Goal: Task Accomplishment & Management: Use online tool/utility

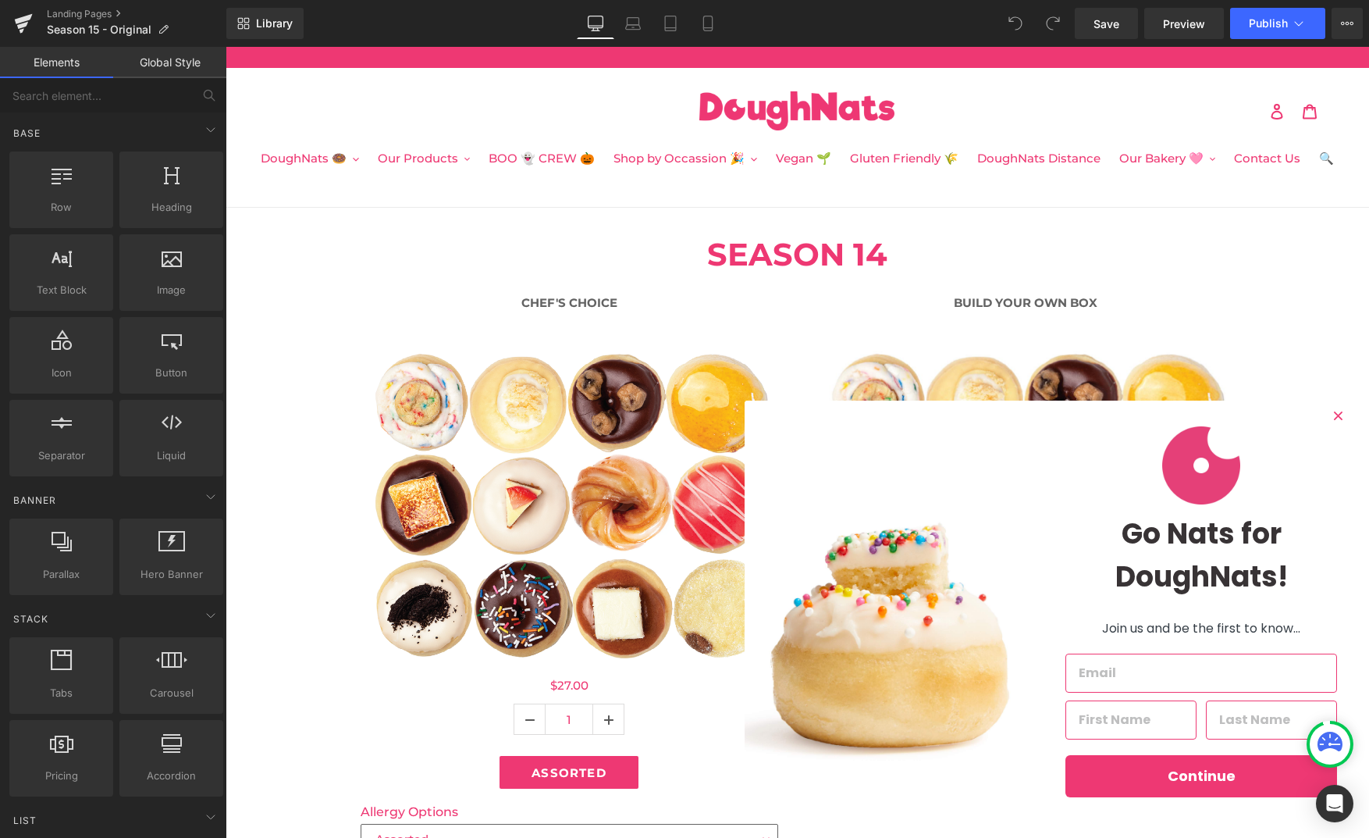
click at [1334, 417] on circle "Close dialog" at bounding box center [1338, 416] width 17 height 17
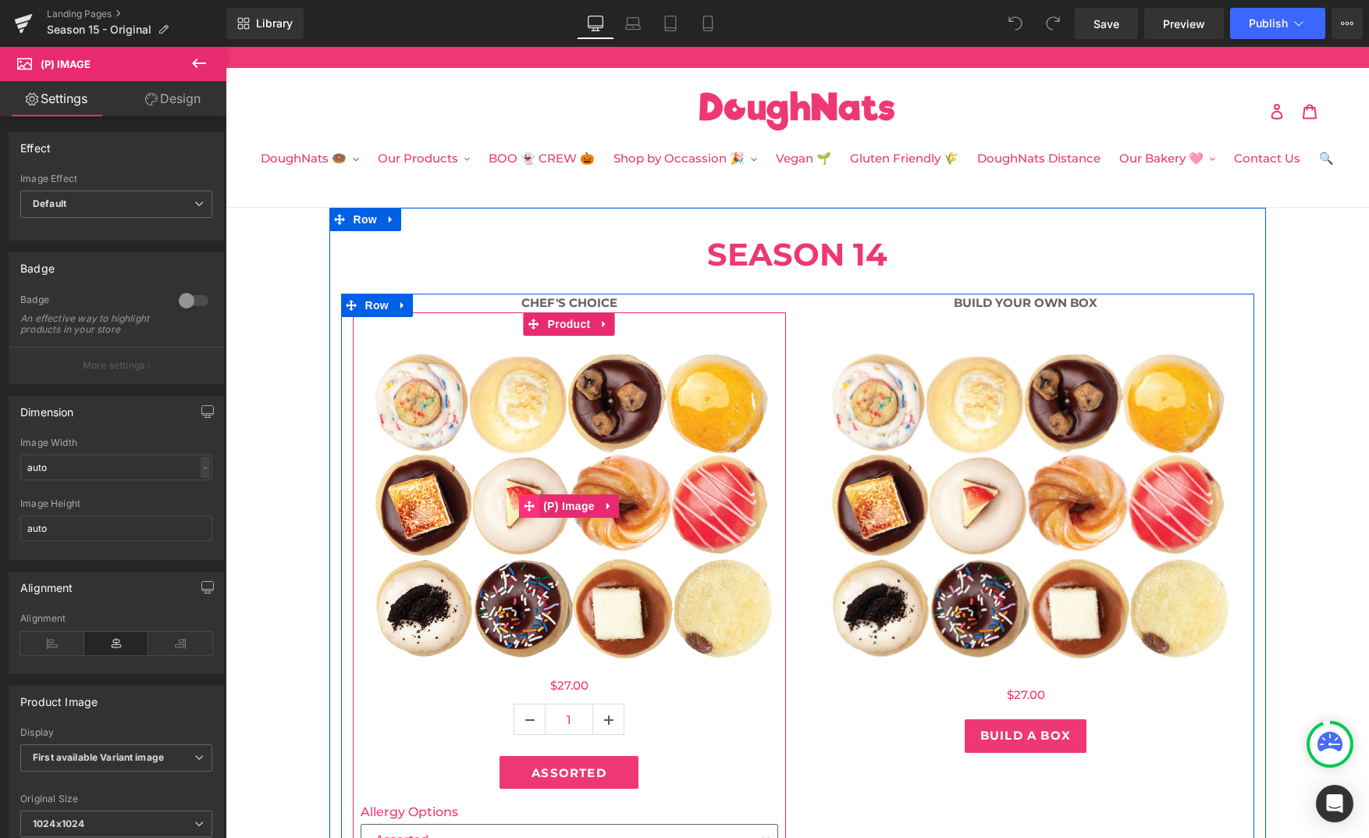
click at [523, 517] on span at bounding box center [529, 505] width 20 height 23
click at [563, 517] on span "(P) Image" at bounding box center [568, 505] width 59 height 23
click at [610, 509] on icon at bounding box center [608, 506] width 11 height 12
click at [544, 507] on span "(P) Image" at bounding box center [538, 505] width 59 height 23
click at [603, 322] on icon at bounding box center [603, 323] width 3 height 7
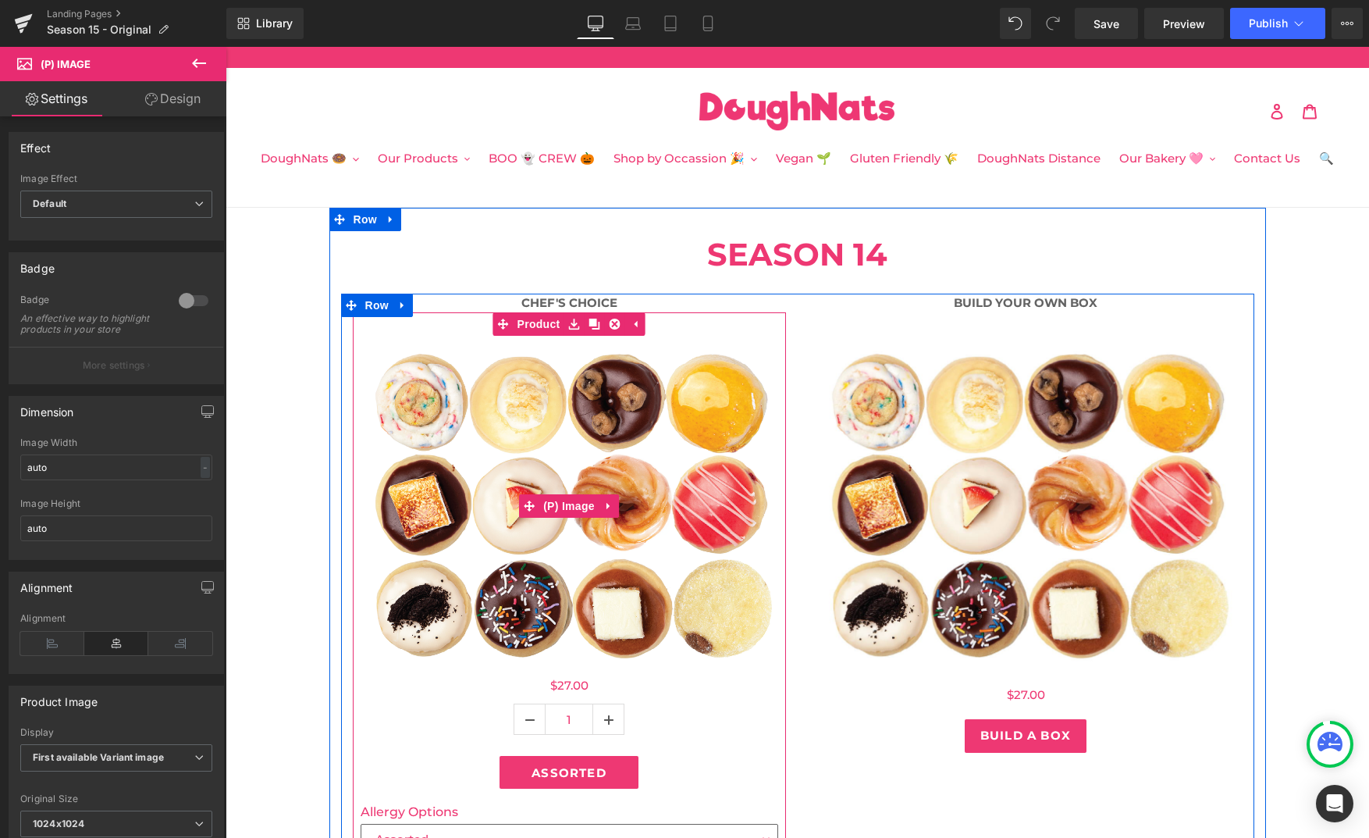
click at [575, 425] on img at bounding box center [570, 506] width 418 height 341
click at [601, 653] on img at bounding box center [570, 506] width 418 height 341
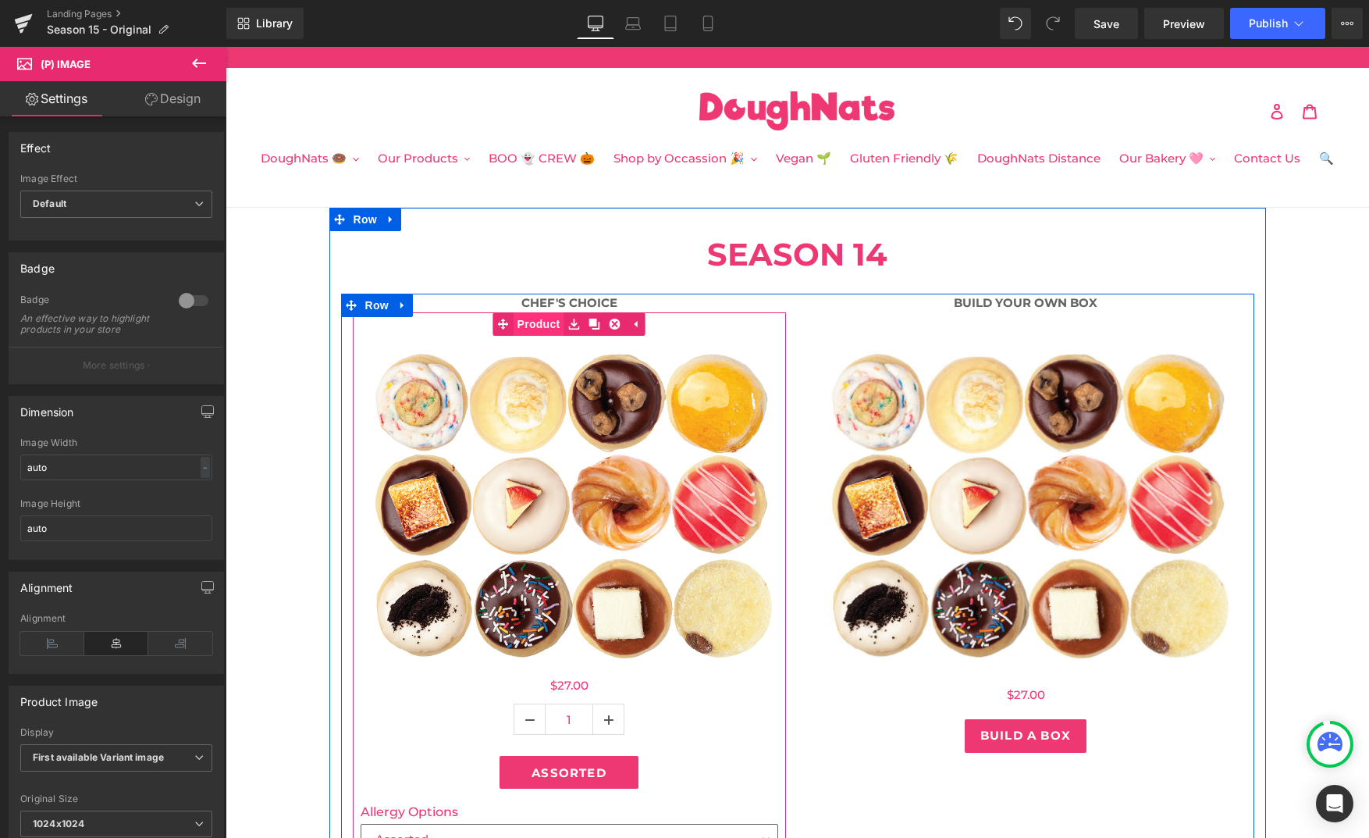
click at [529, 322] on link "Product" at bounding box center [528, 323] width 71 height 23
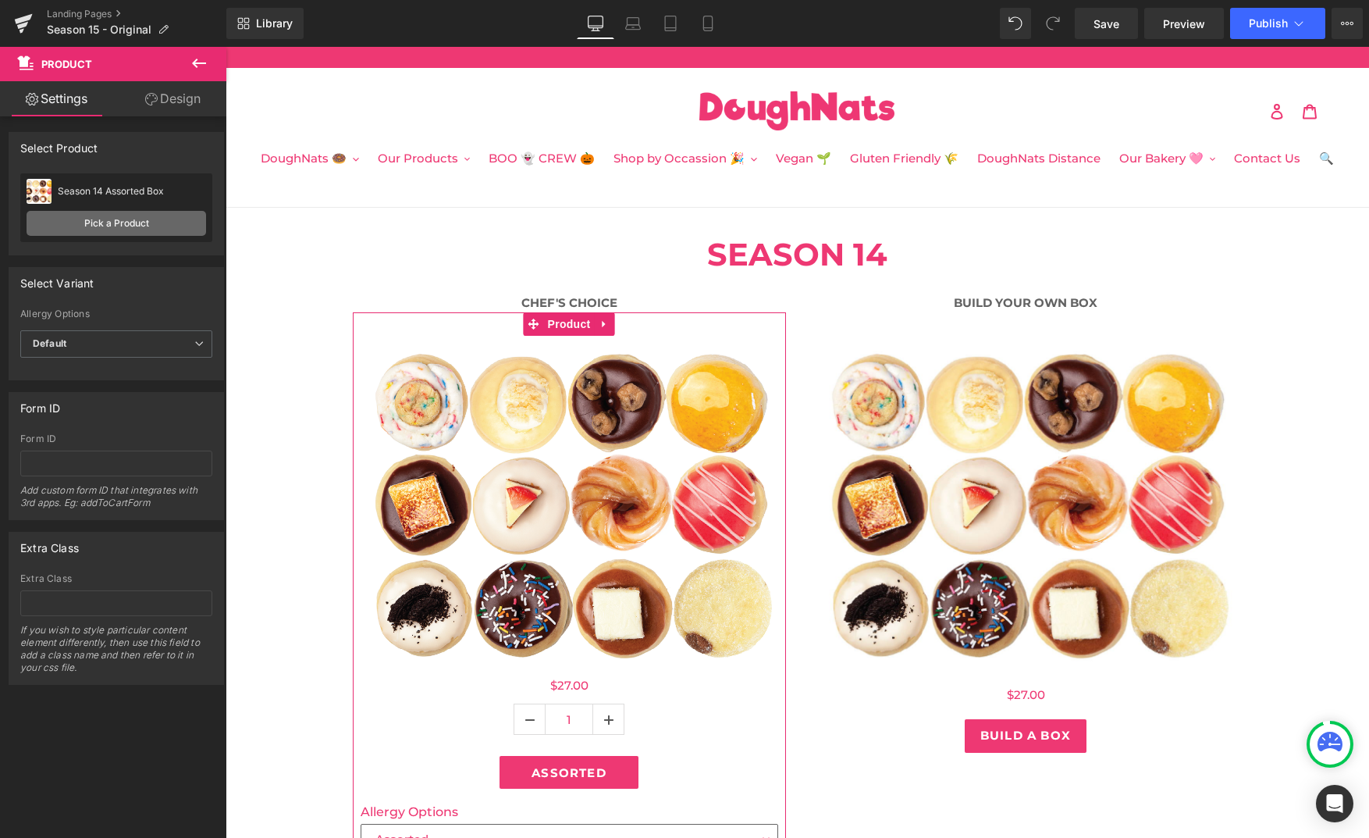
click at [108, 219] on link "Pick a Product" at bounding box center [117, 223] width 180 height 25
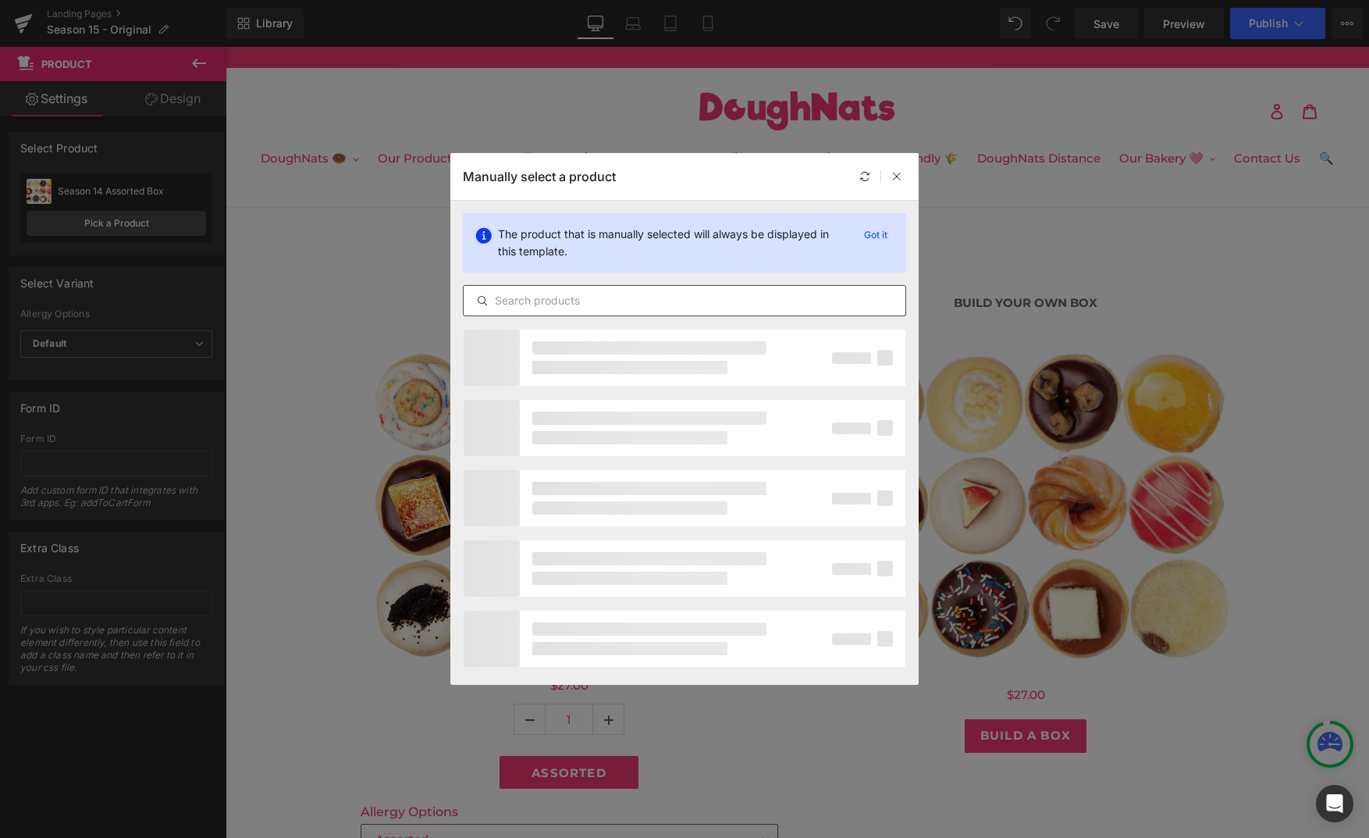
click at [614, 302] on input "text" at bounding box center [685, 300] width 442 height 19
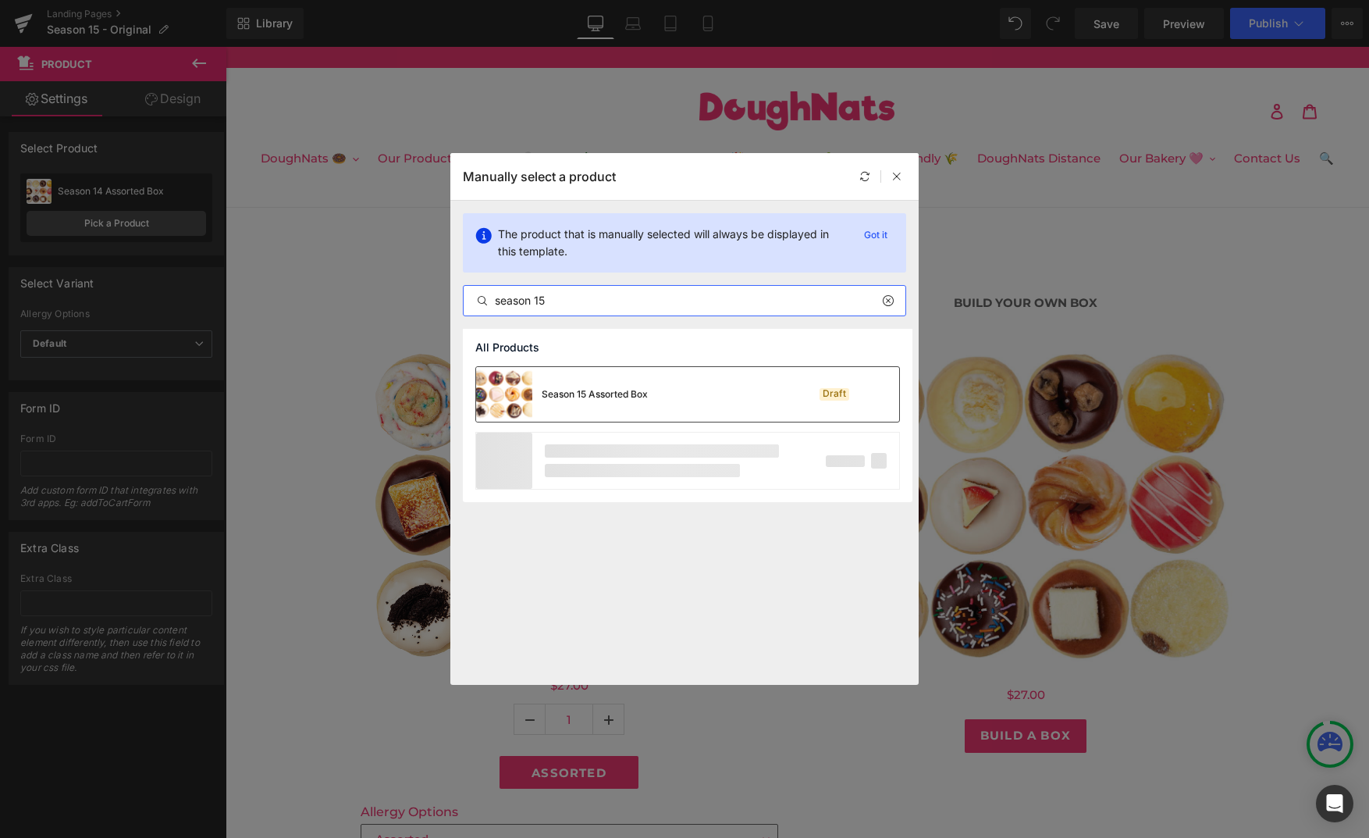
type input "season 15"
click at [676, 404] on div "Season 15 Assorted Box Draft" at bounding box center [687, 394] width 423 height 55
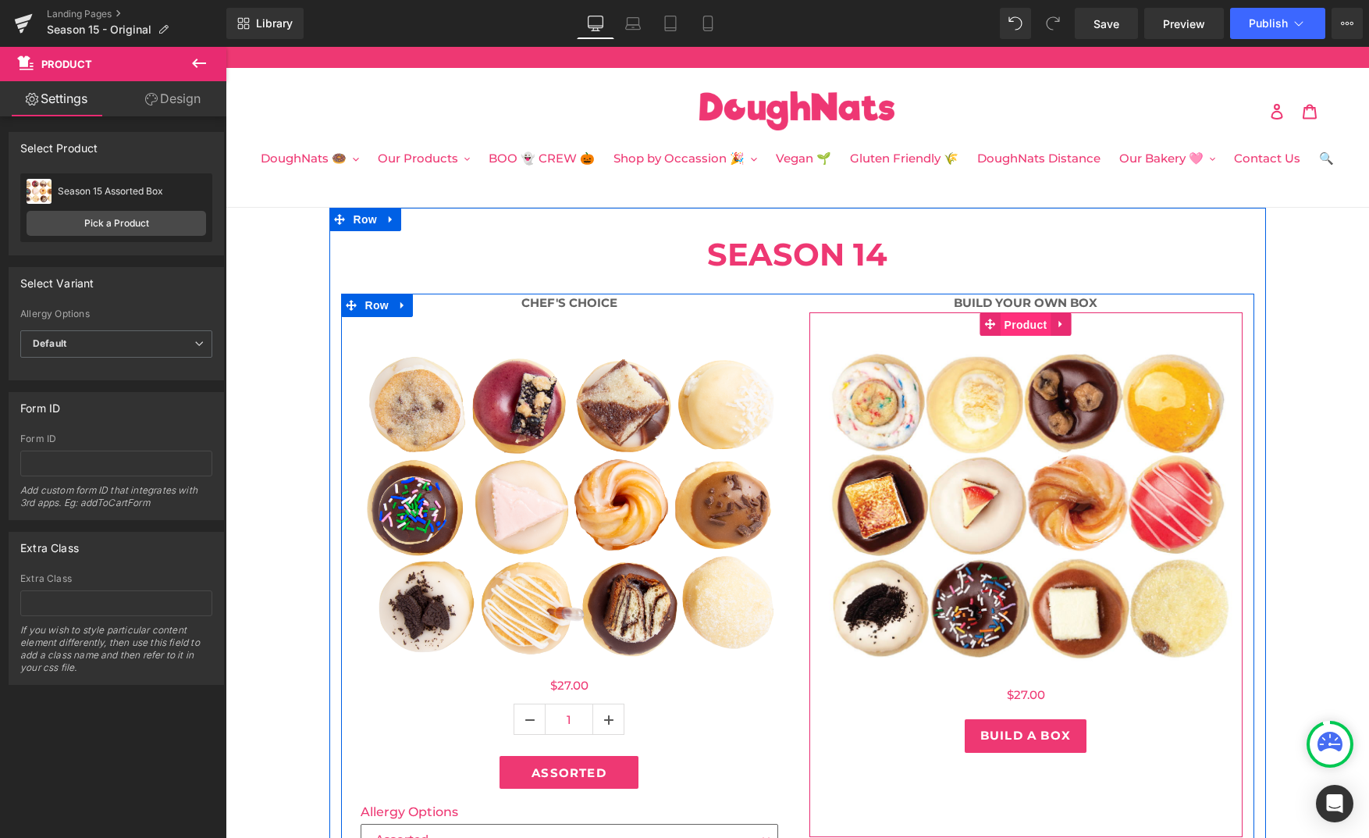
click at [1038, 325] on span "Product" at bounding box center [1026, 324] width 51 height 23
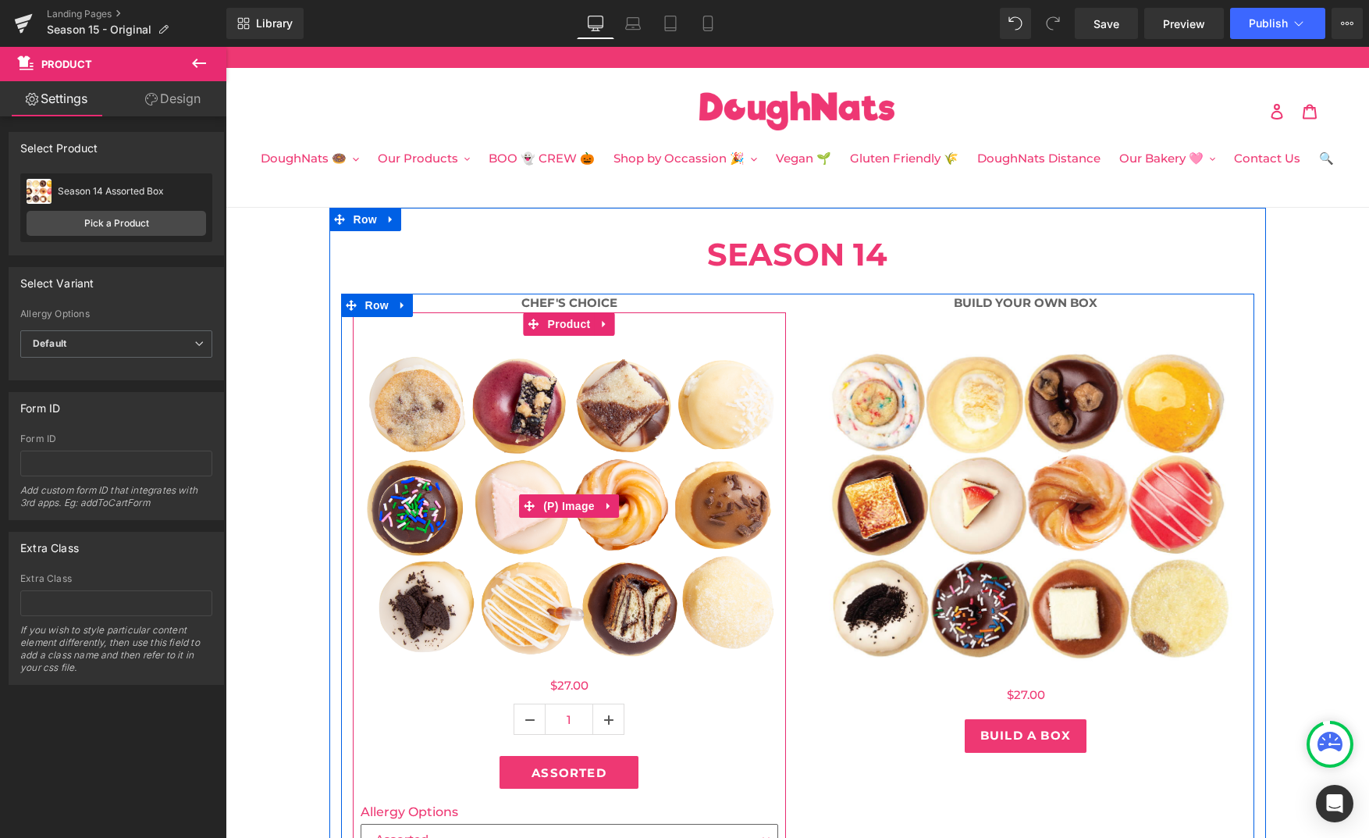
click at [568, 463] on img at bounding box center [570, 506] width 418 height 341
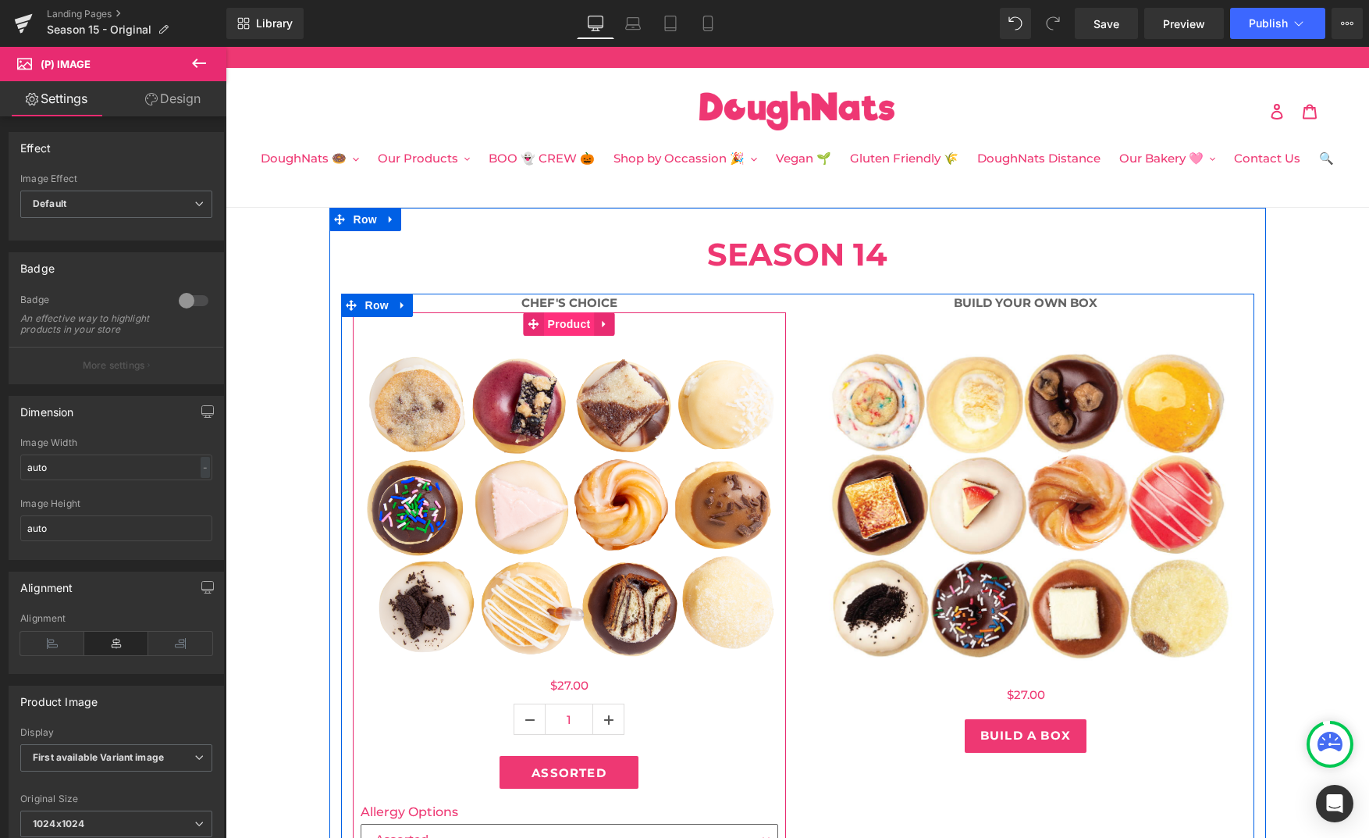
click at [571, 333] on span "Product" at bounding box center [569, 323] width 51 height 23
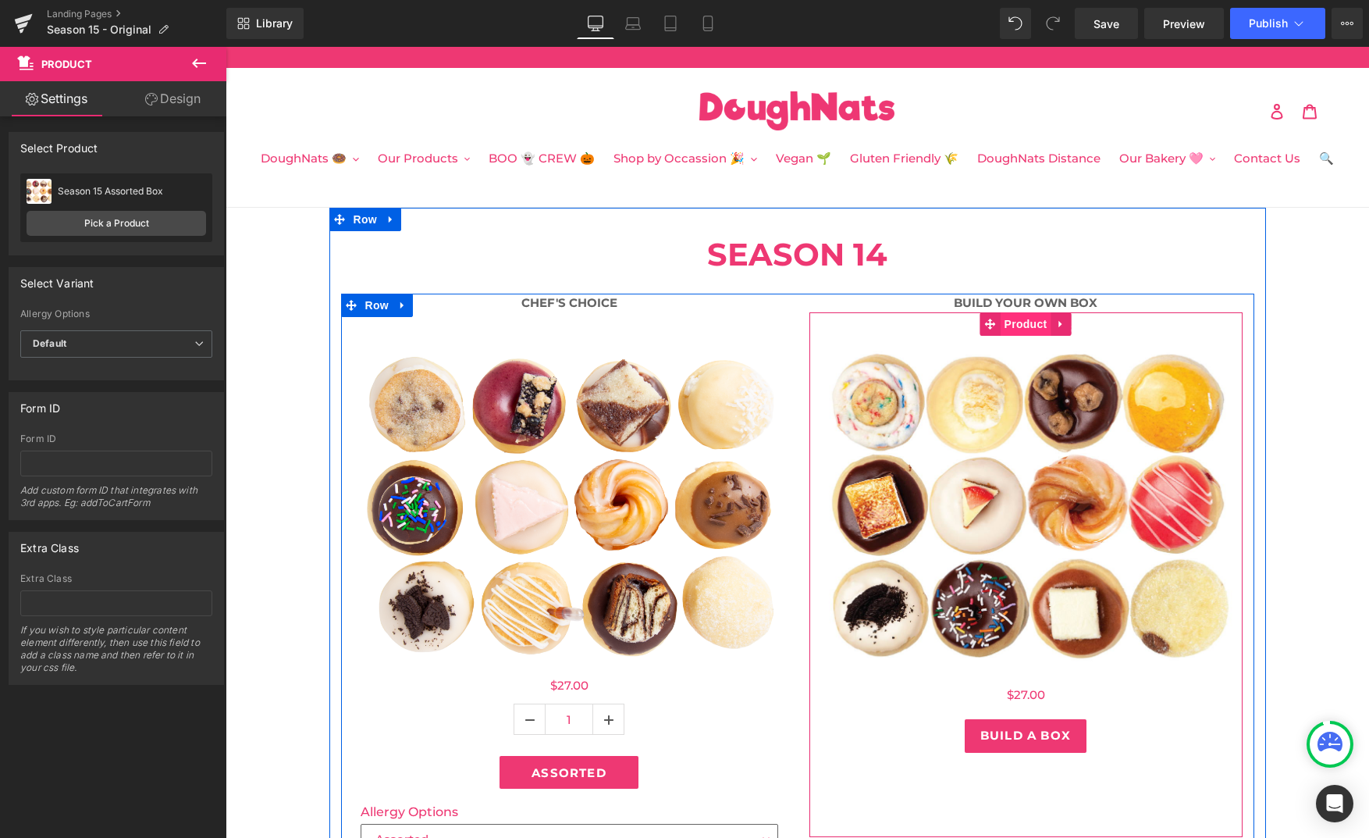
click at [1021, 319] on span "Product" at bounding box center [1026, 323] width 51 height 23
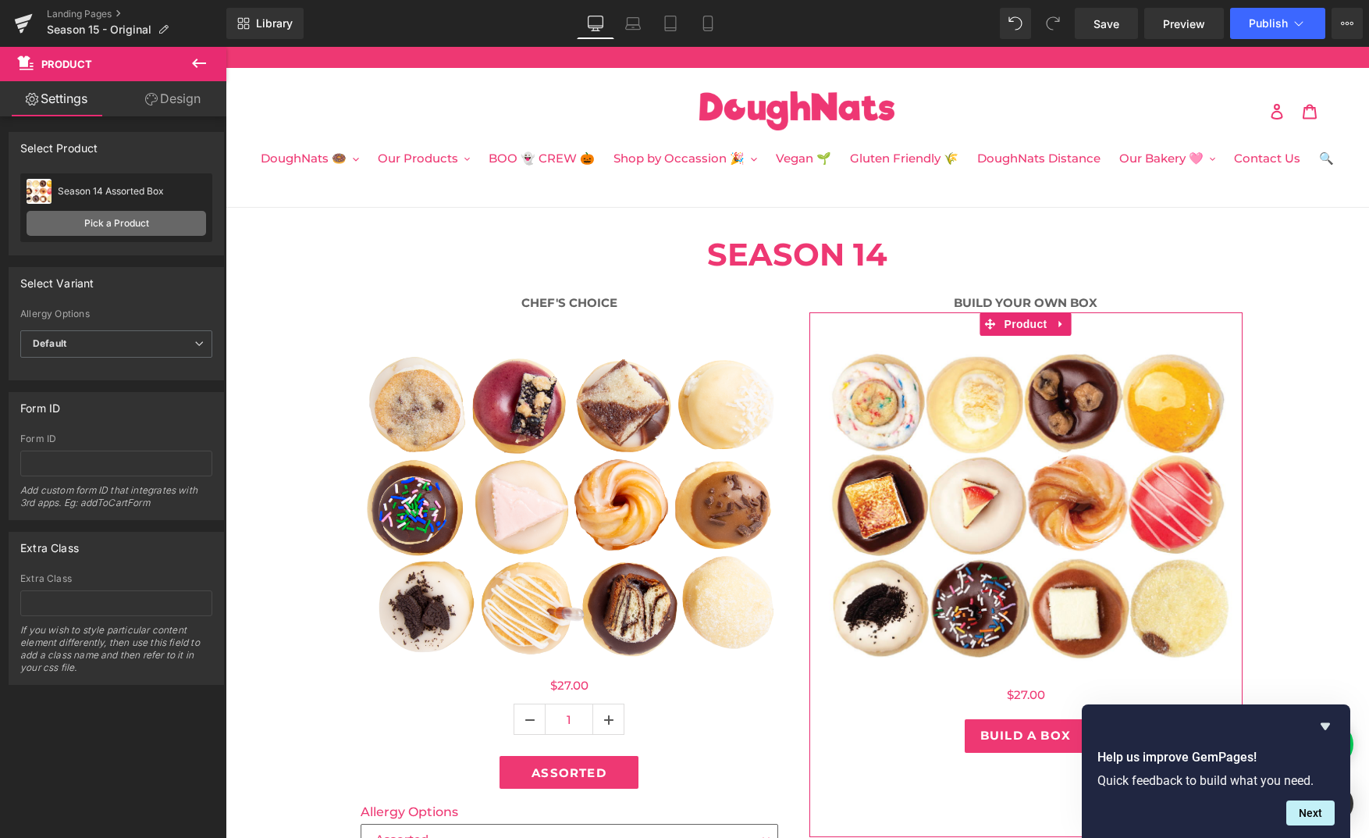
click at [109, 226] on link "Pick a Product" at bounding box center [117, 223] width 180 height 25
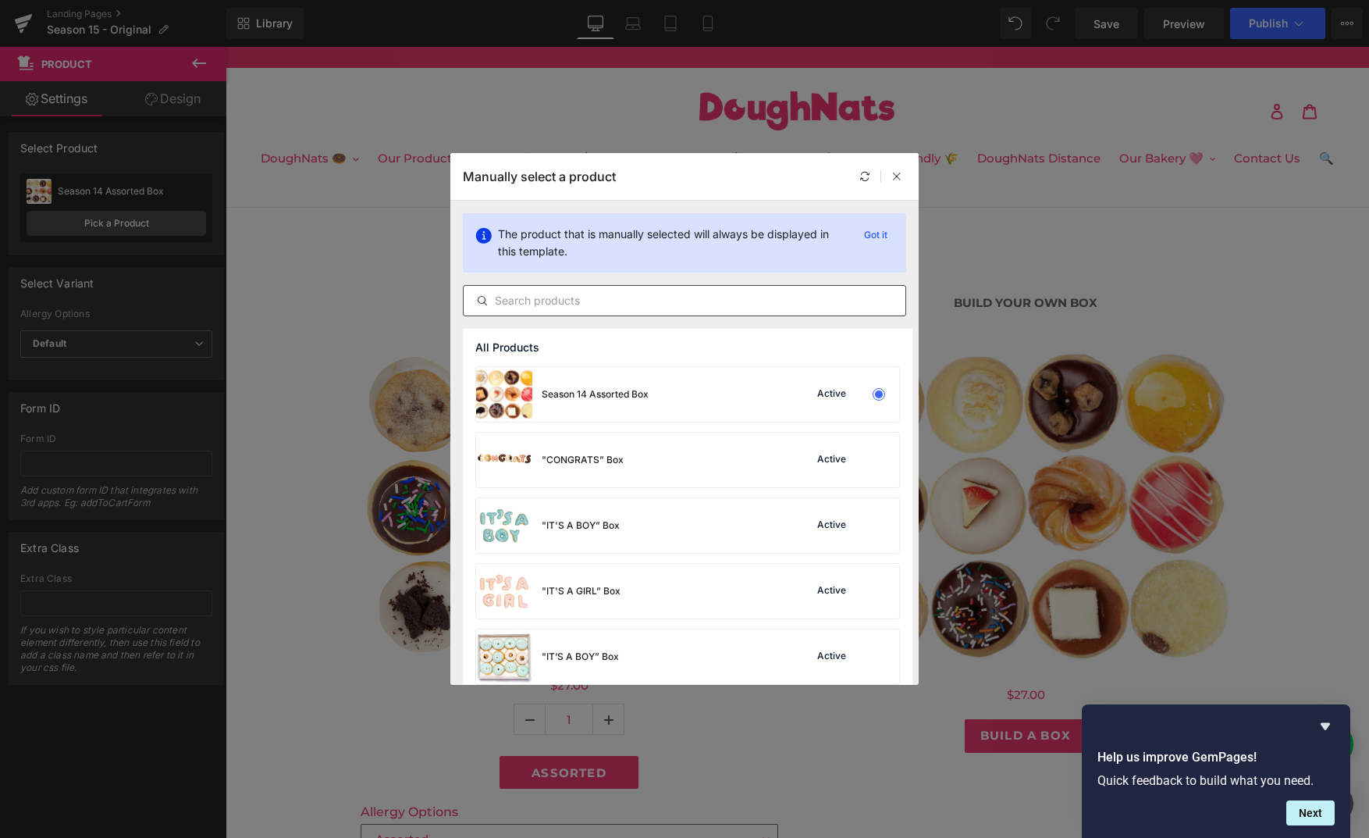
click at [585, 304] on input "text" at bounding box center [685, 300] width 442 height 19
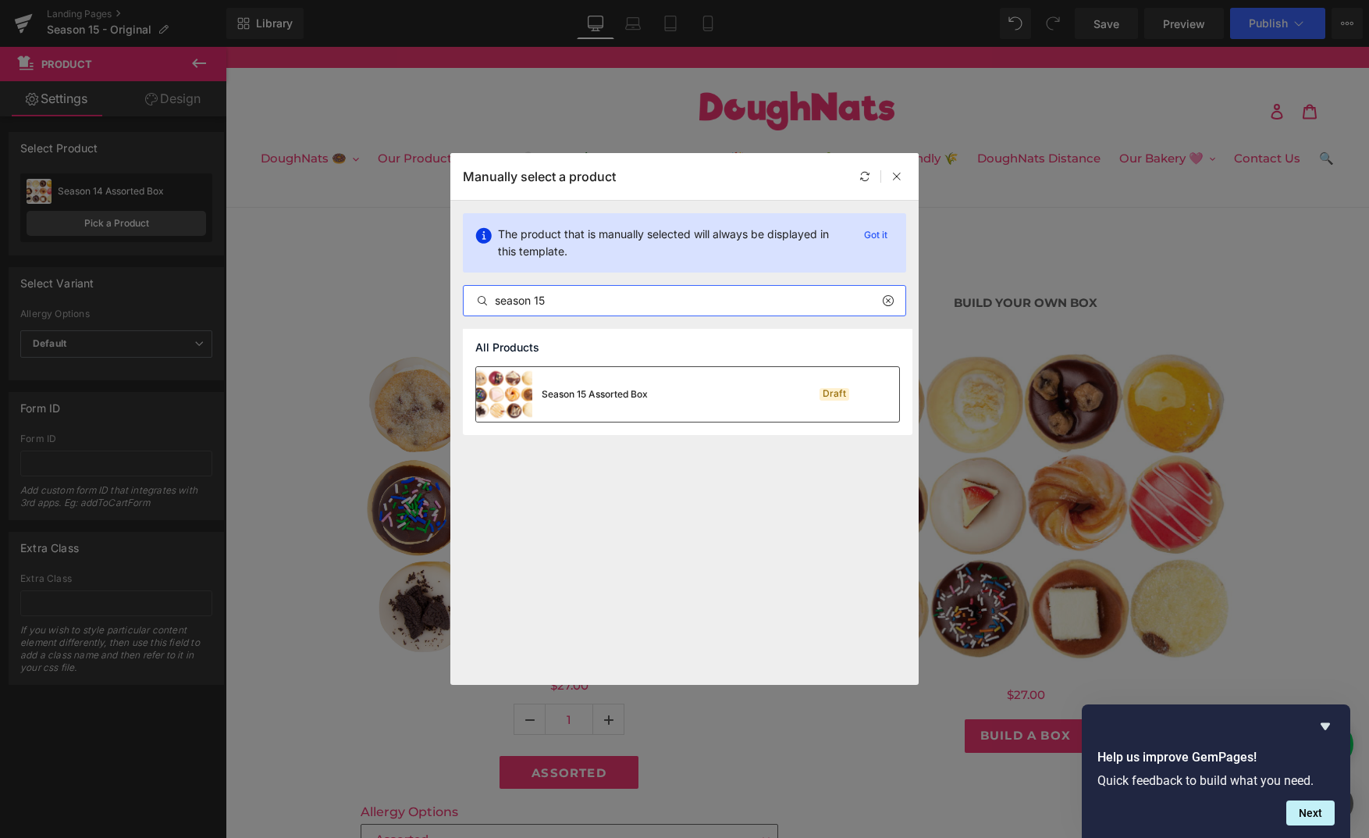
type input "season 15"
click at [624, 406] on div "Season 15 Assorted Box" at bounding box center [562, 394] width 172 height 55
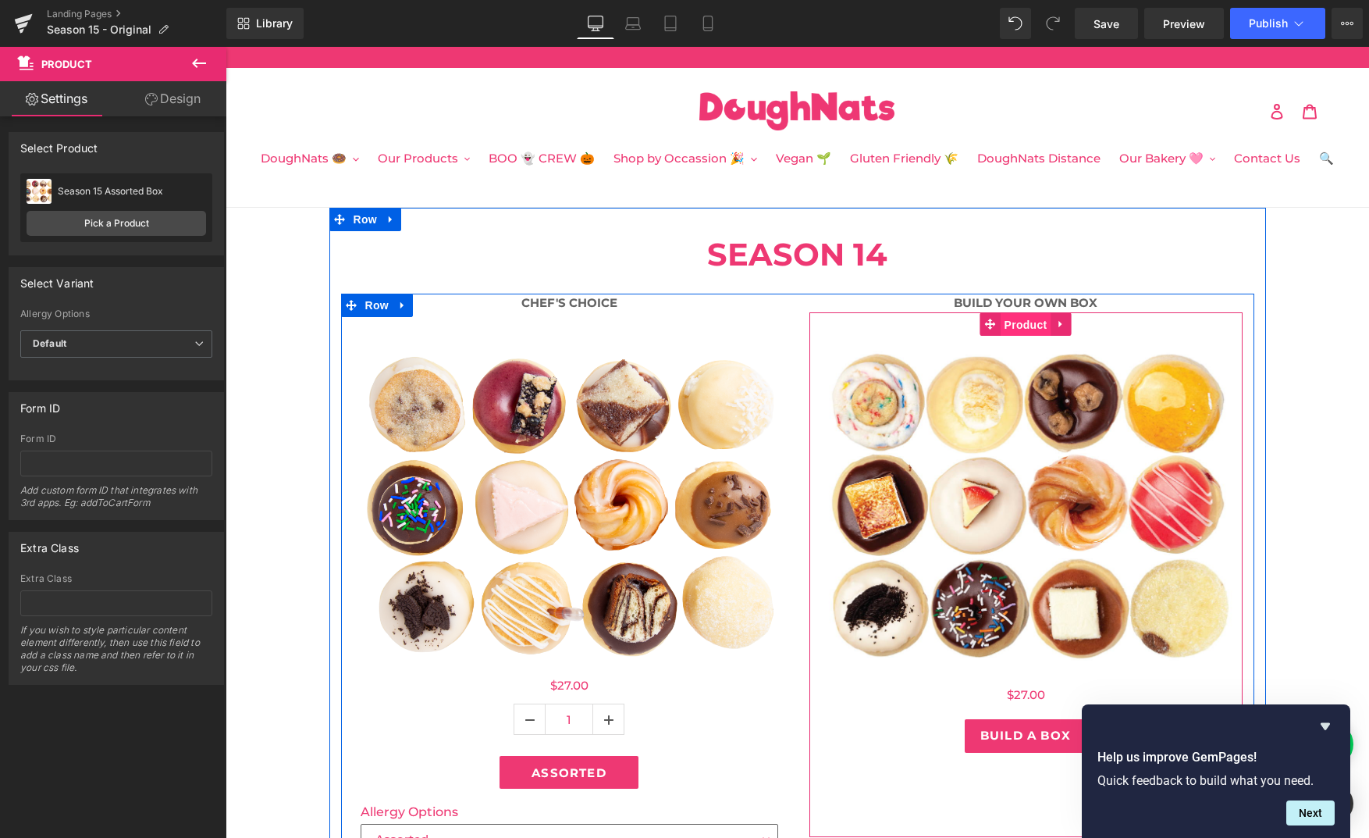
click at [1030, 331] on span "Product" at bounding box center [1026, 324] width 51 height 23
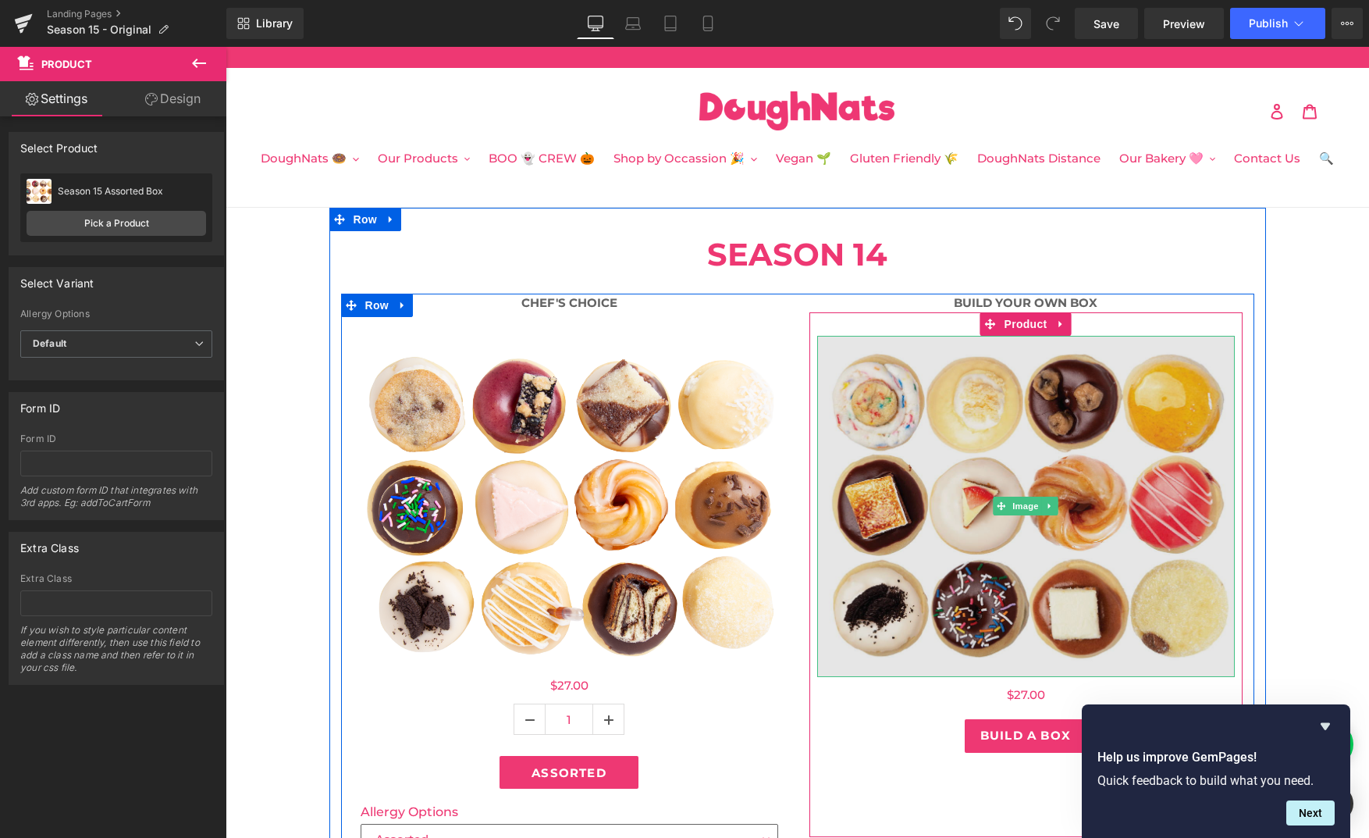
click at [1022, 402] on img at bounding box center [1026, 506] width 418 height 341
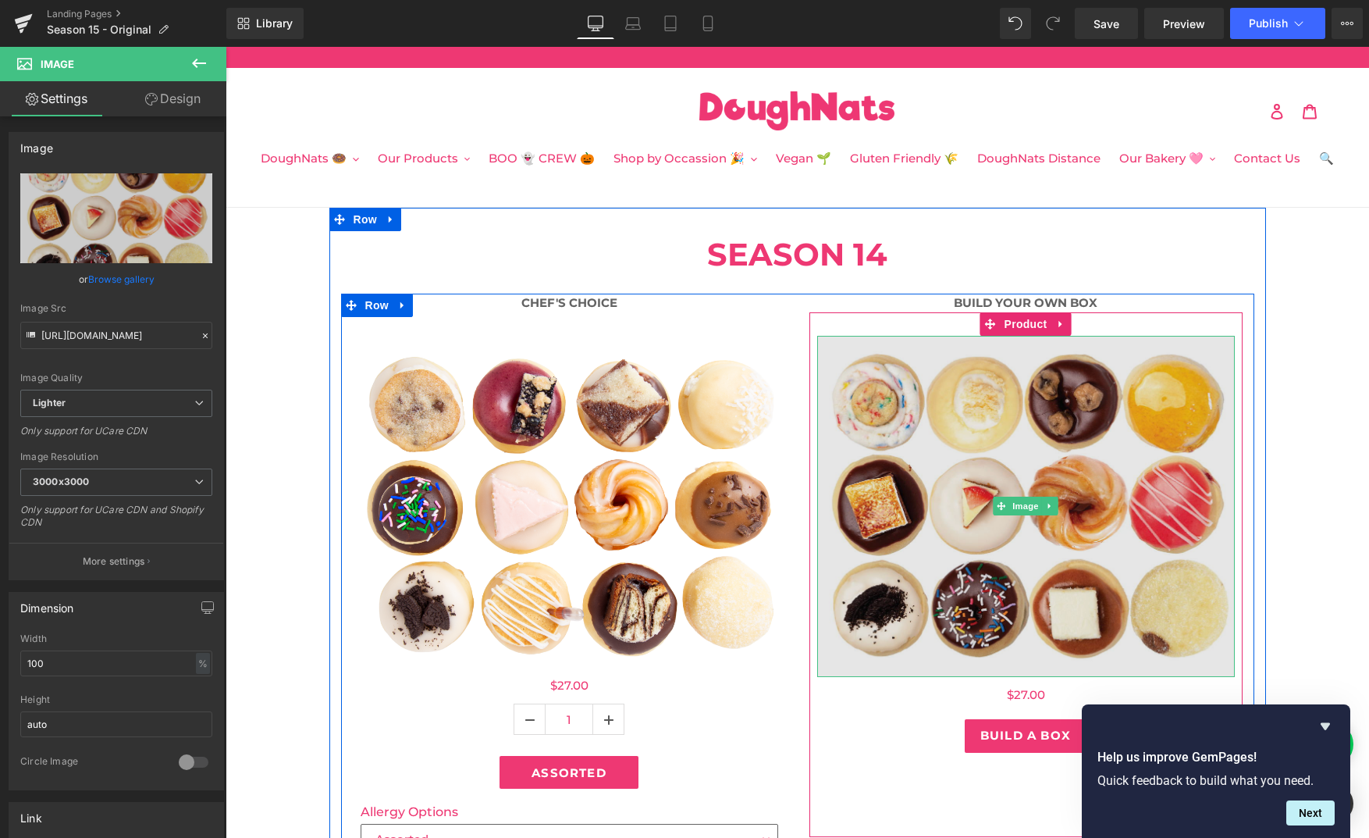
scroll to position [12, 0]
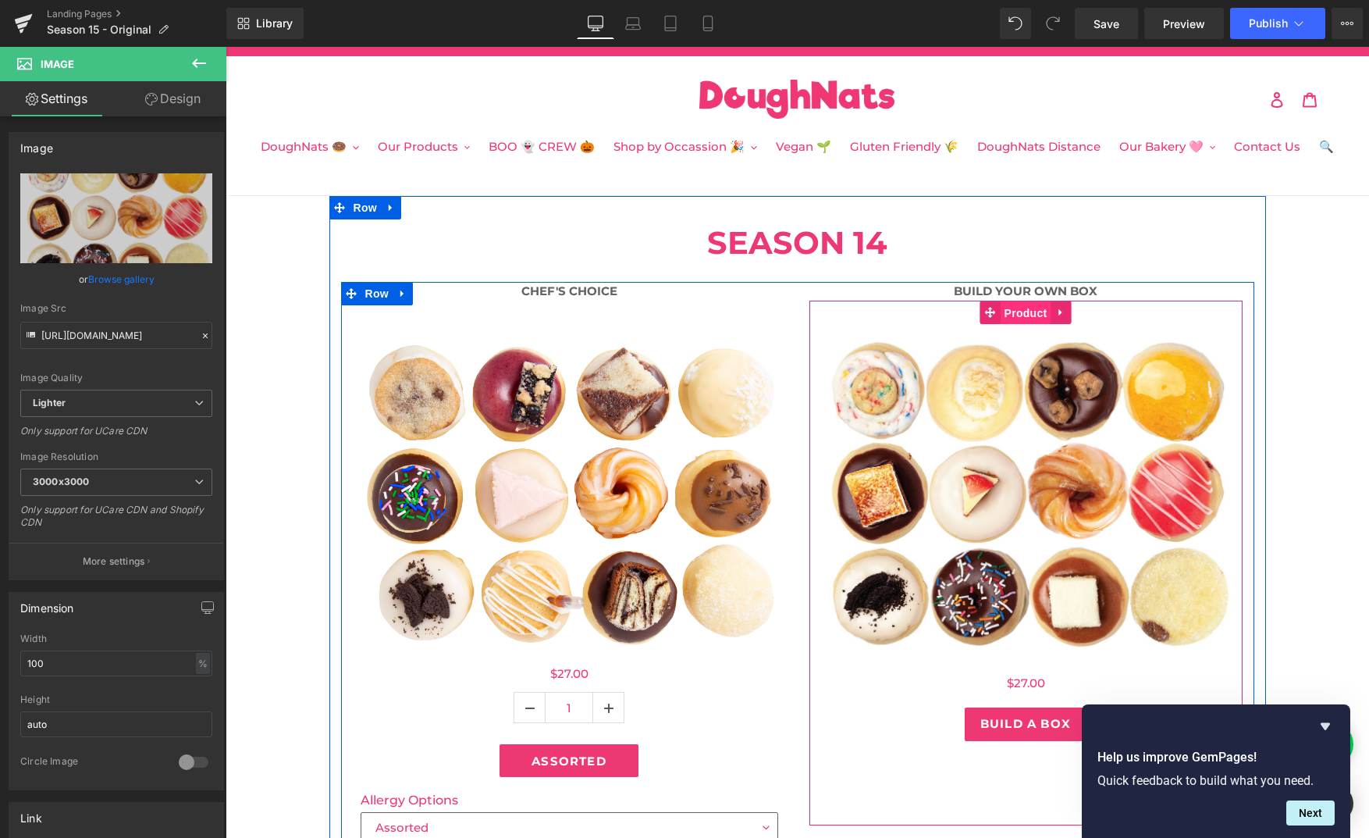
click at [1016, 306] on span "Product" at bounding box center [1026, 312] width 51 height 23
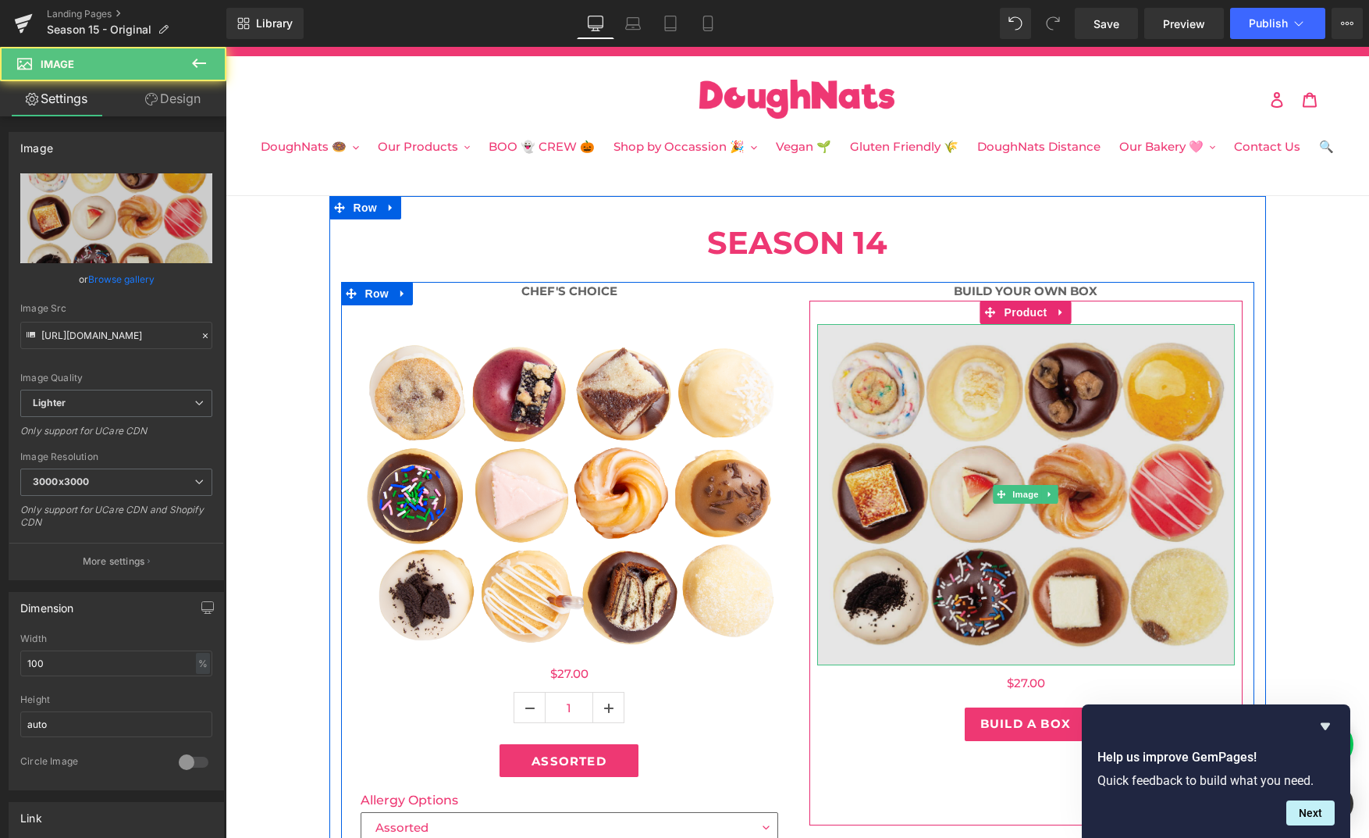
click at [1002, 398] on img at bounding box center [1026, 494] width 418 height 341
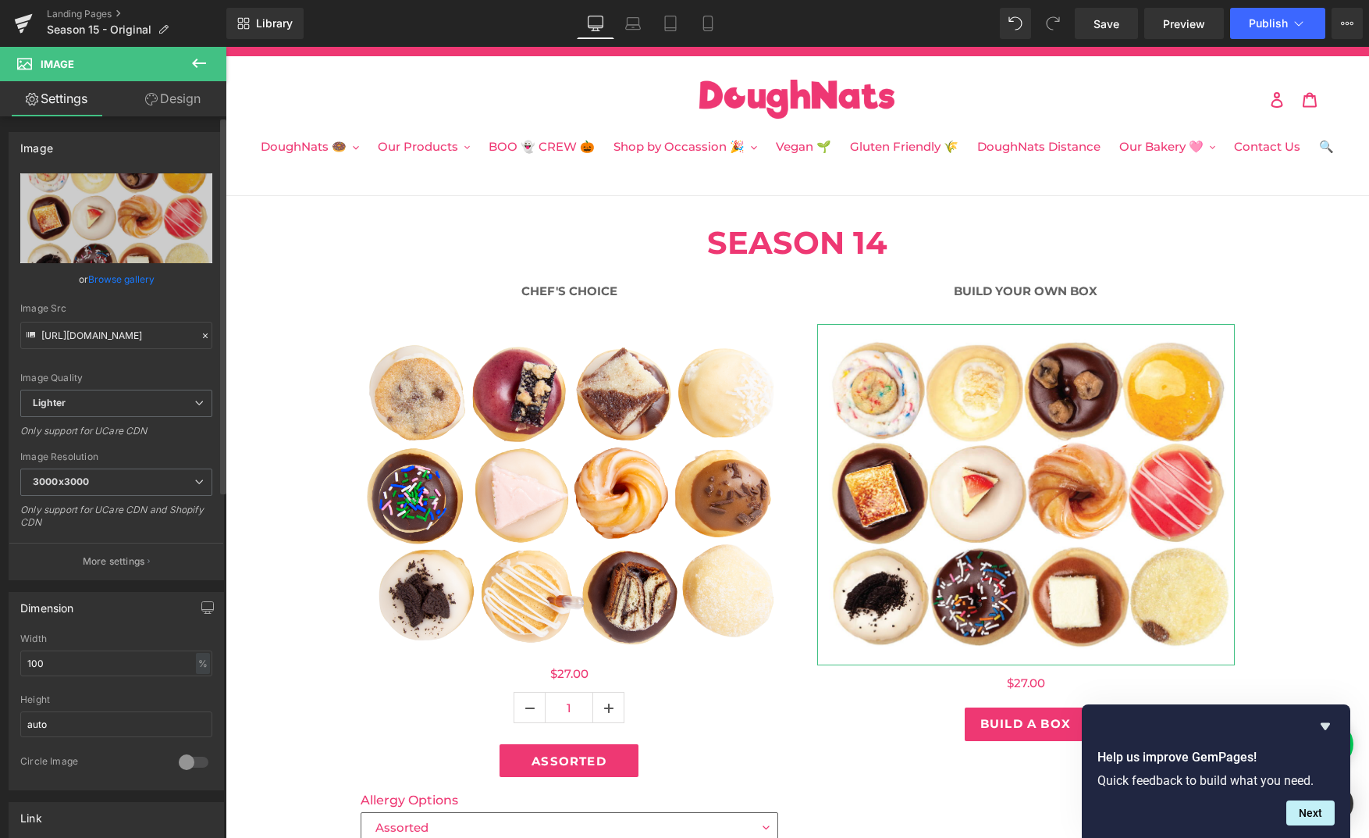
click at [110, 278] on link "Browse gallery" at bounding box center [121, 278] width 66 height 27
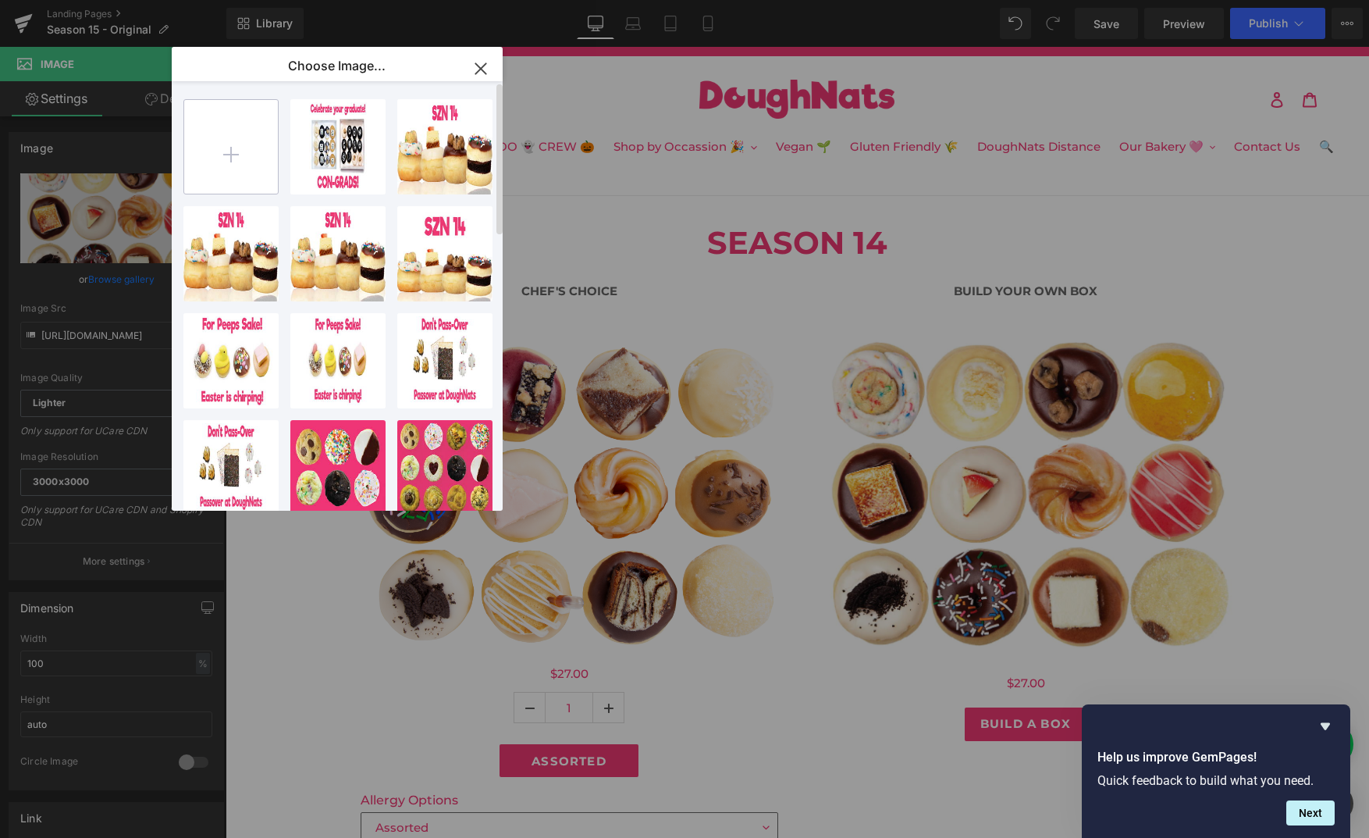
click at [239, 158] on input "file" at bounding box center [231, 147] width 94 height 94
type input "C:\fakepath\Original_1024x1024.png"
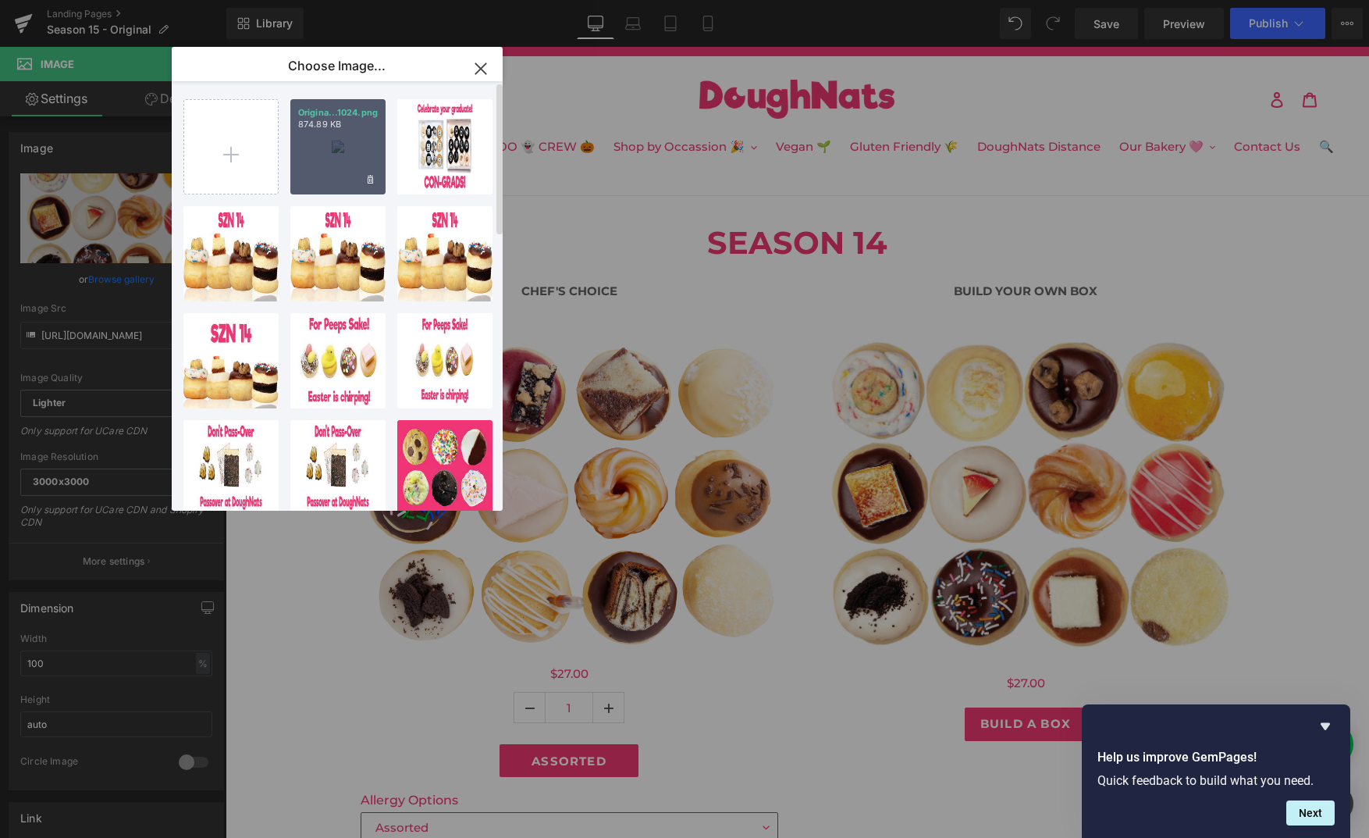
click at [309, 176] on div "Origina...1024.png 874.89 KB" at bounding box center [337, 146] width 95 height 95
type input "https://ucarecdn.com/484f5632-2cad-48fe-8a32-63624ca8c58d/-/format/auto/-/previ…"
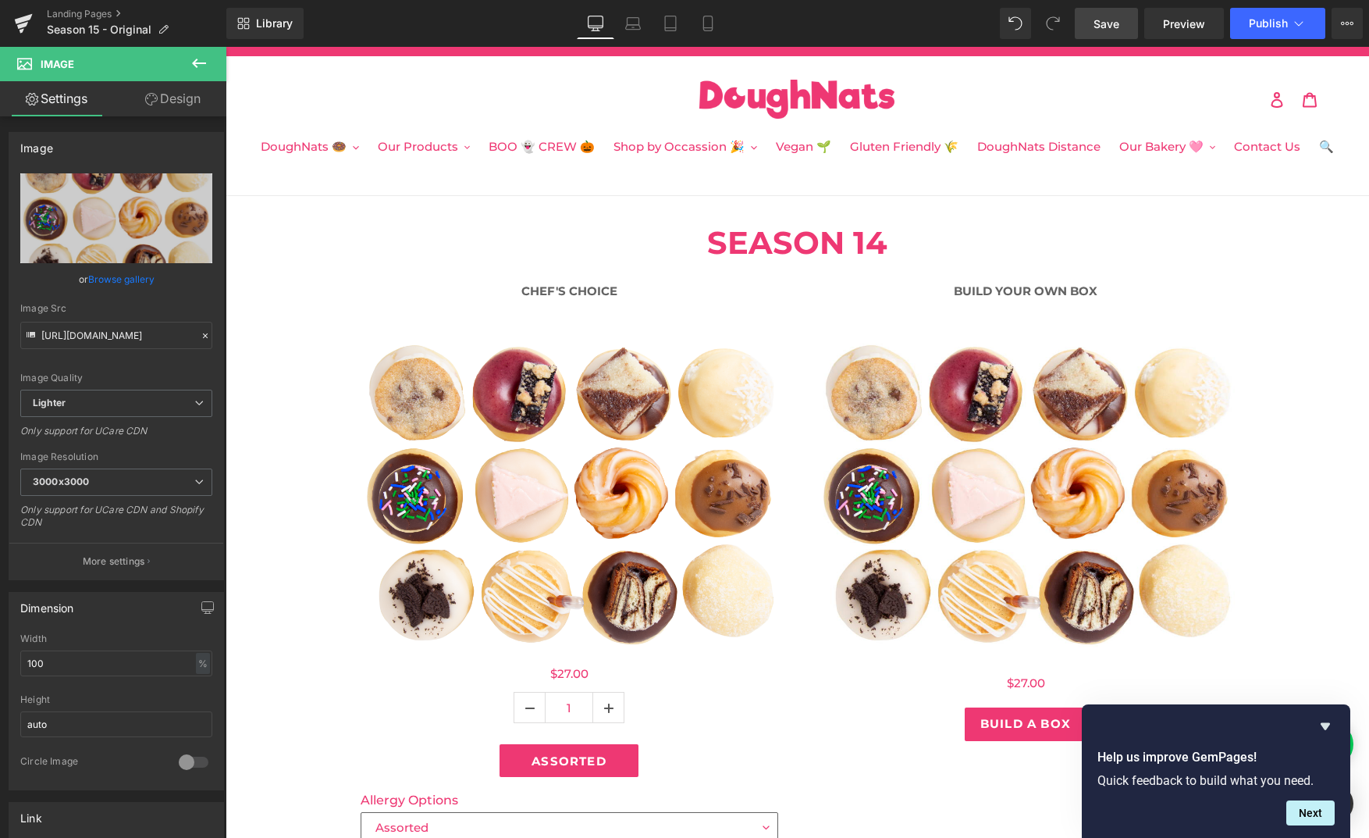
drag, startPoint x: 1117, startPoint y: 32, endPoint x: 828, endPoint y: 254, distance: 364.8
click at [1117, 32] on link "Save" at bounding box center [1106, 23] width 63 height 31
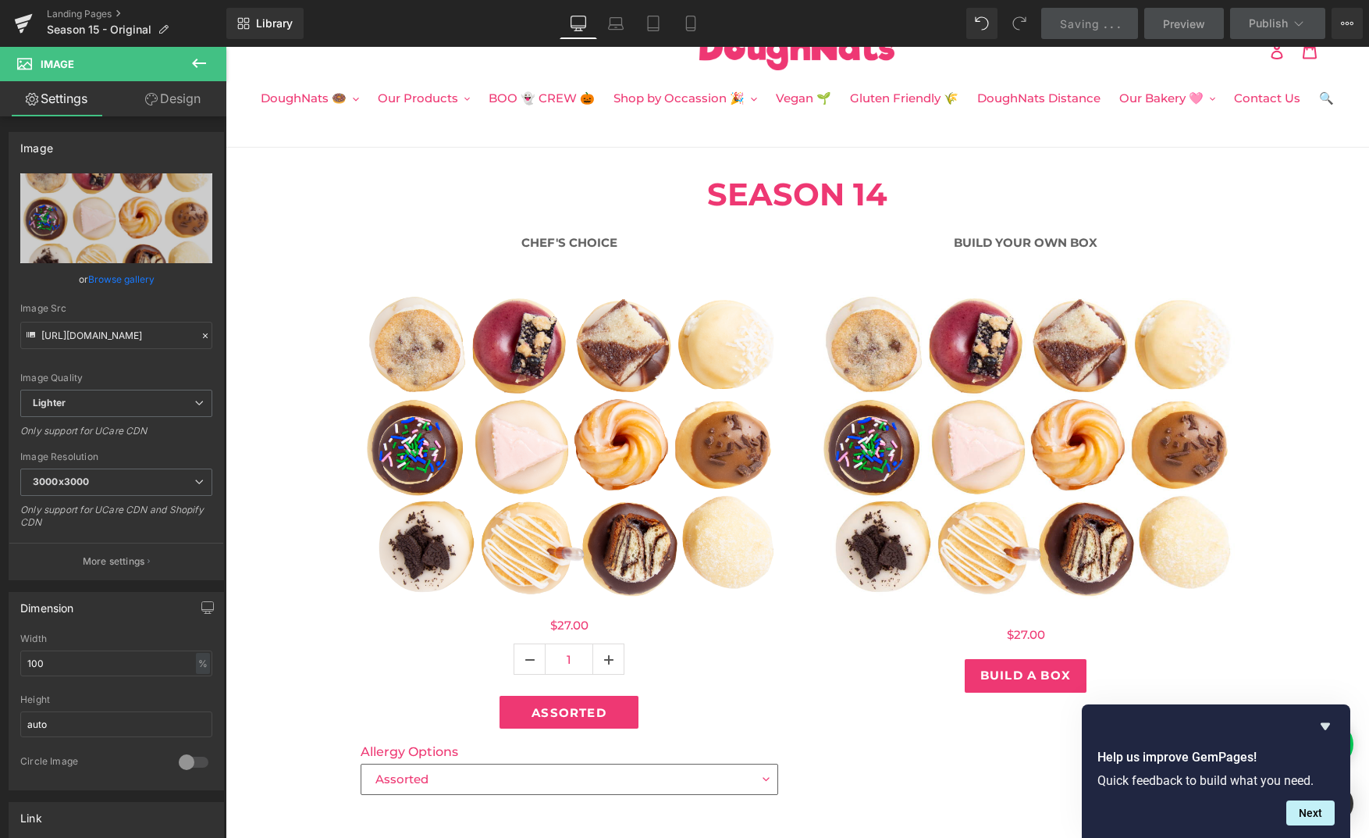
scroll to position [63, 0]
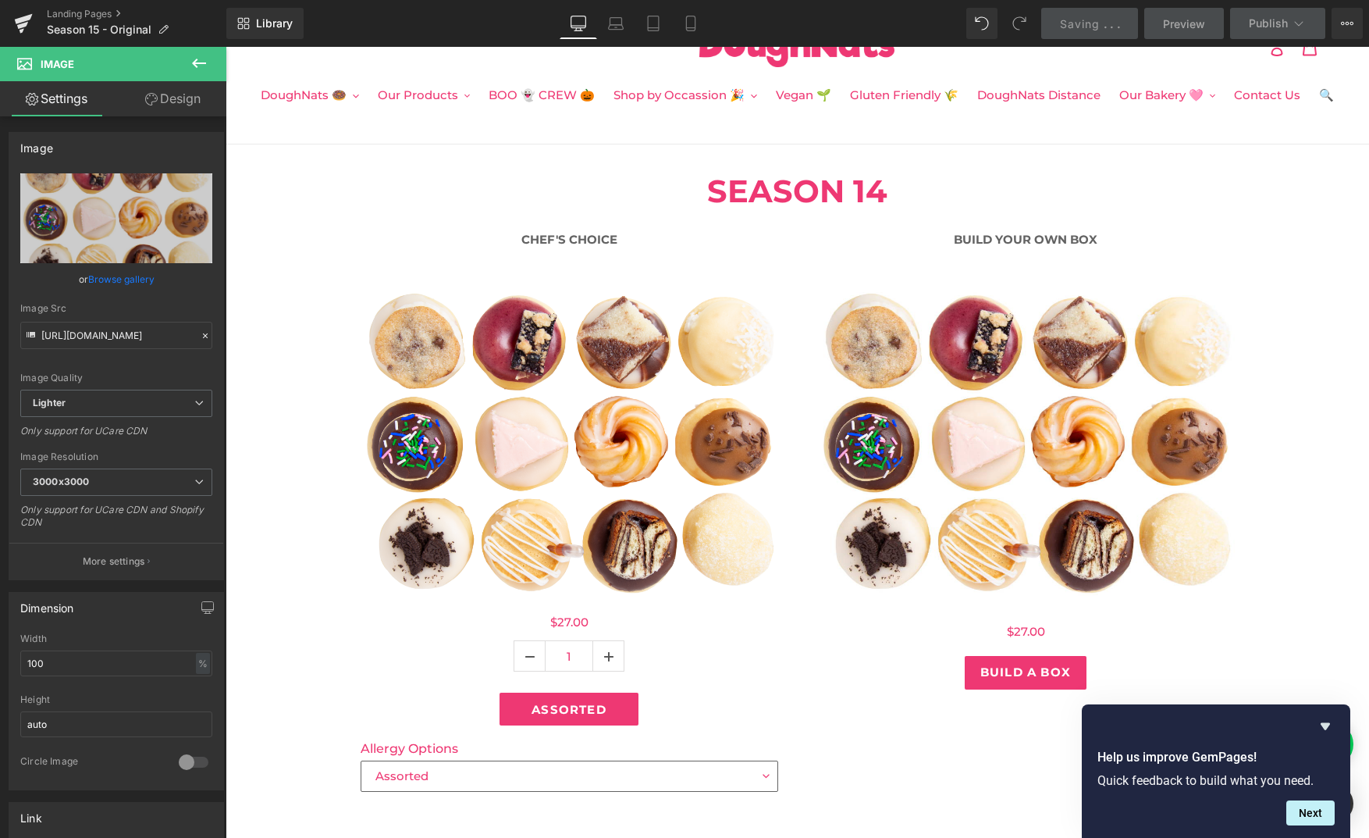
click at [865, 189] on h1 "SEASON 14" at bounding box center [797, 191] width 913 height 47
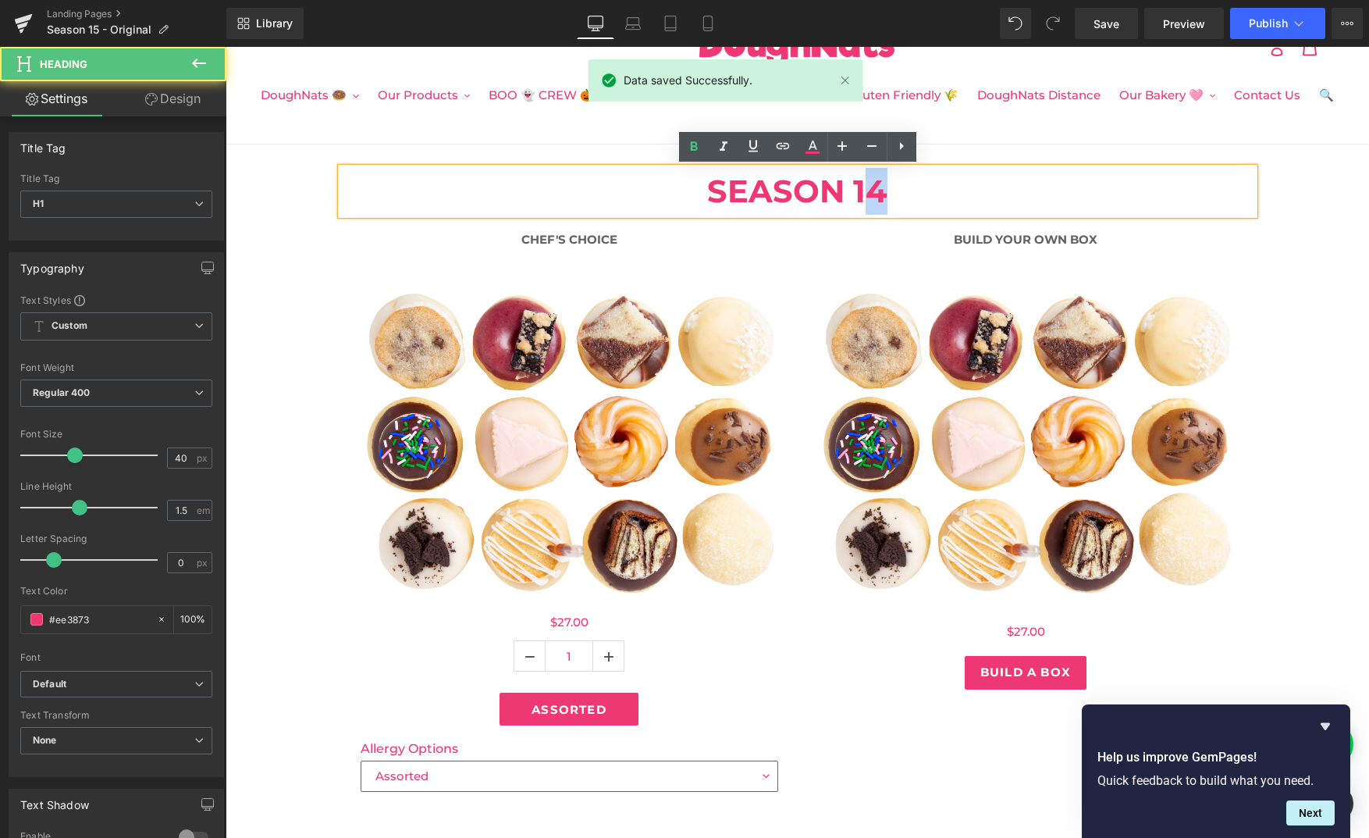
drag, startPoint x: 871, startPoint y: 189, endPoint x: 886, endPoint y: 190, distance: 14.9
click at [886, 190] on h1 "SEASON 14" at bounding box center [797, 191] width 913 height 47
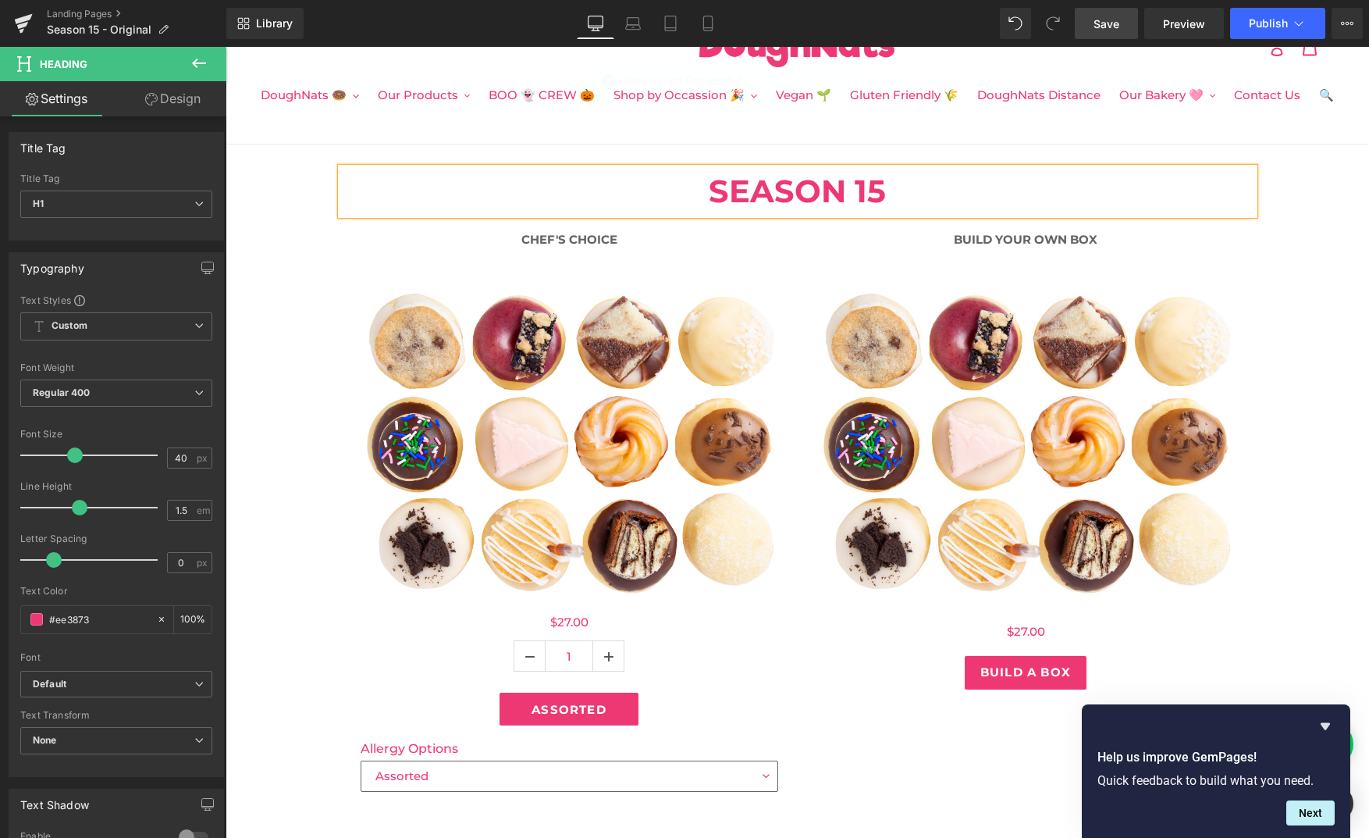
click at [1109, 32] on link "Save" at bounding box center [1106, 23] width 63 height 31
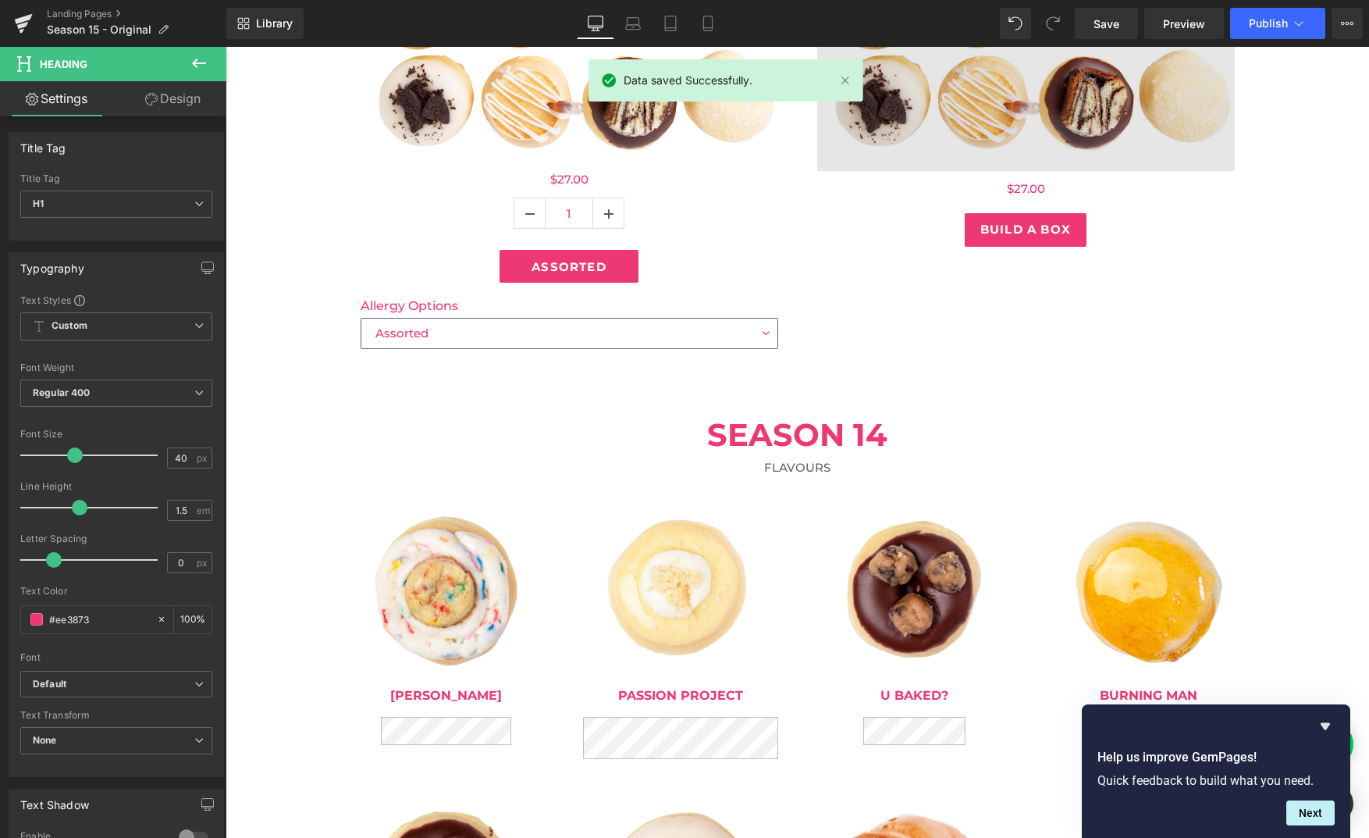
scroll to position [507, 0]
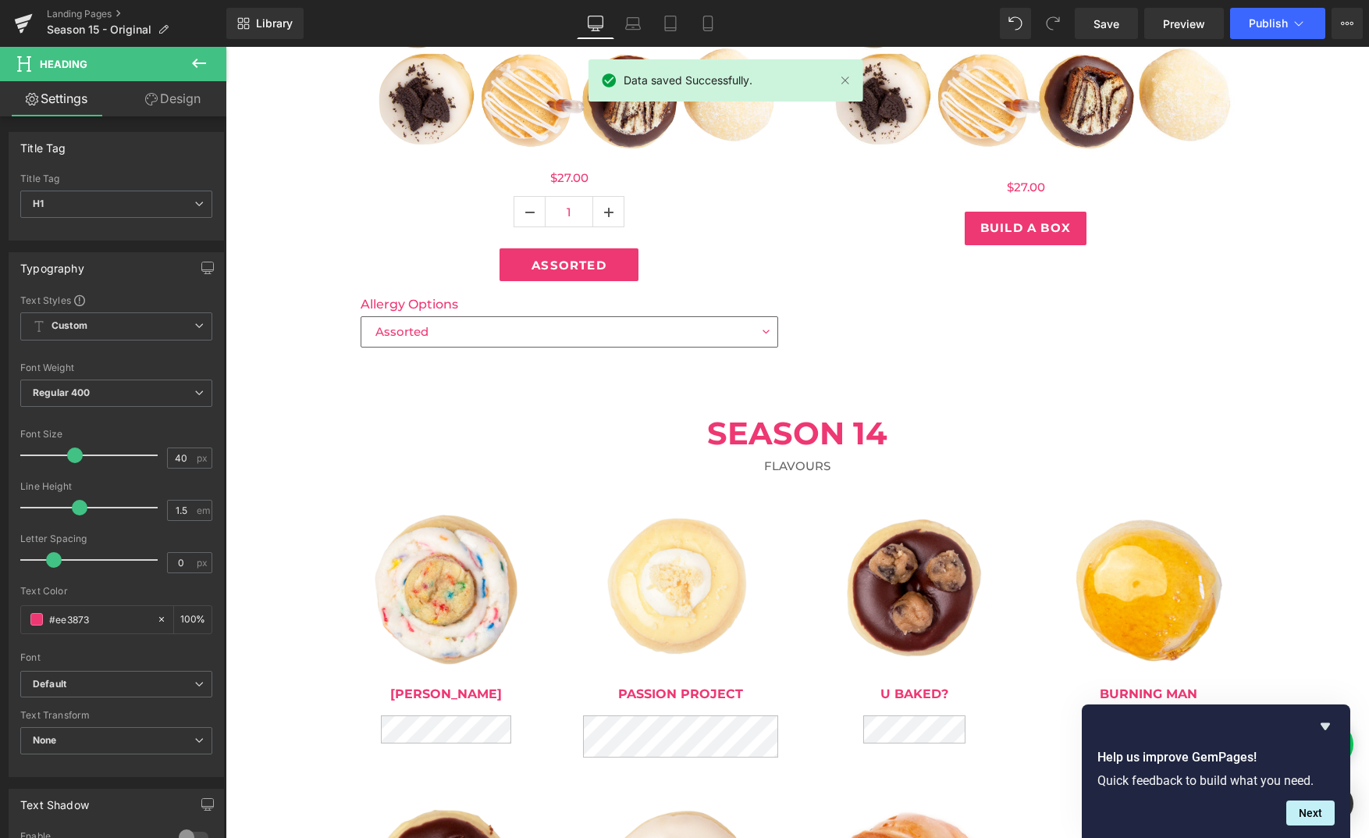
click at [841, 436] on div "SEASON 14 Heading" at bounding box center [797, 433] width 913 height 47
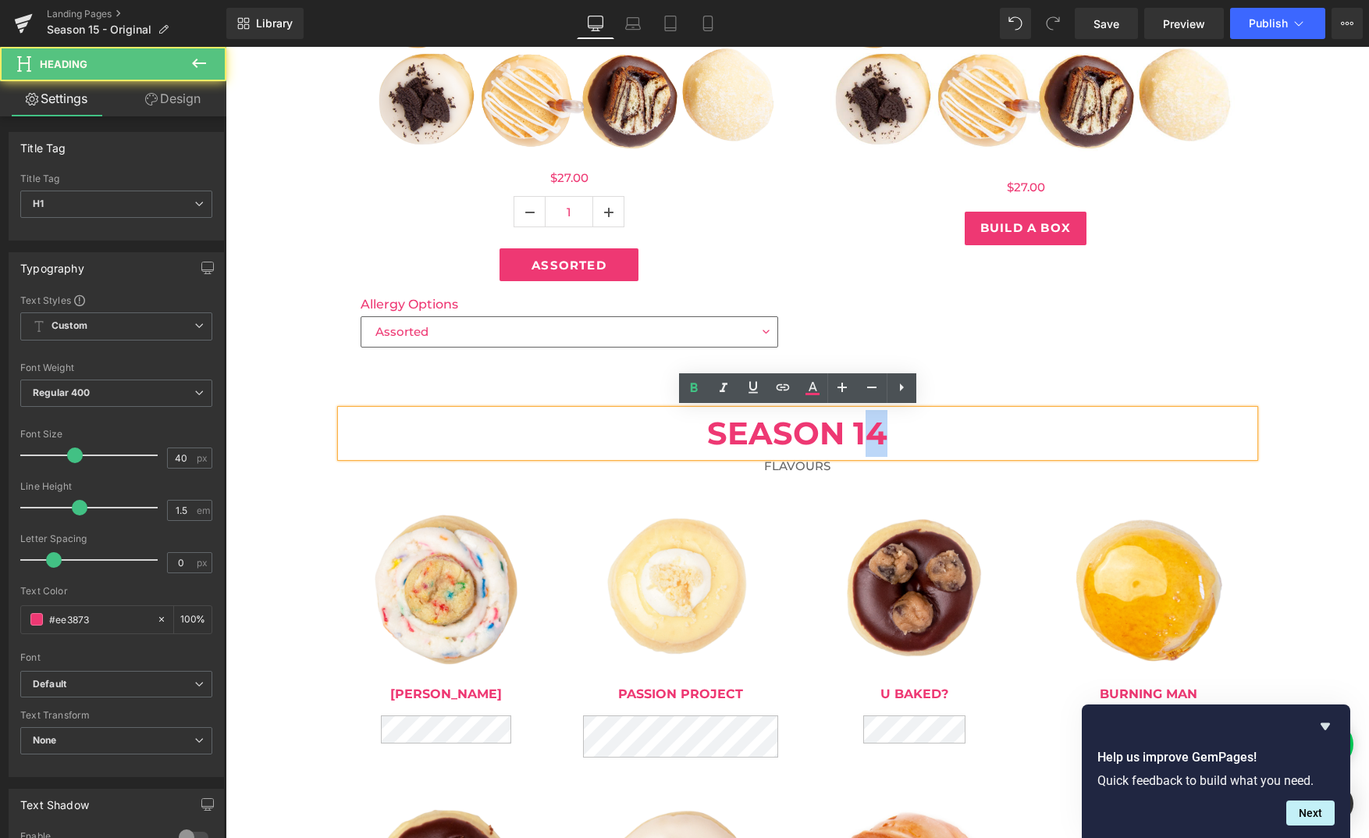
click at [881, 434] on h1 "SEASON 14" at bounding box center [797, 433] width 913 height 47
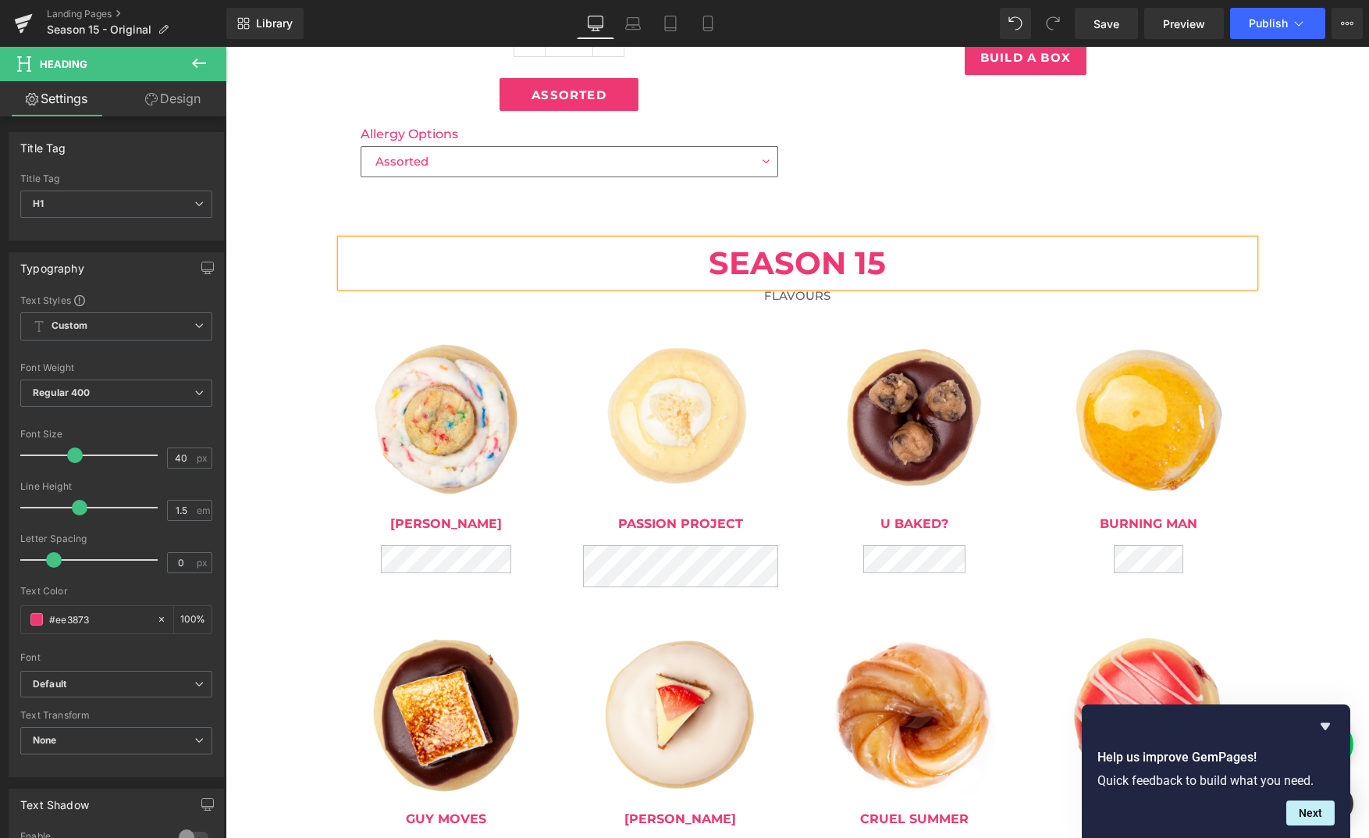
scroll to position [704, 0]
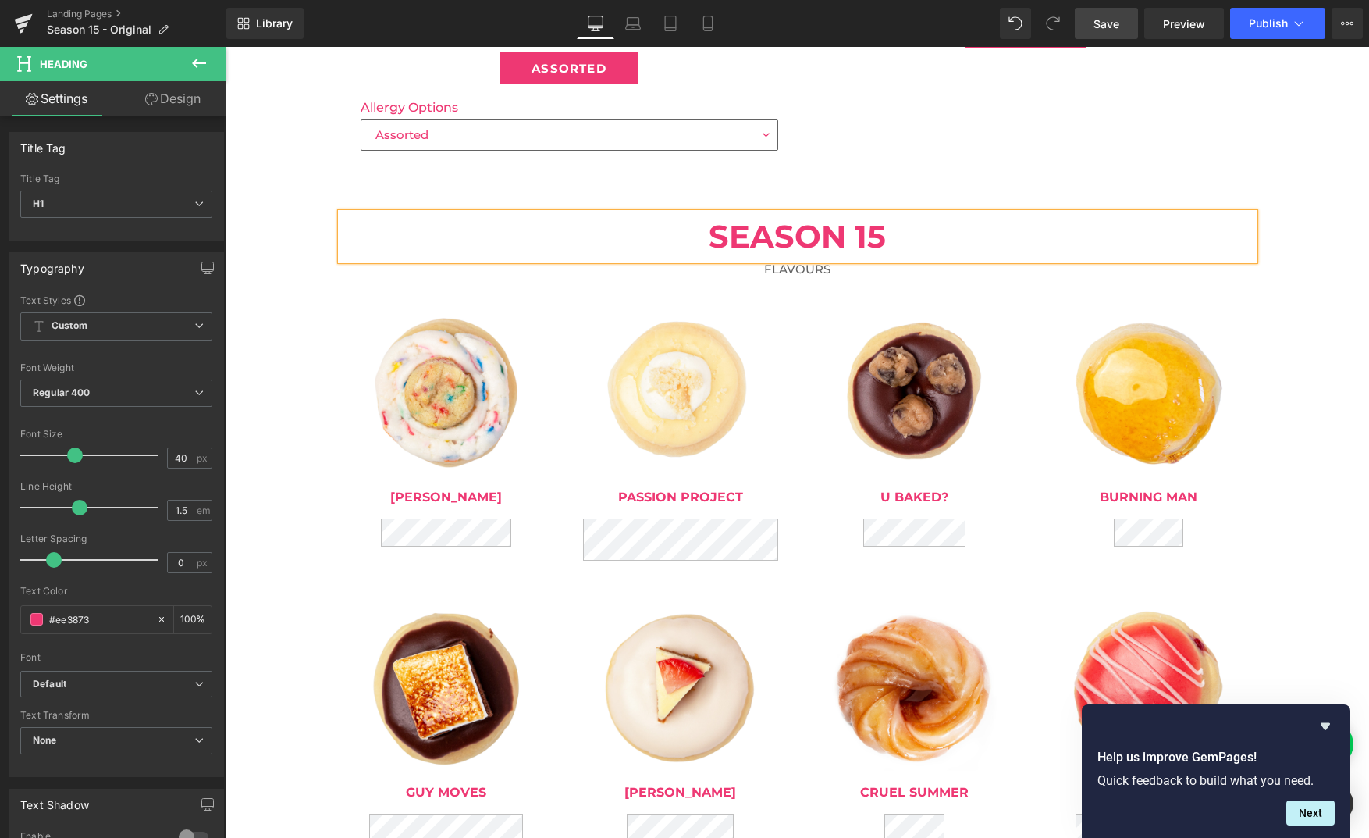
click at [1112, 27] on span "Save" at bounding box center [1107, 24] width 26 height 16
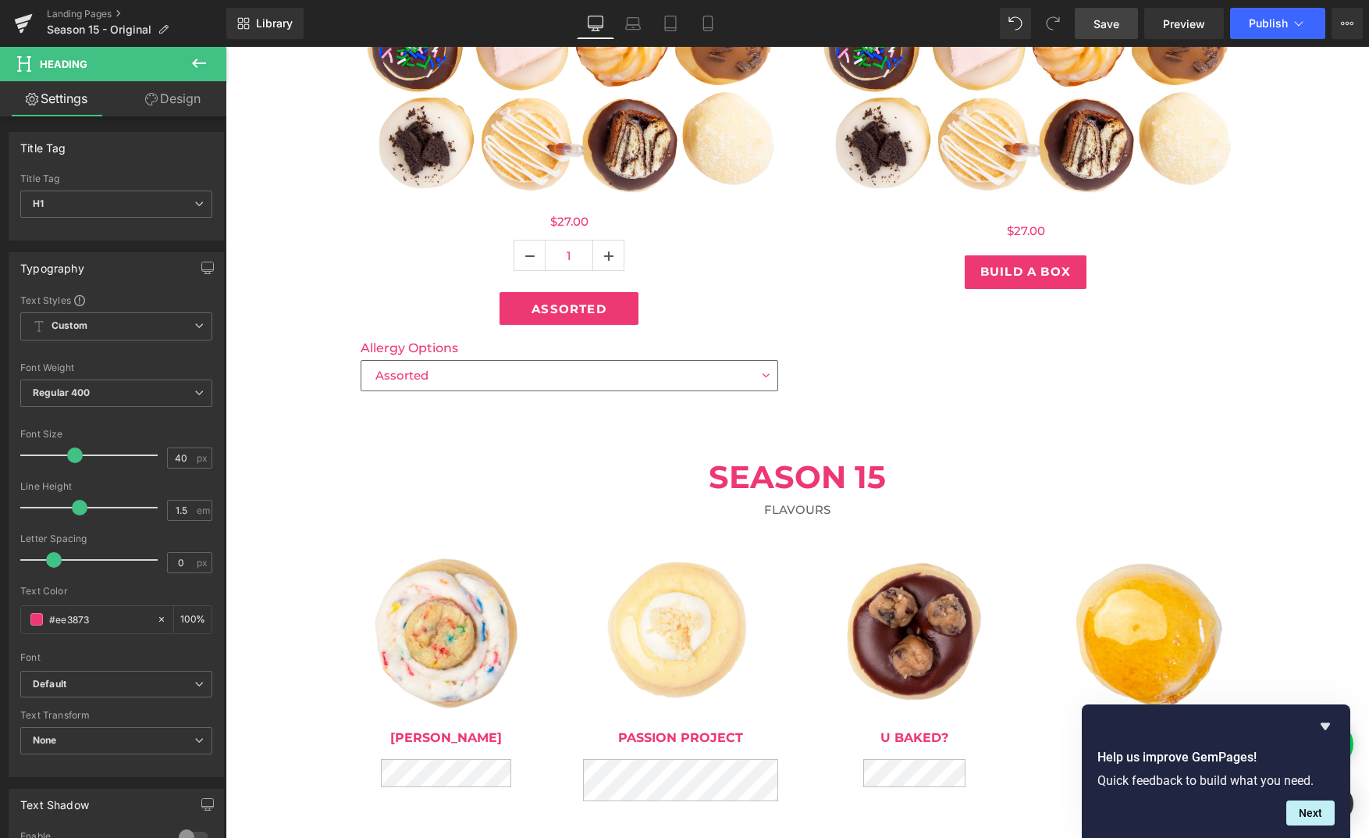
scroll to position [468, 0]
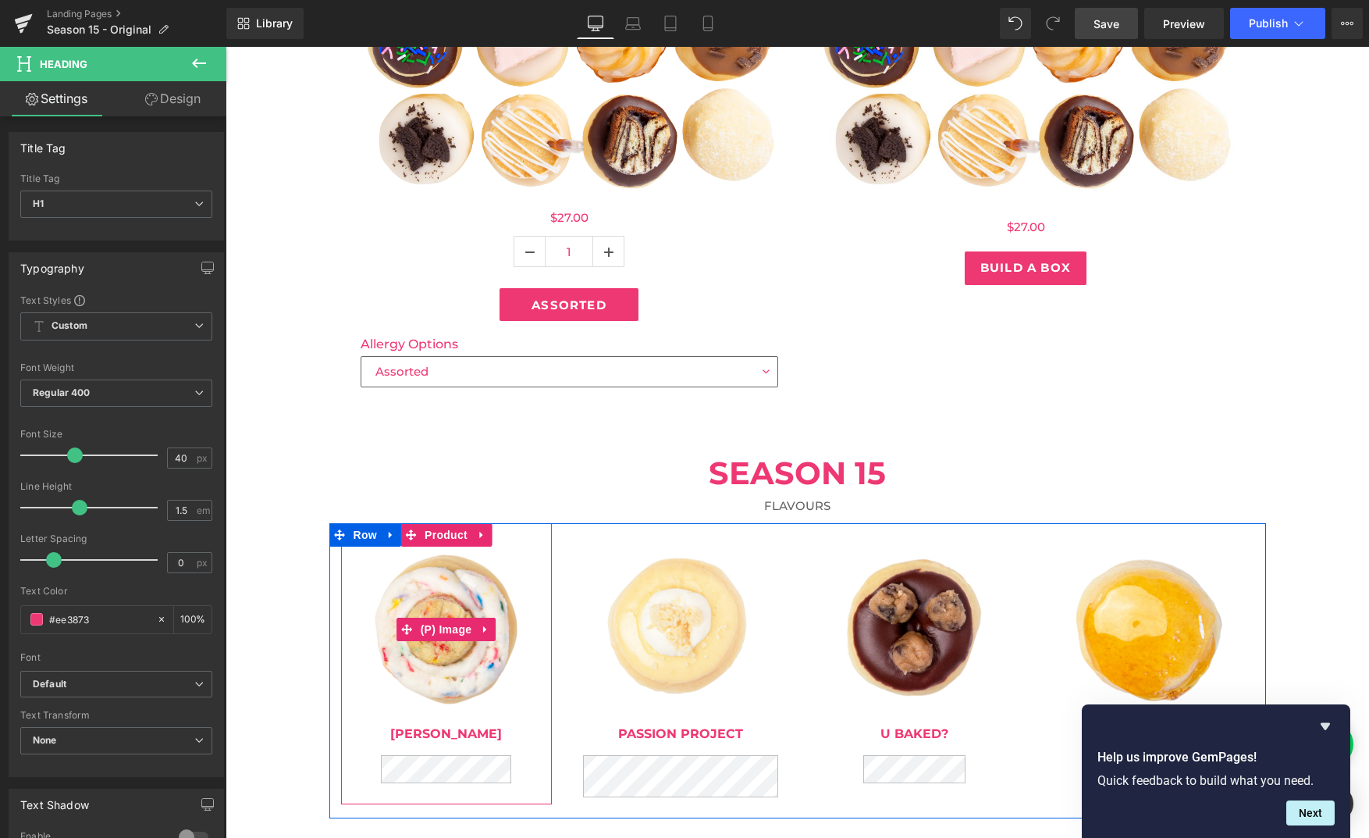
click at [447, 579] on img at bounding box center [446, 629] width 166 height 166
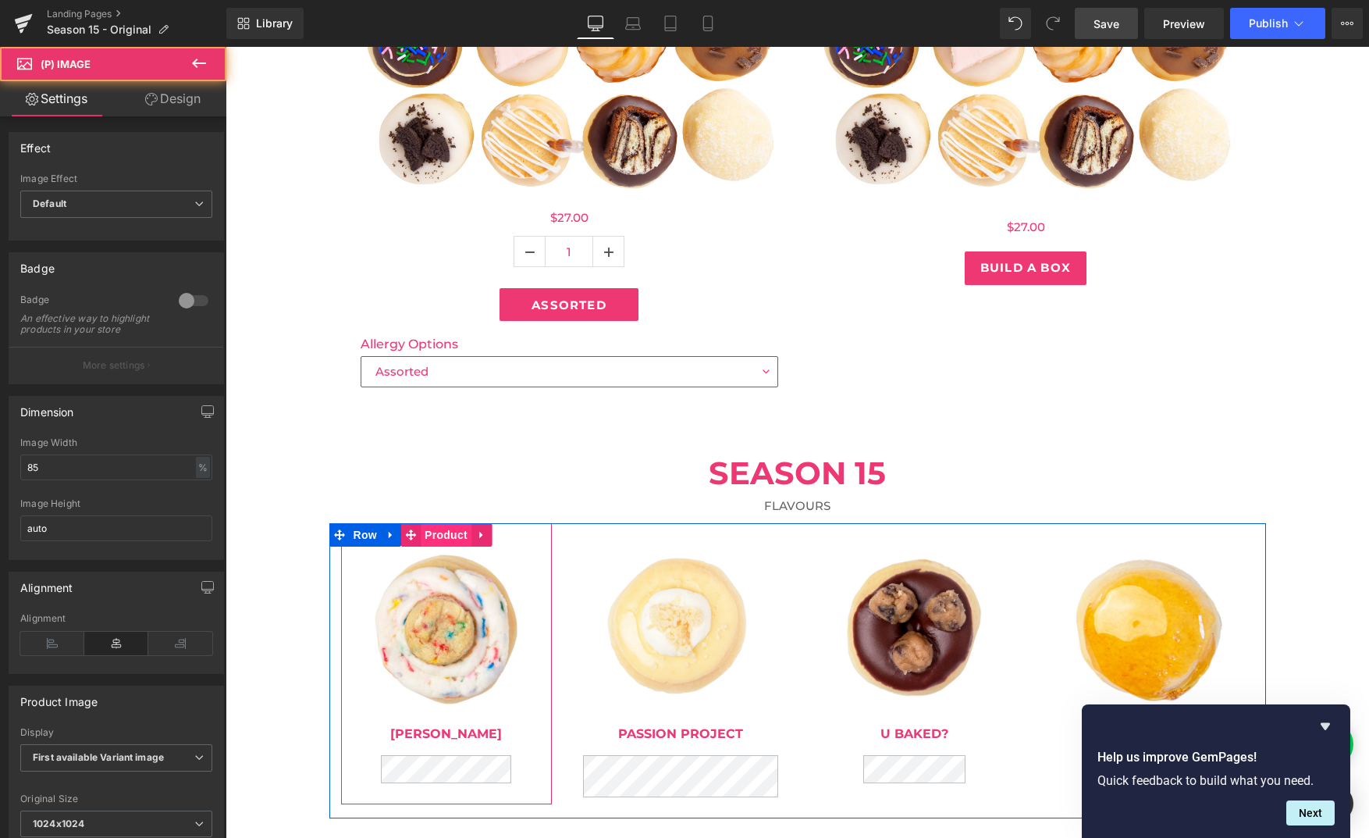
click at [447, 526] on span "Product" at bounding box center [446, 534] width 51 height 23
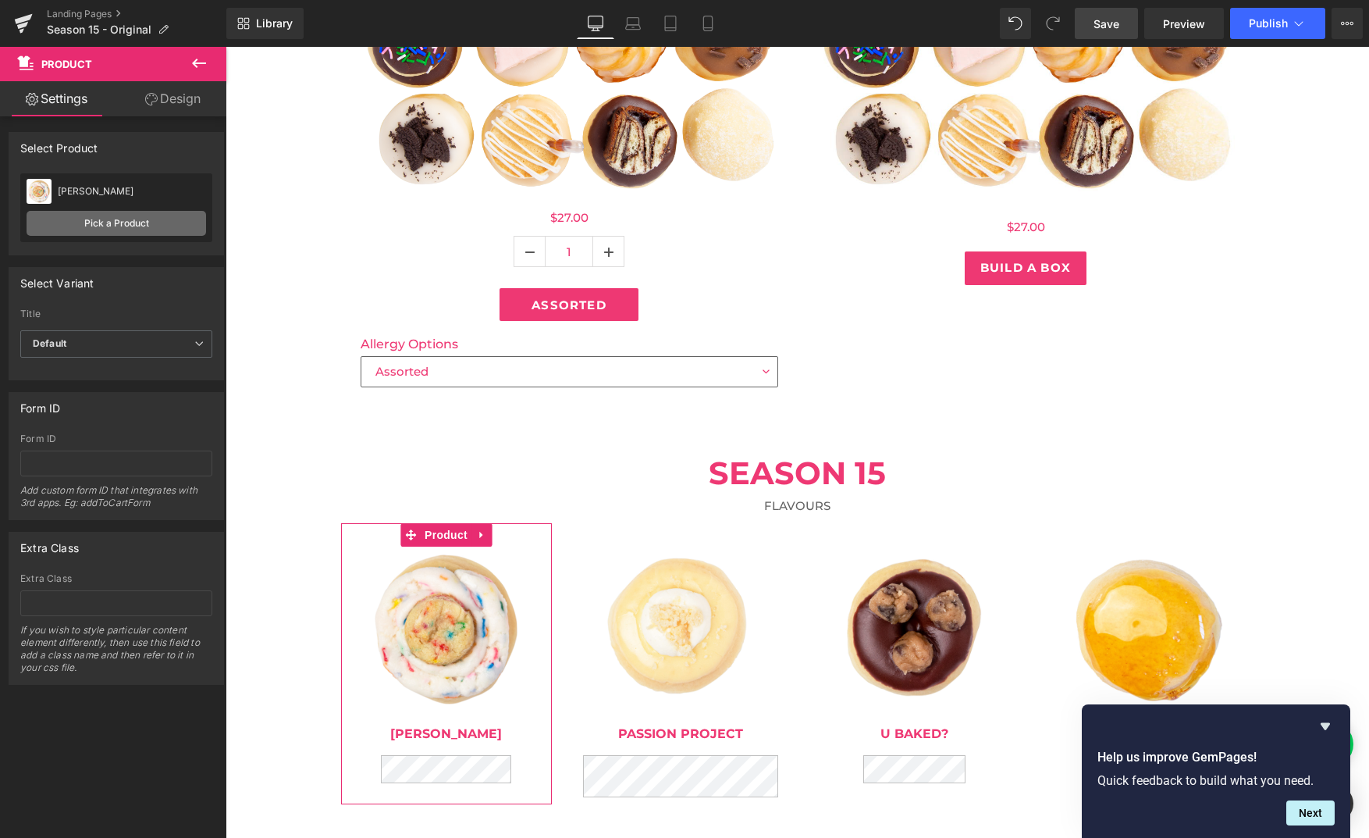
click at [120, 216] on link "Pick a Product" at bounding box center [117, 223] width 180 height 25
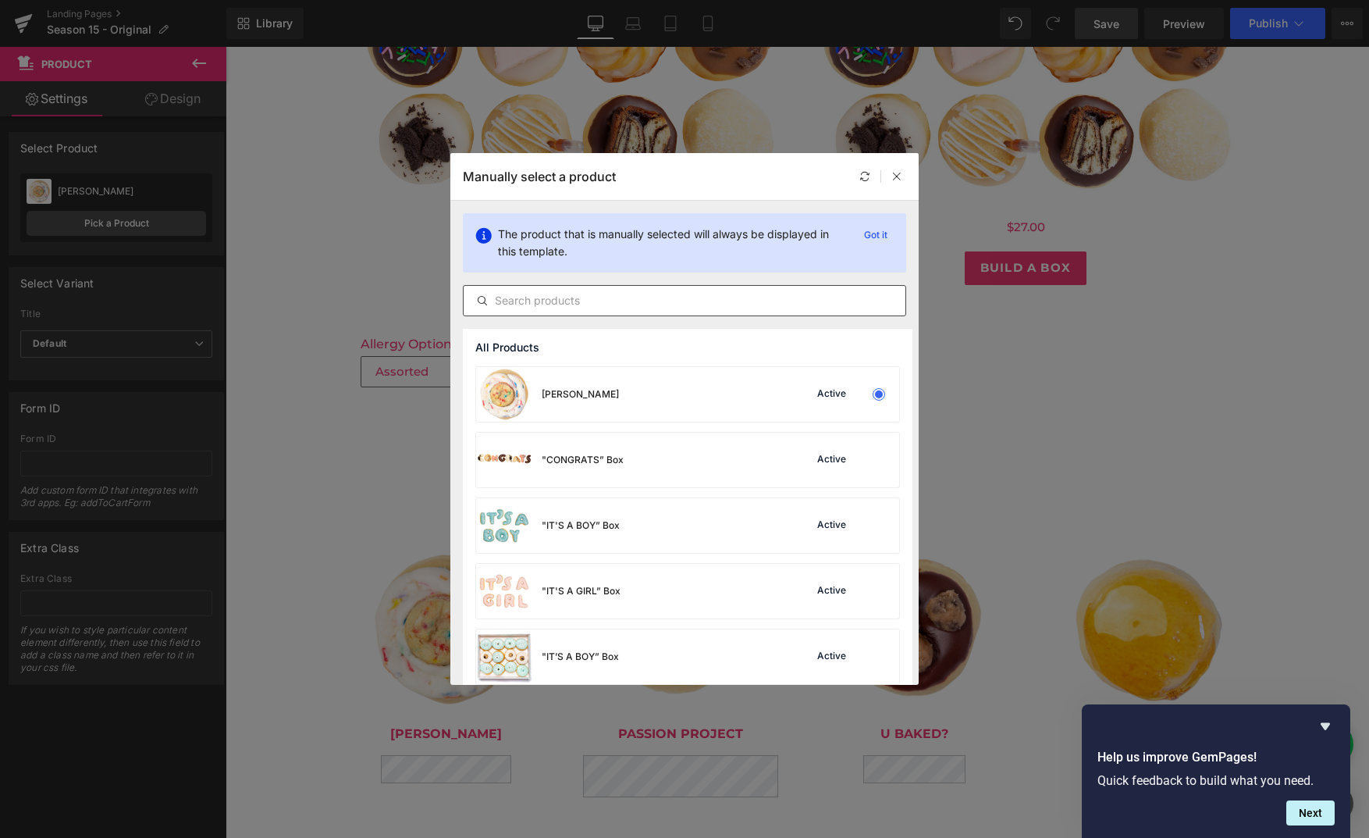
click at [531, 311] on div at bounding box center [684, 300] width 443 height 31
click at [530, 297] on input "text" at bounding box center [685, 300] width 442 height 19
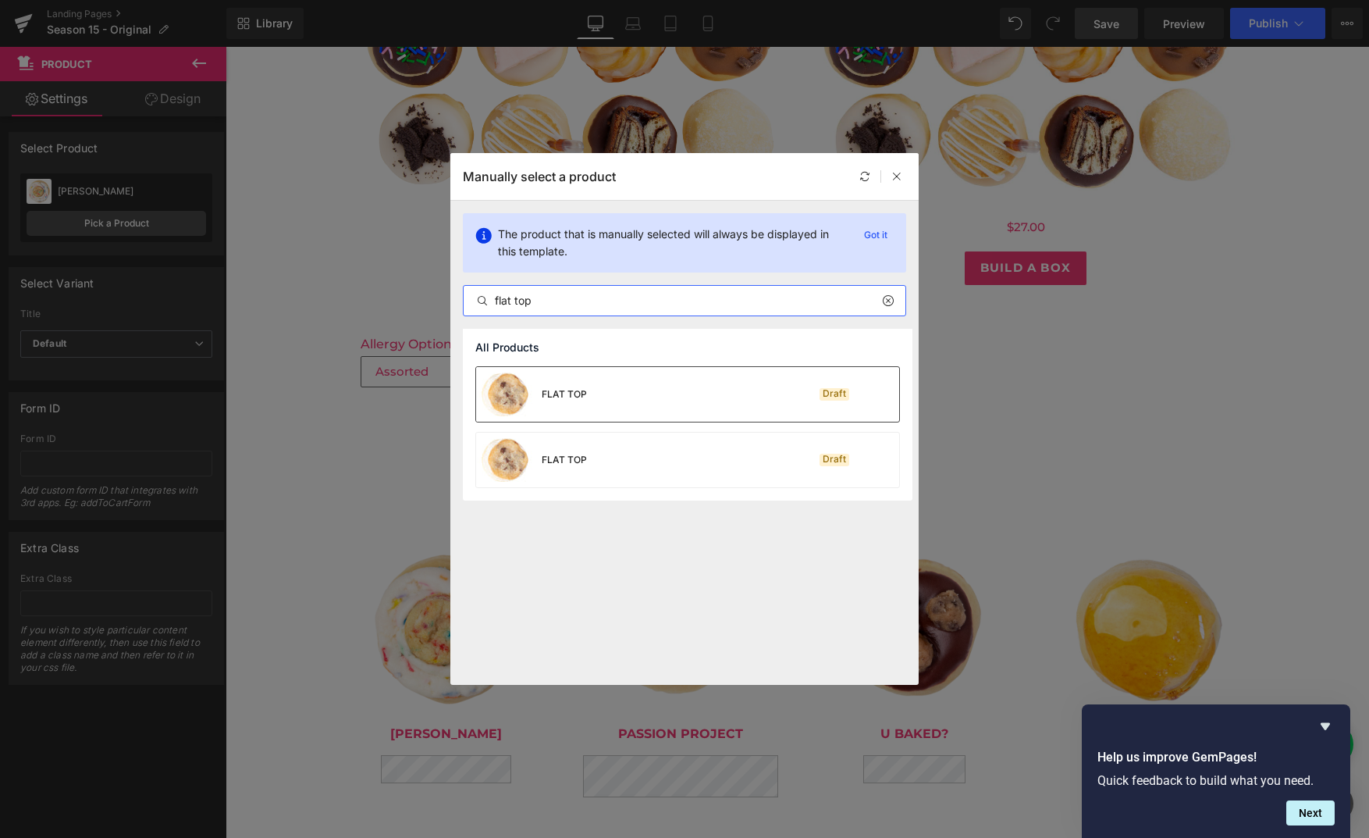
type input "flat top"
click at [703, 408] on div "FLAT TOP Draft" at bounding box center [687, 394] width 423 height 55
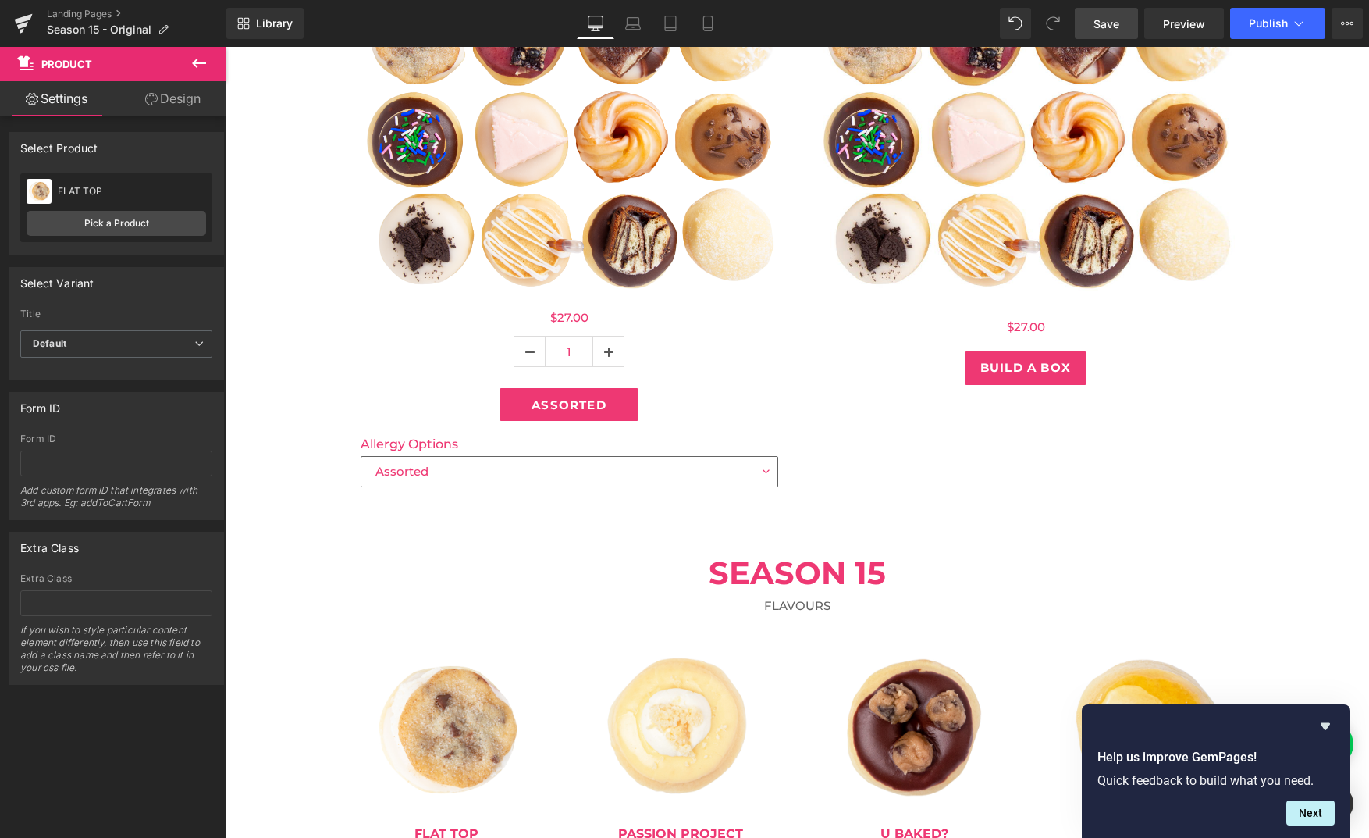
scroll to position [340, 0]
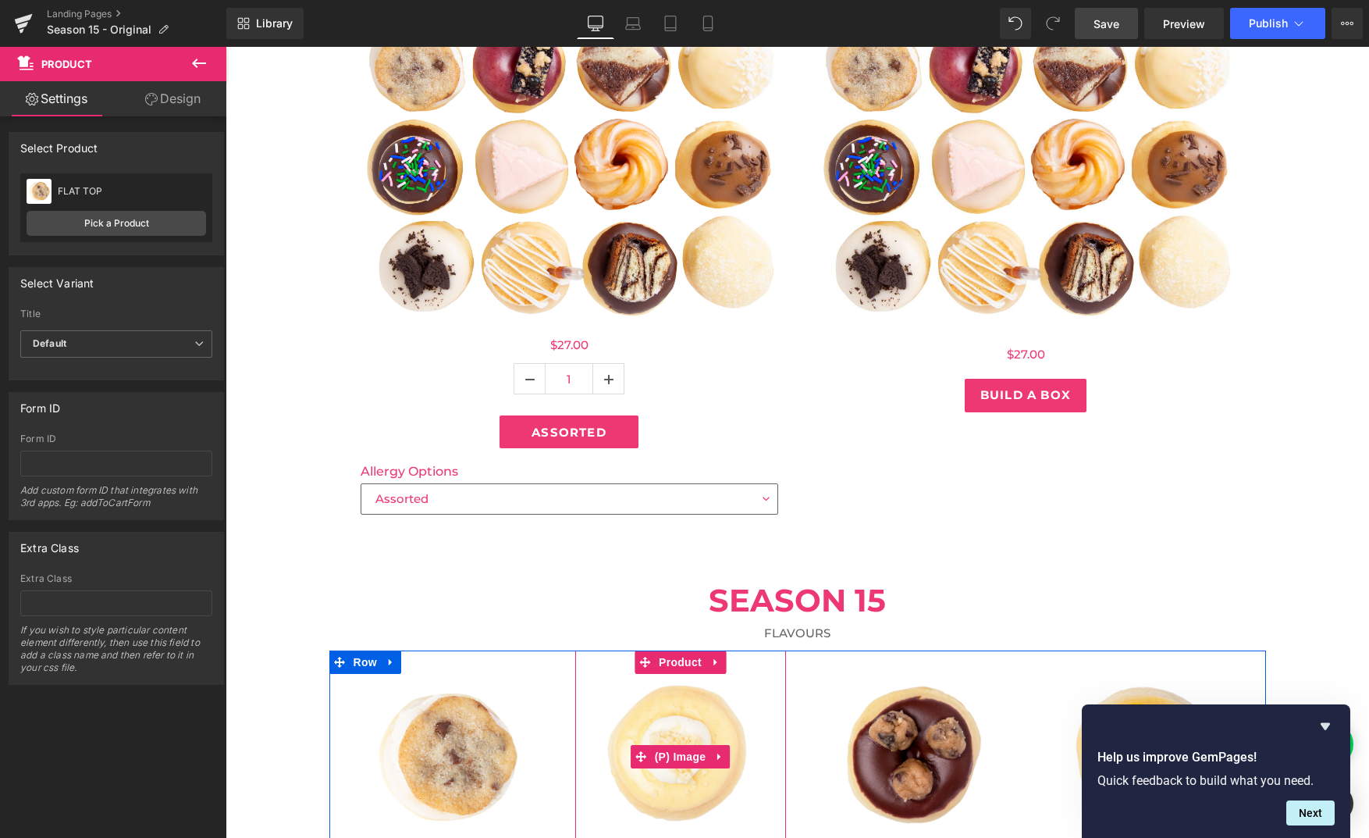
click at [689, 675] on img at bounding box center [680, 757] width 166 height 166
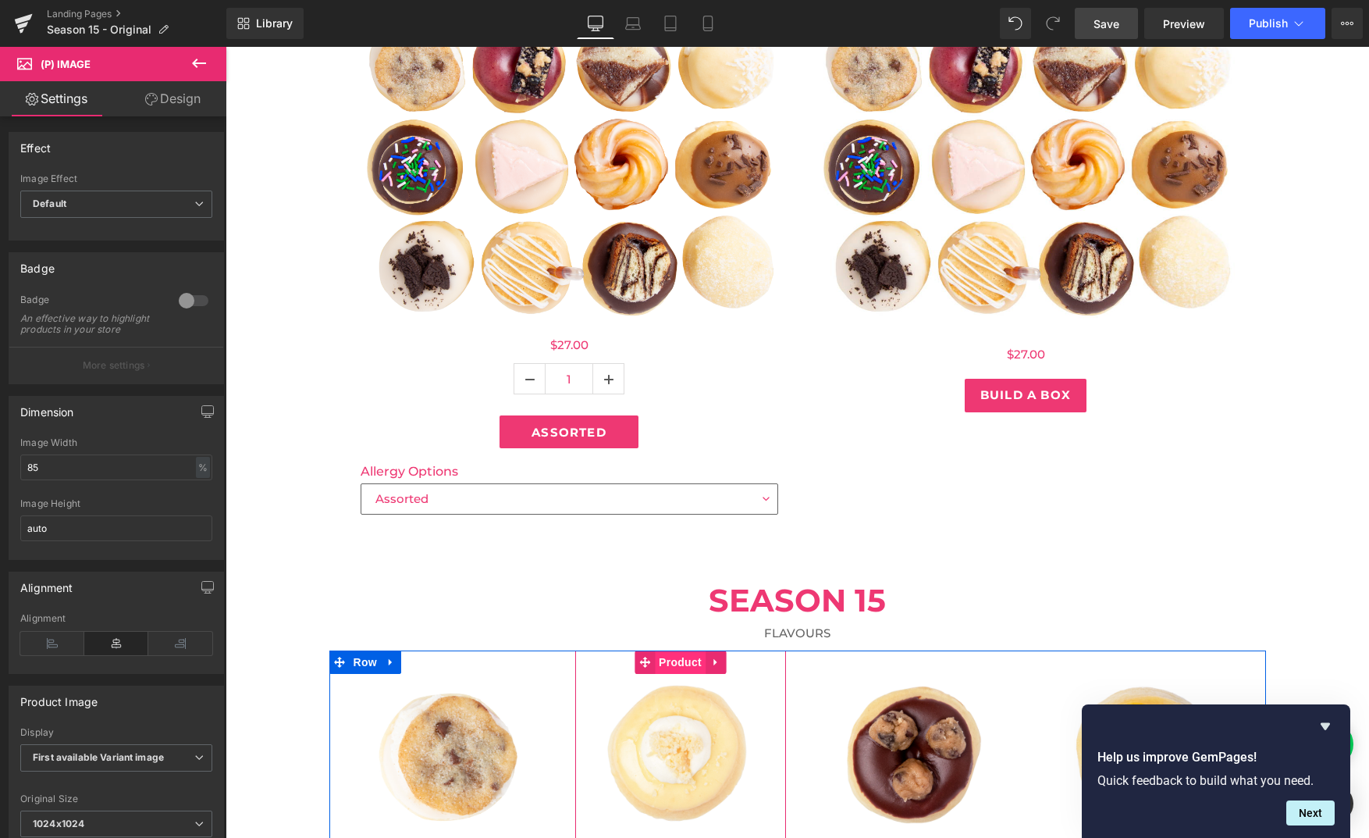
click at [682, 660] on span "Product" at bounding box center [680, 661] width 51 height 23
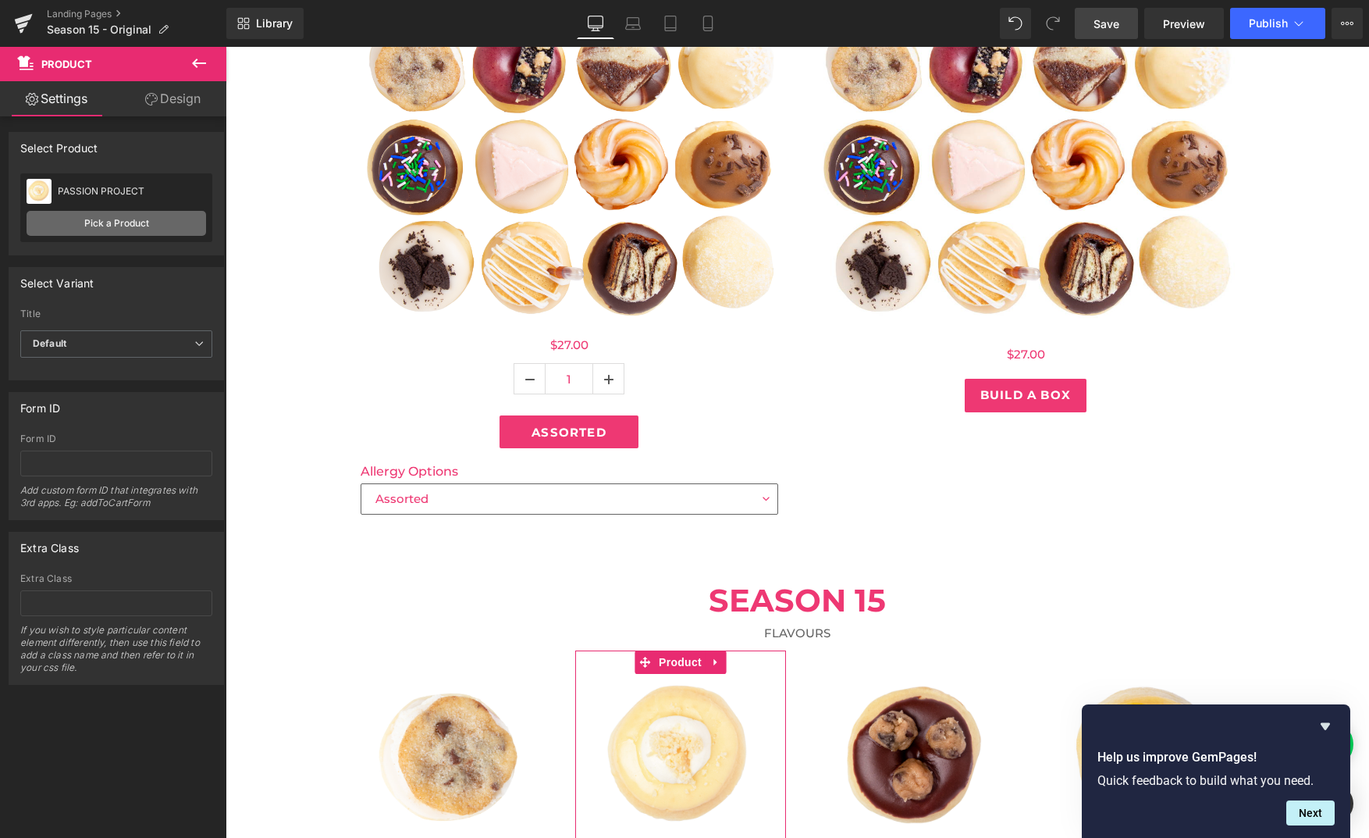
click at [113, 222] on link "Pick a Product" at bounding box center [117, 223] width 180 height 25
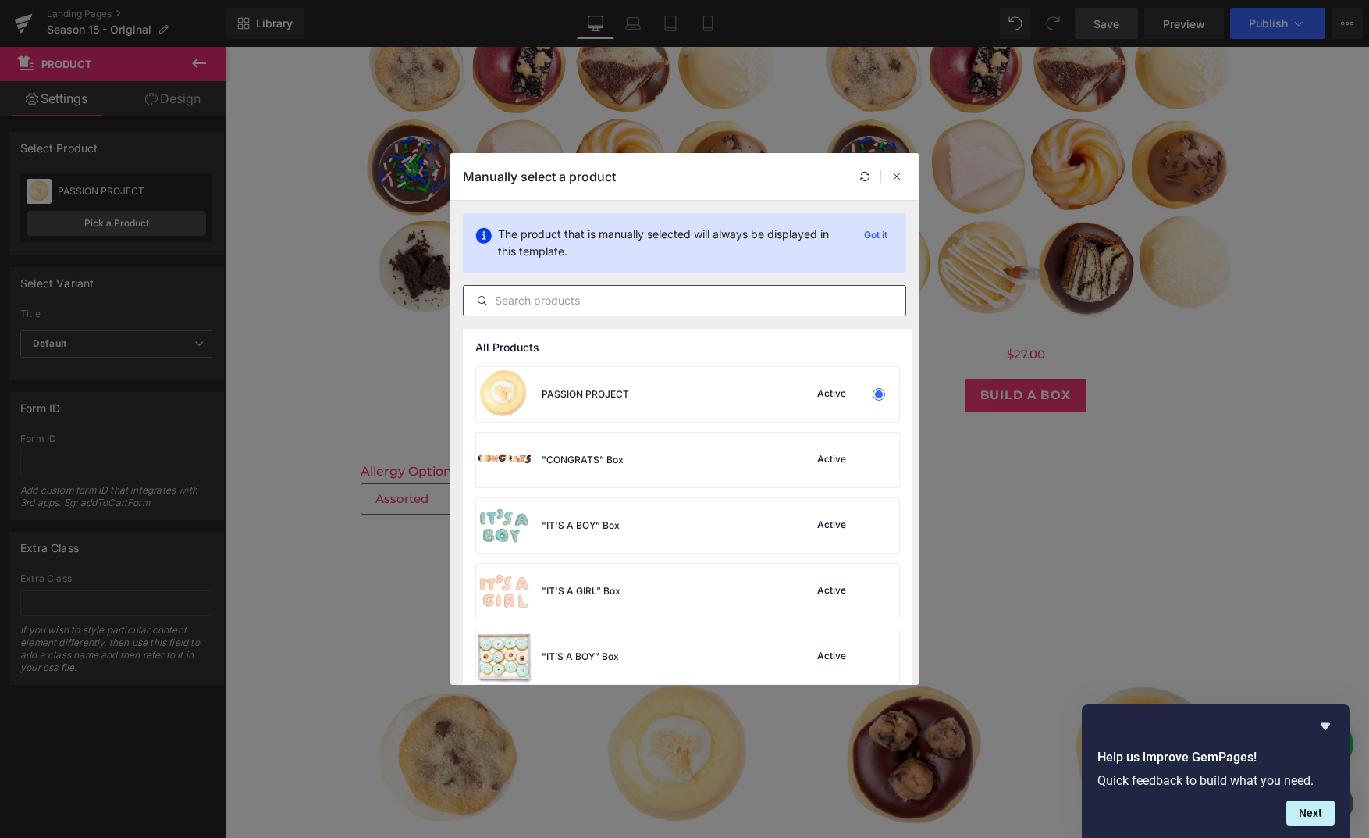
click at [552, 308] on input "text" at bounding box center [685, 300] width 442 height 19
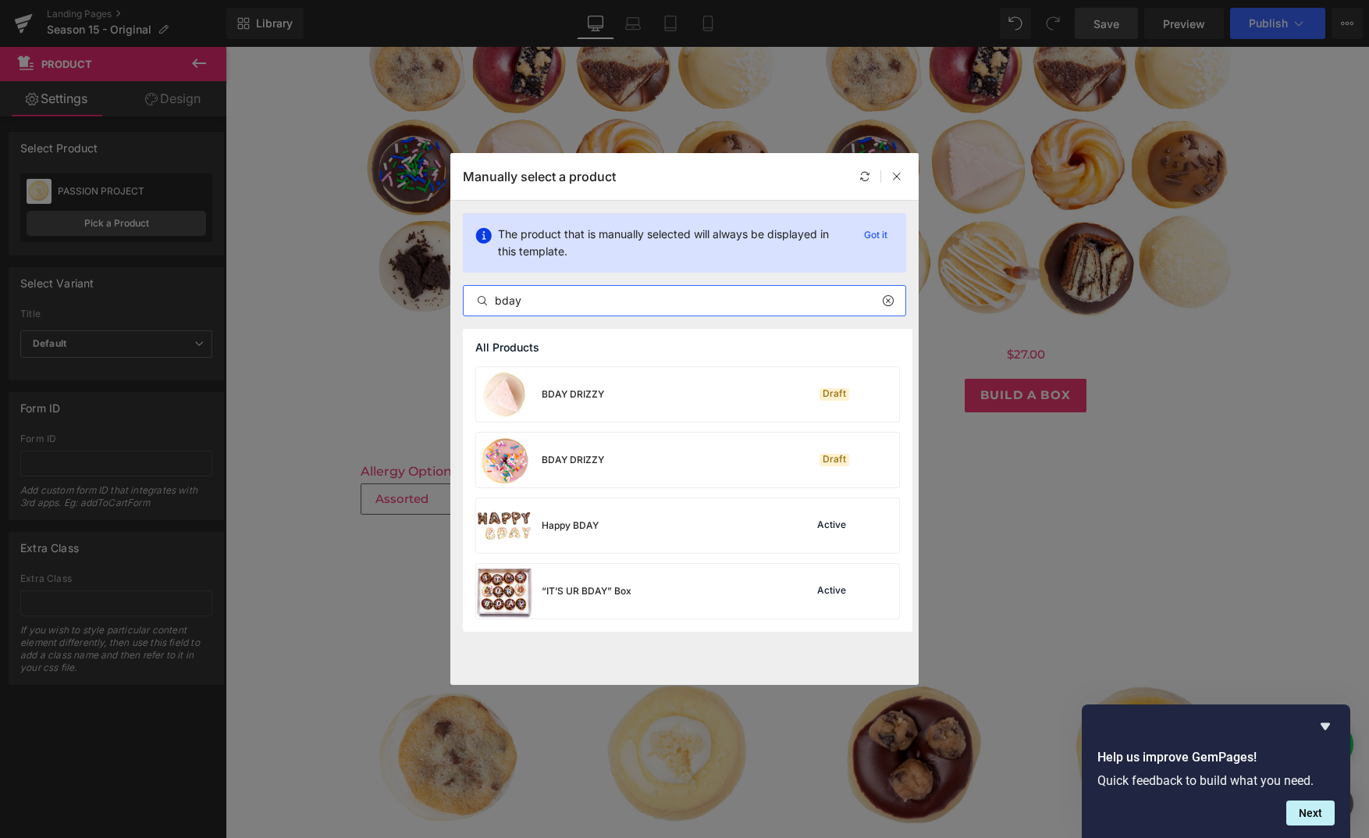
type input "bday"
click at [556, 408] on div "BDAY DRIZZY" at bounding box center [540, 394] width 128 height 55
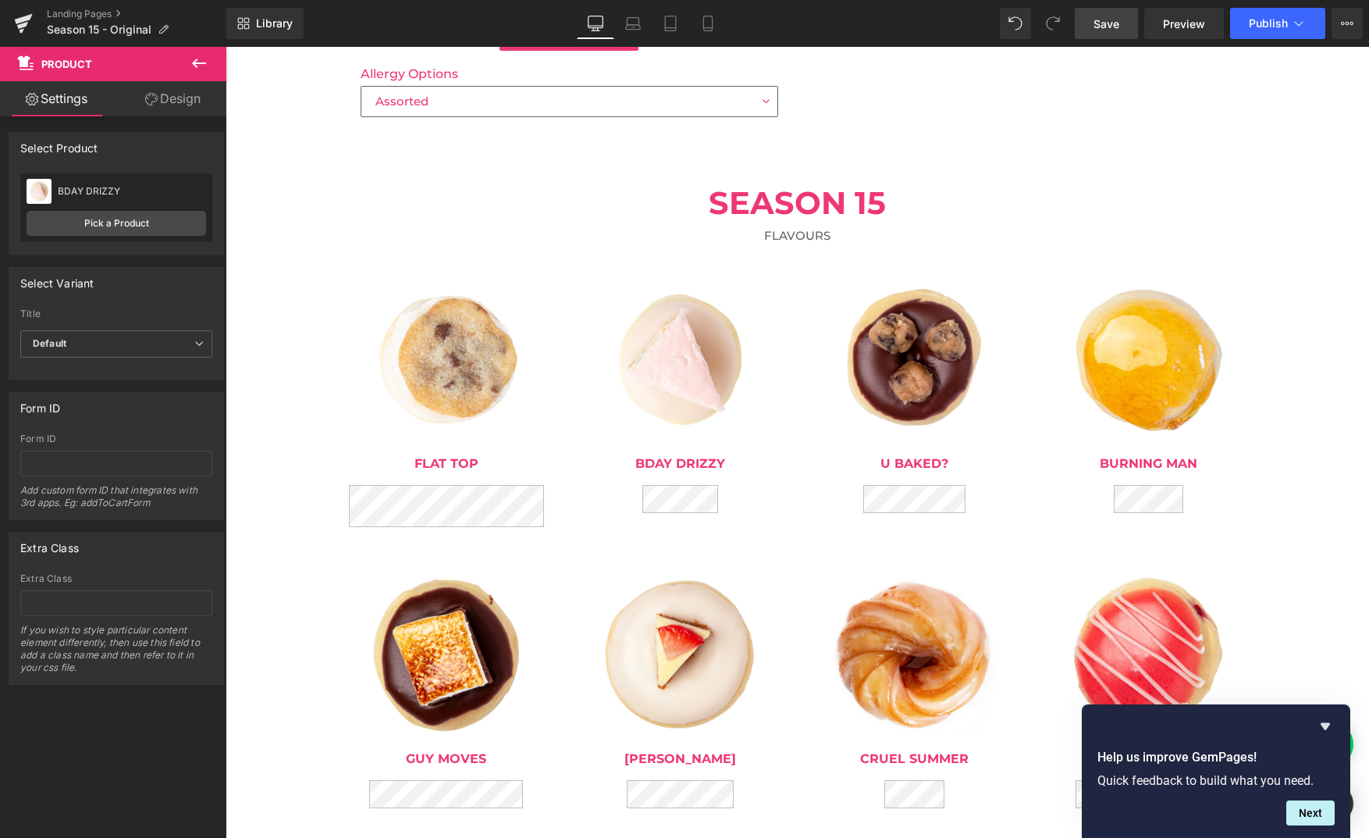
scroll to position [811, 0]
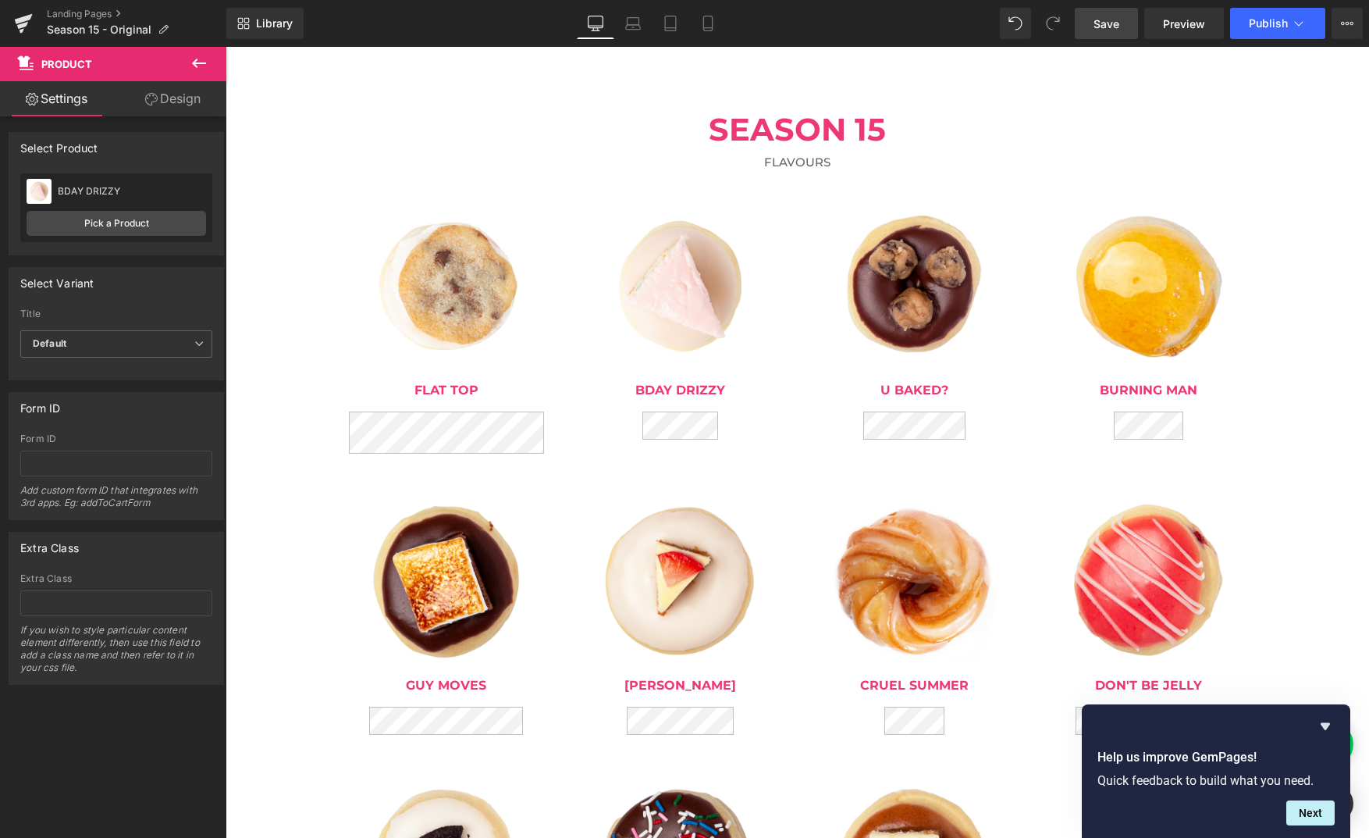
click at [712, 571] on div "Sale Off (P) Image" at bounding box center [680, 581] width 195 height 166
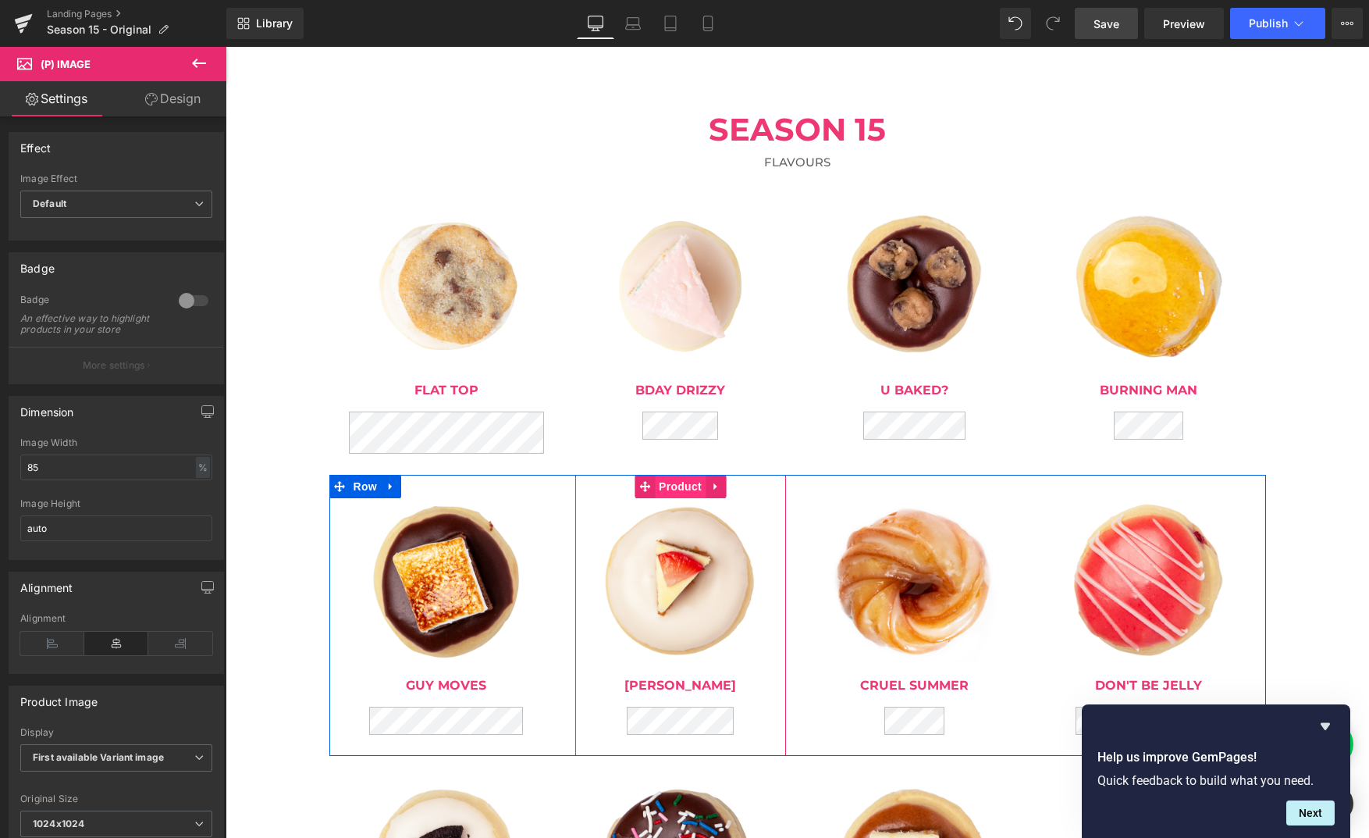
click at [676, 482] on span "Product" at bounding box center [680, 486] width 51 height 23
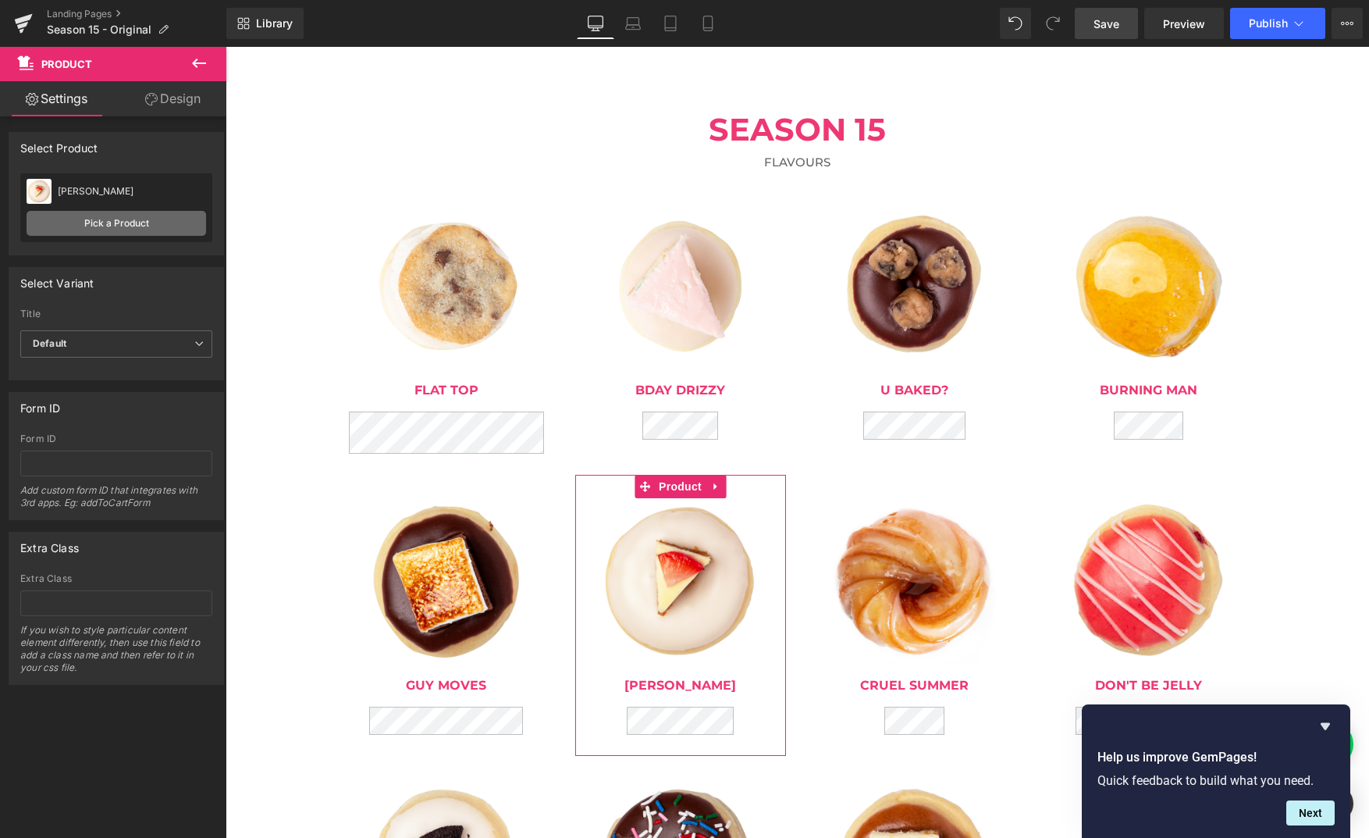
click at [120, 225] on link "Pick a Product" at bounding box center [117, 223] width 180 height 25
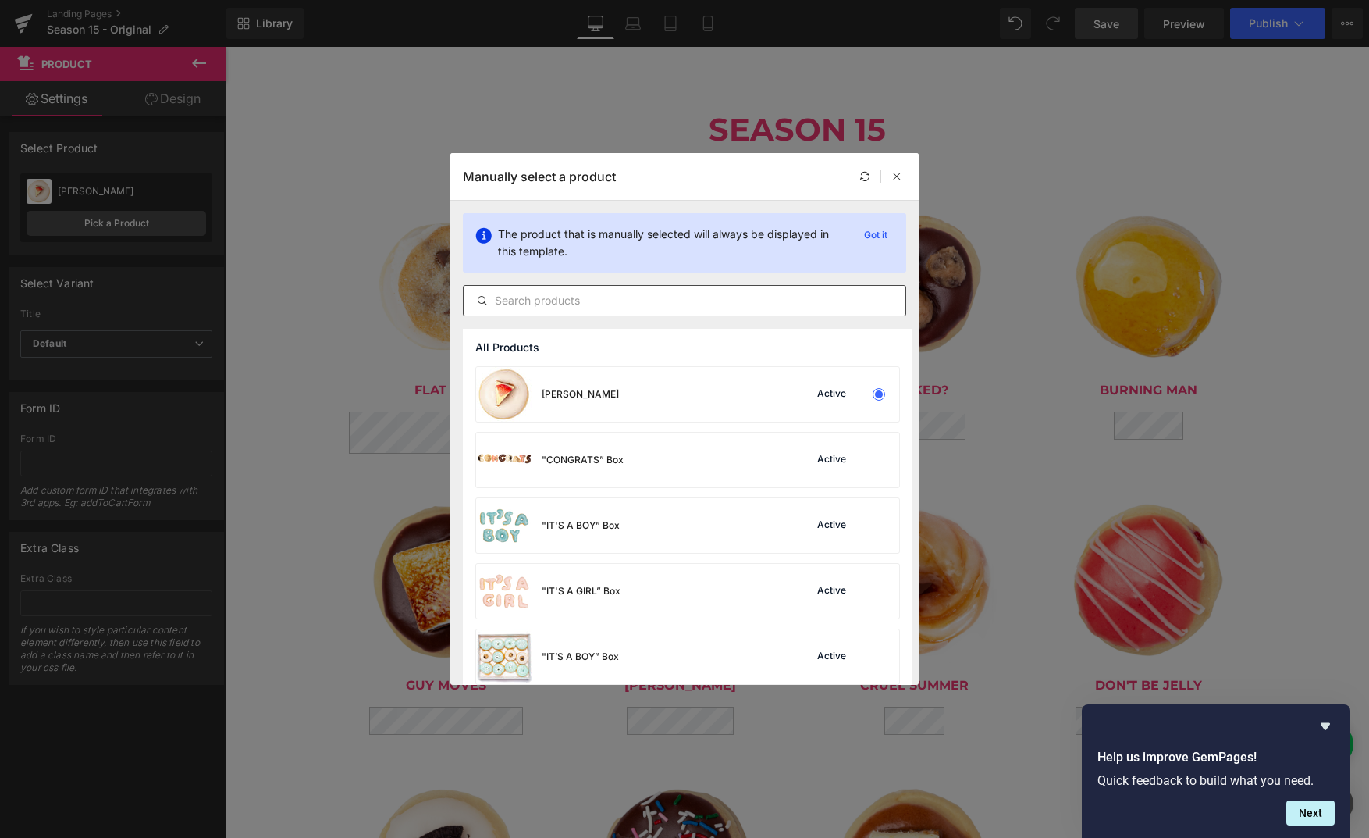
click at [625, 304] on input "text" at bounding box center [685, 300] width 442 height 19
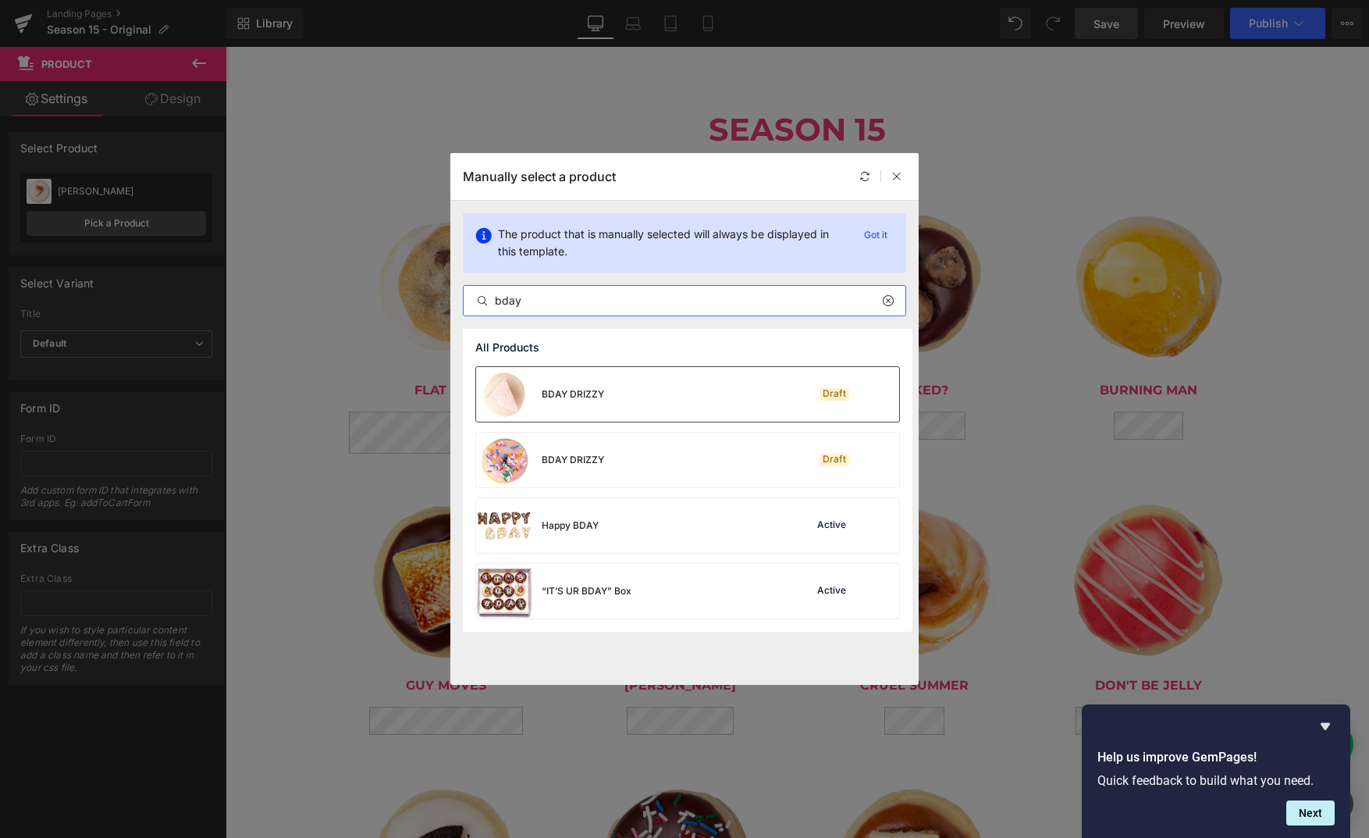
type input "bday"
click at [726, 388] on div "BDAY DRIZZY Draft" at bounding box center [687, 394] width 423 height 55
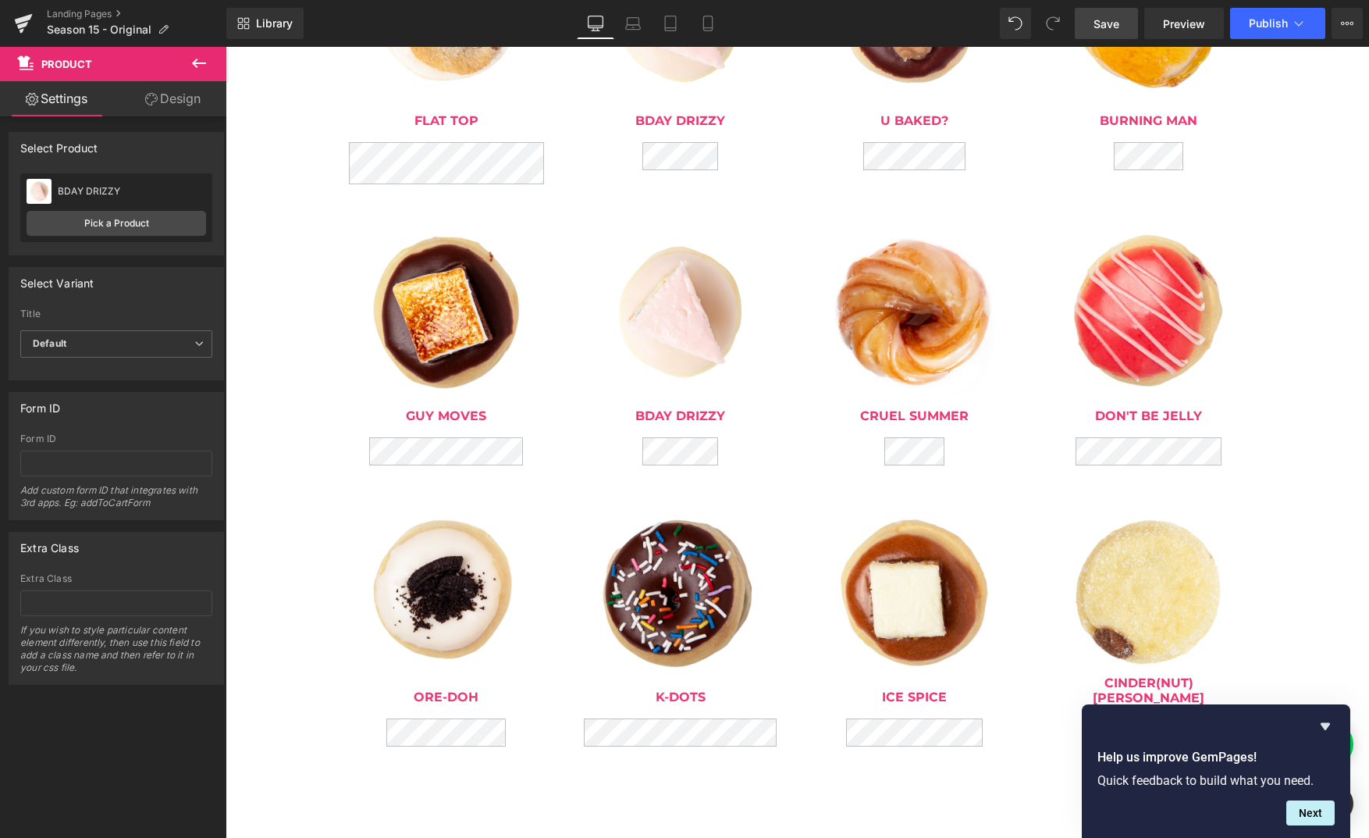
scroll to position [1082, 0]
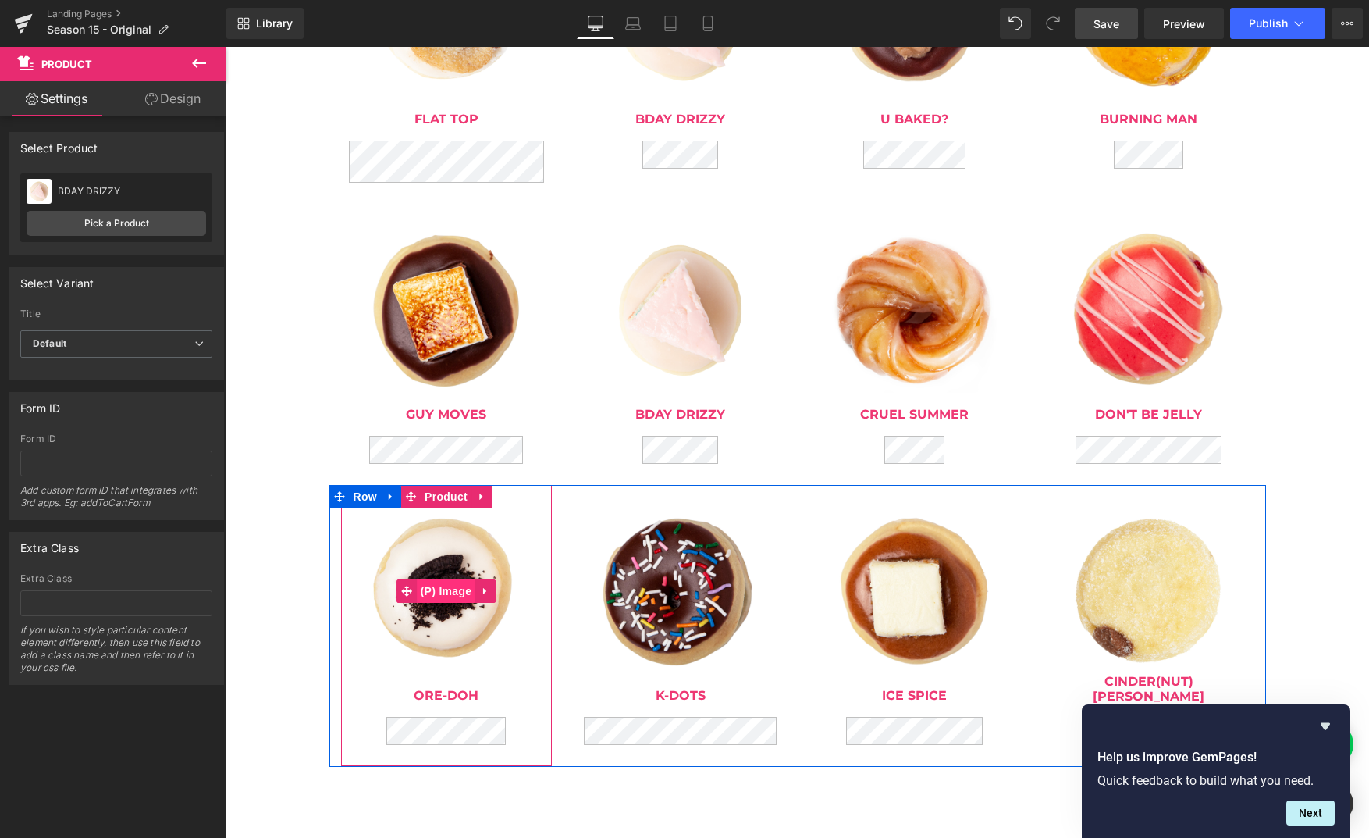
click at [454, 582] on span "(P) Image" at bounding box center [446, 590] width 59 height 23
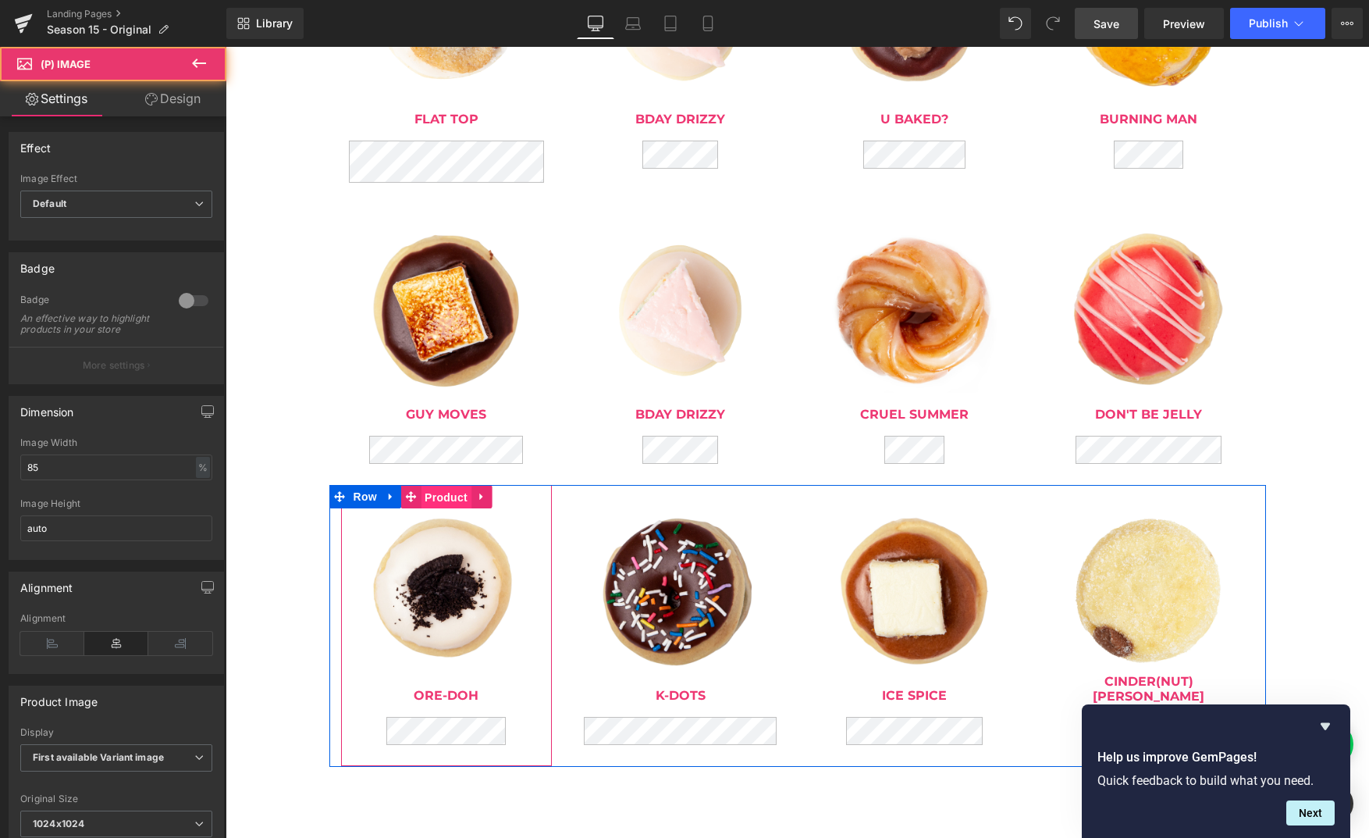
click at [456, 495] on span "Product" at bounding box center [446, 497] width 51 height 23
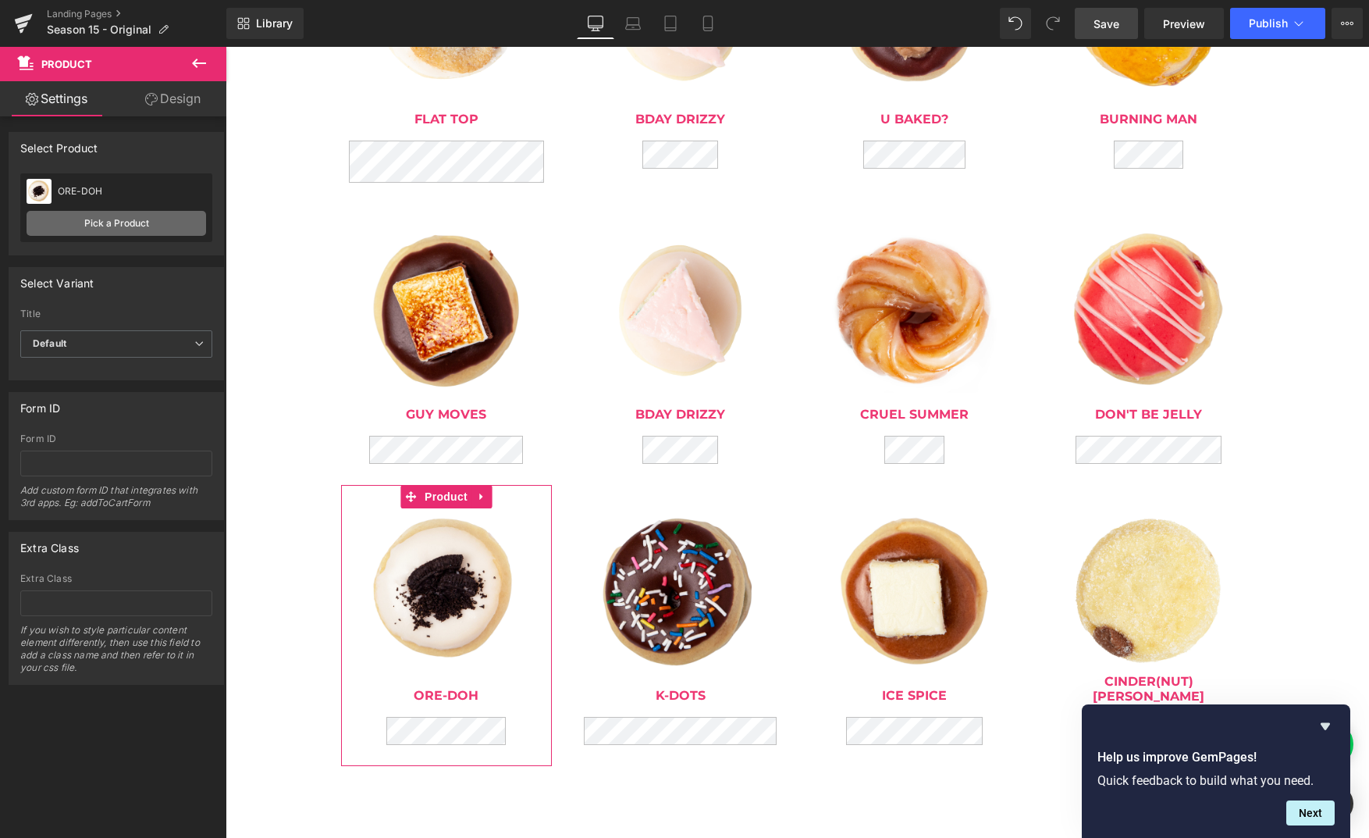
click at [127, 217] on link "Pick a Product" at bounding box center [117, 223] width 180 height 25
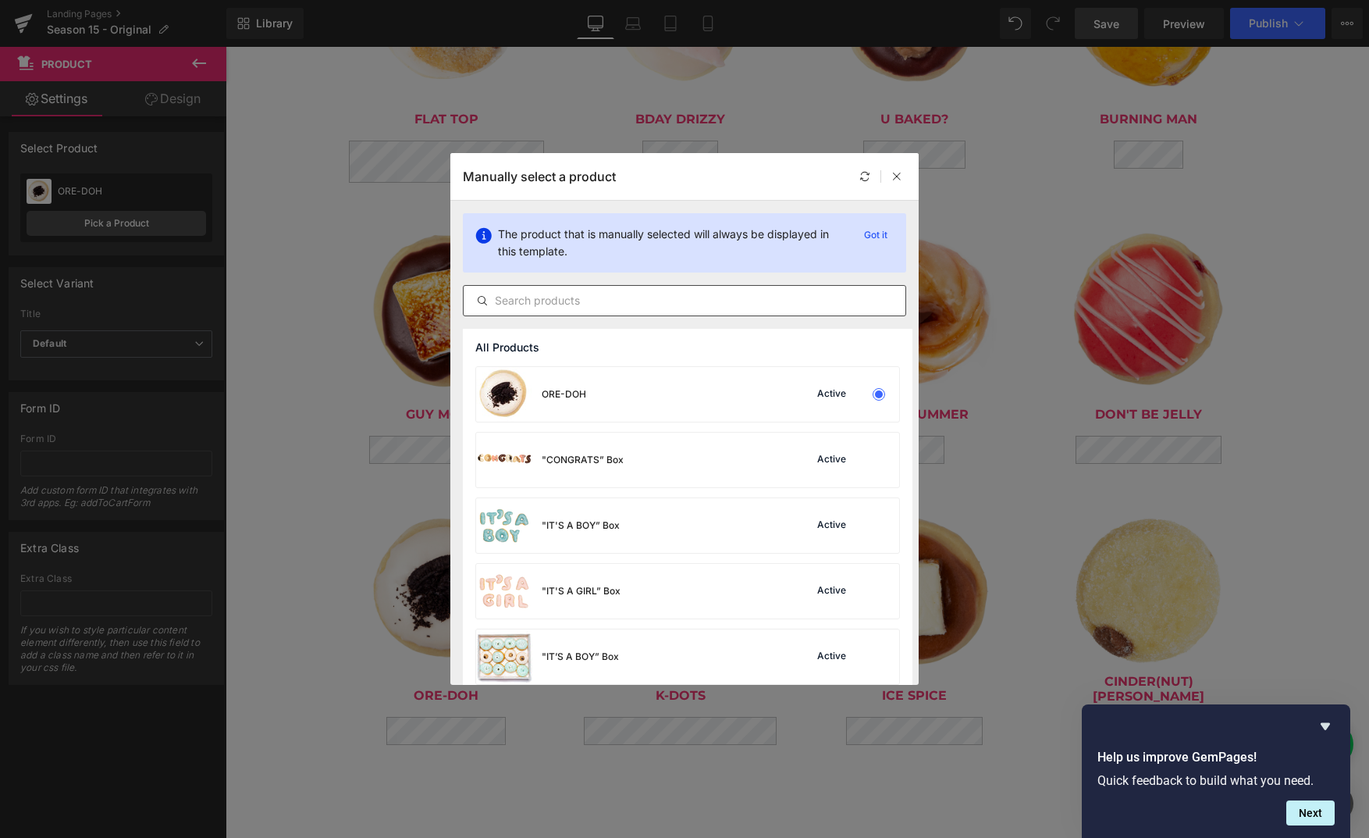
click at [675, 297] on input "text" at bounding box center [685, 300] width 442 height 19
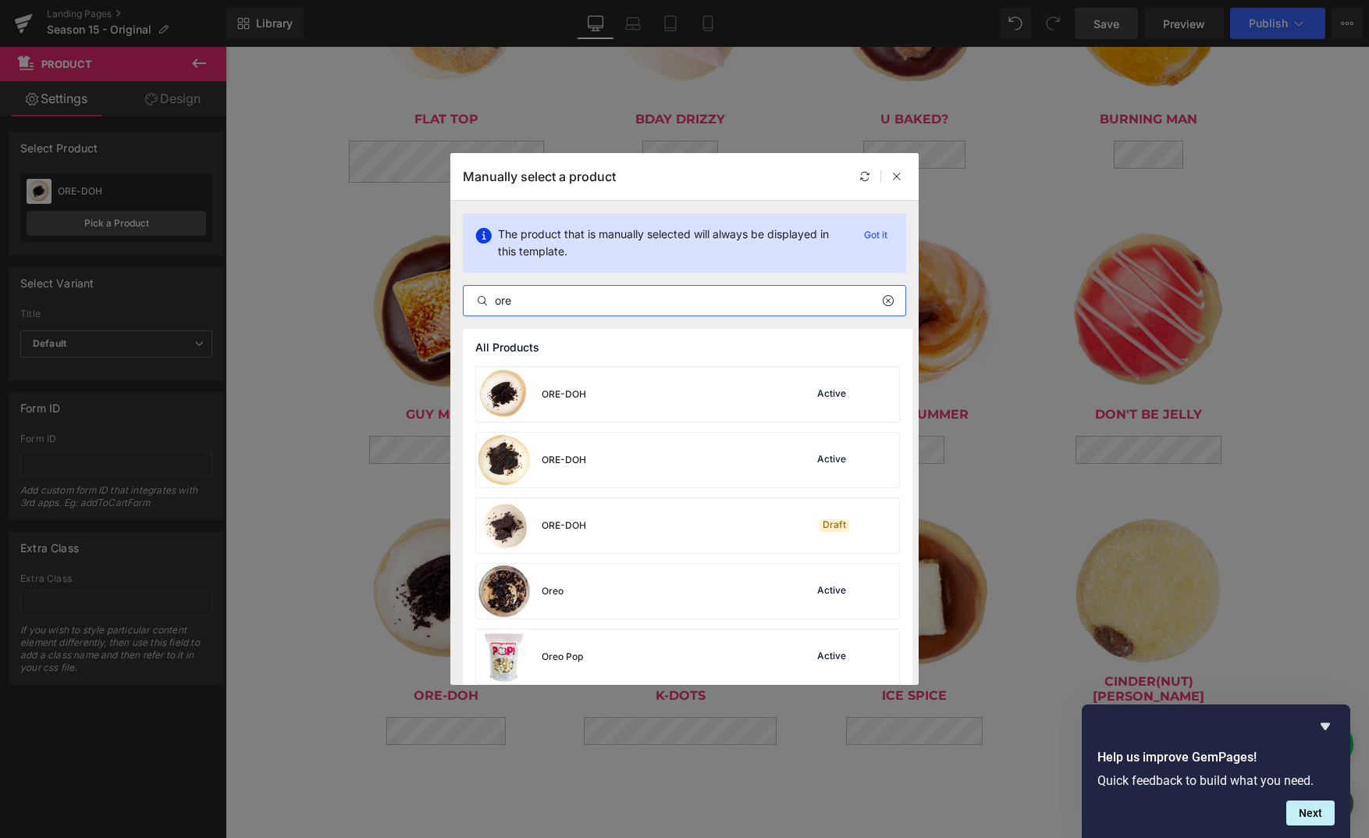
type input "ore"
click at [893, 176] on icon at bounding box center [897, 176] width 11 height 11
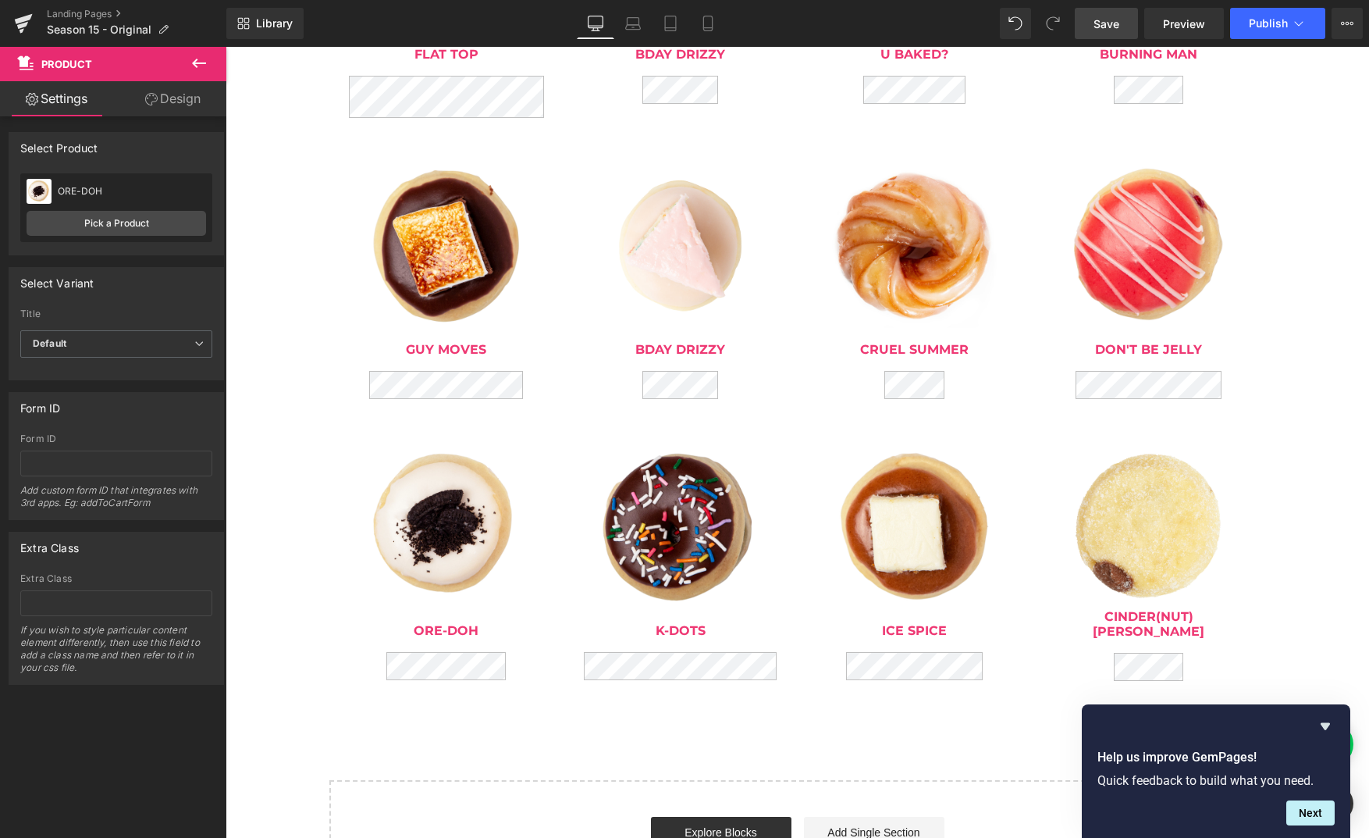
scroll to position [1141, 0]
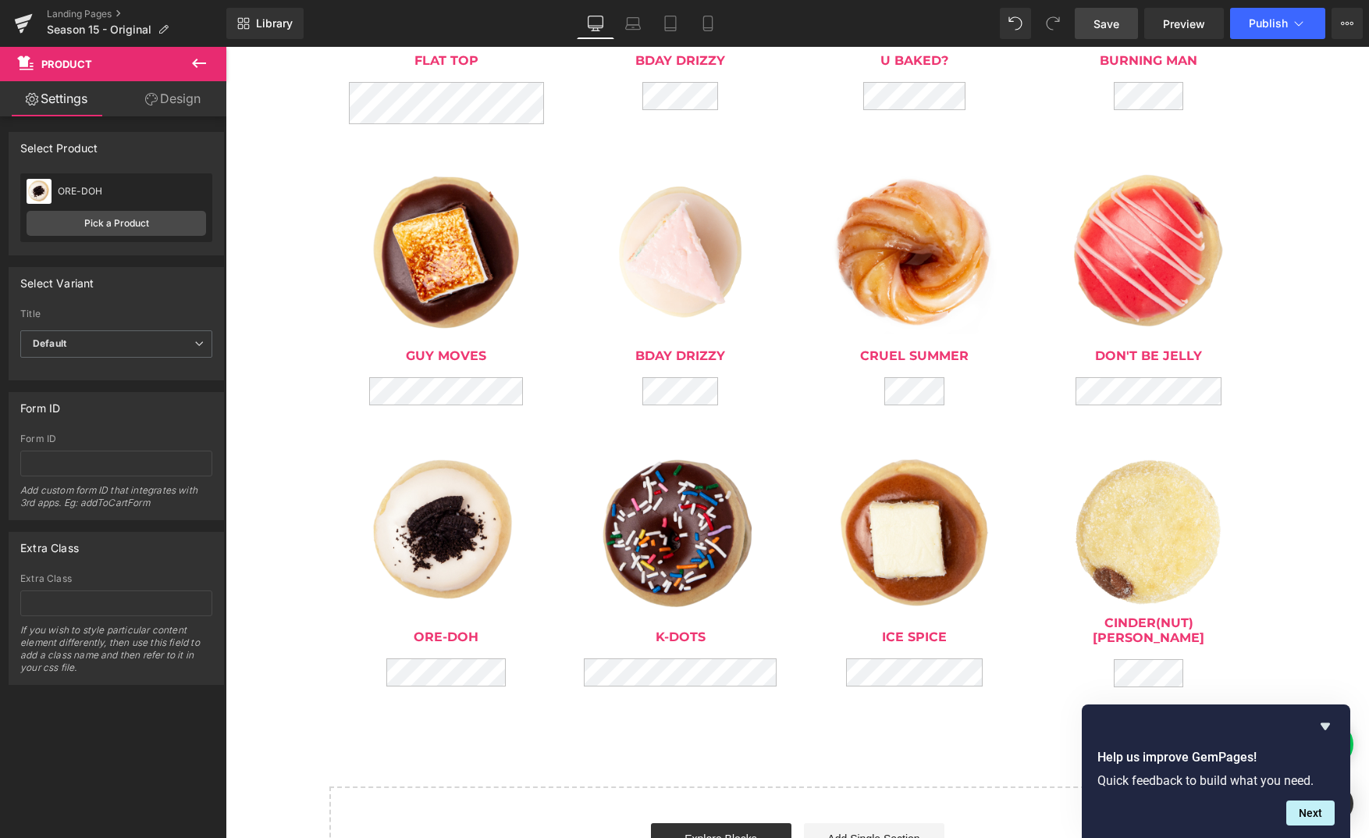
click at [458, 501] on img at bounding box center [446, 533] width 166 height 166
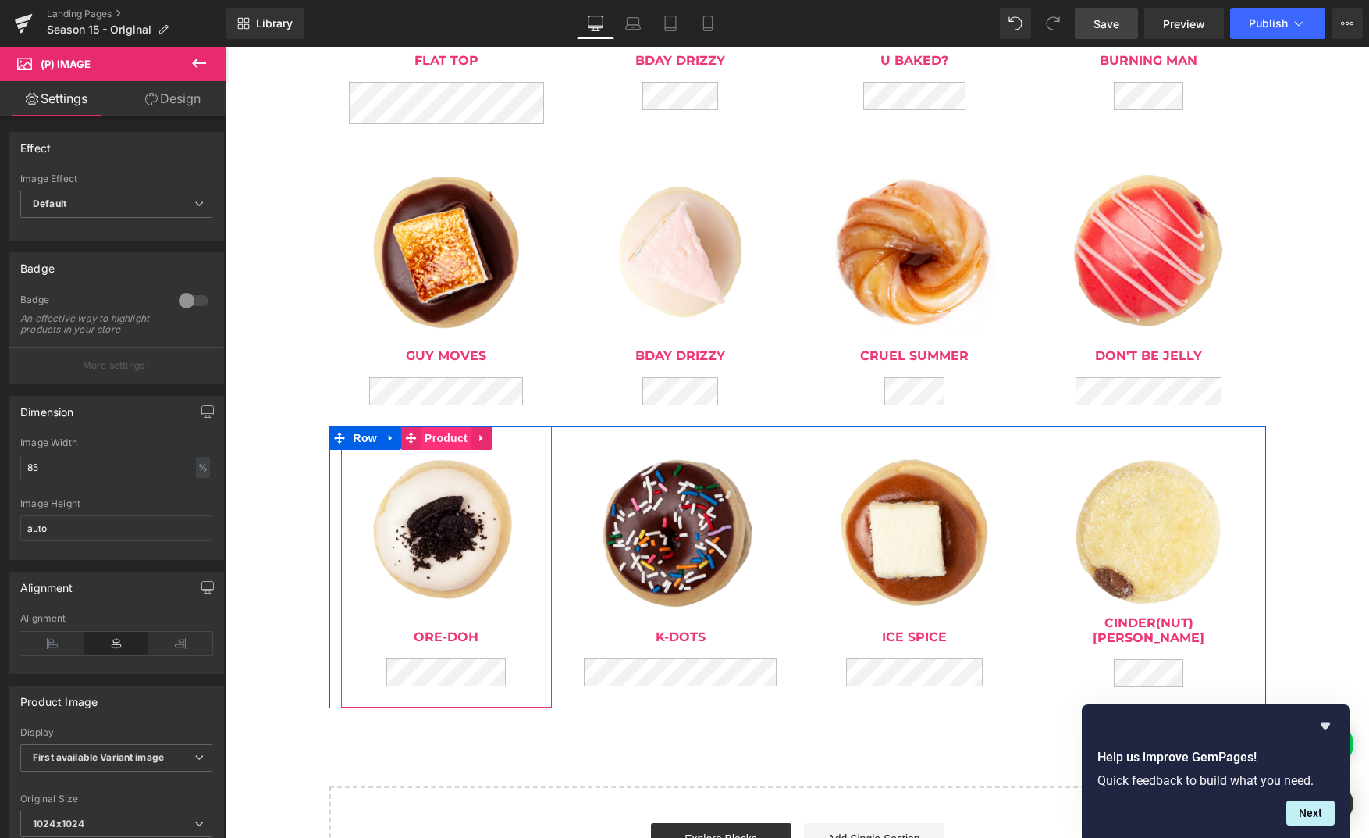
click at [449, 443] on span "Product" at bounding box center [446, 437] width 51 height 23
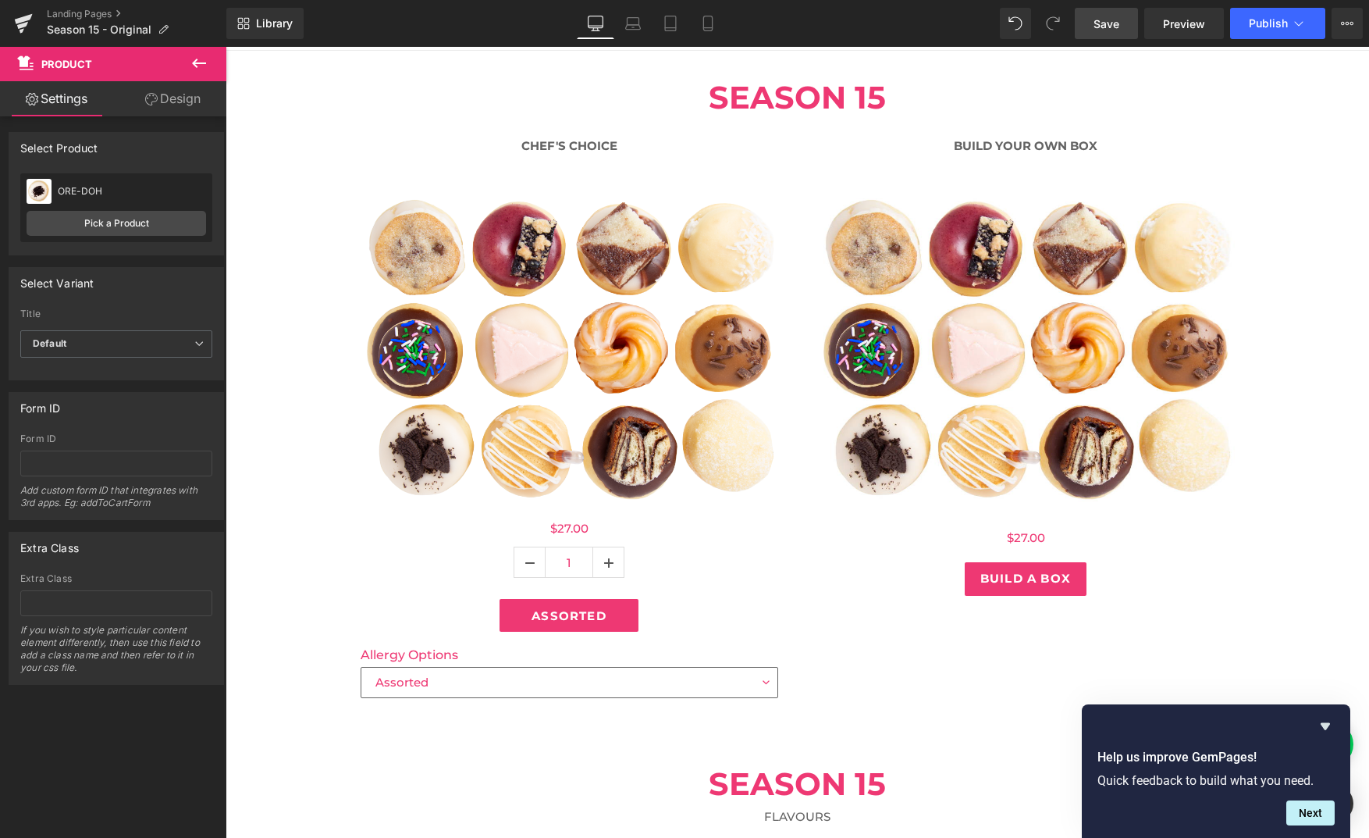
scroll to position [135, 0]
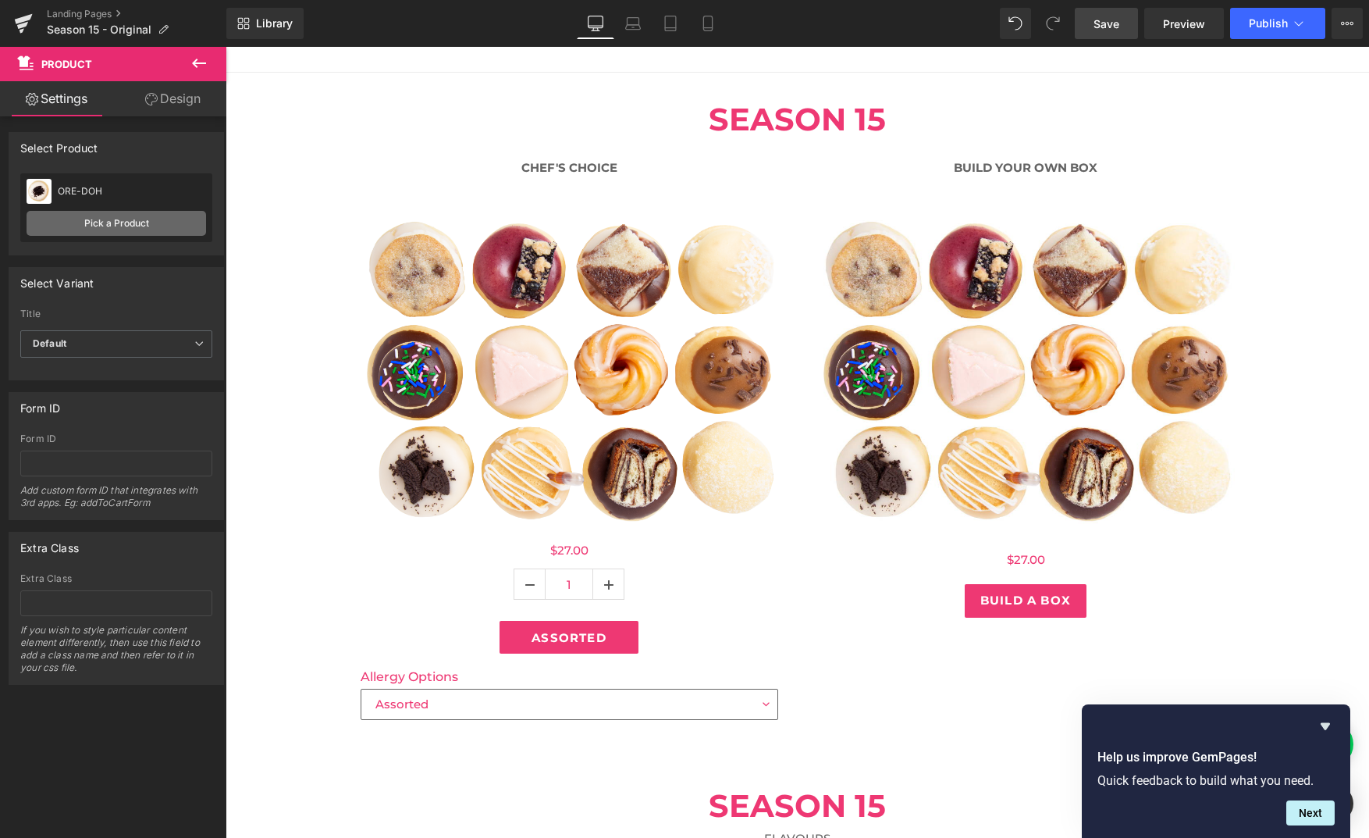
click at [137, 219] on link "Pick a Product" at bounding box center [117, 223] width 180 height 25
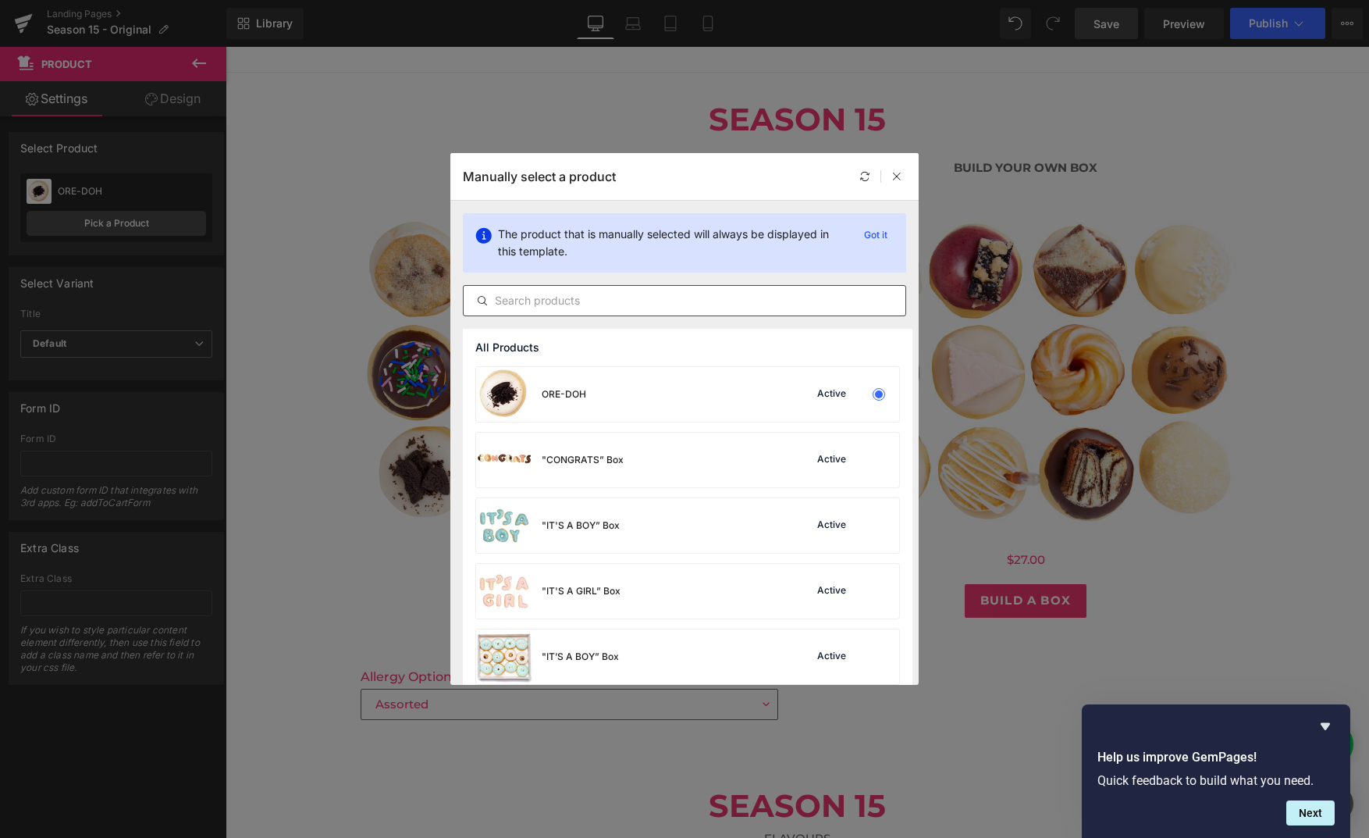
click at [607, 297] on input "text" at bounding box center [685, 300] width 442 height 19
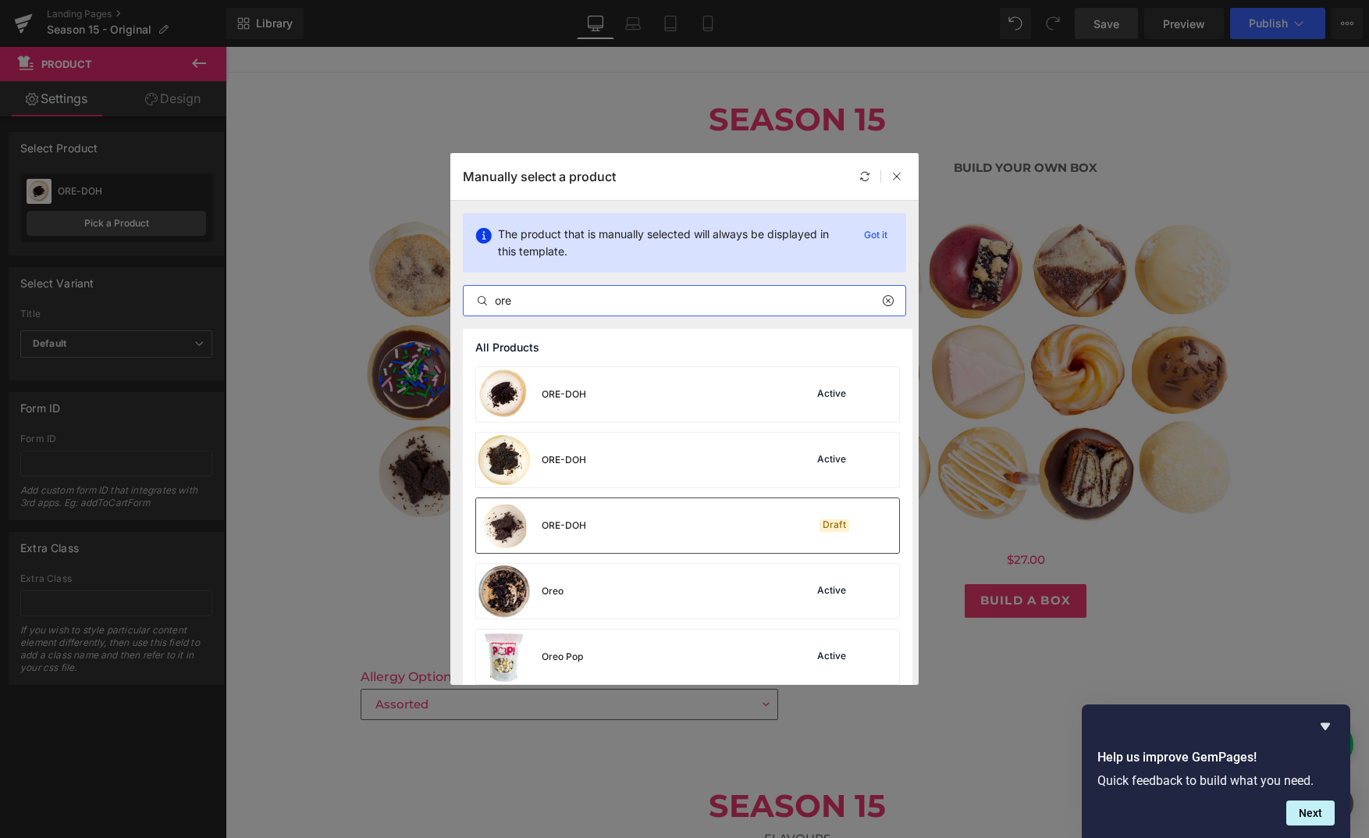
type input "ore"
click at [603, 525] on div "ORE-DOH Draft" at bounding box center [687, 525] width 423 height 55
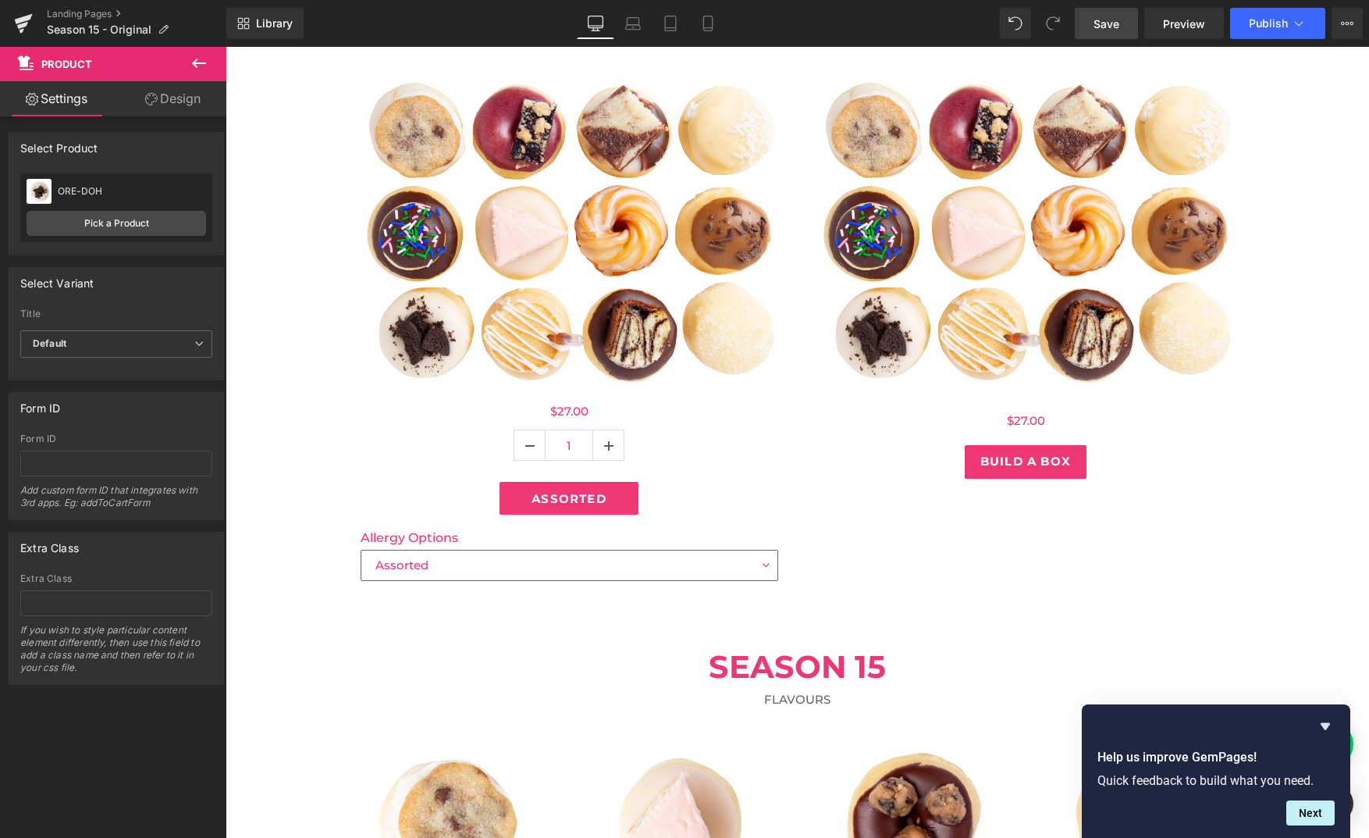
scroll to position [388, 0]
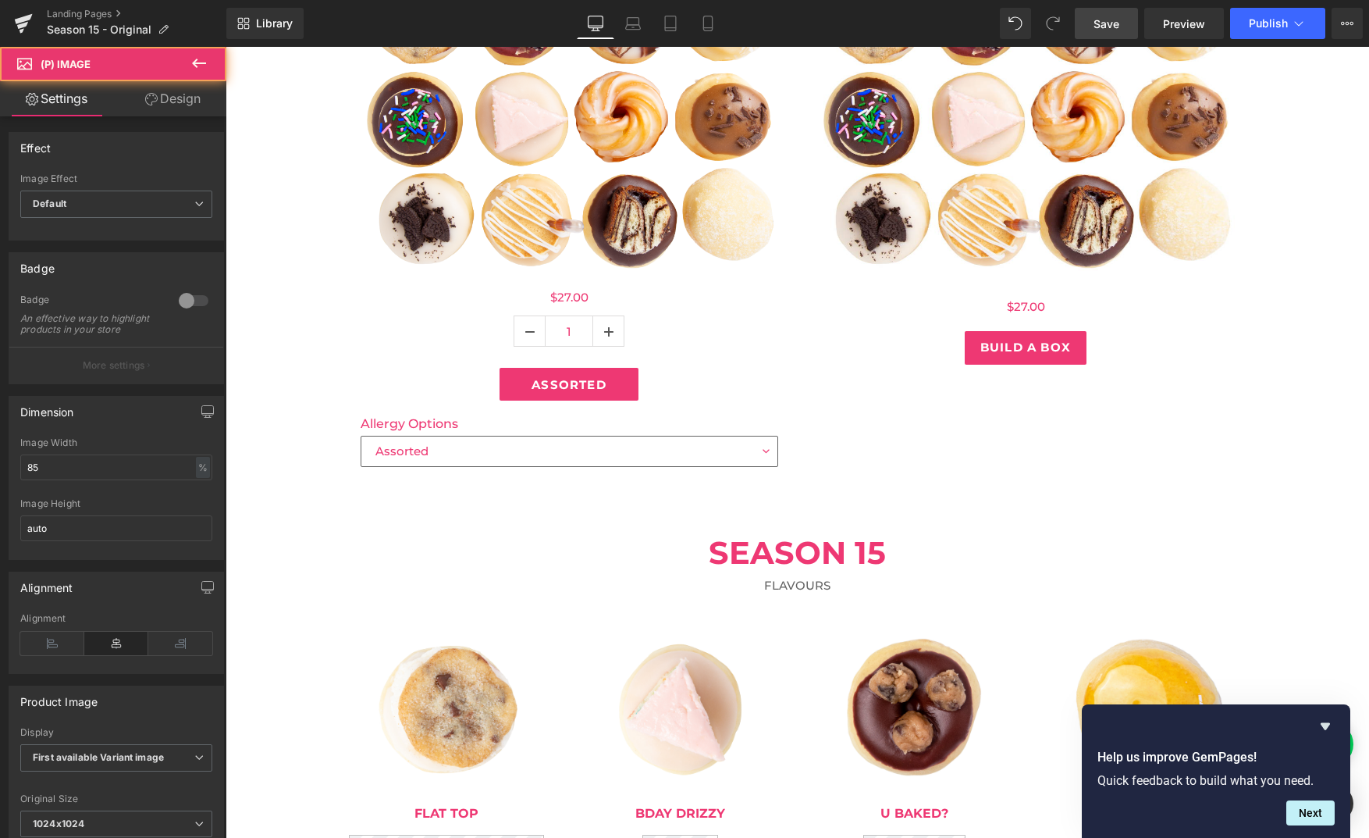
click at [675, 703] on div "Sale Off (P) Image" at bounding box center [680, 709] width 195 height 166
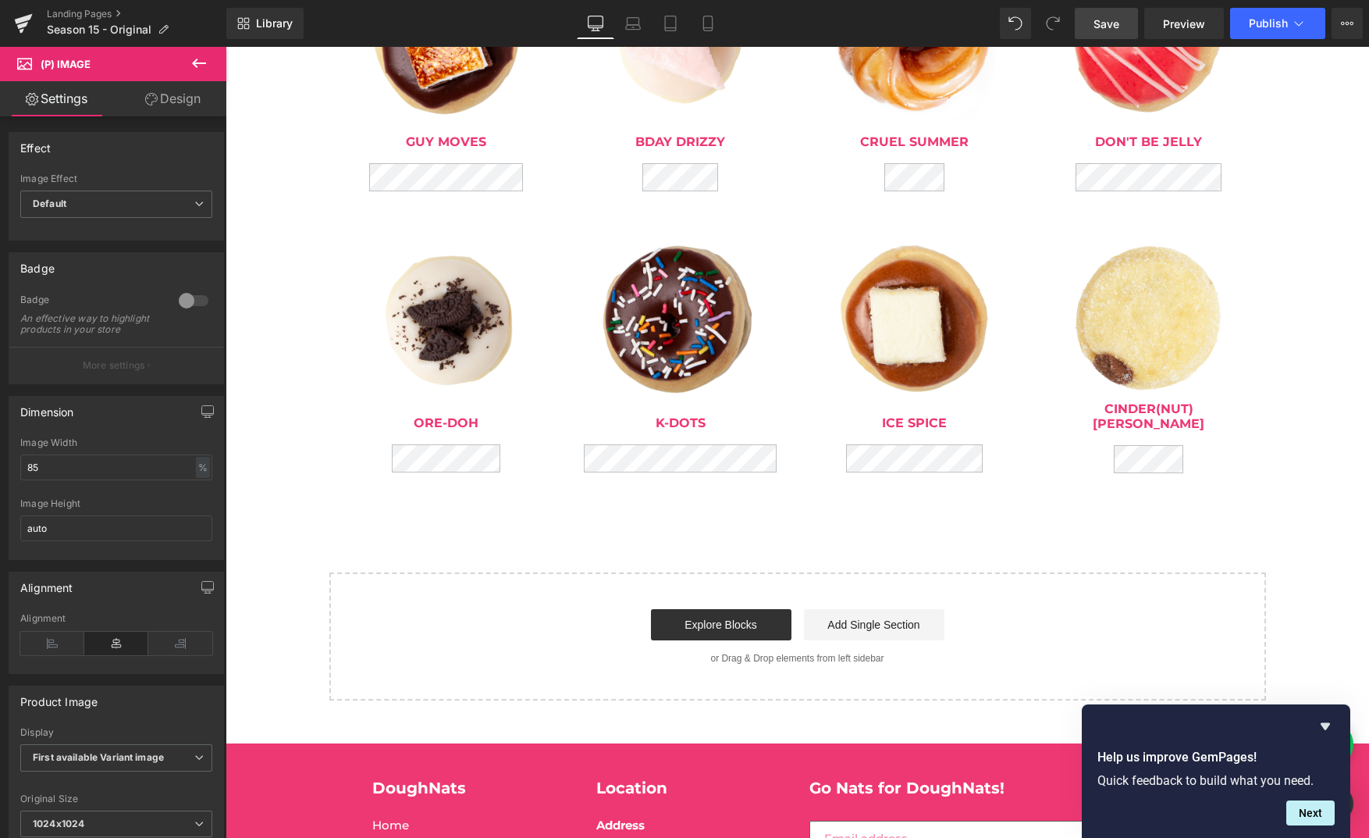
scroll to position [1382, 0]
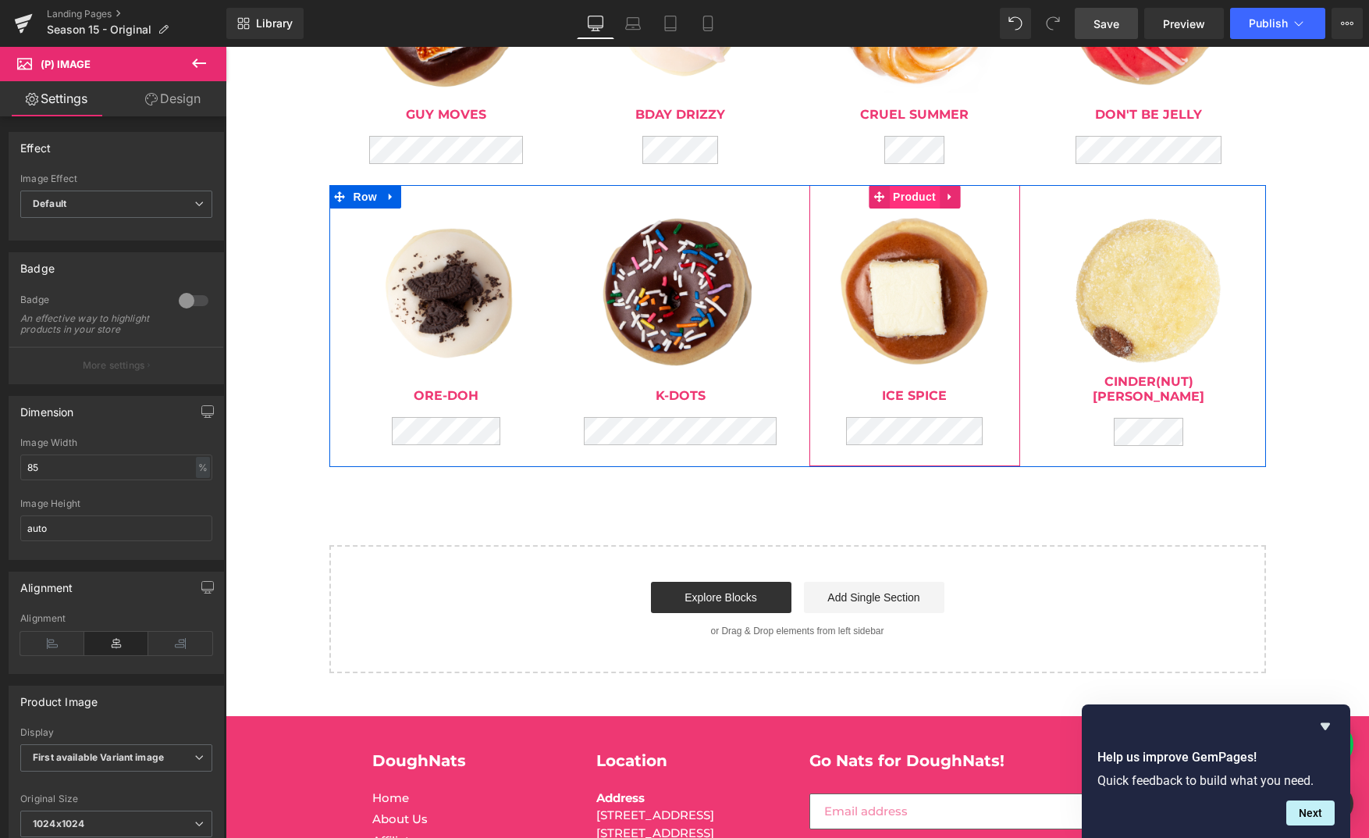
click at [919, 198] on span "Product" at bounding box center [914, 196] width 51 height 23
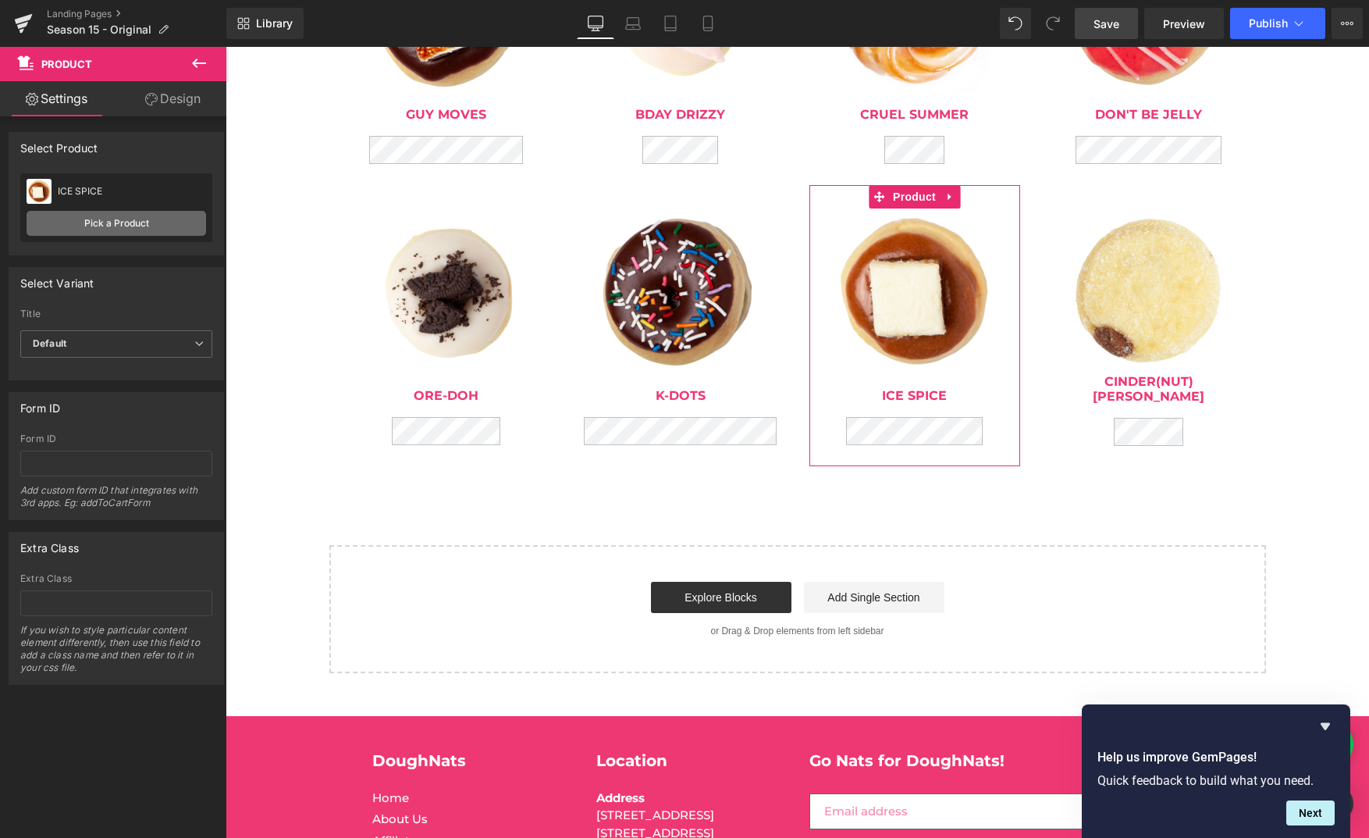
click at [124, 218] on link "Pick a Product" at bounding box center [117, 223] width 180 height 25
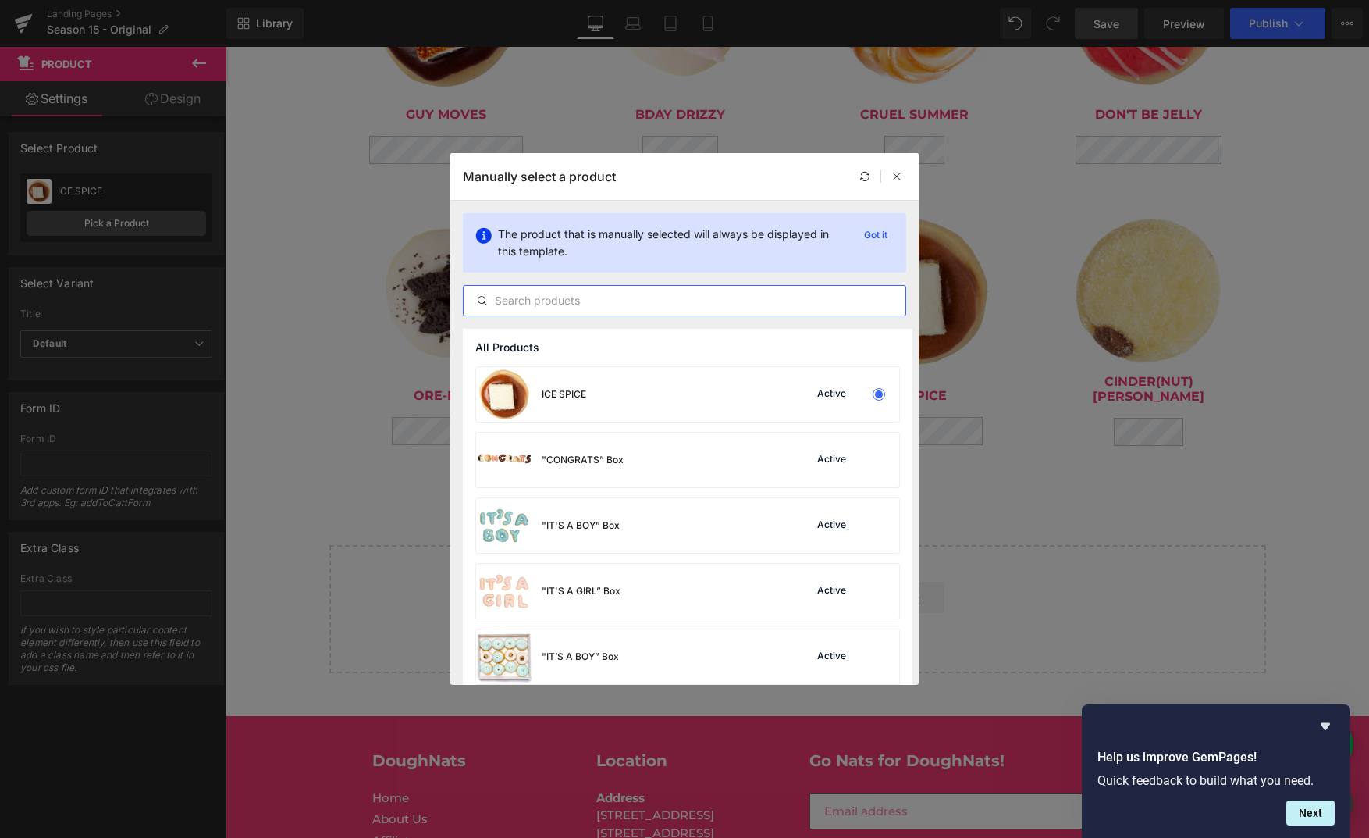
click at [576, 299] on input "text" at bounding box center [685, 300] width 442 height 19
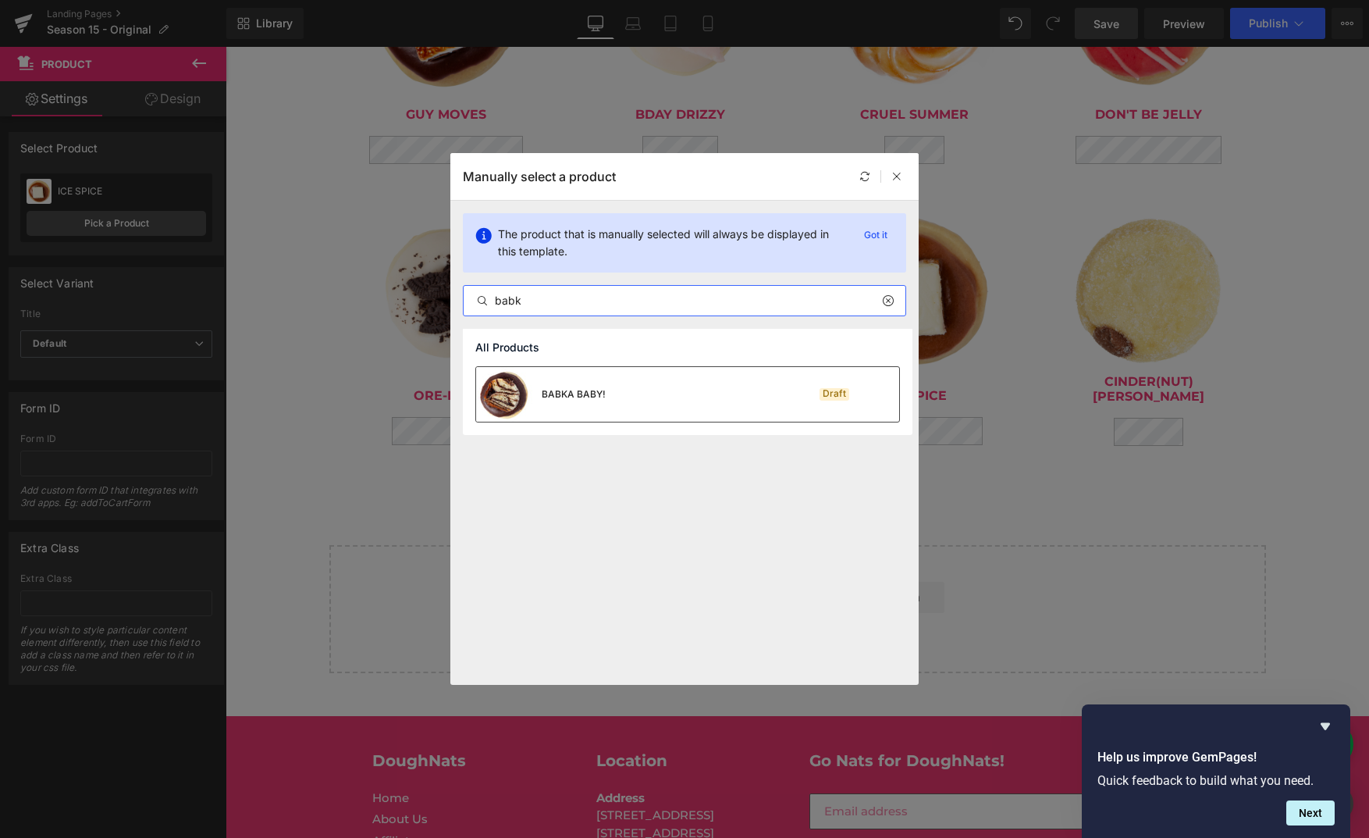
type input "babk"
click at [585, 395] on div "BABKA BABY!" at bounding box center [574, 394] width 64 height 14
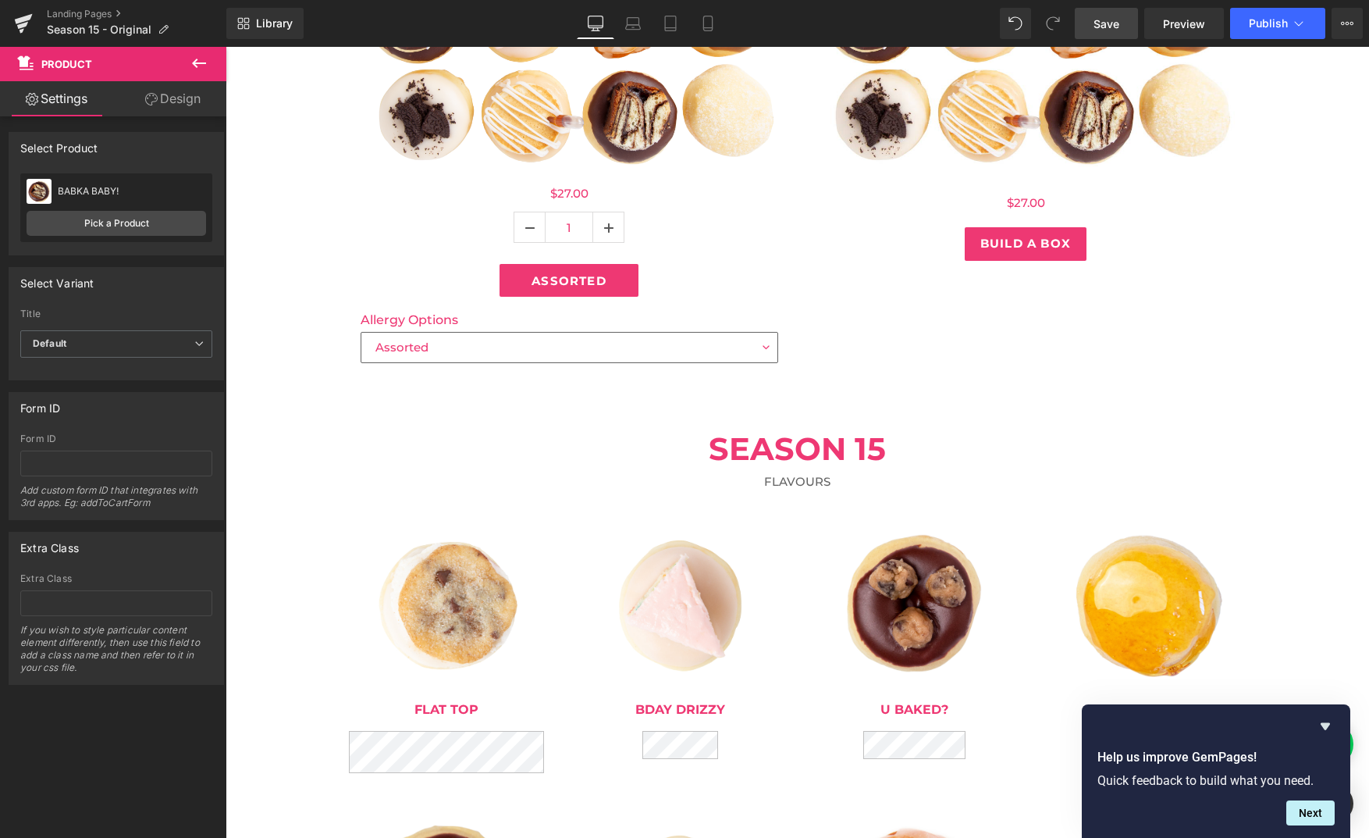
scroll to position [571, 0]
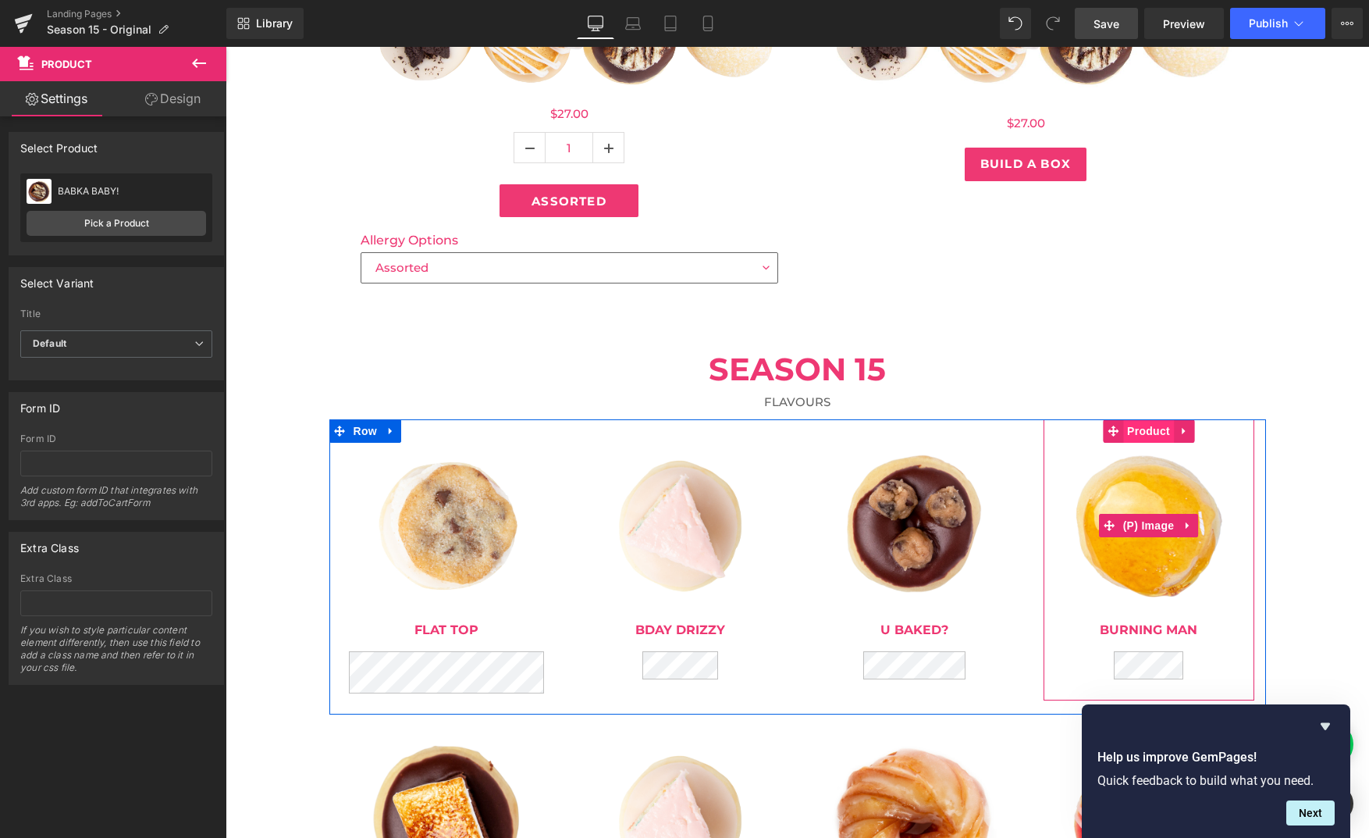
click at [1167, 483] on img at bounding box center [1149, 526] width 166 height 166
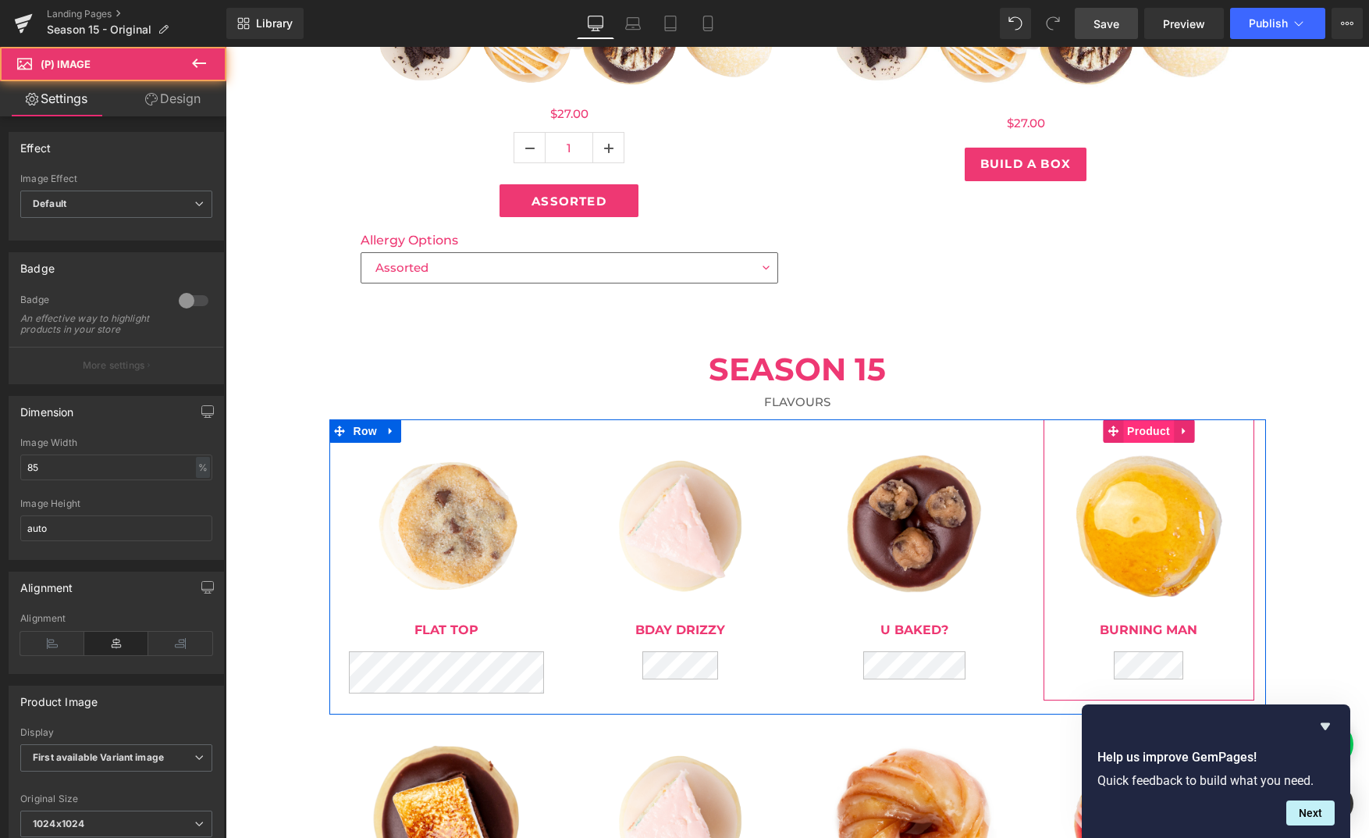
click at [1148, 425] on span "Product" at bounding box center [1148, 430] width 51 height 23
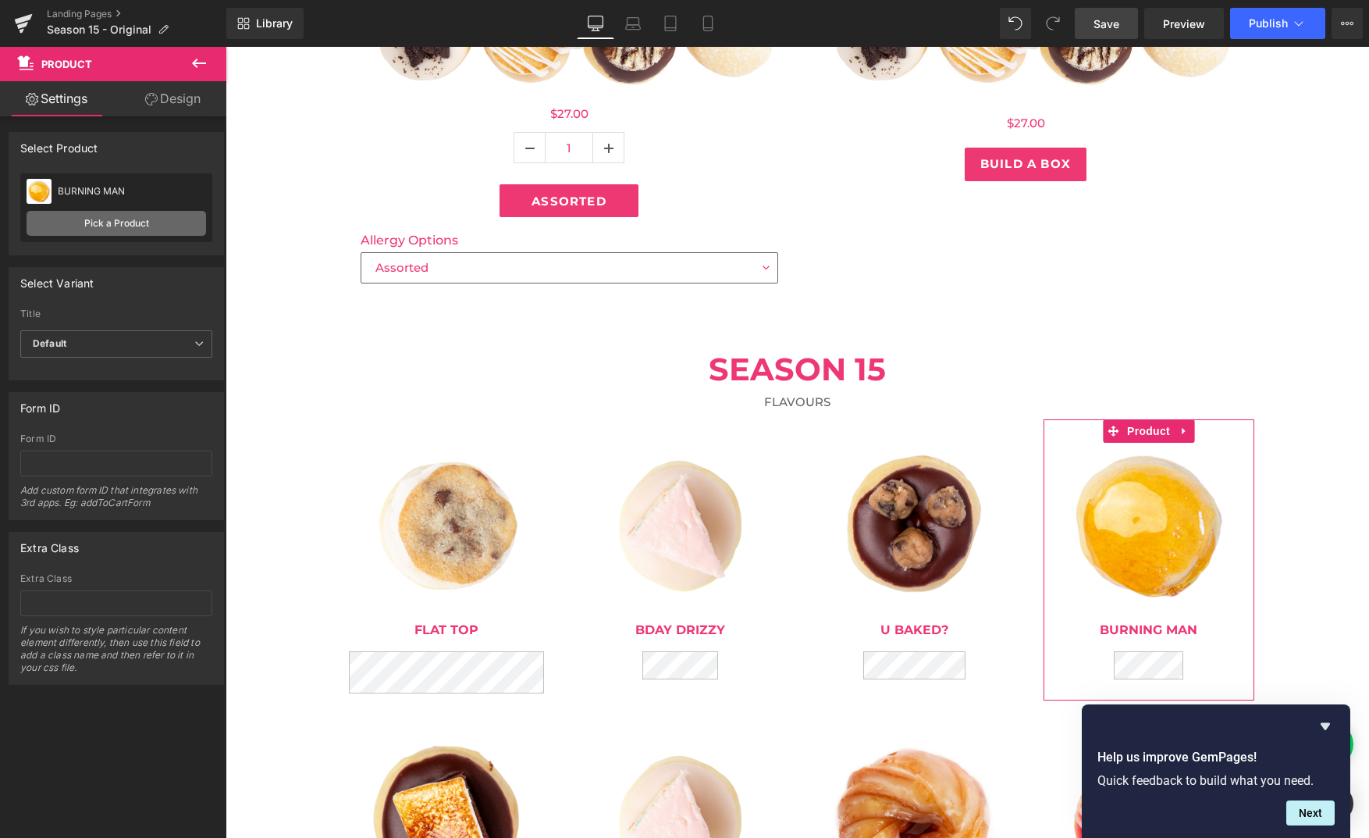
click at [119, 215] on link "Pick a Product" at bounding box center [117, 223] width 180 height 25
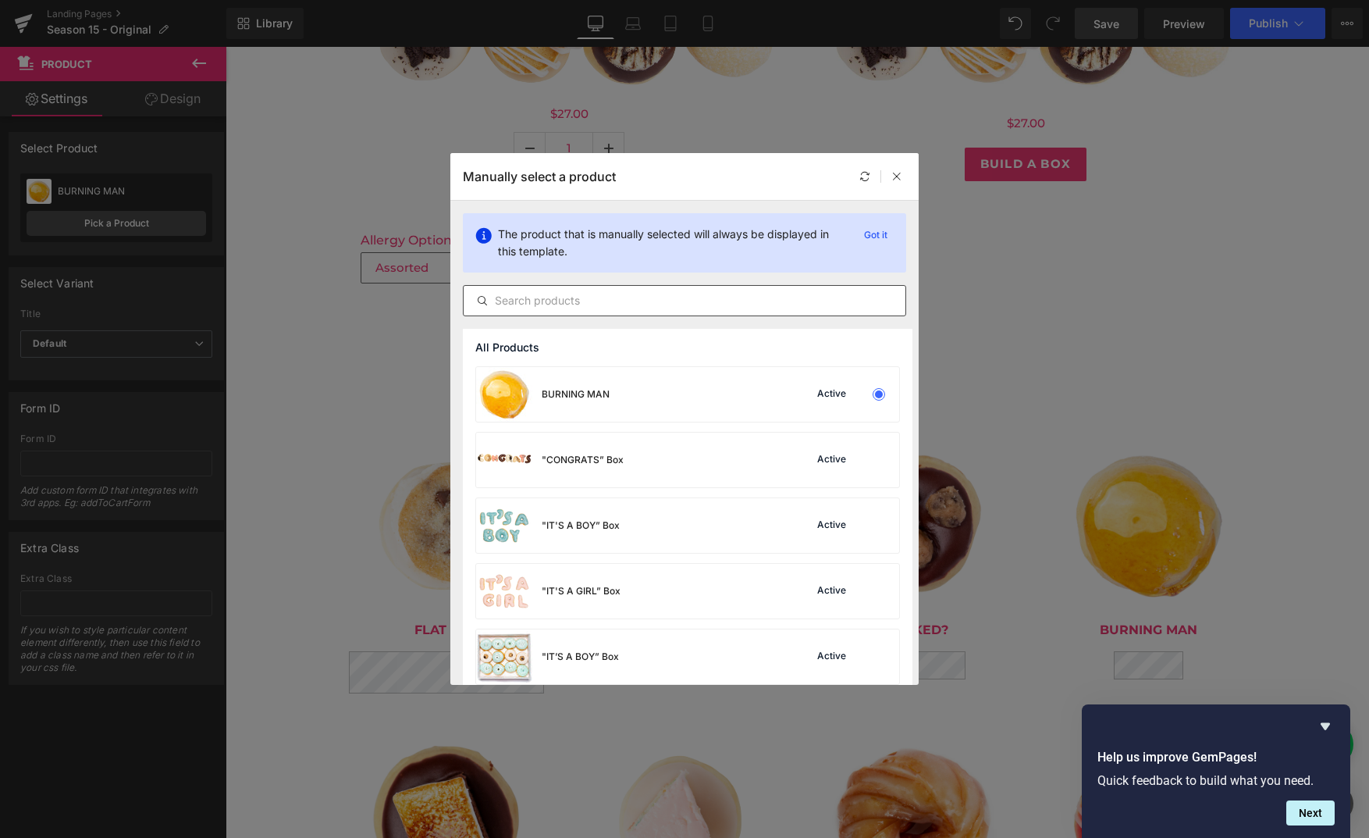
click at [524, 301] on input "text" at bounding box center [685, 300] width 442 height 19
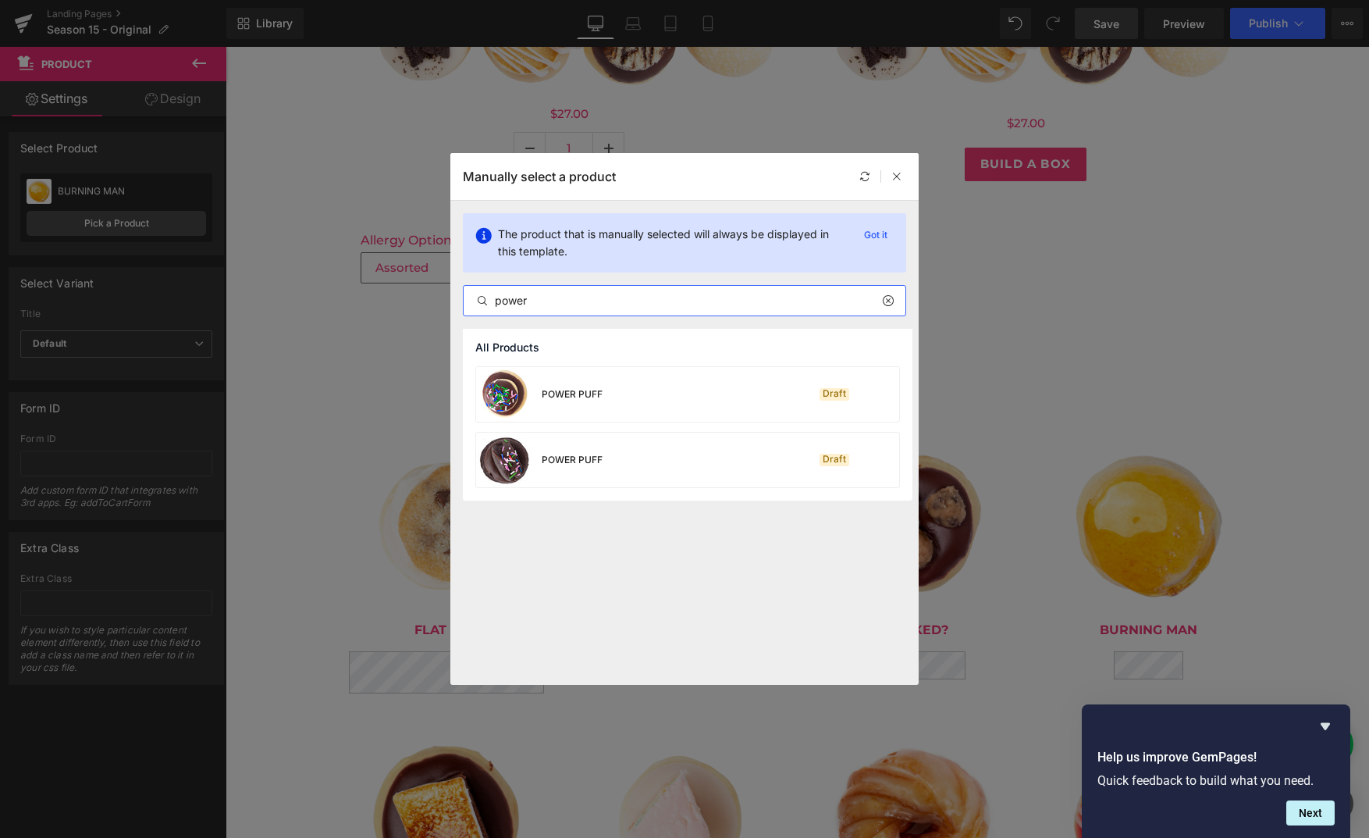
type input "power"
click at [908, 180] on div "Manually select a product" at bounding box center [684, 176] width 468 height 47
click at [896, 173] on icon at bounding box center [897, 176] width 11 height 11
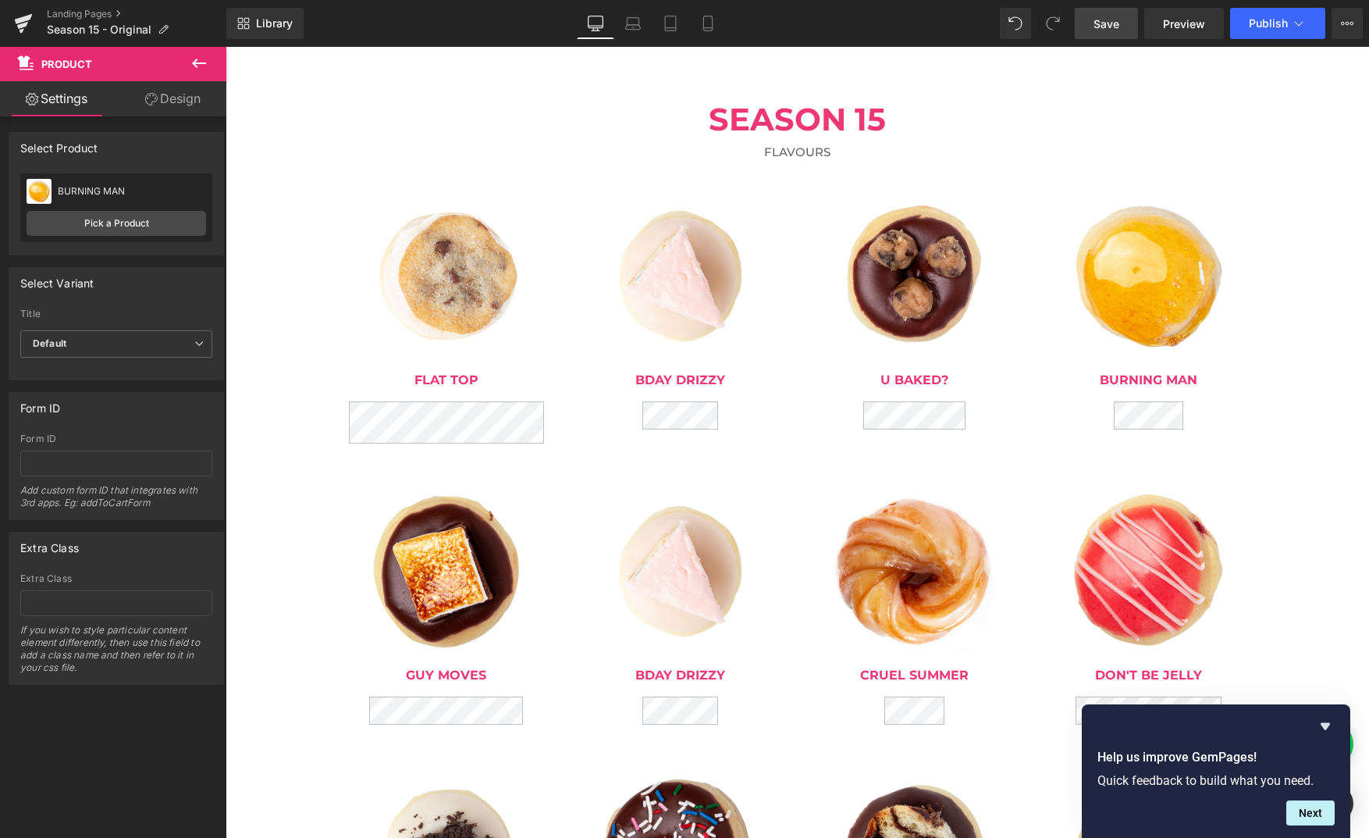
scroll to position [864, 0]
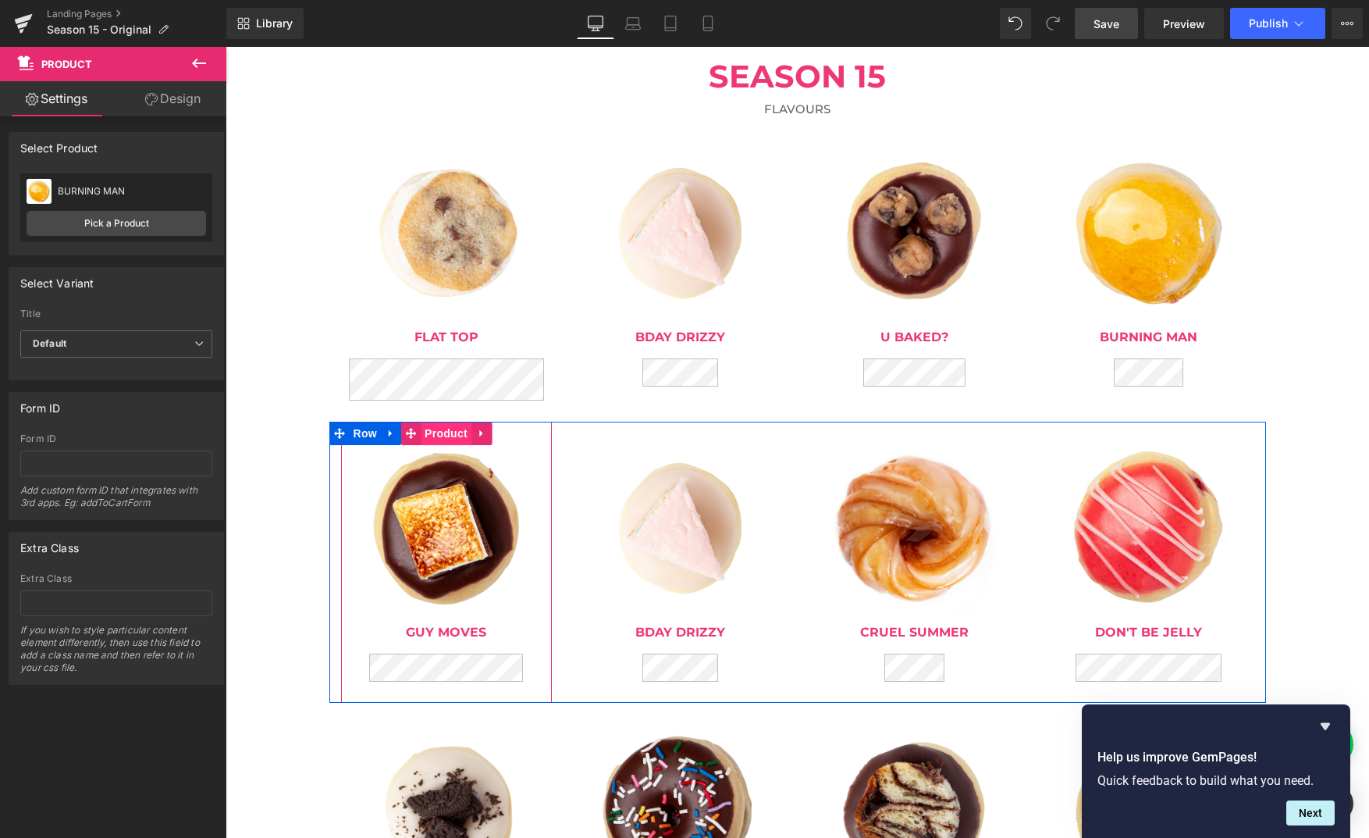
click at [442, 437] on span "Product" at bounding box center [446, 433] width 51 height 23
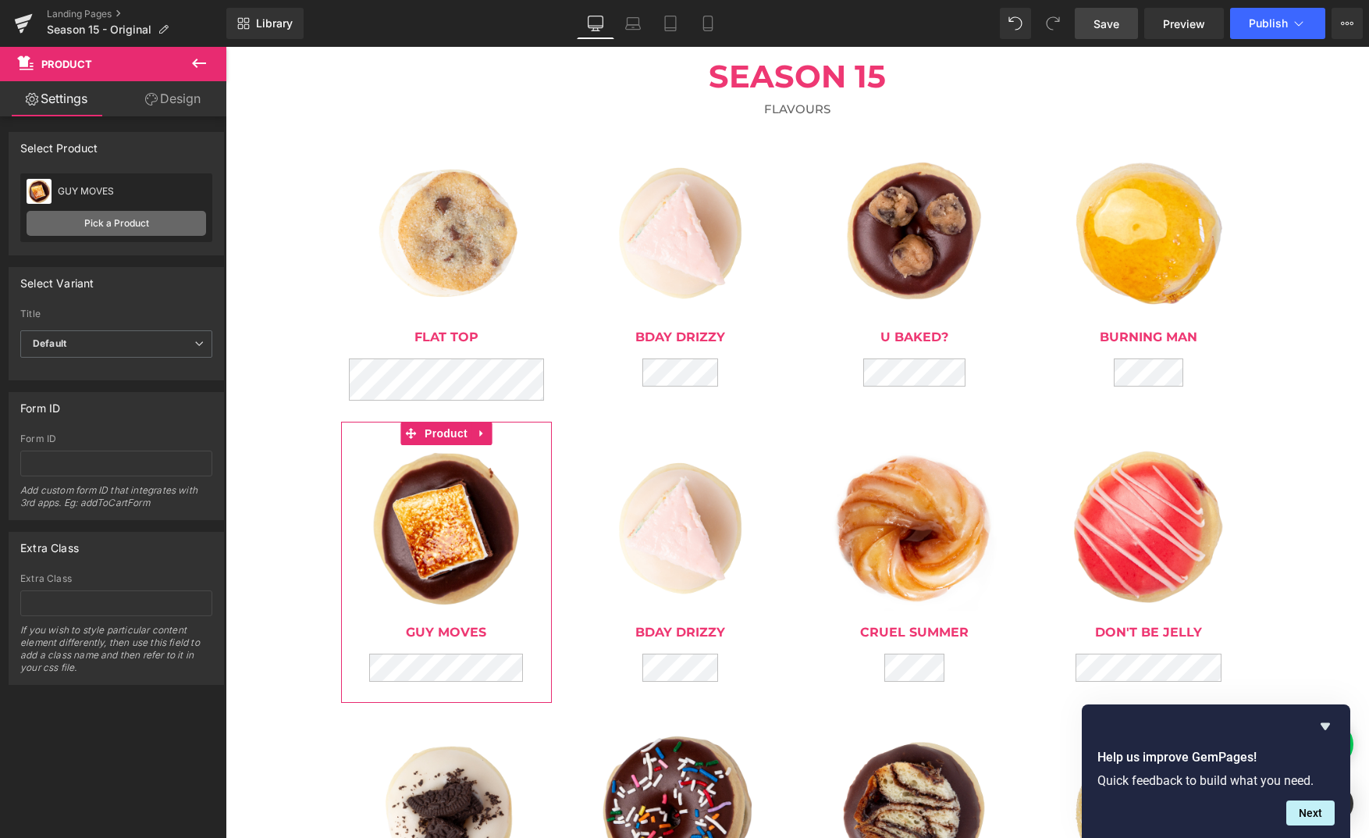
click at [137, 214] on link "Pick a Product" at bounding box center [117, 223] width 180 height 25
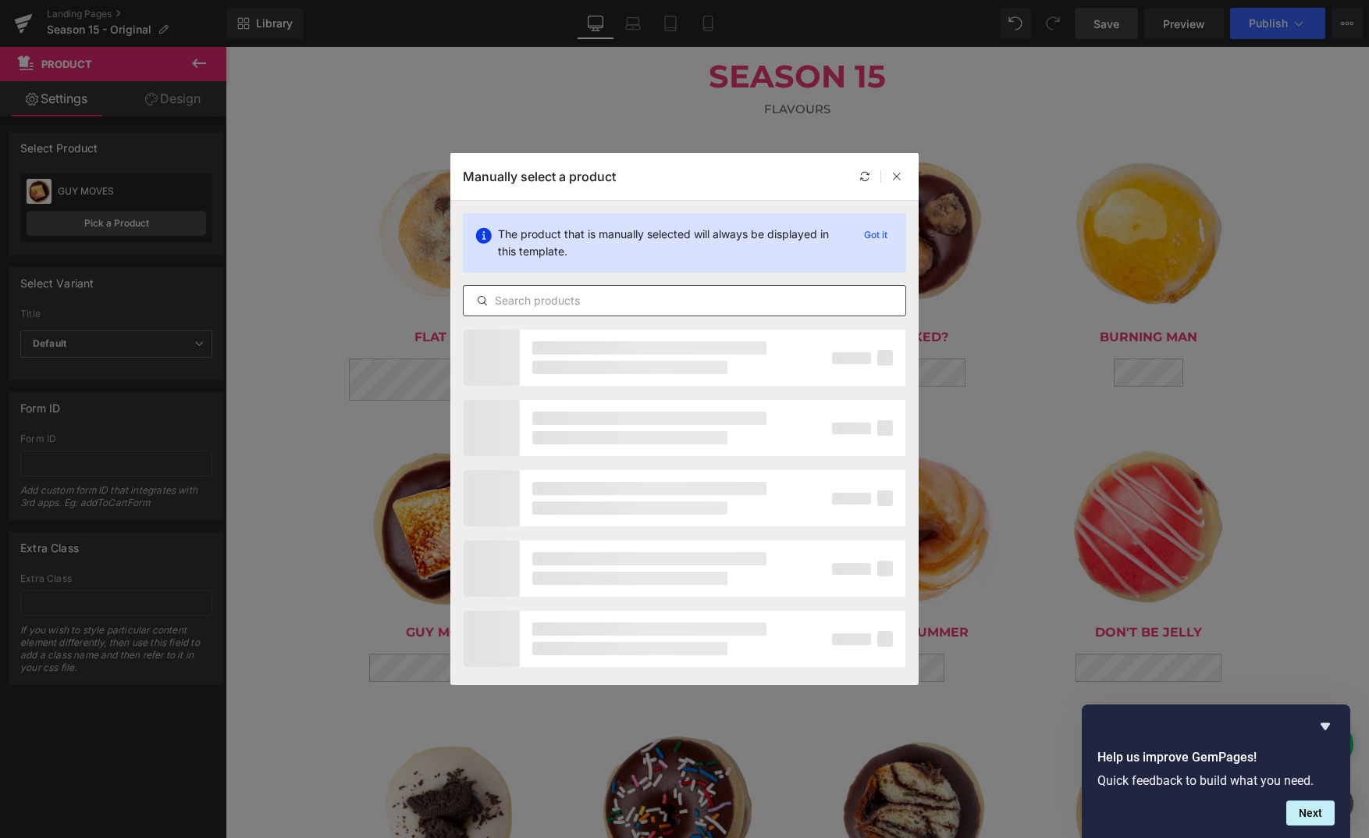
click at [652, 300] on input "text" at bounding box center [685, 300] width 442 height 19
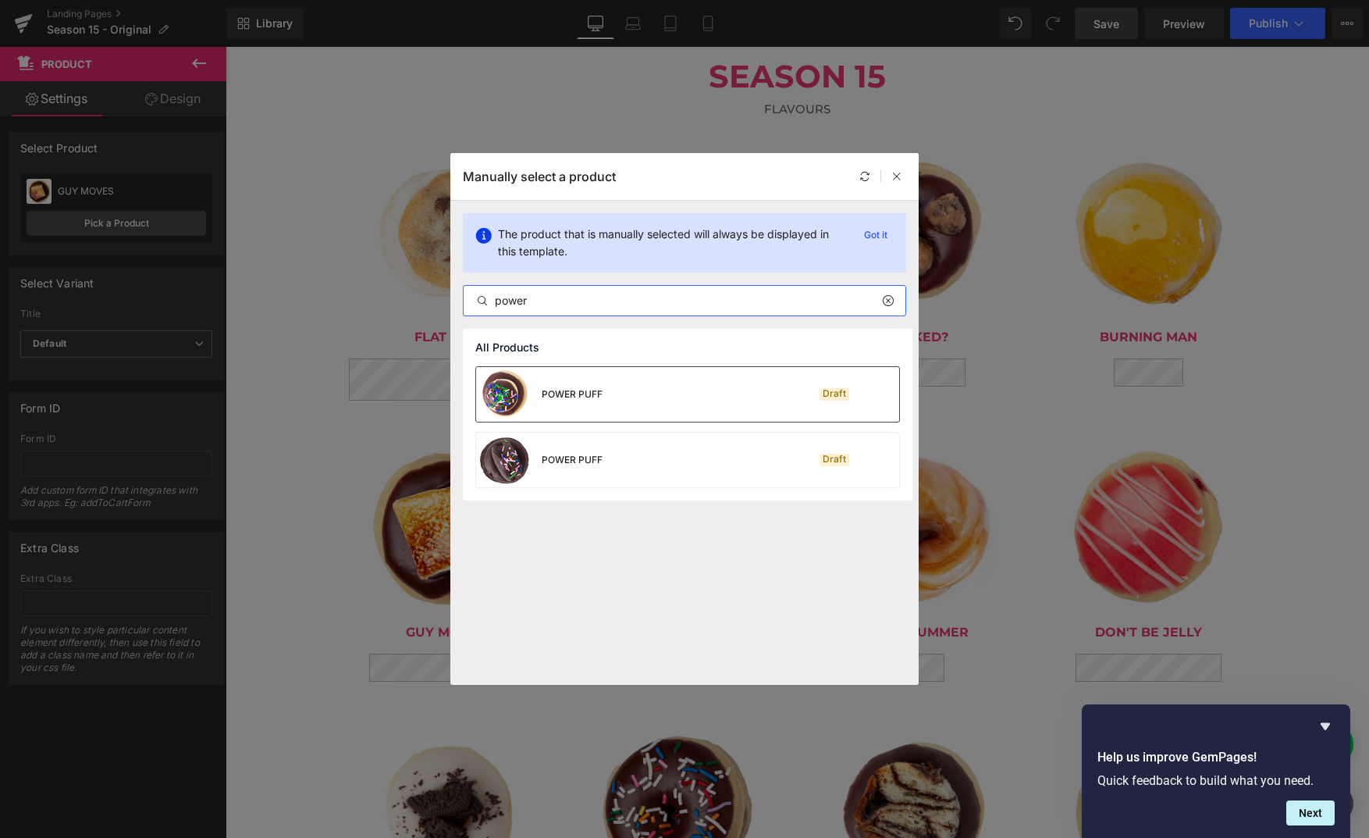
type input "power"
click at [556, 399] on div "POWER PUFF" at bounding box center [572, 394] width 61 height 14
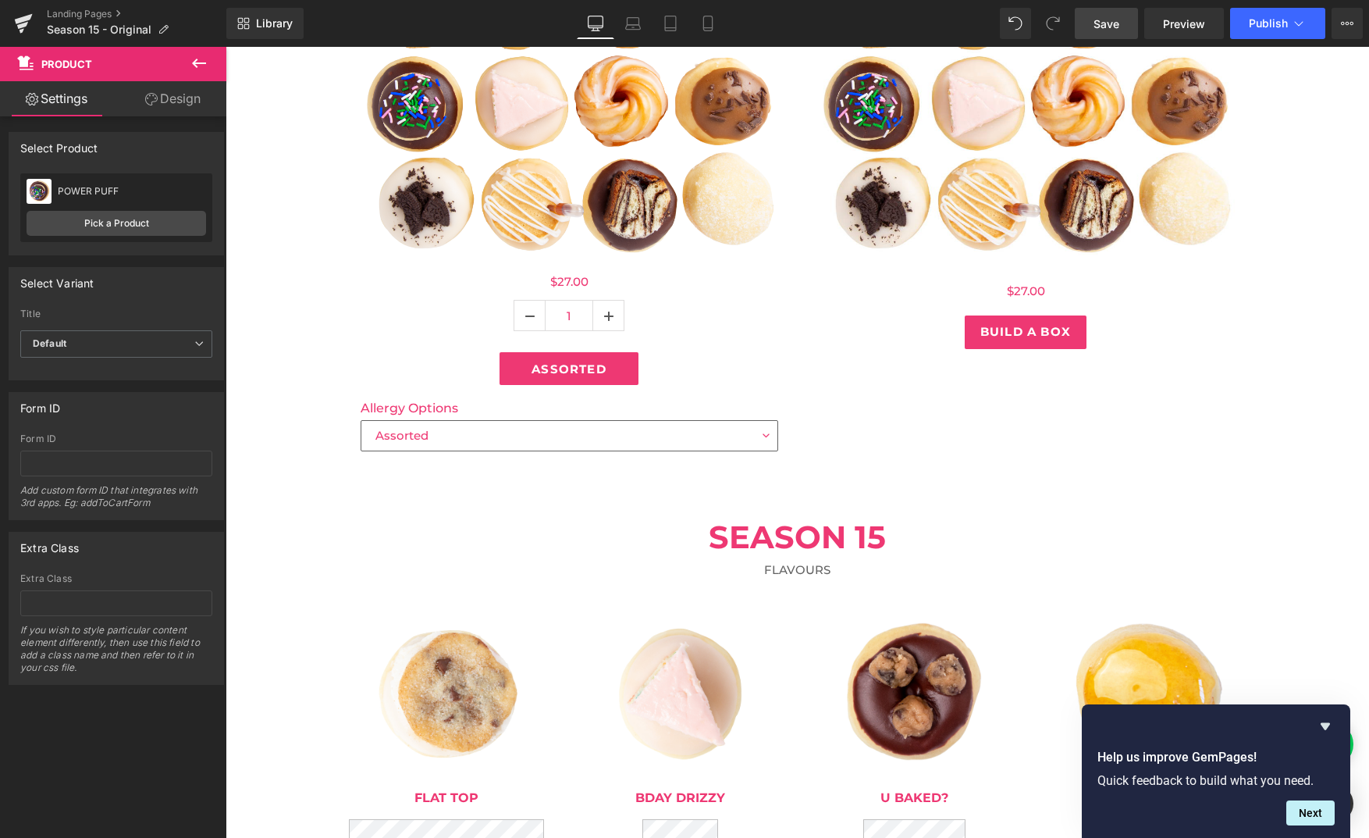
scroll to position [411, 0]
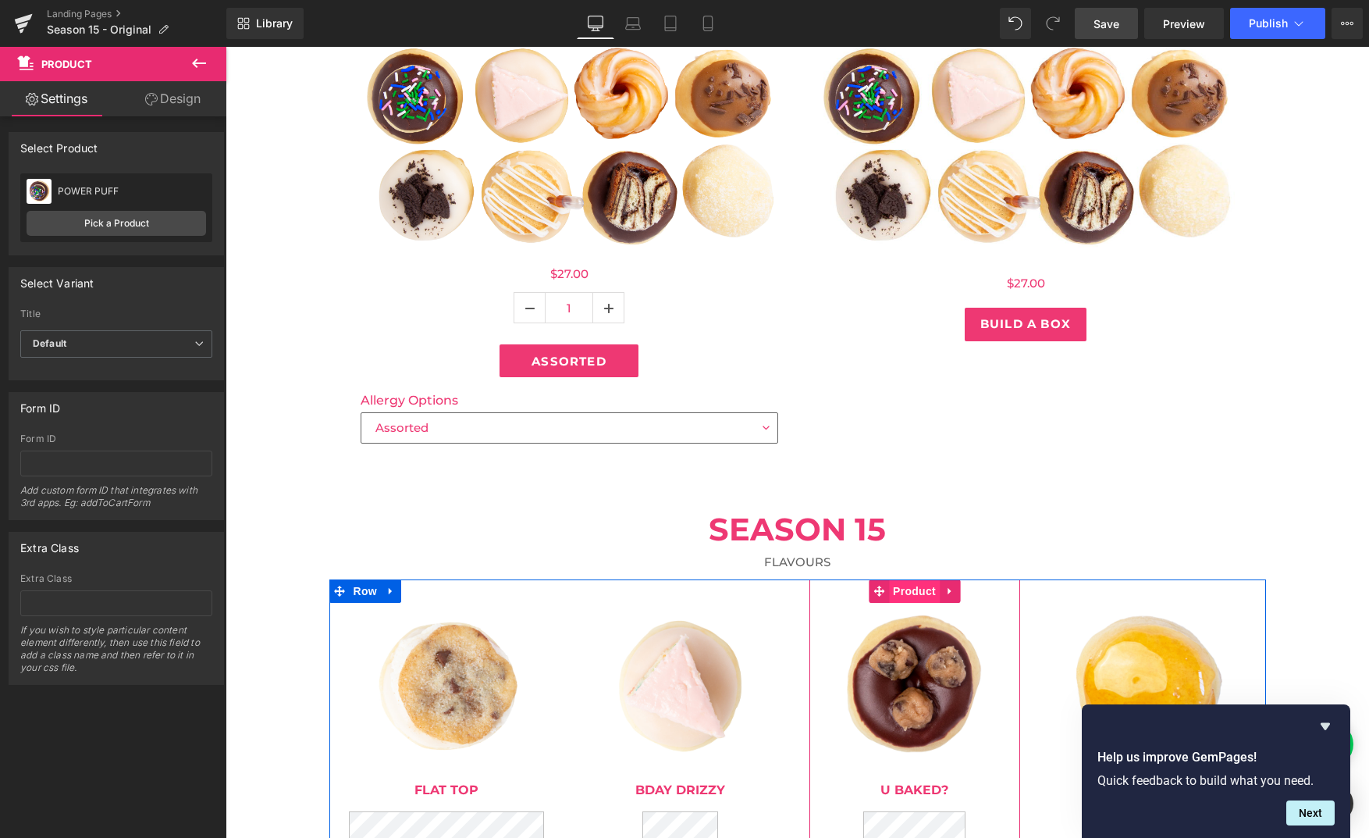
click at [919, 593] on span "Product" at bounding box center [914, 590] width 51 height 23
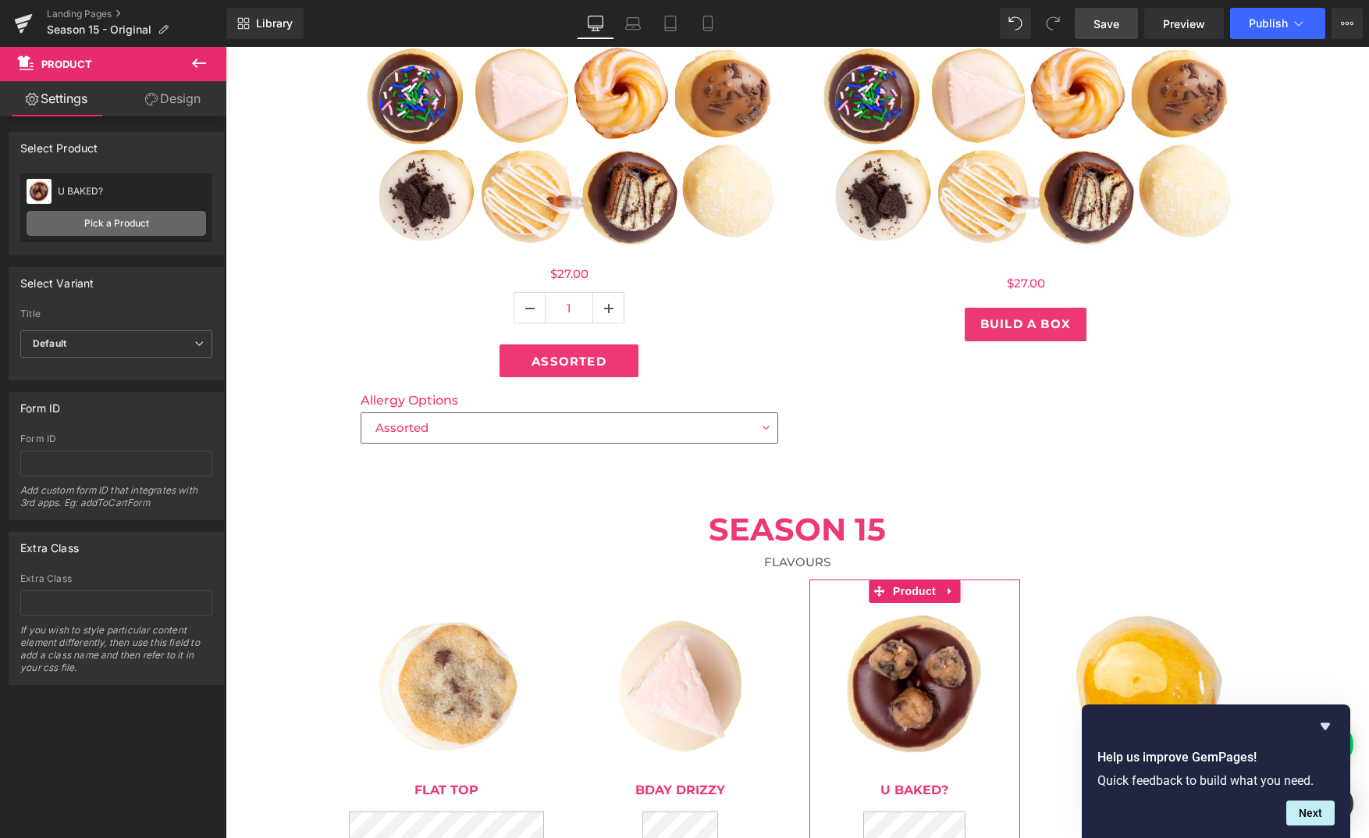
click at [141, 223] on link "Pick a Product" at bounding box center [117, 223] width 180 height 25
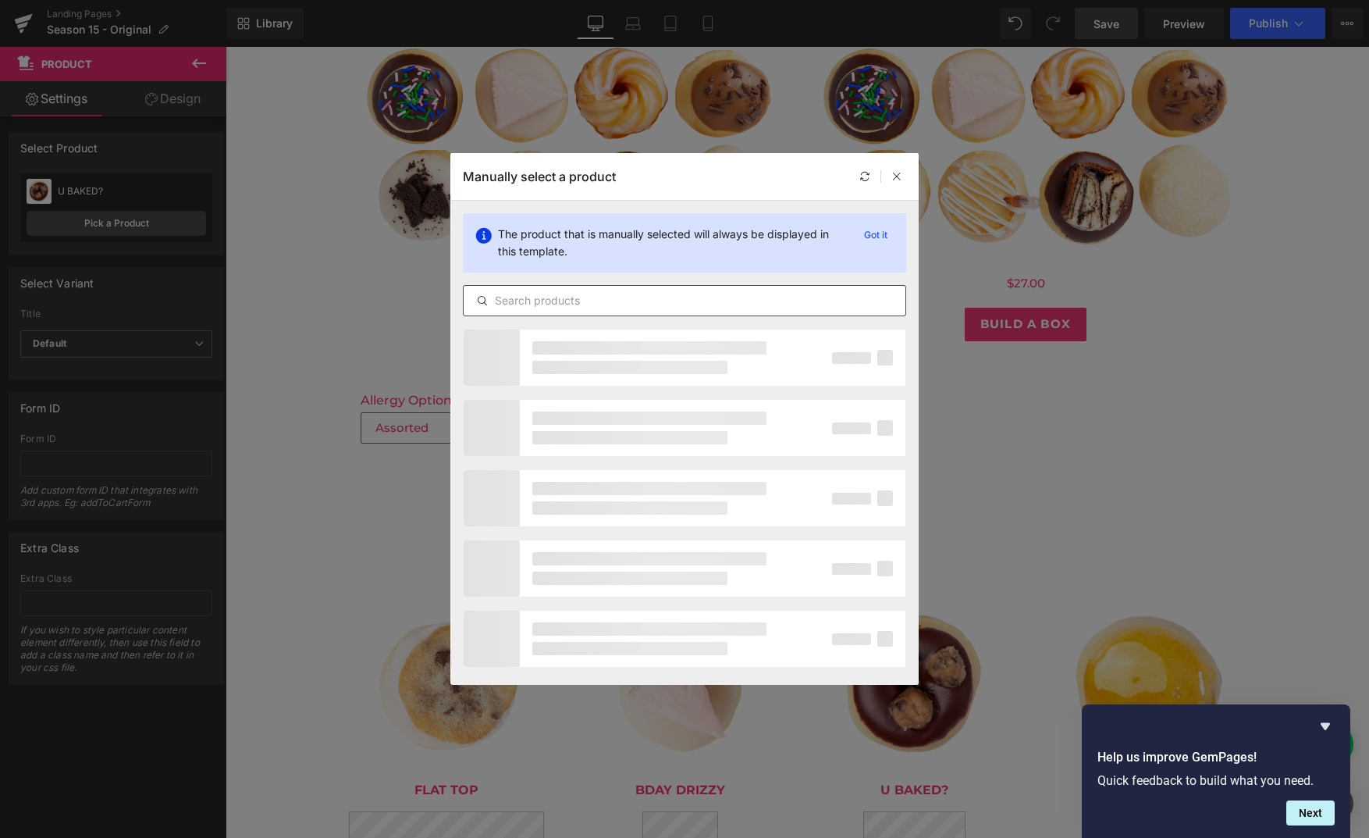
click at [495, 305] on input "text" at bounding box center [685, 300] width 442 height 19
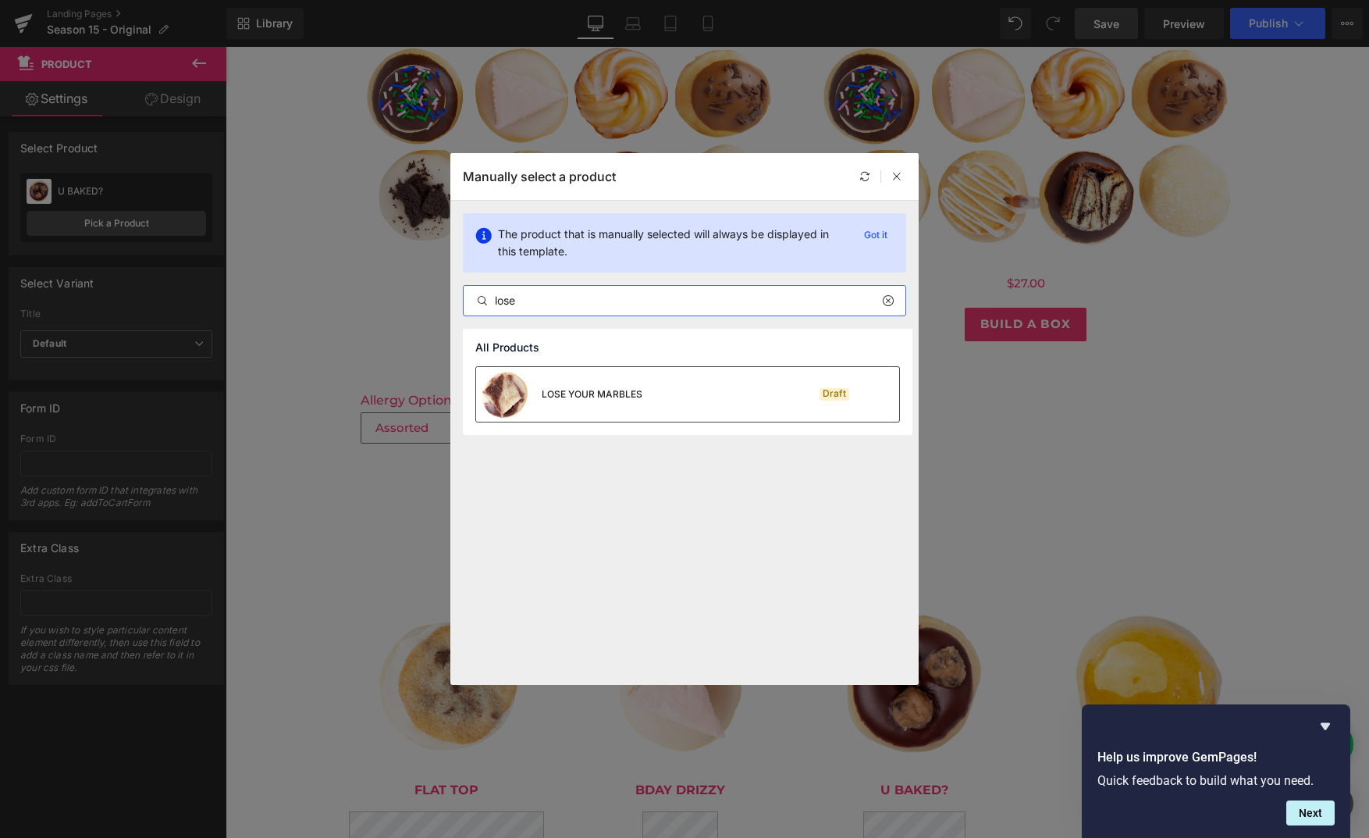
type input "lose"
click at [591, 388] on div "LOSE YOUR MARBLES" at bounding box center [592, 394] width 101 height 14
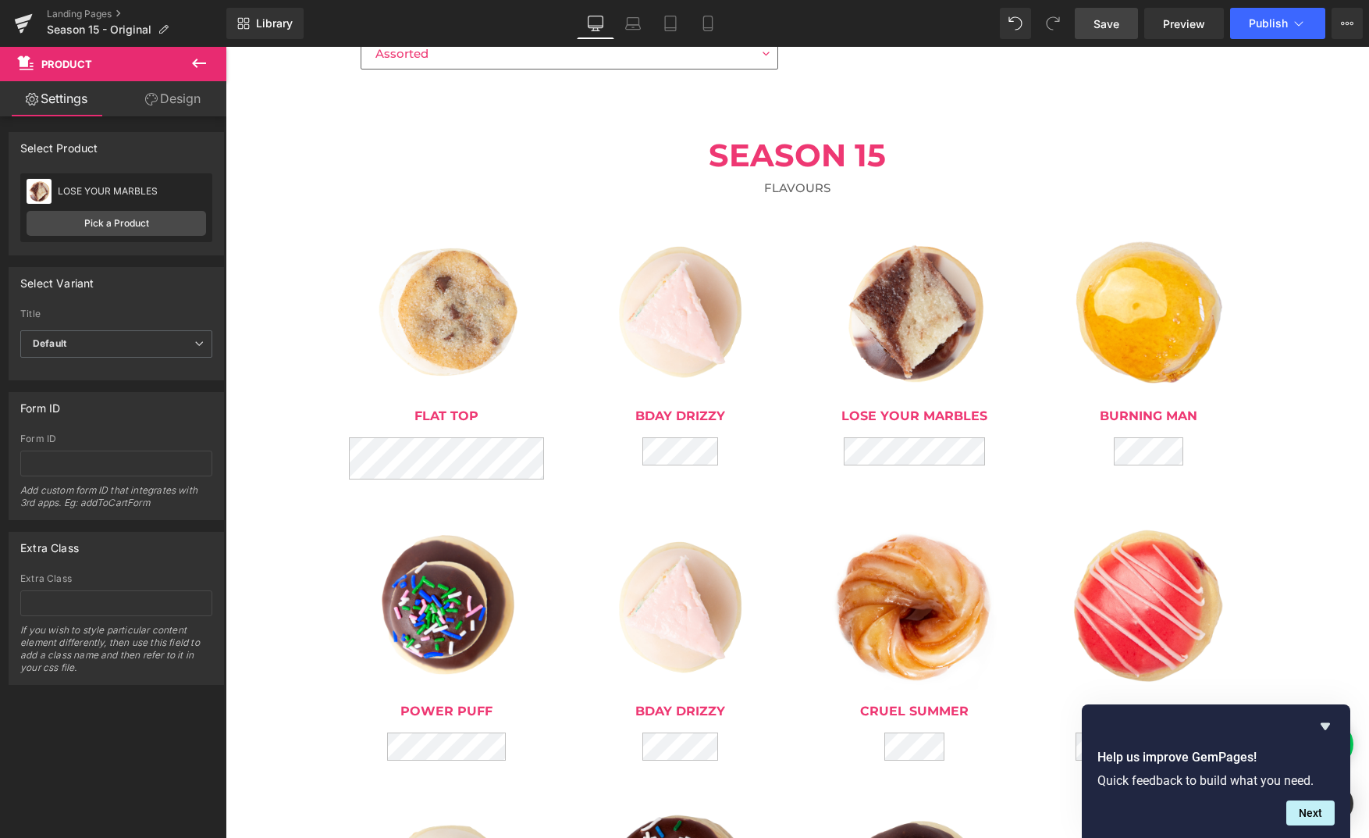
scroll to position [806, 0]
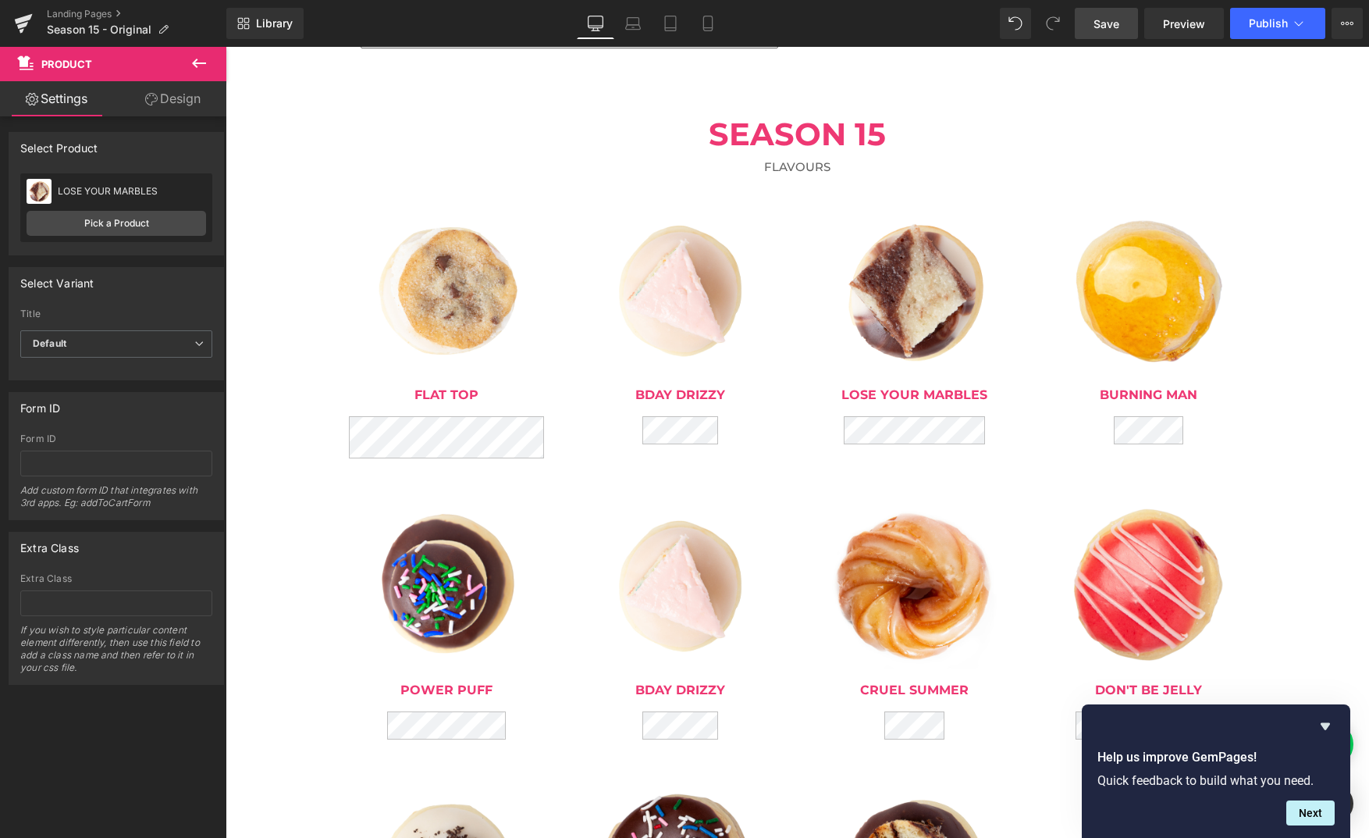
click at [909, 540] on img at bounding box center [914, 586] width 166 height 166
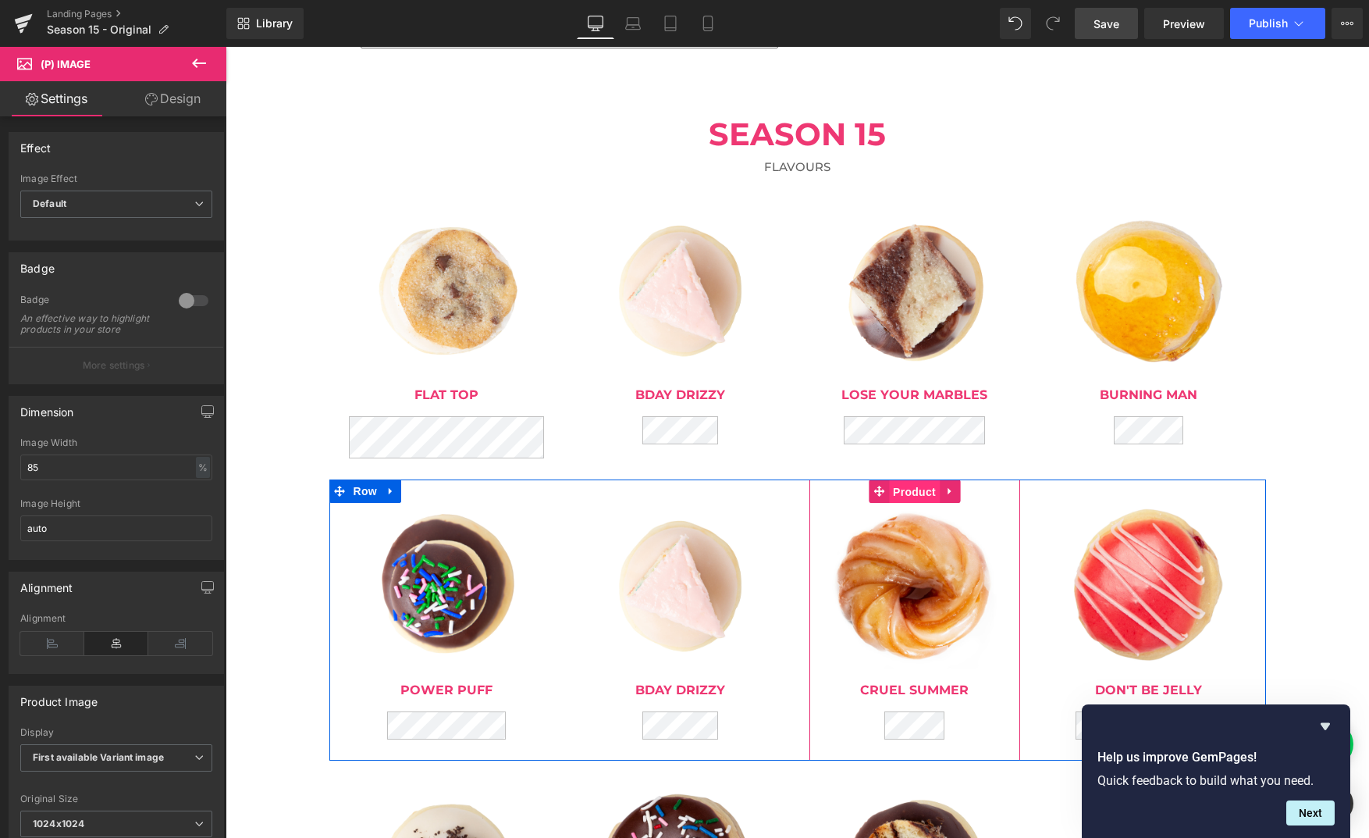
click at [914, 493] on span "Product" at bounding box center [914, 491] width 51 height 23
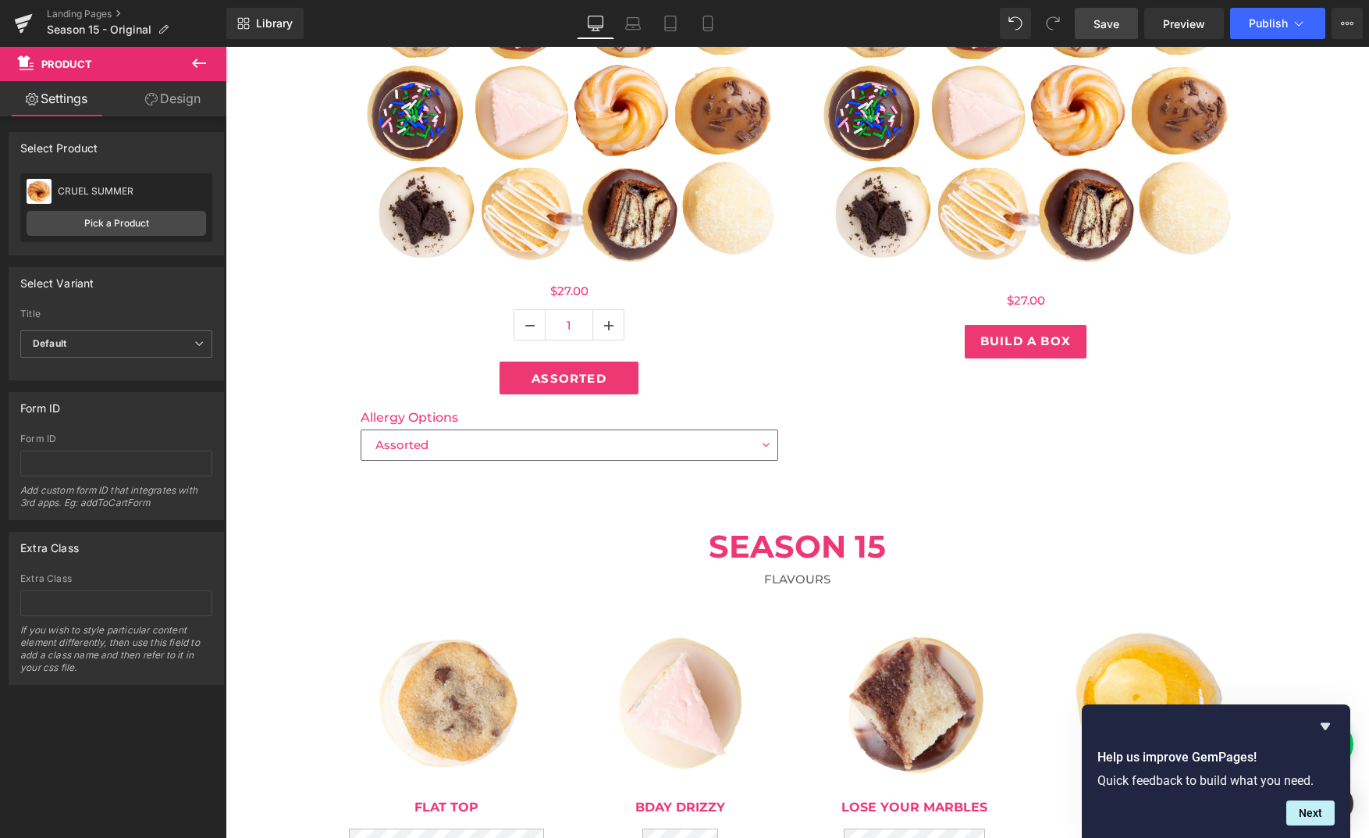
scroll to position [396, 0]
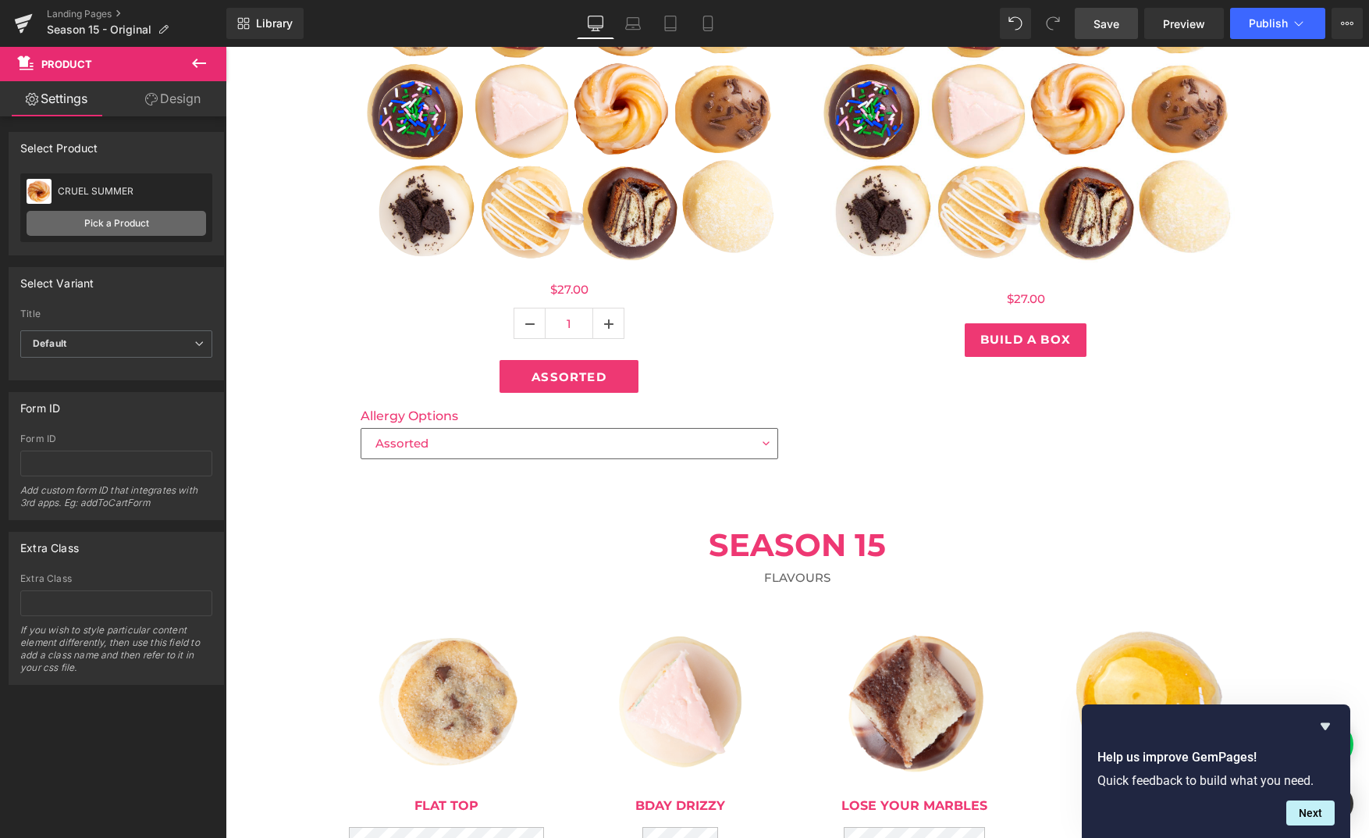
click at [102, 218] on link "Pick a Product" at bounding box center [117, 223] width 180 height 25
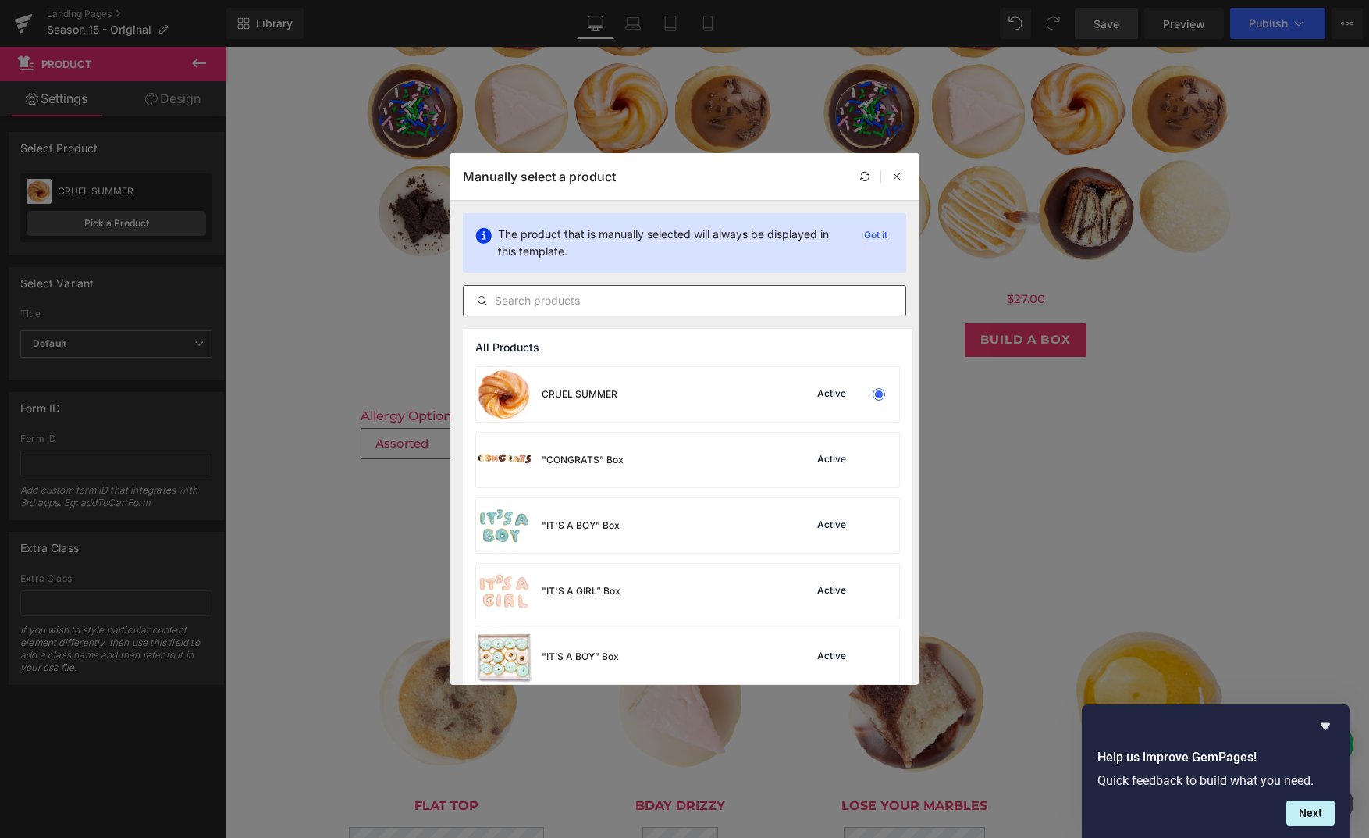
click at [608, 304] on input "text" at bounding box center [685, 300] width 442 height 19
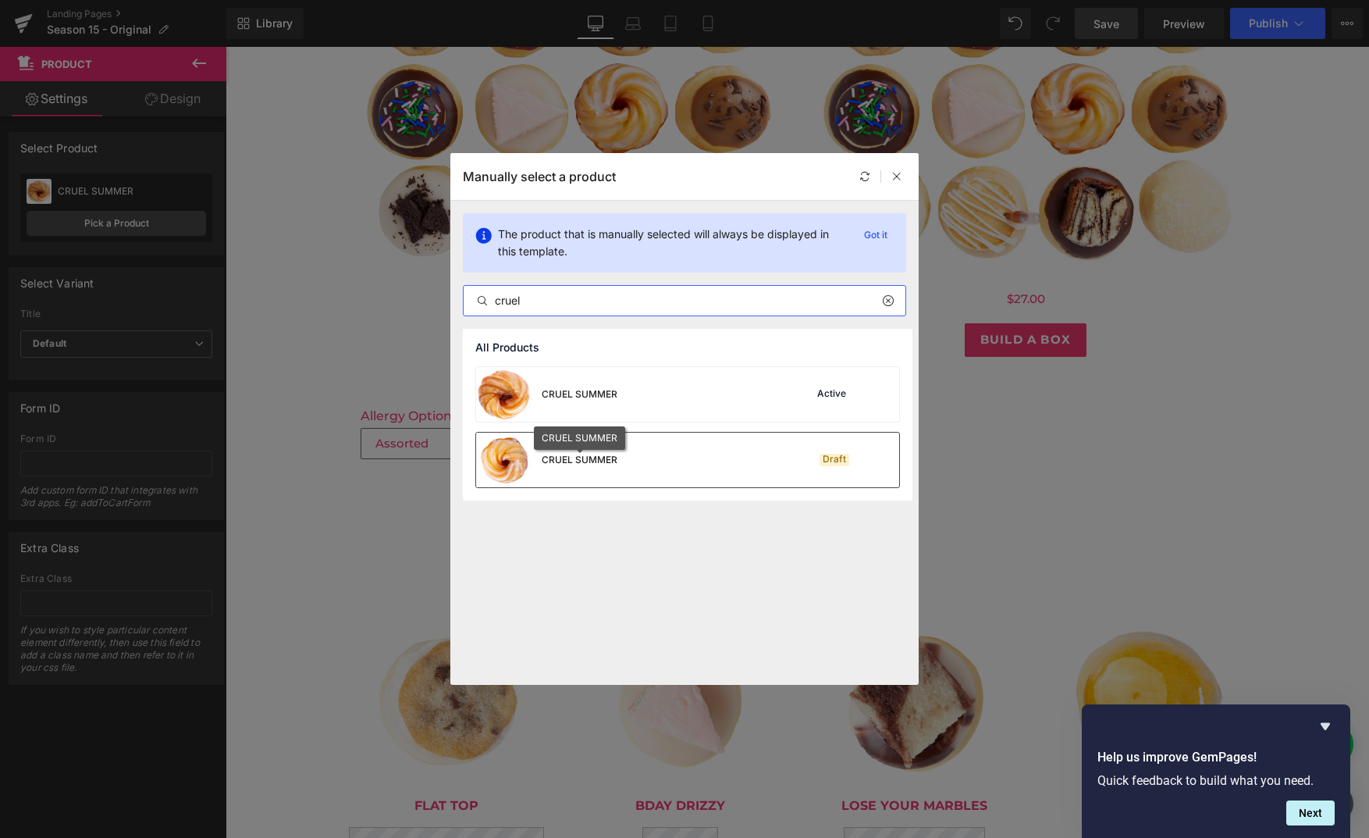
type input "cruel"
click at [586, 464] on div "CRUEL SUMMER" at bounding box center [580, 460] width 76 height 14
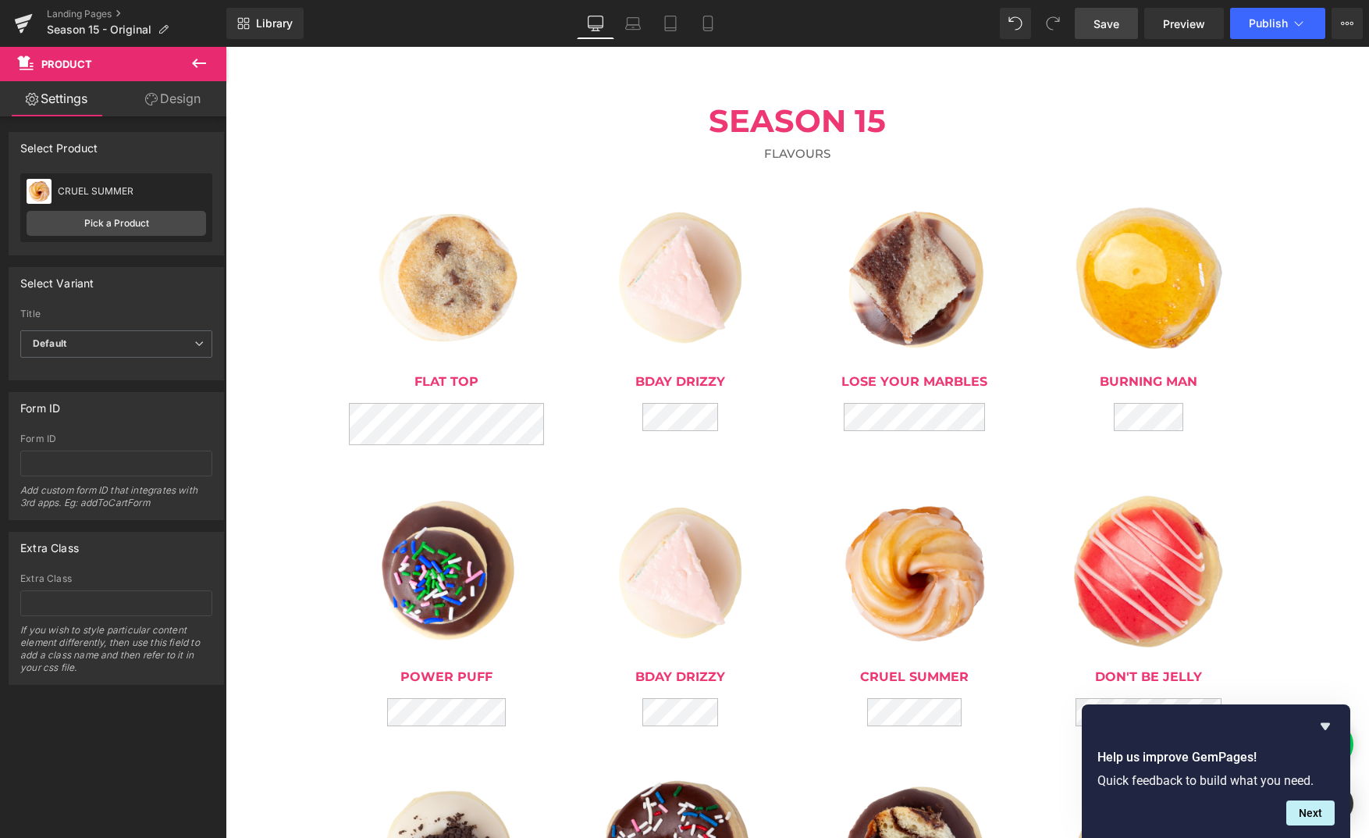
scroll to position [1030, 0]
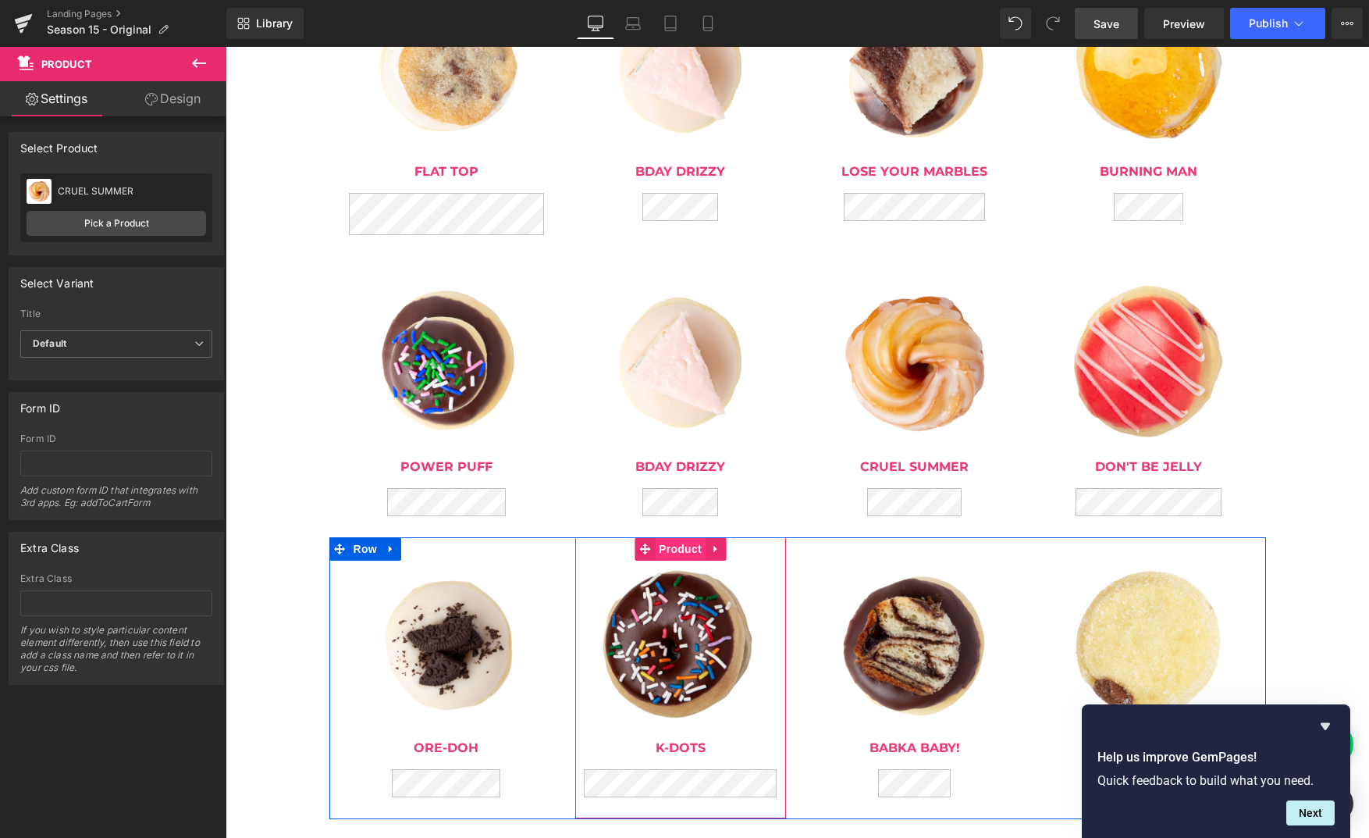
click at [691, 558] on span "Product" at bounding box center [680, 548] width 51 height 23
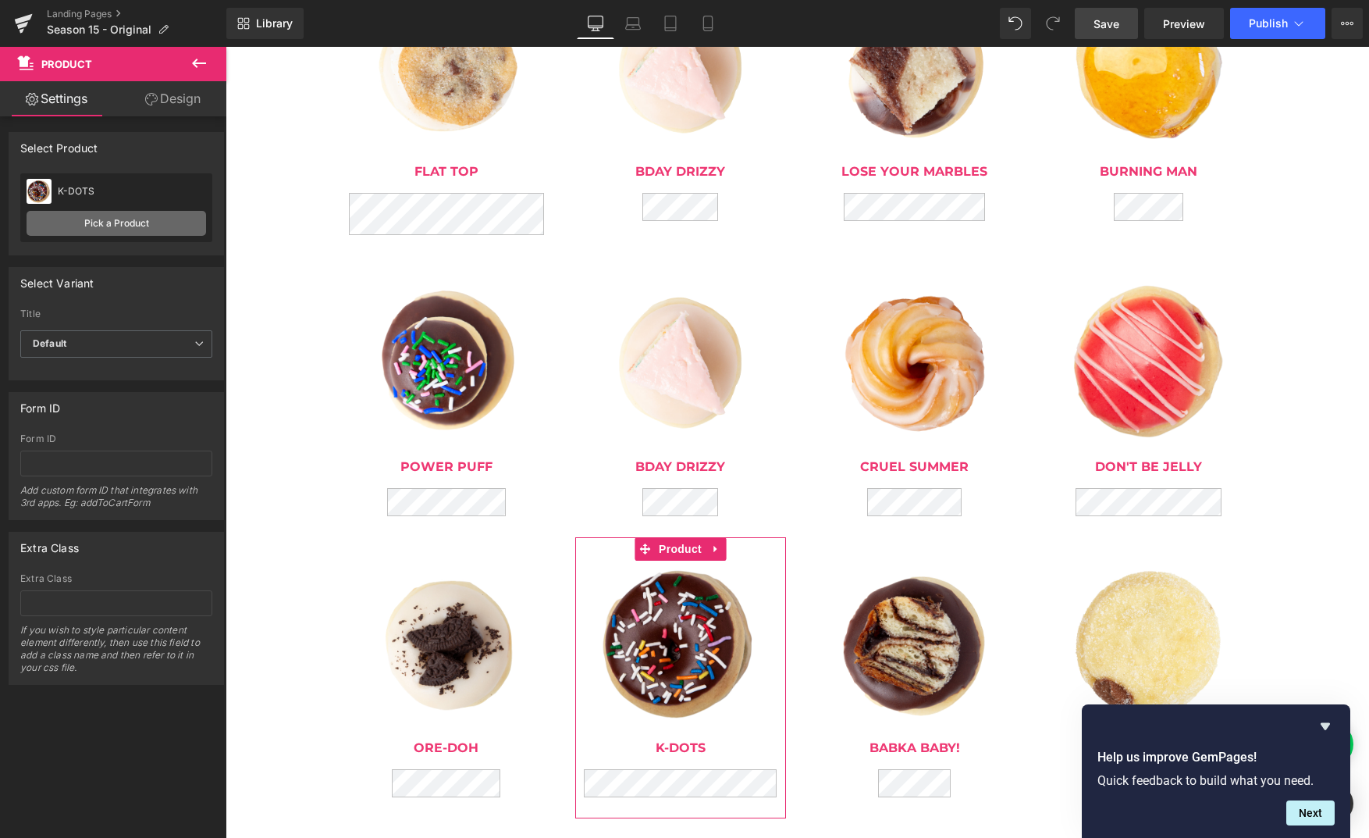
click at [155, 220] on link "Pick a Product" at bounding box center [117, 223] width 180 height 25
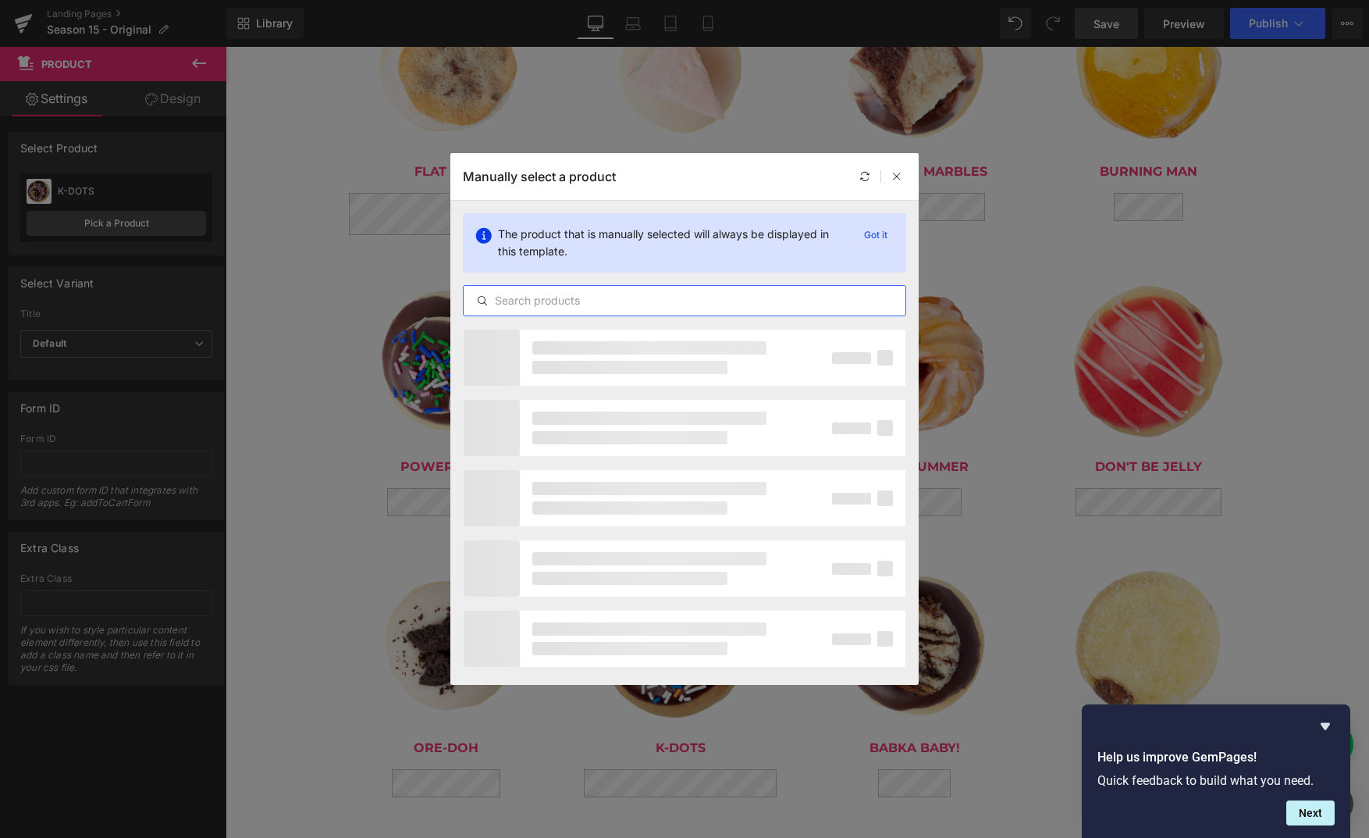
click at [781, 301] on input "text" at bounding box center [685, 300] width 442 height 19
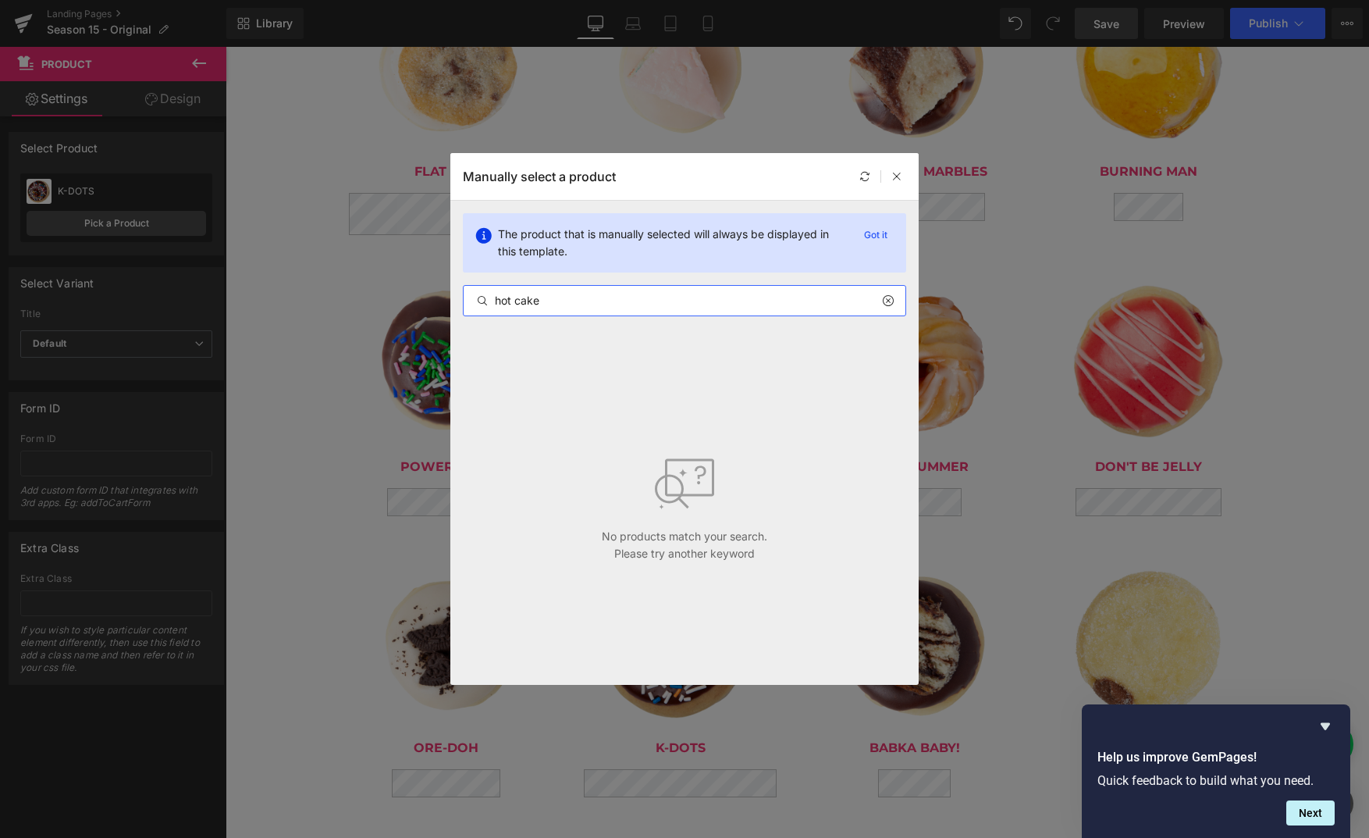
click at [527, 297] on input "hot cake" at bounding box center [685, 300] width 442 height 19
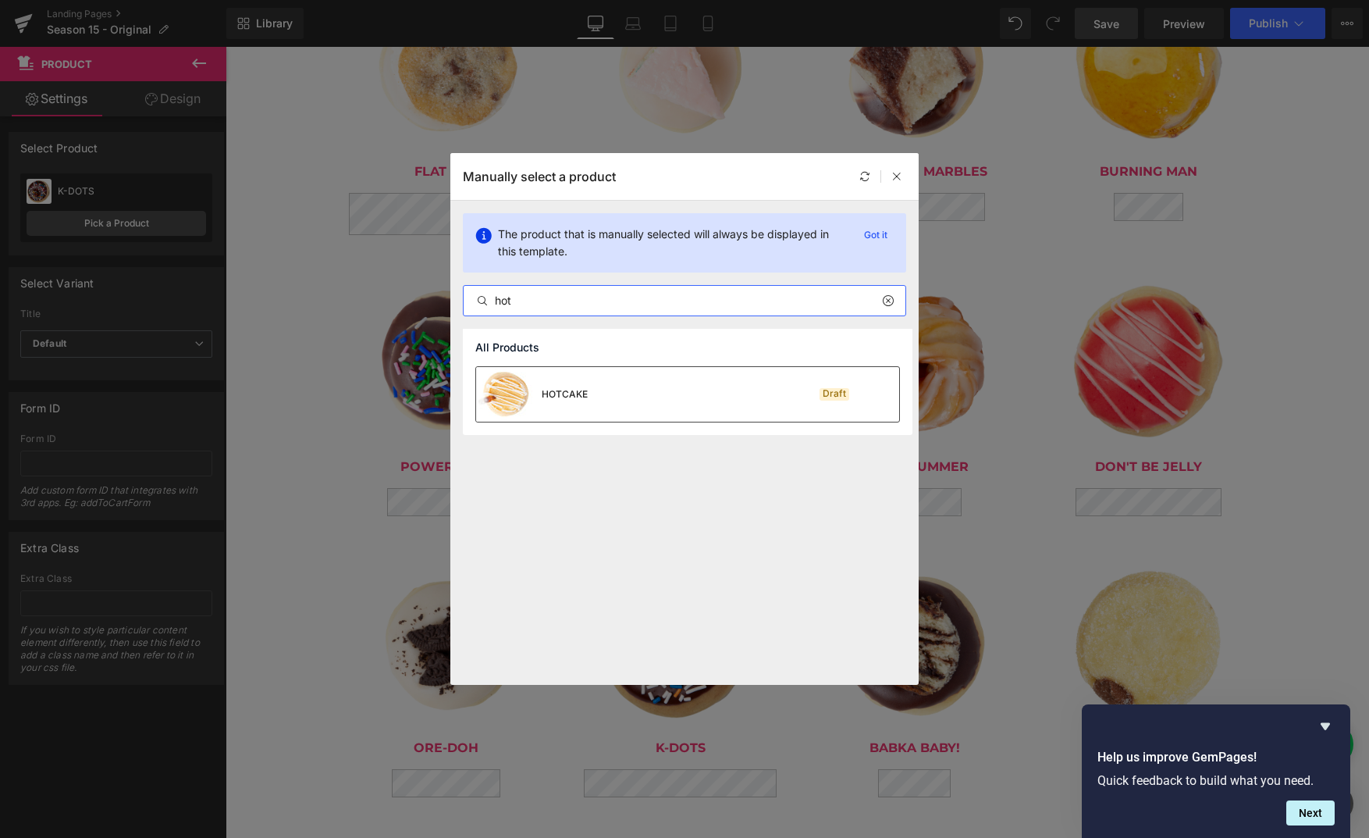
type input "hot"
click at [568, 402] on div "HOTCAKE" at bounding box center [532, 394] width 112 height 55
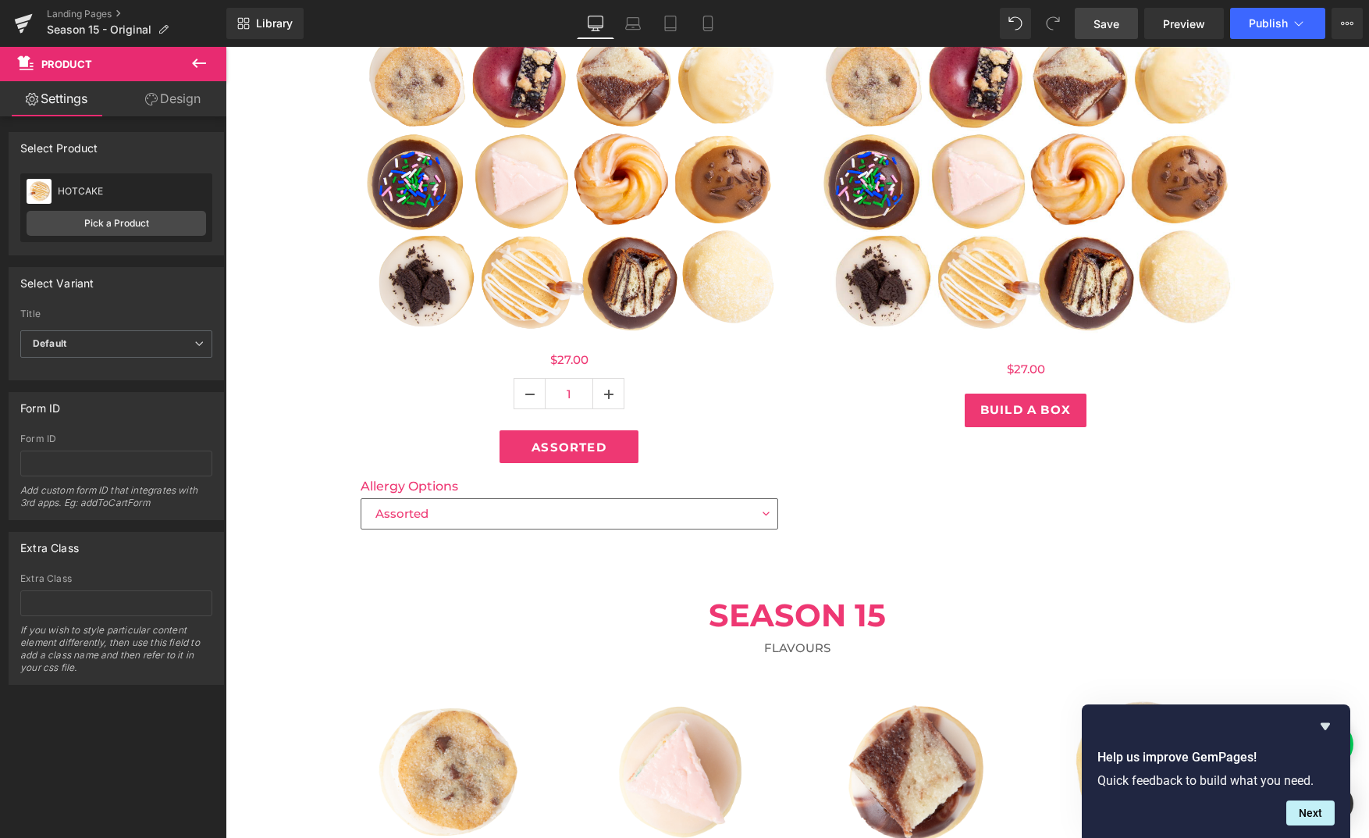
scroll to position [324, 0]
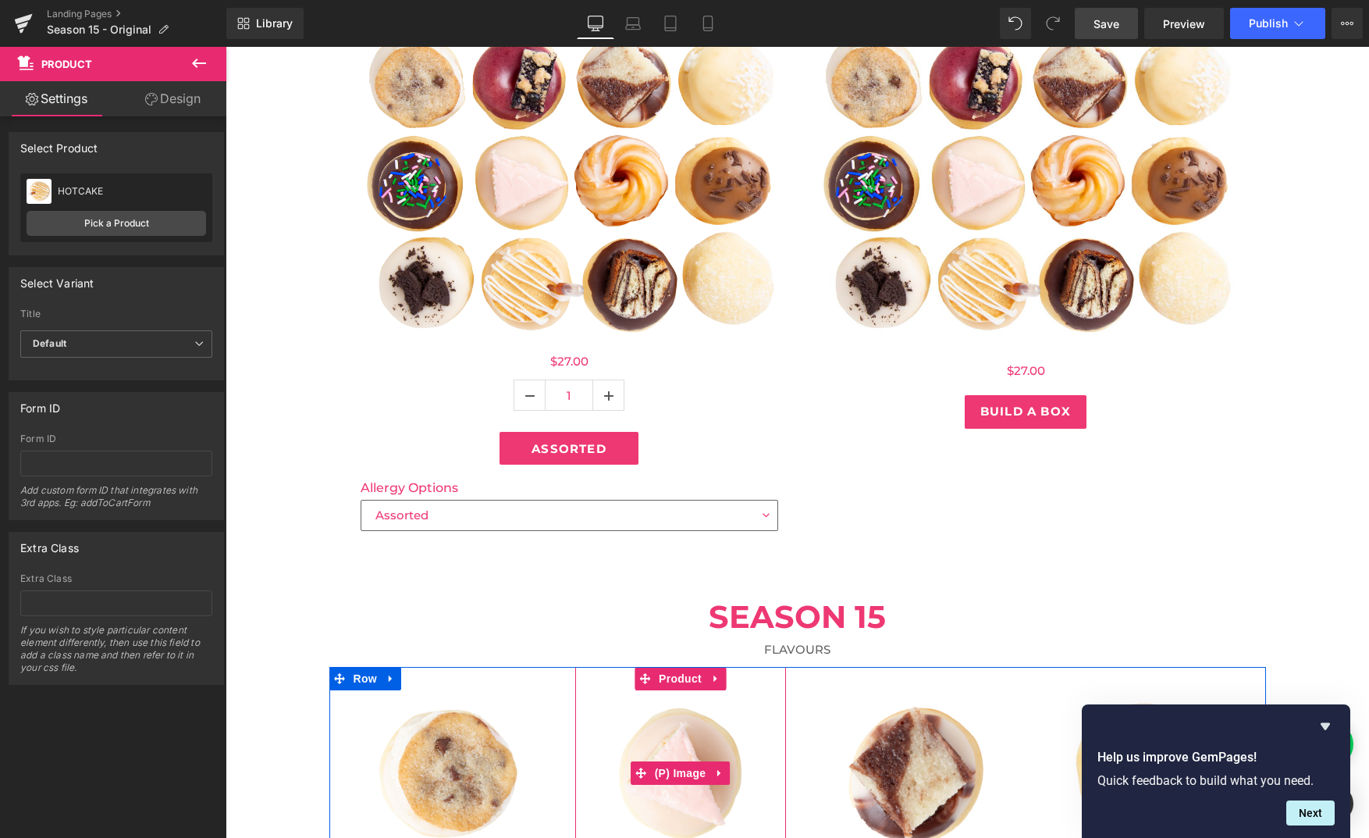
drag, startPoint x: 698, startPoint y: 721, endPoint x: 698, endPoint y: 693, distance: 28.1
click at [698, 721] on img at bounding box center [680, 773] width 166 height 166
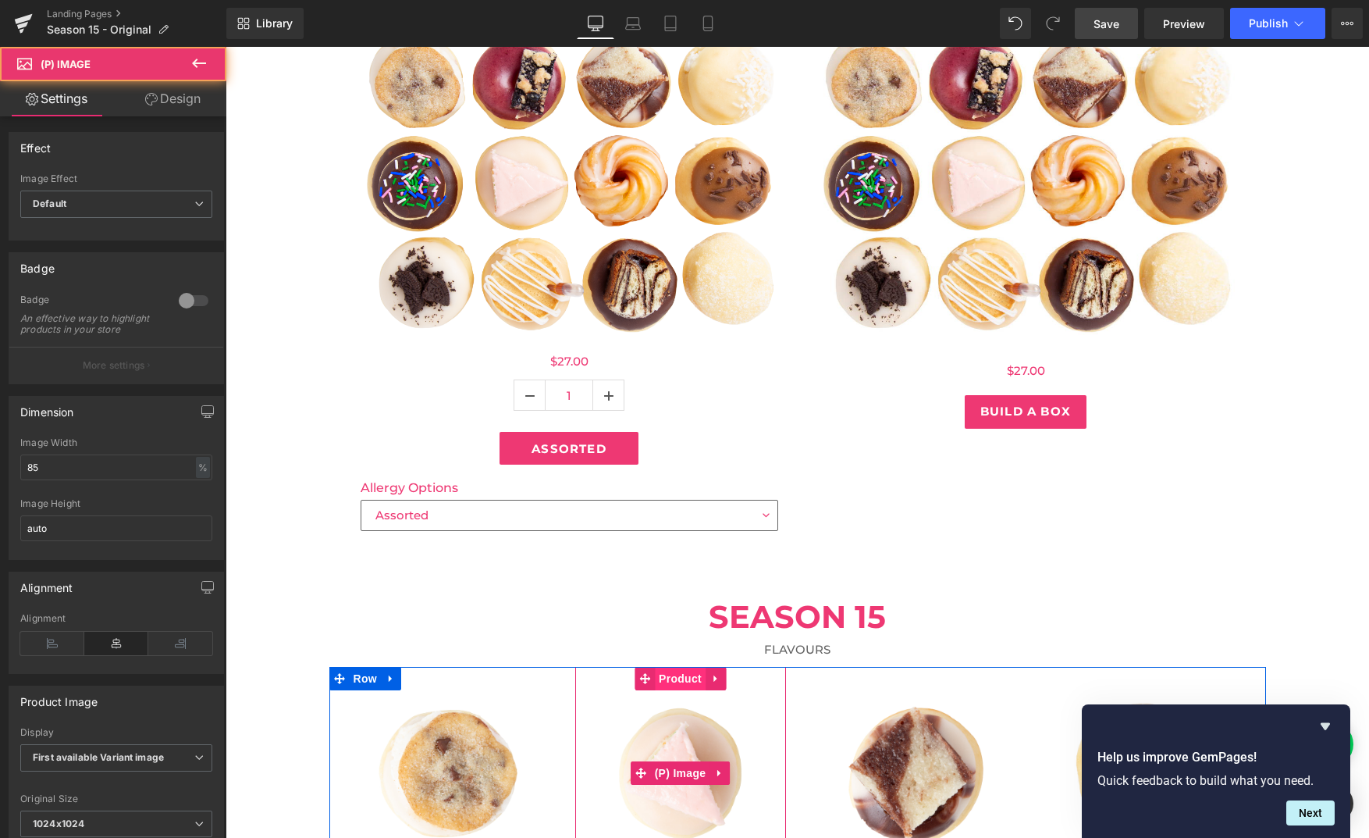
click at [696, 687] on span "Product" at bounding box center [680, 678] width 51 height 23
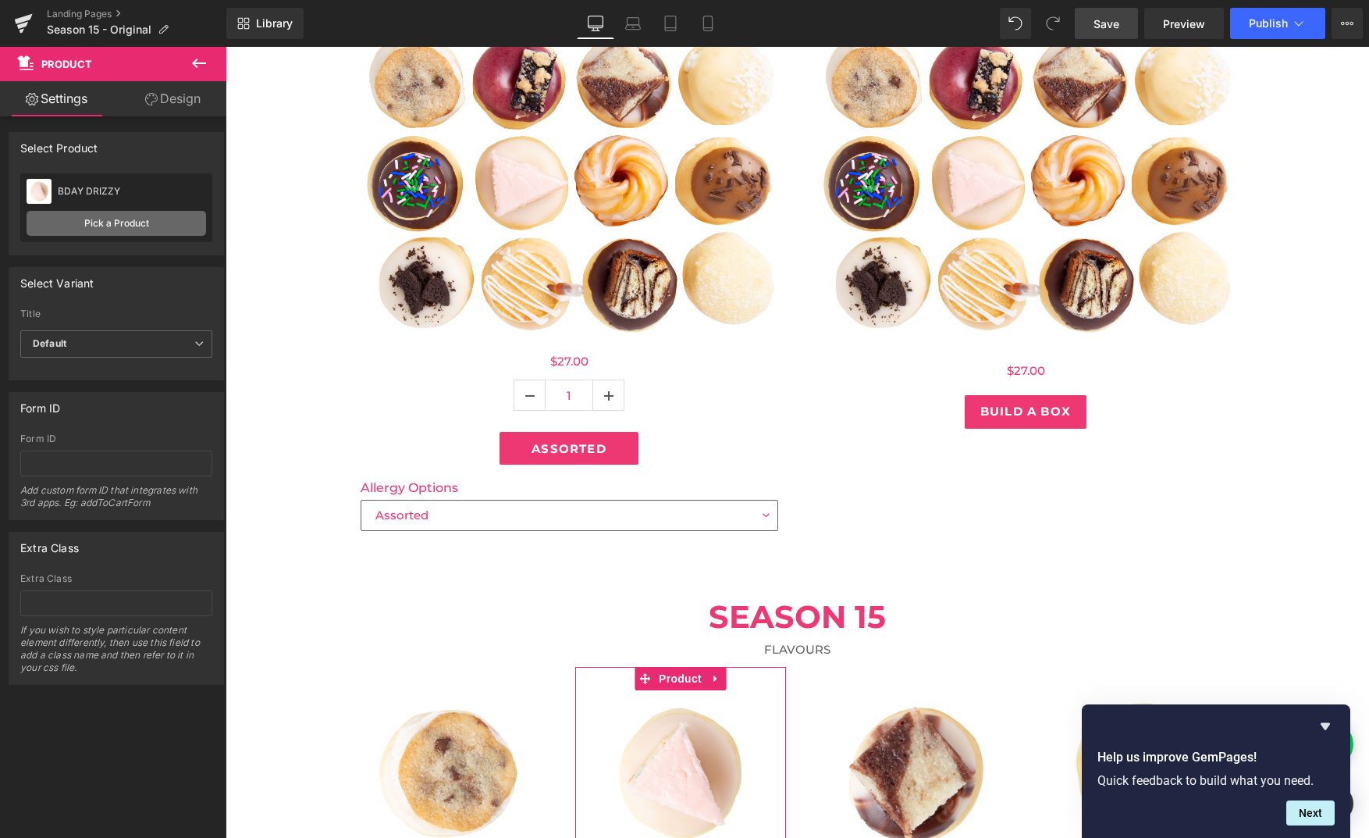
click at [178, 218] on link "Pick a Product" at bounding box center [117, 223] width 180 height 25
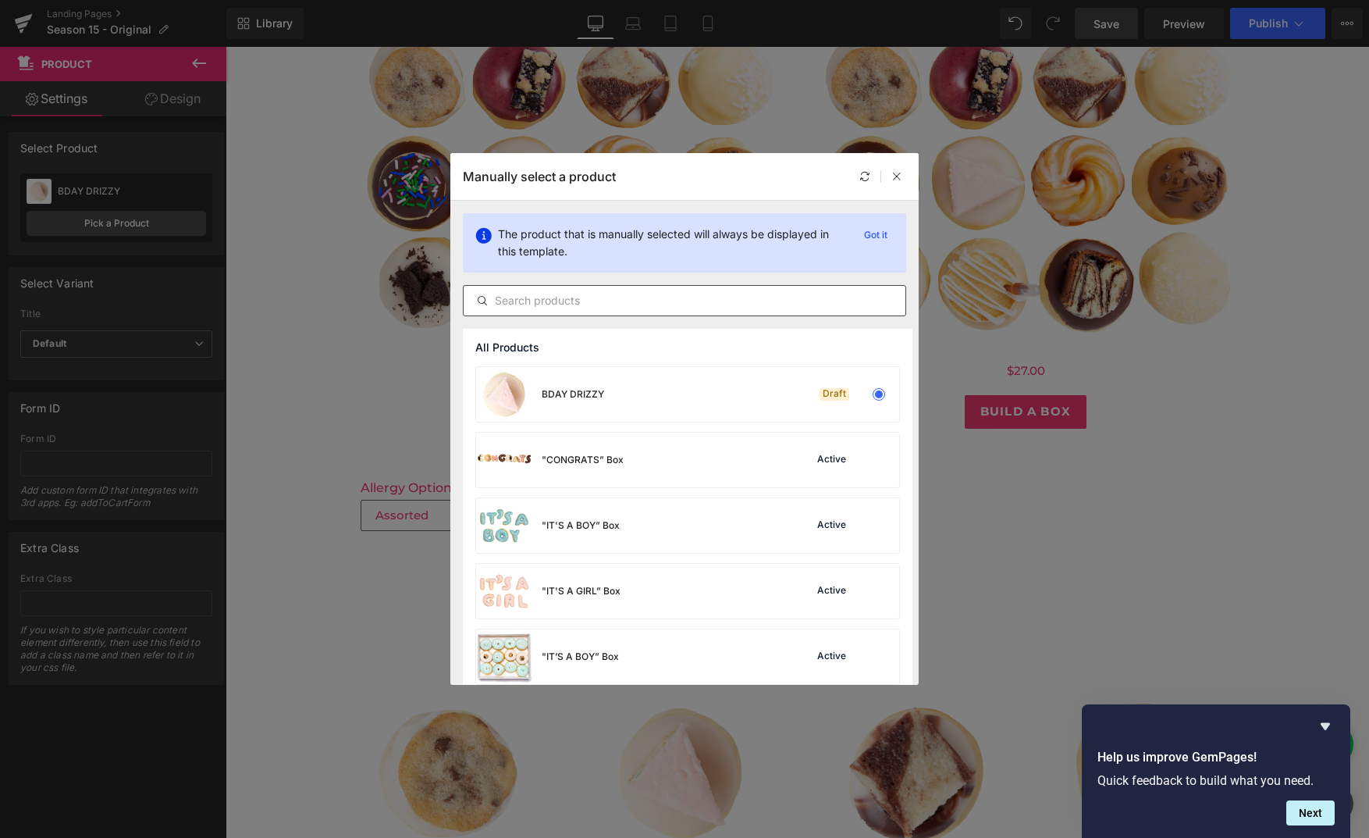
click at [568, 303] on input "text" at bounding box center [685, 300] width 442 height 19
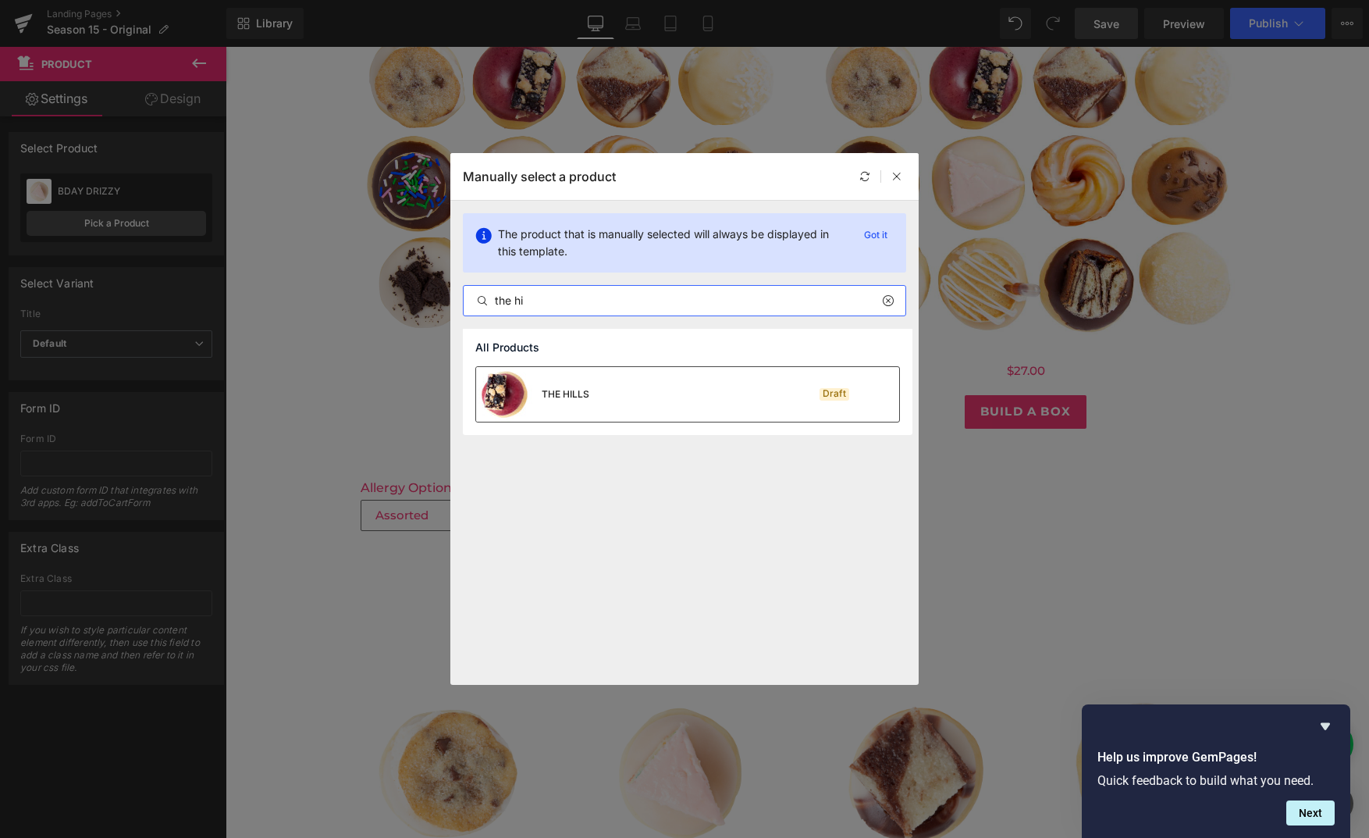
type input "the hi"
click at [639, 403] on div "THE HILLS Draft" at bounding box center [687, 394] width 423 height 55
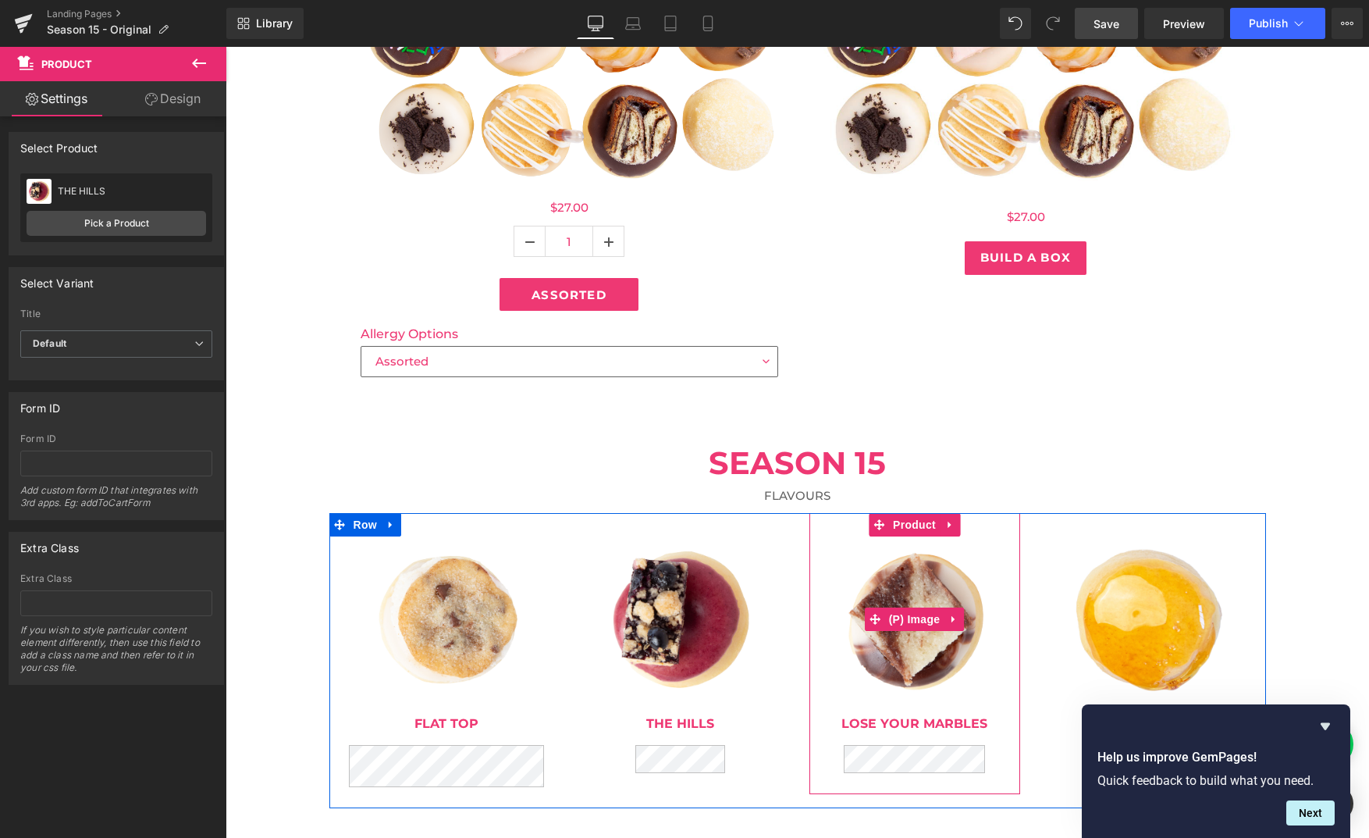
scroll to position [508, 0]
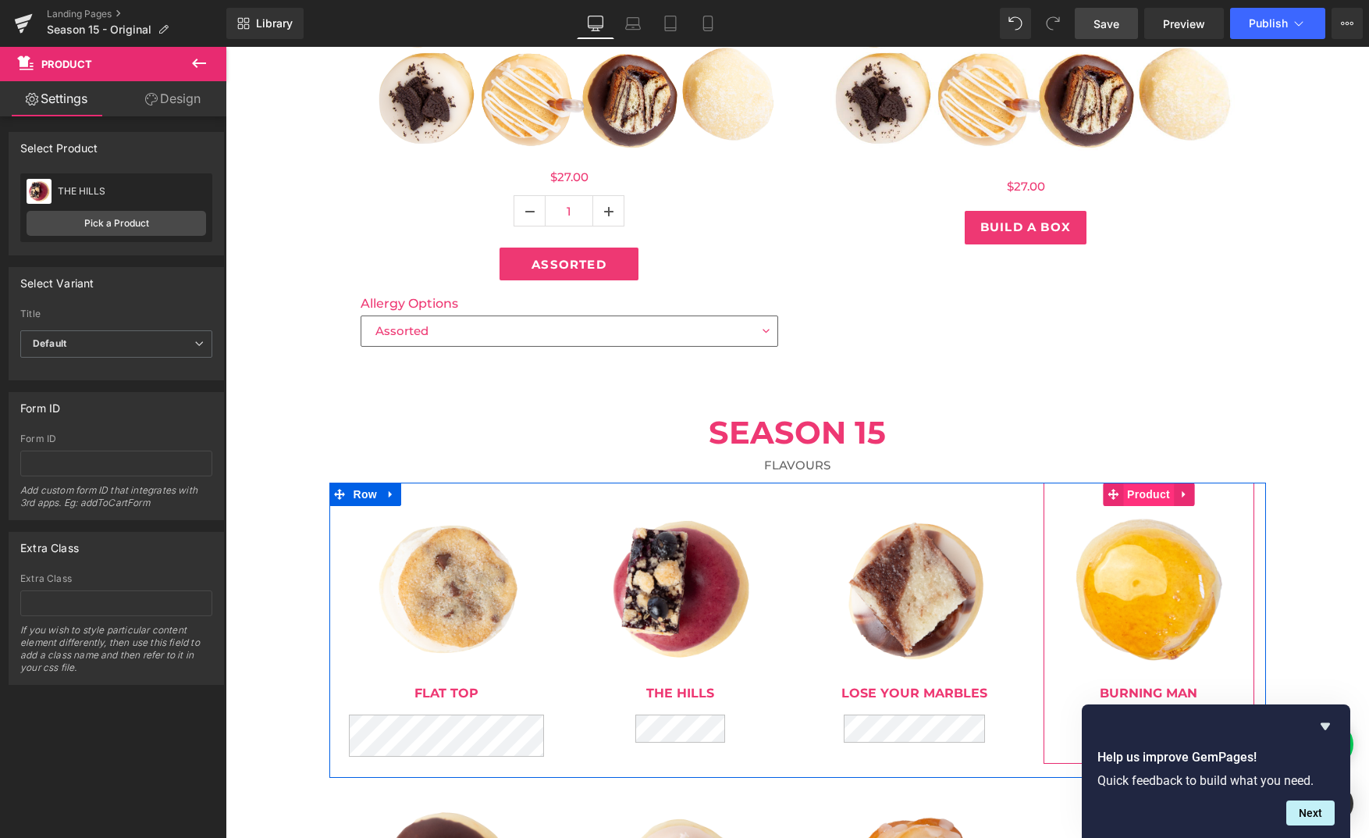
click at [1145, 502] on span "Product" at bounding box center [1148, 493] width 51 height 23
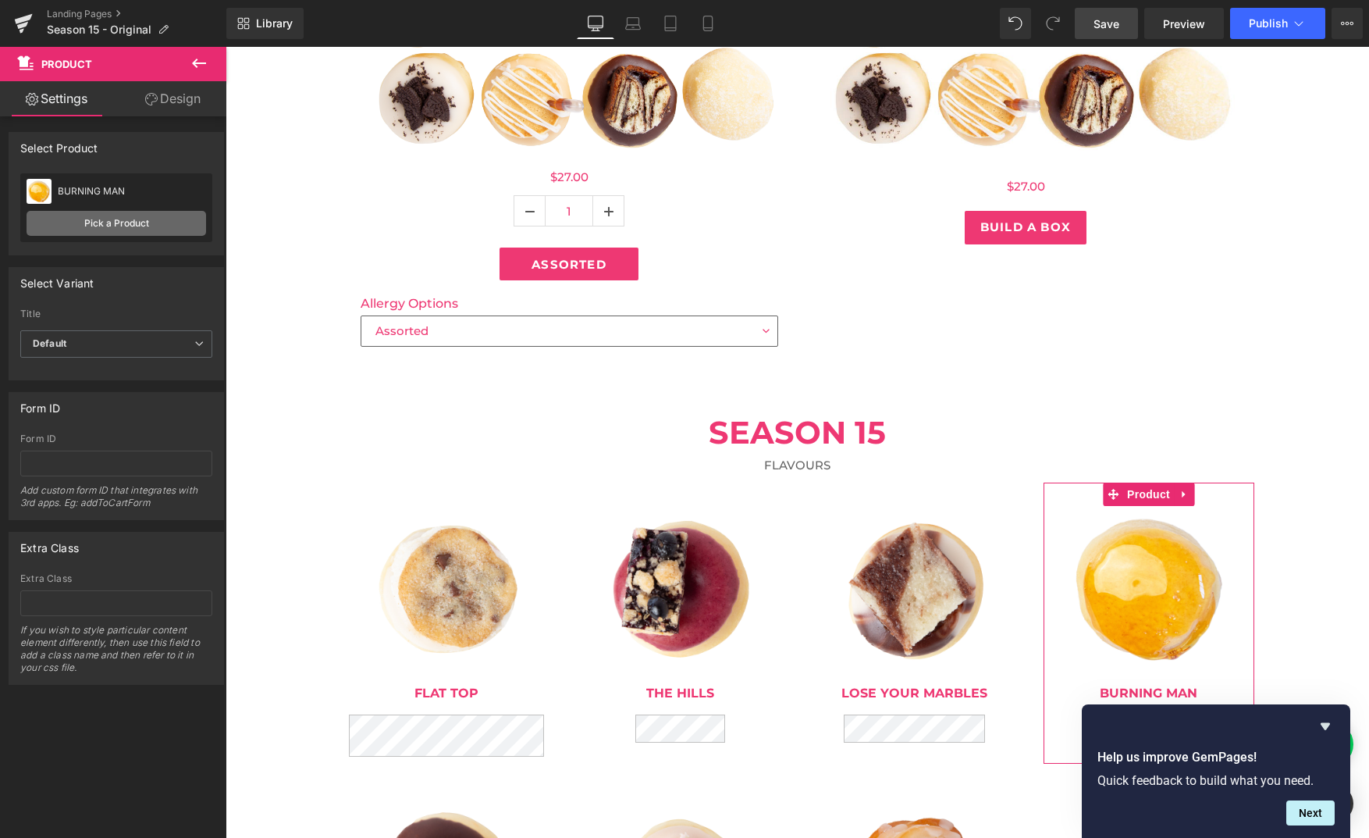
click at [141, 213] on link "Pick a Product" at bounding box center [117, 223] width 180 height 25
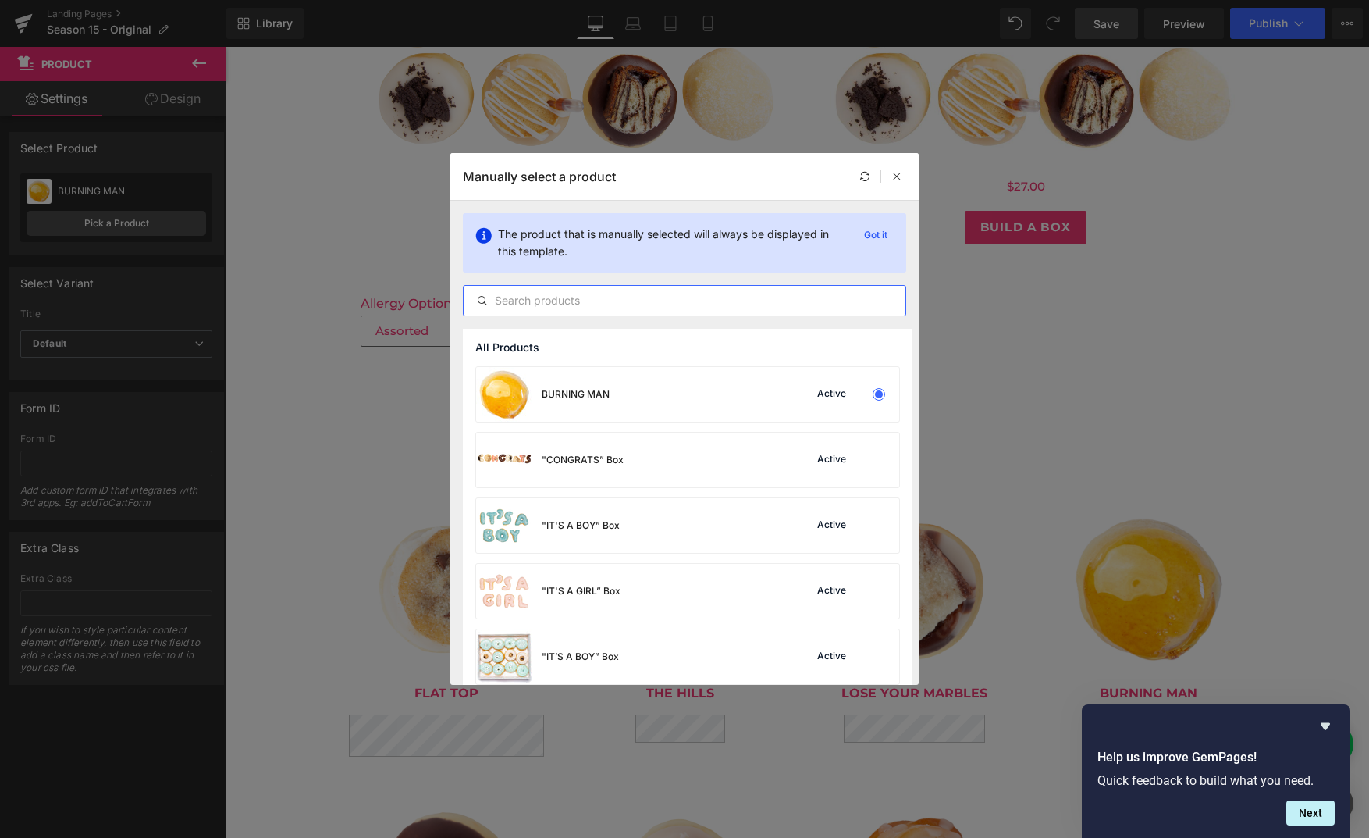
click at [675, 296] on input "text" at bounding box center [685, 300] width 442 height 19
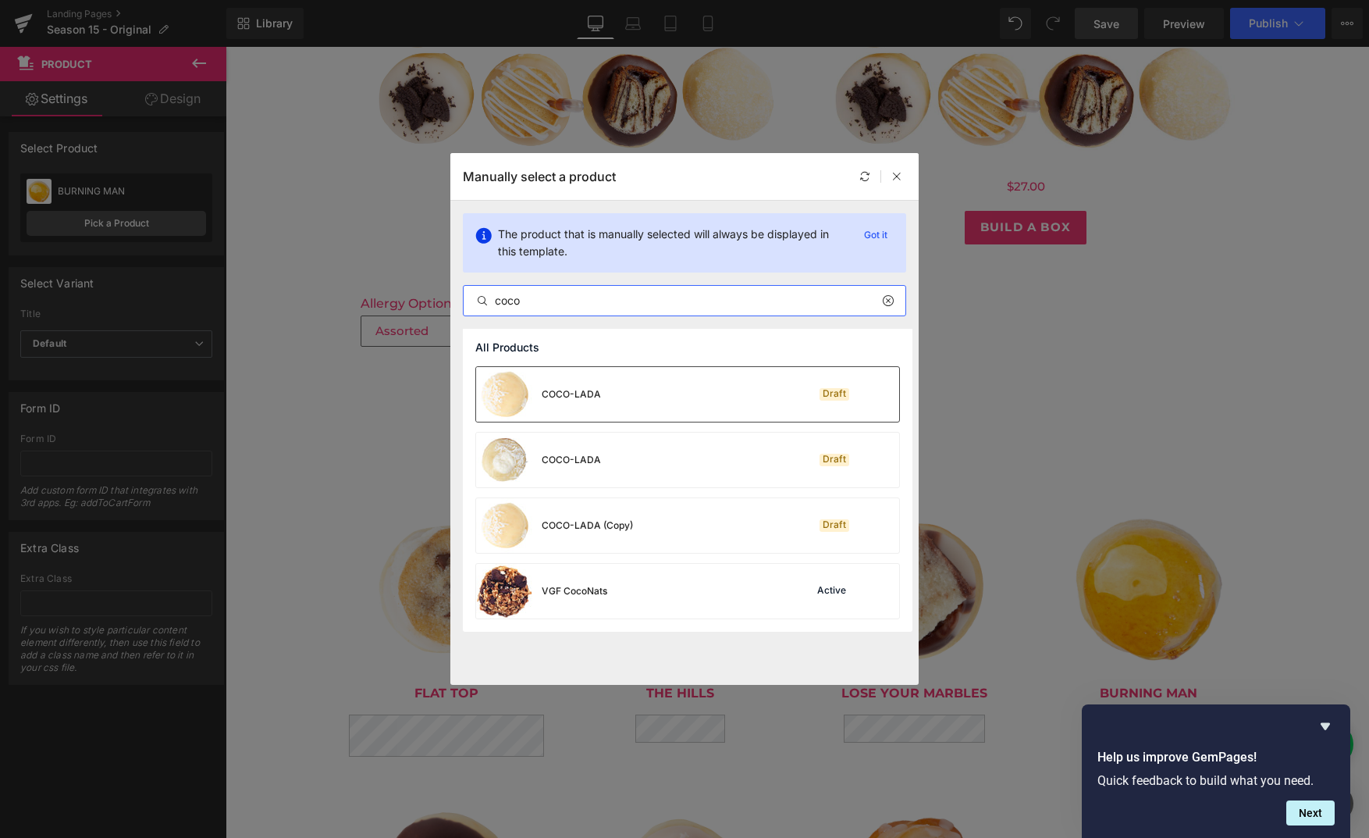
type input "coco"
click at [603, 400] on div "COCO-LADA Draft" at bounding box center [687, 394] width 423 height 55
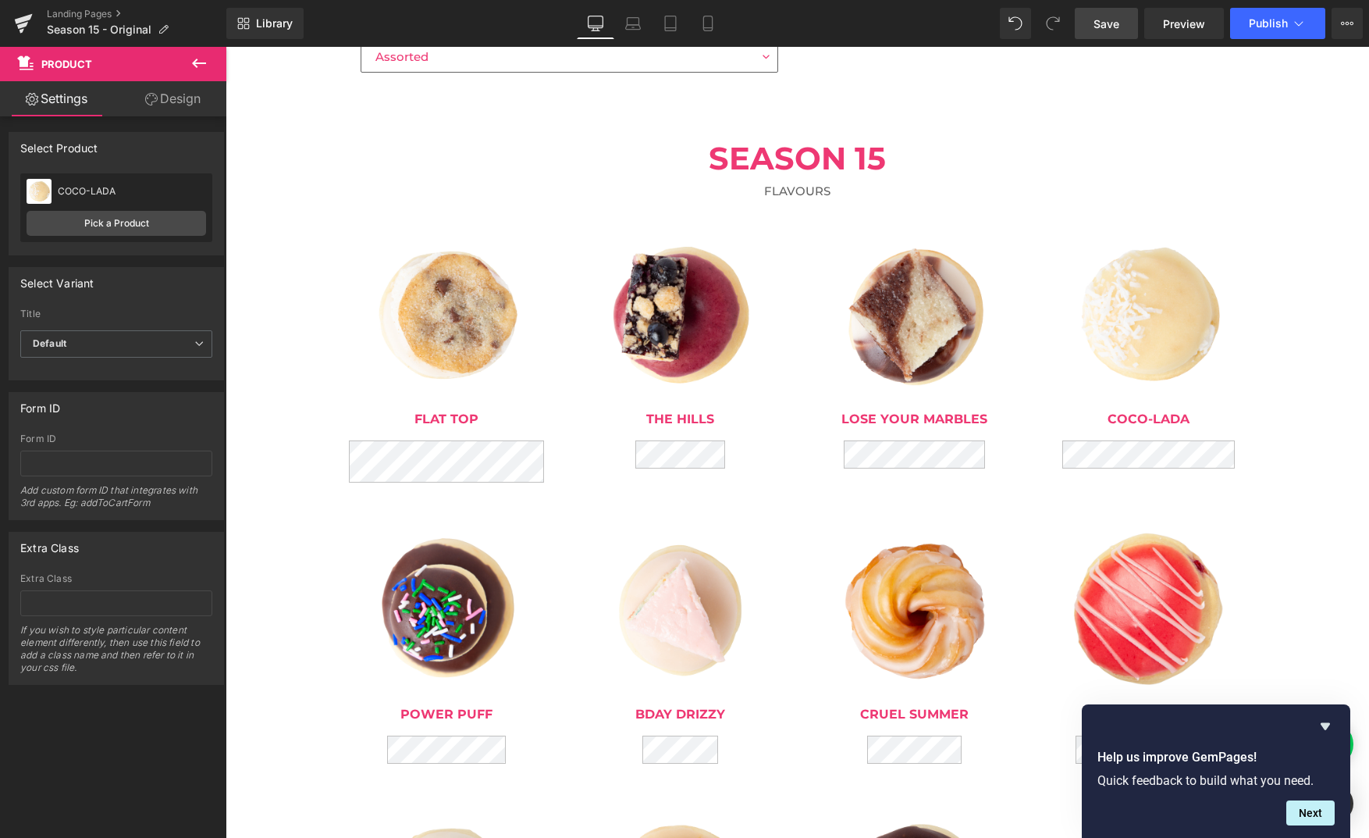
scroll to position [810, 0]
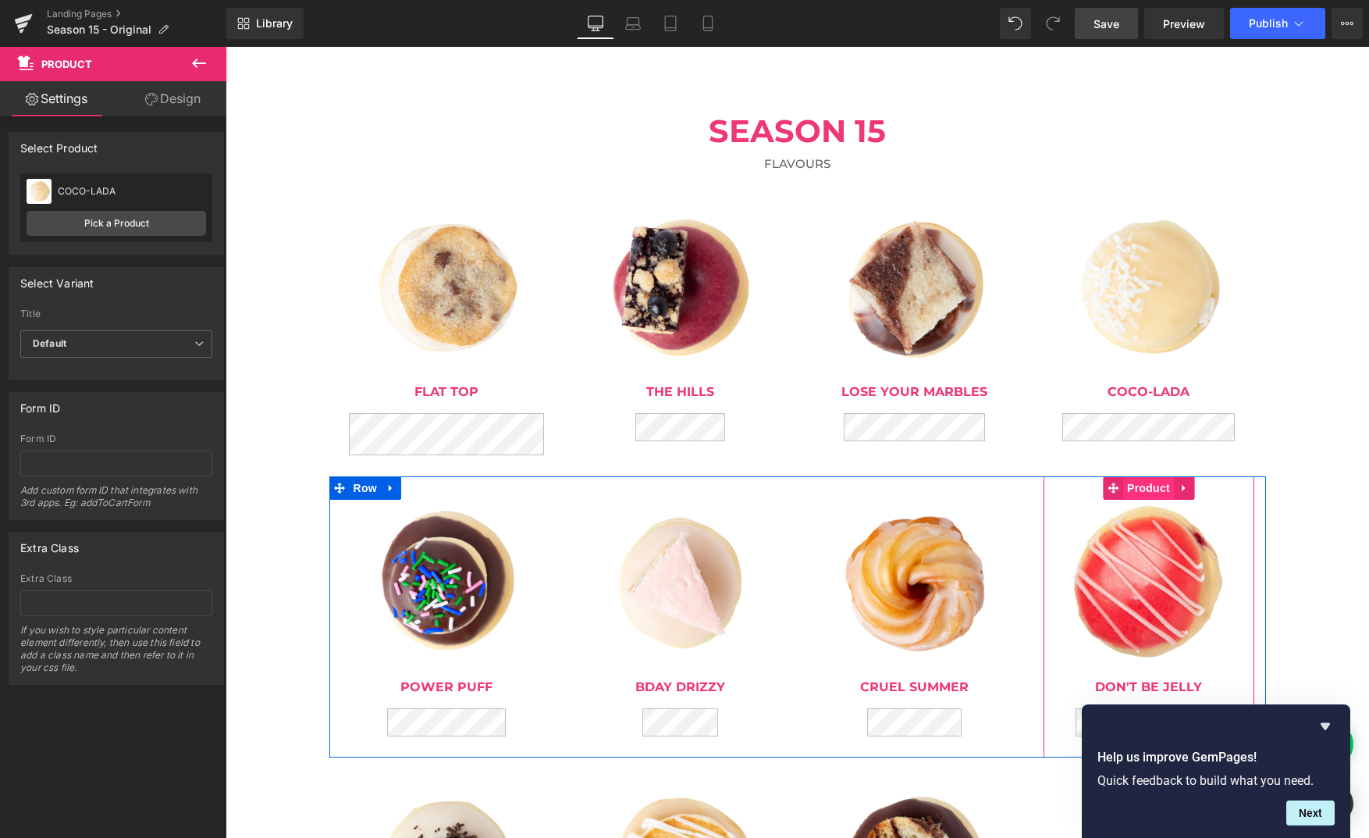
click at [1152, 484] on span "Product" at bounding box center [1148, 487] width 51 height 23
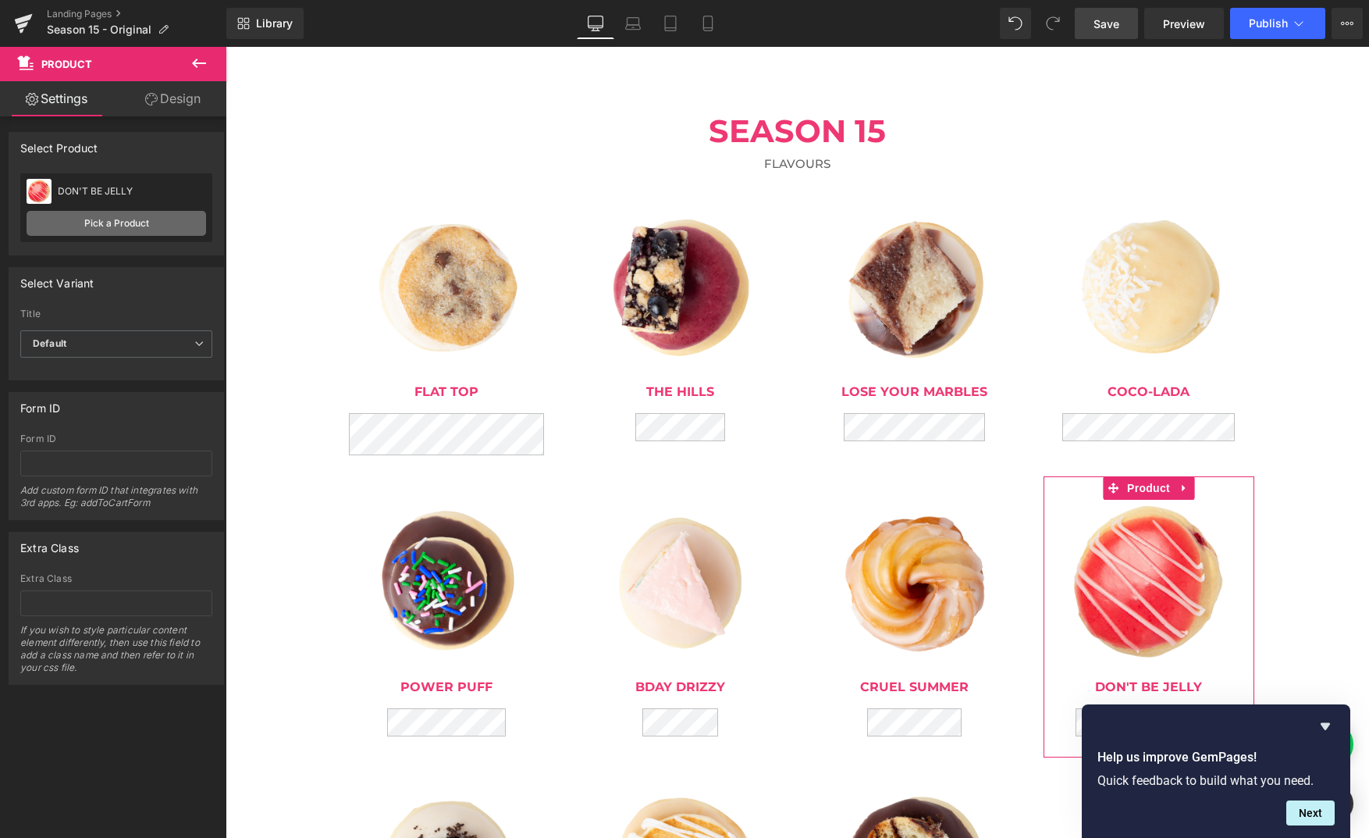
click at [119, 227] on link "Pick a Product" at bounding box center [117, 223] width 180 height 25
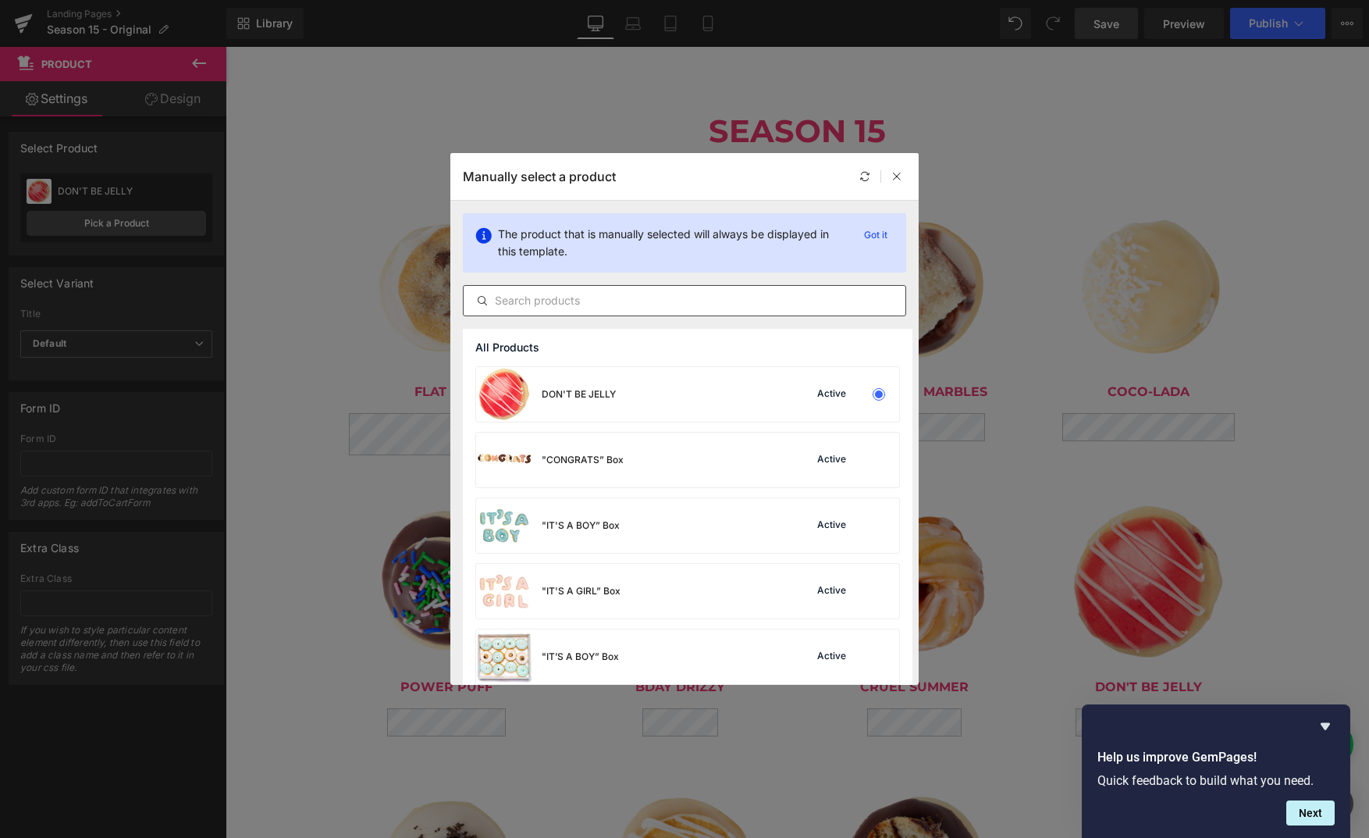
click at [635, 286] on div at bounding box center [684, 300] width 443 height 31
click at [627, 297] on input "text" at bounding box center [685, 300] width 442 height 19
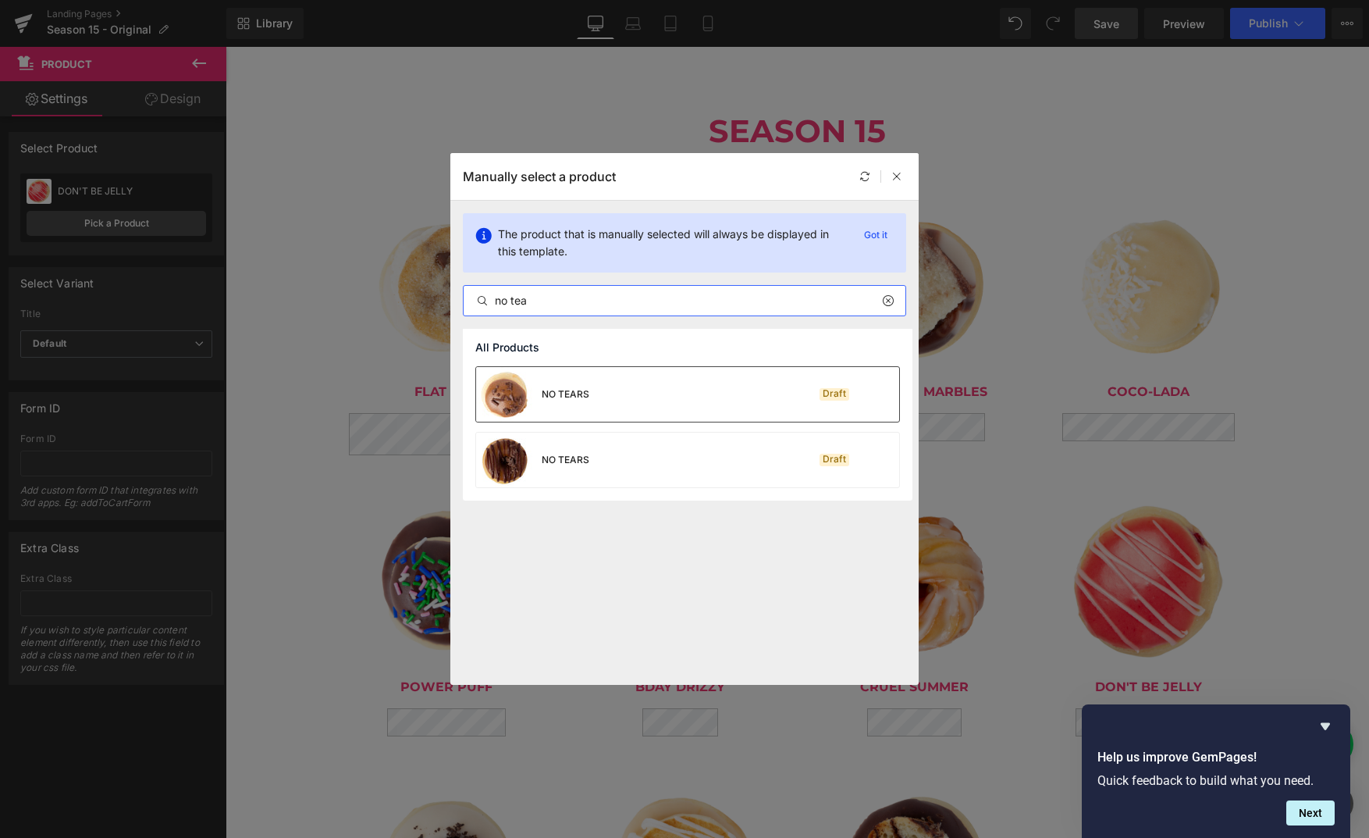
type input "no tea"
click at [608, 390] on div "NO TEARS Draft" at bounding box center [687, 394] width 423 height 55
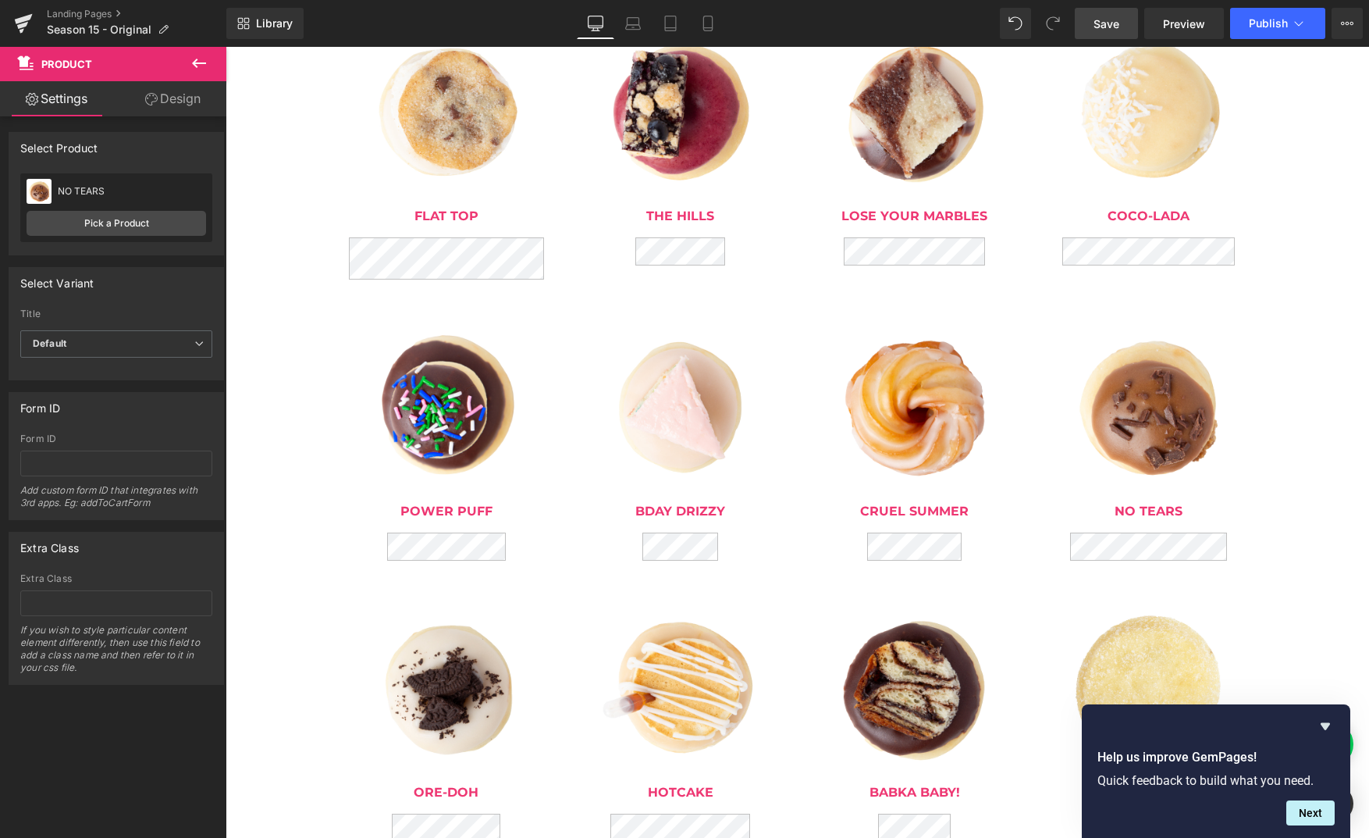
scroll to position [1116, 0]
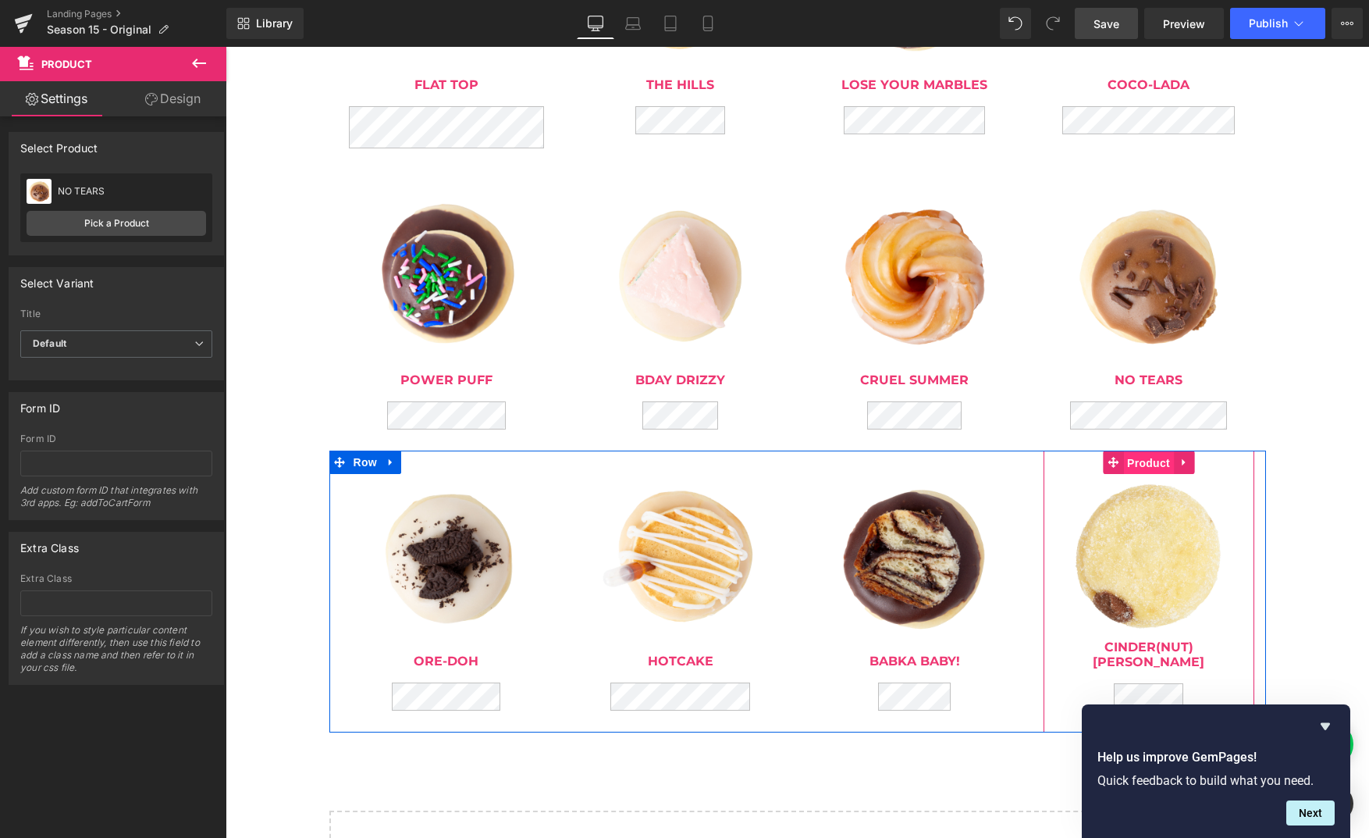
click at [1142, 465] on span "Product" at bounding box center [1148, 462] width 51 height 23
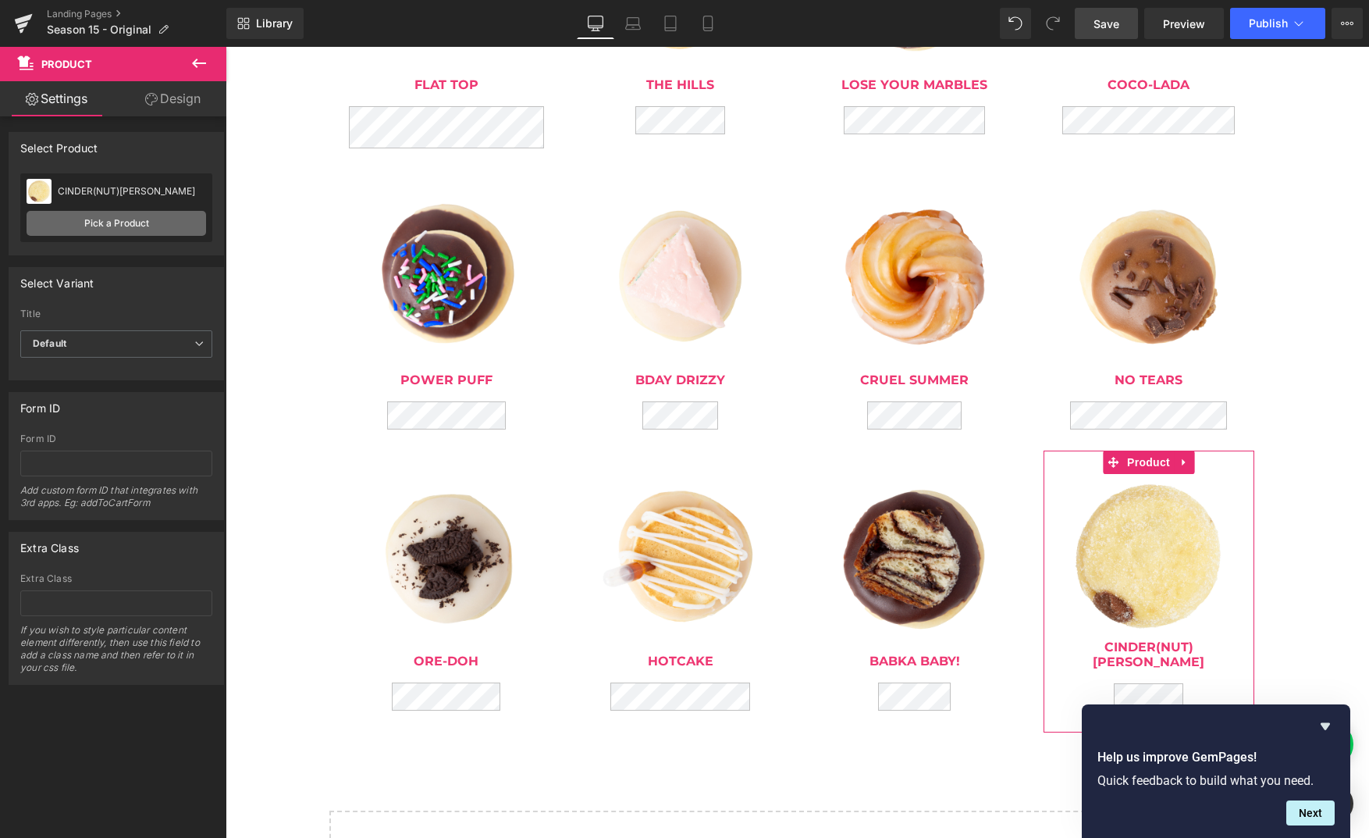
click at [141, 223] on link "Pick a Product" at bounding box center [117, 223] width 180 height 25
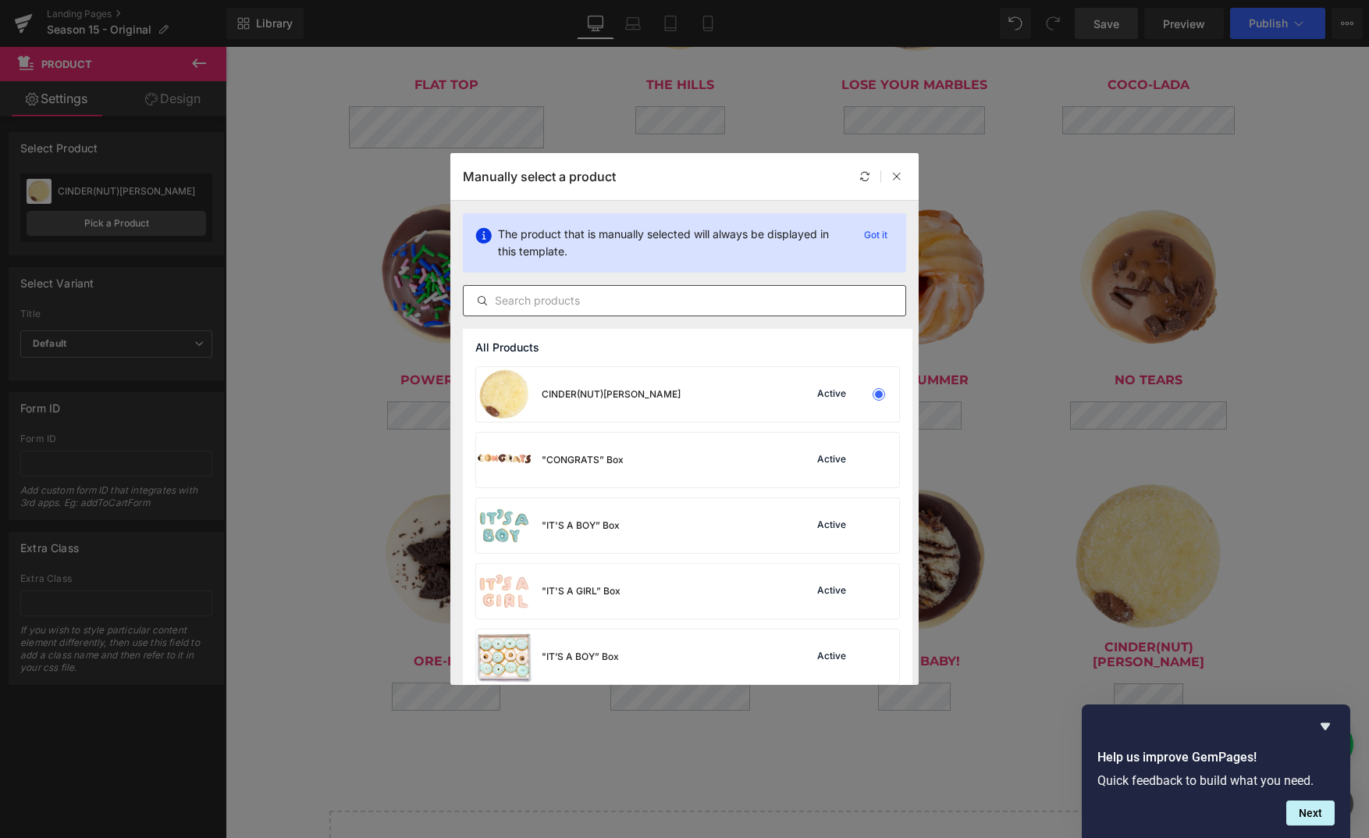
click at [648, 291] on input "text" at bounding box center [685, 300] width 442 height 19
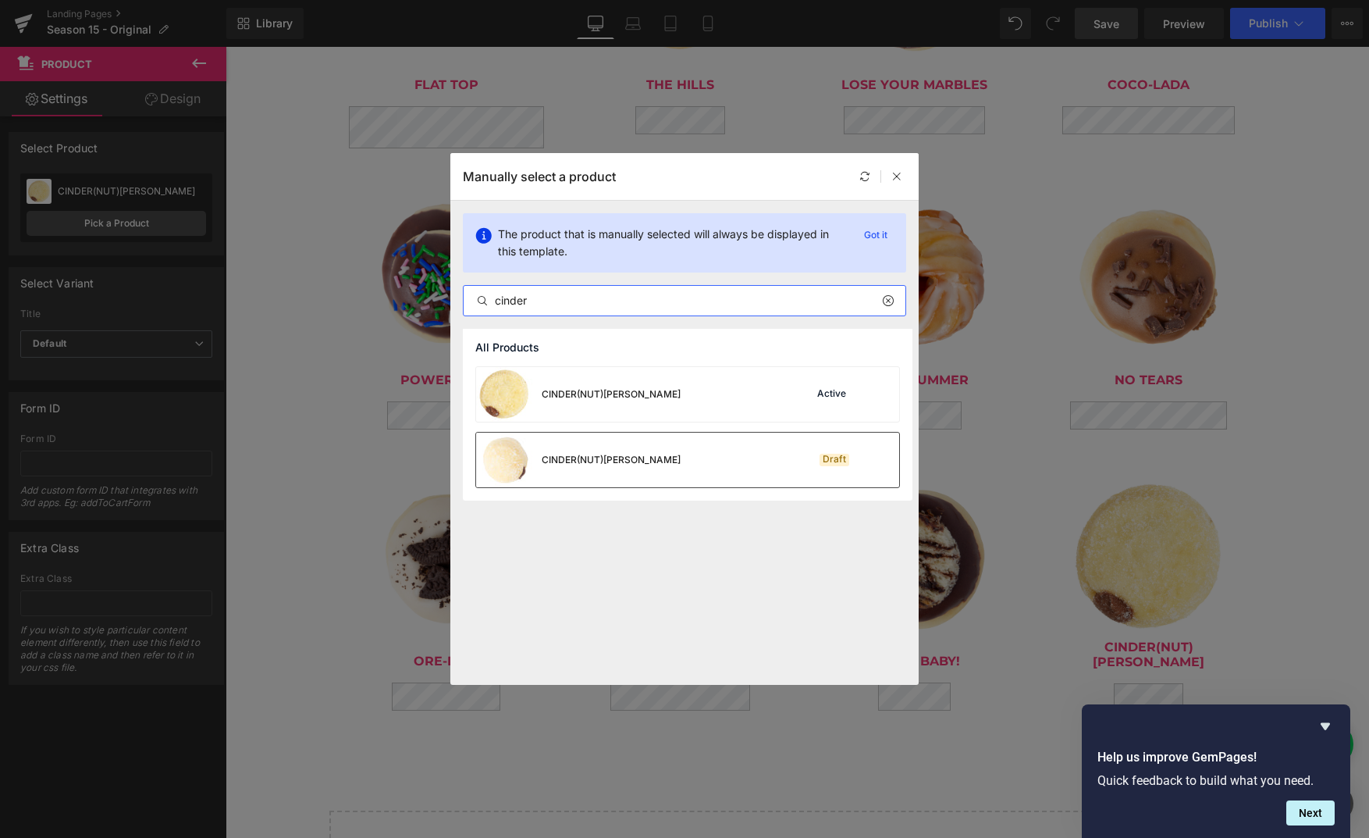
type input "cinder"
click at [598, 451] on div "CINDER(NUT)ELLA" at bounding box center [578, 459] width 205 height 55
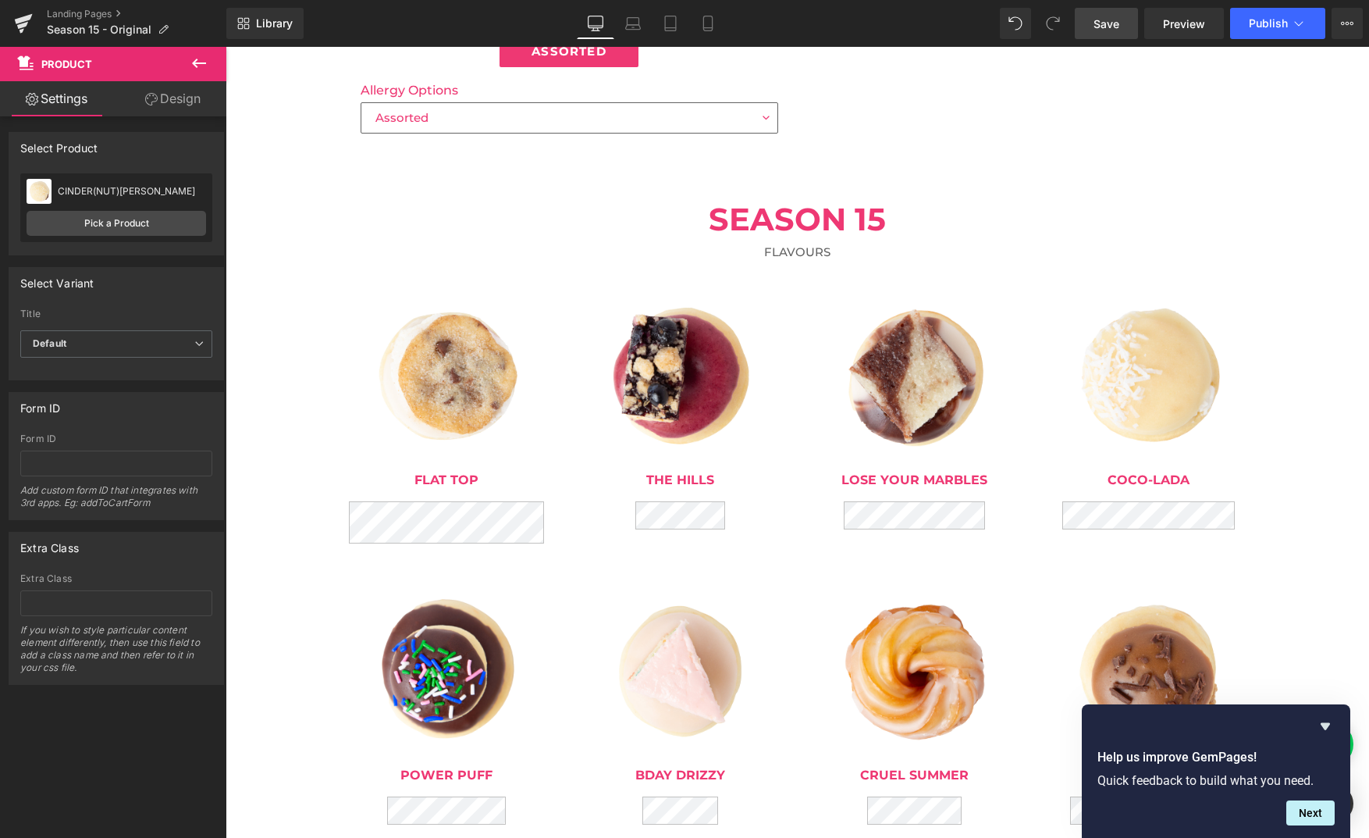
scroll to position [279, 0]
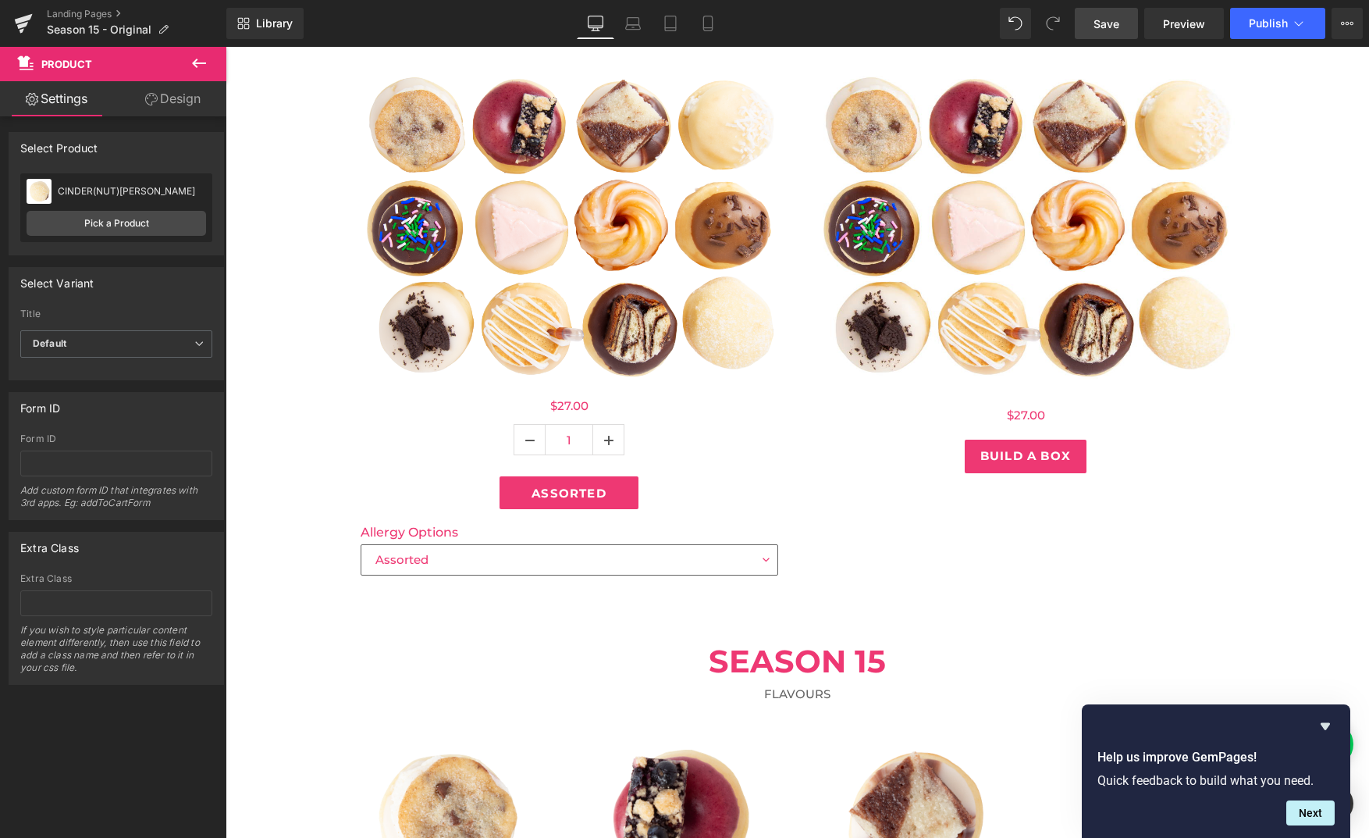
click at [1111, 30] on span "Save" at bounding box center [1107, 24] width 26 height 16
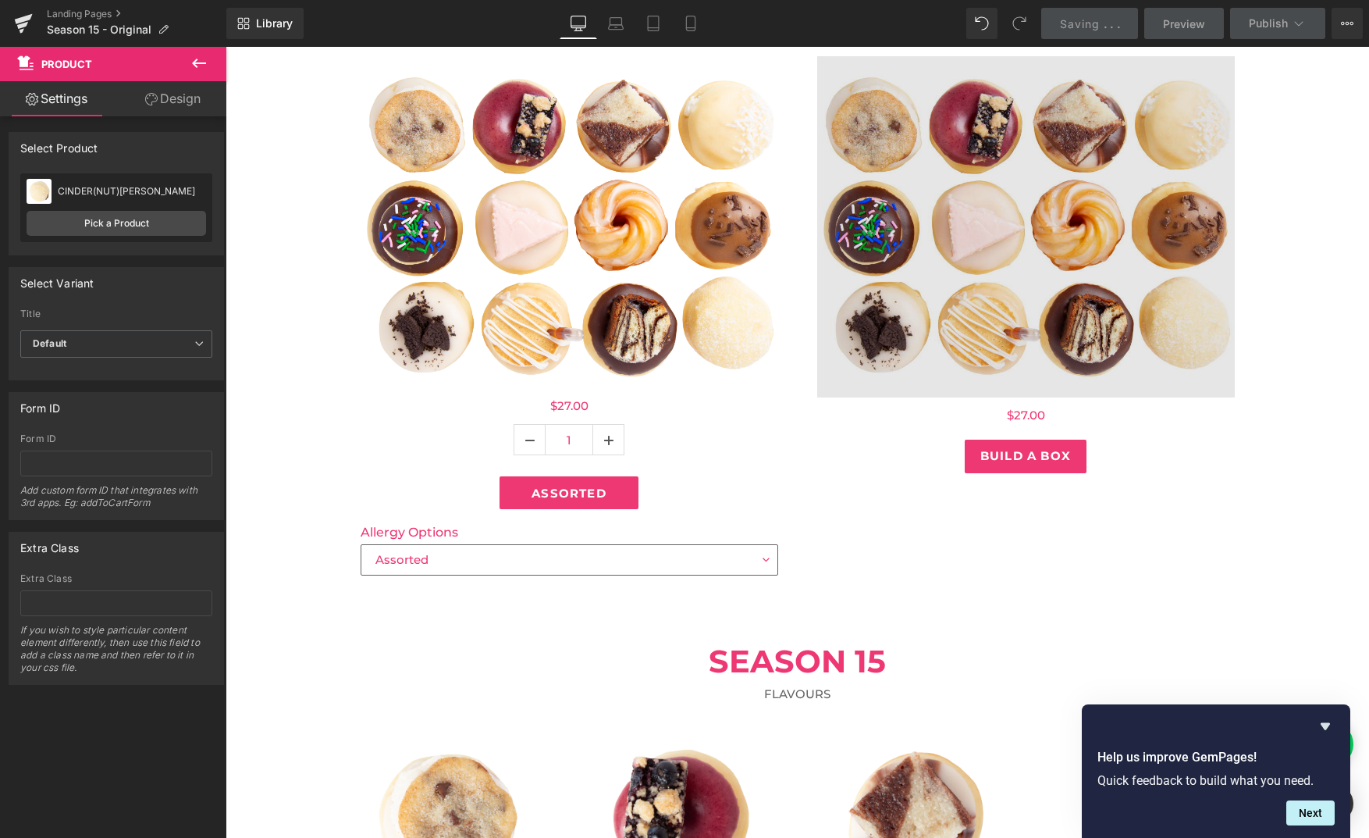
scroll to position [290, 0]
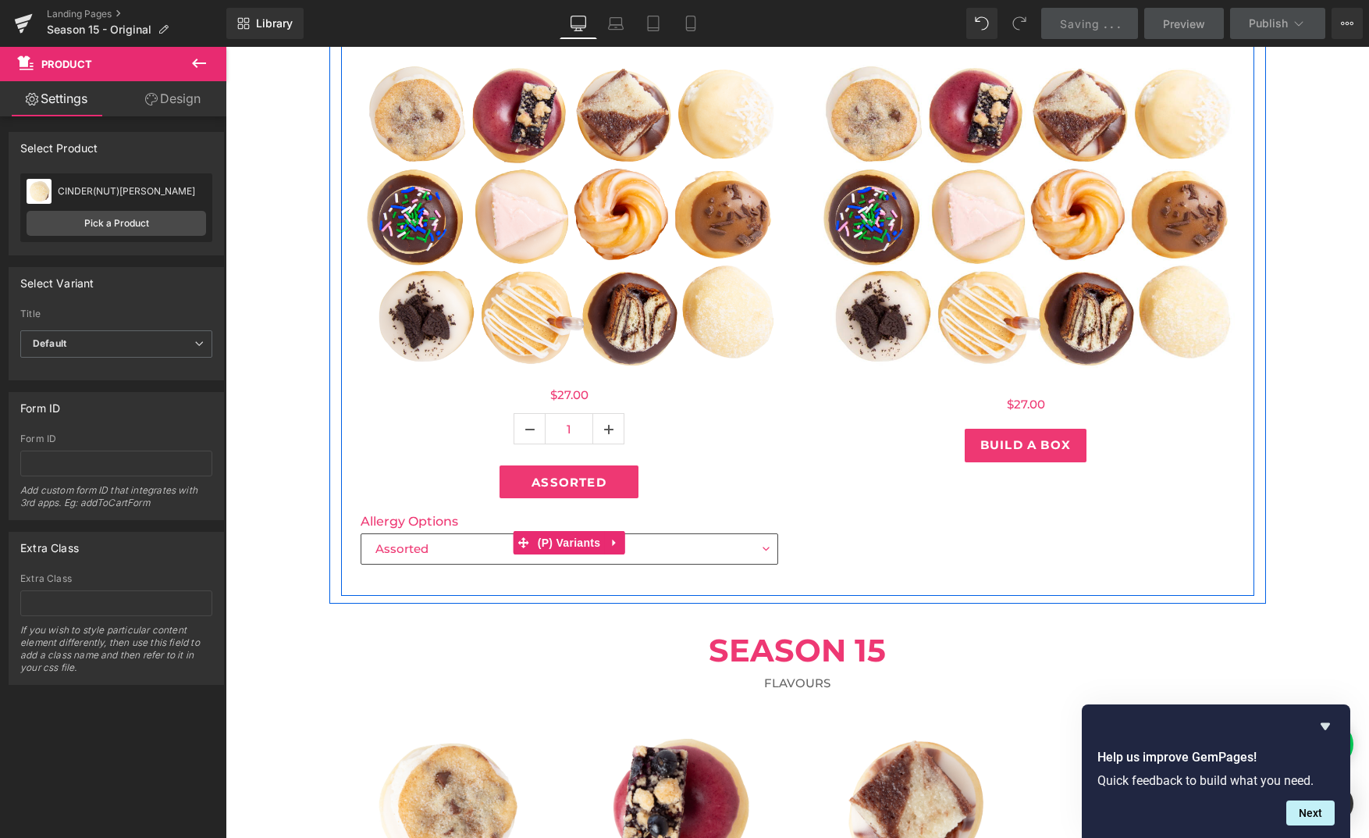
click at [767, 551] on select "Assorted NO Nutella" at bounding box center [570, 548] width 418 height 31
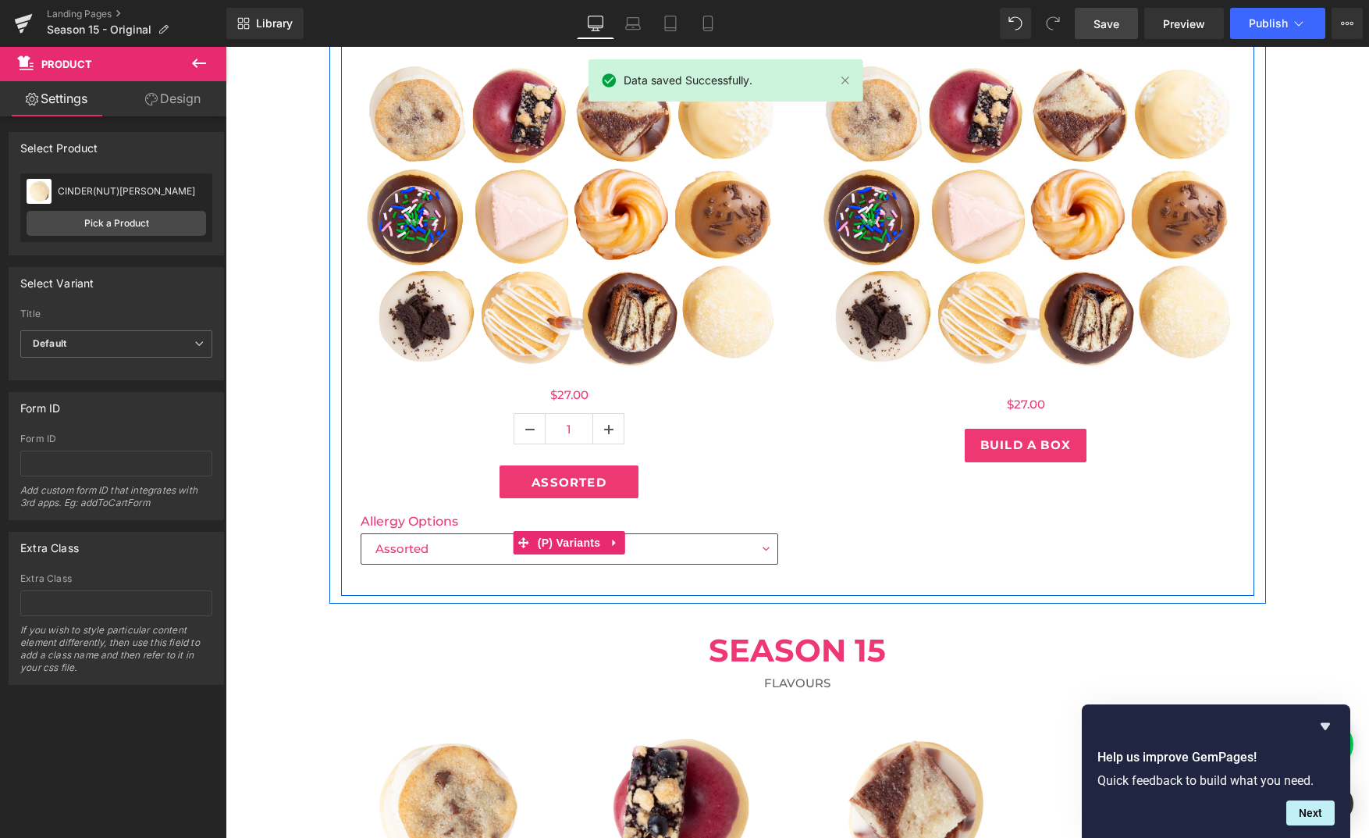
click at [361, 533] on select "Assorted NO Nutella" at bounding box center [570, 548] width 418 height 31
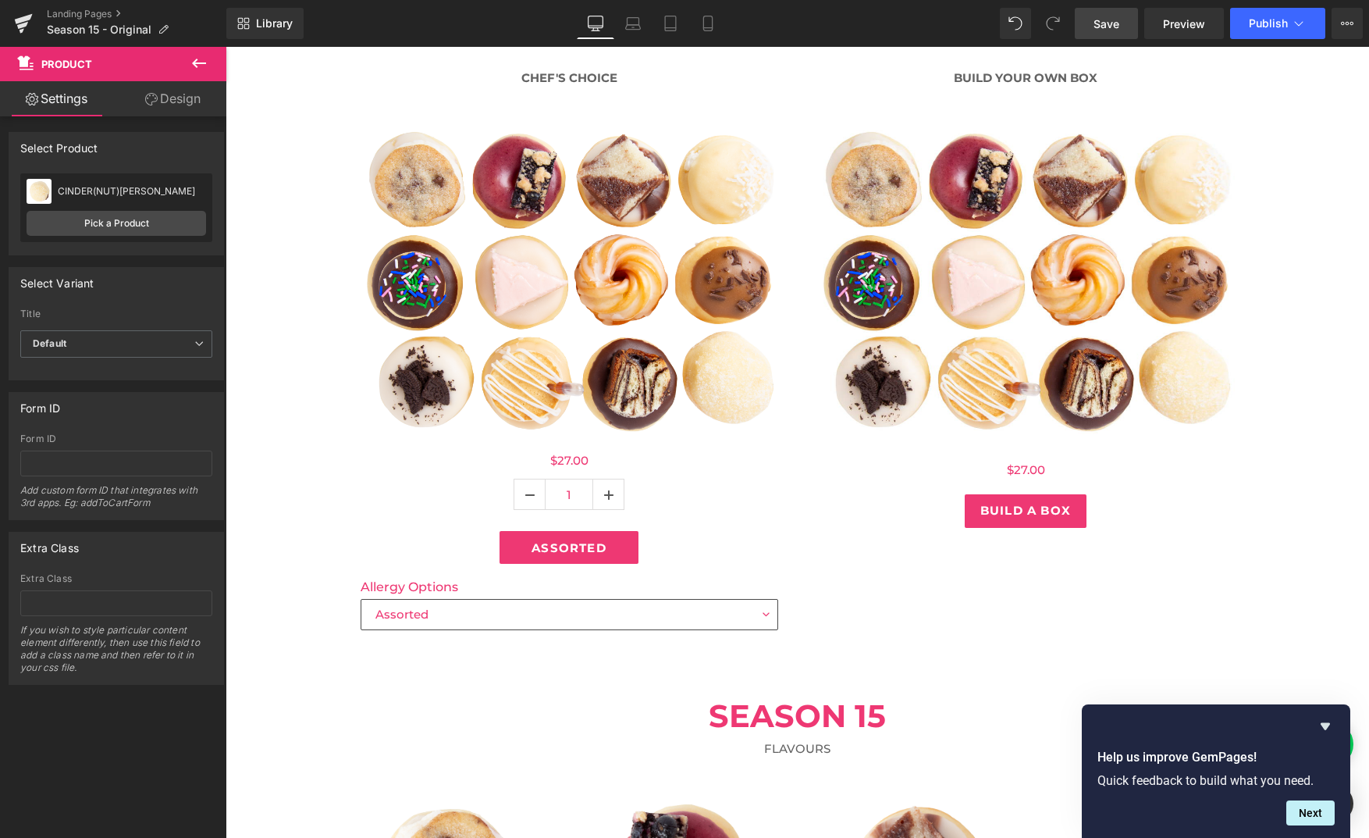
scroll to position [0, 0]
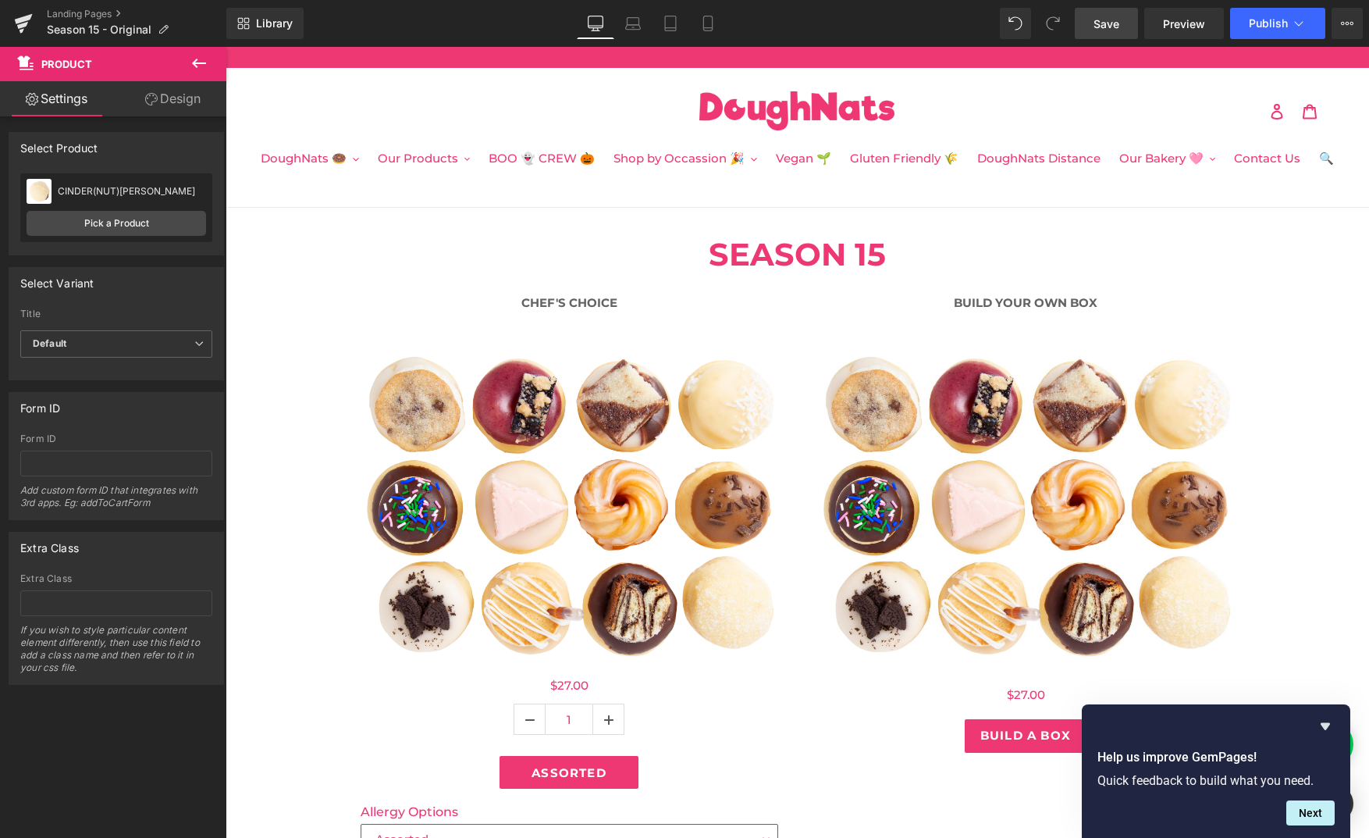
click at [1113, 20] on span "Save" at bounding box center [1107, 24] width 26 height 16
click at [20, 25] on icon at bounding box center [22, 25] width 11 height 7
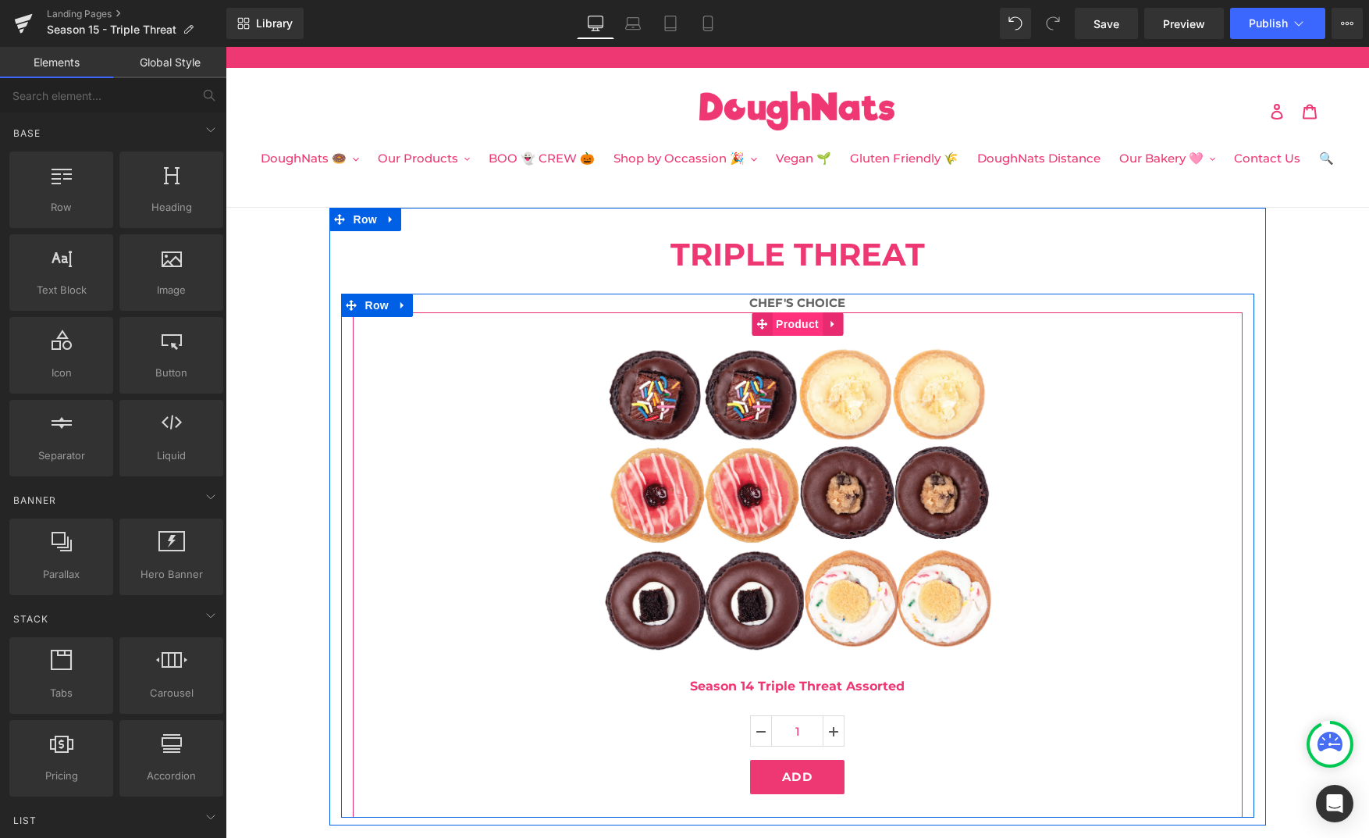
click at [803, 326] on span "Product" at bounding box center [797, 323] width 51 height 23
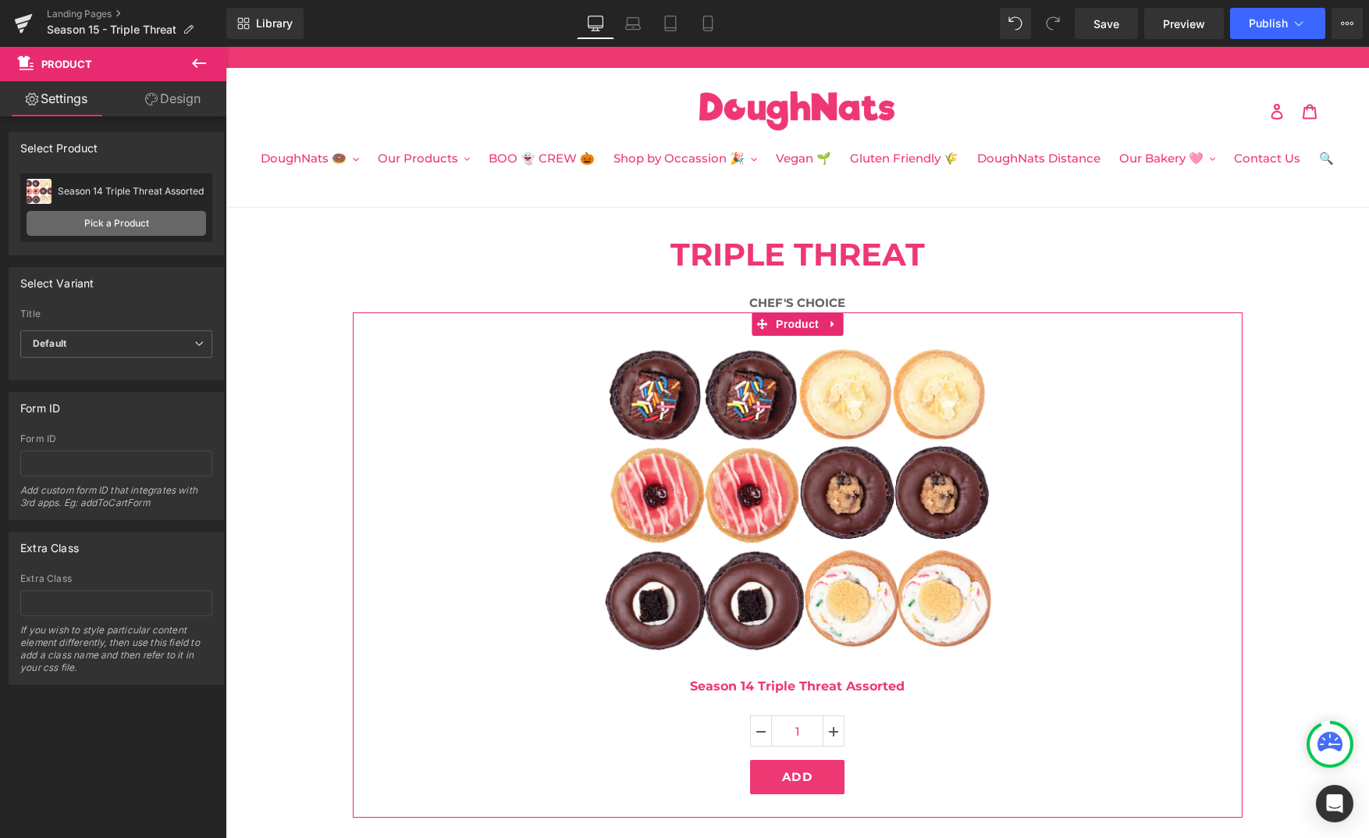
click at [107, 225] on link "Pick a Product" at bounding box center [117, 223] width 180 height 25
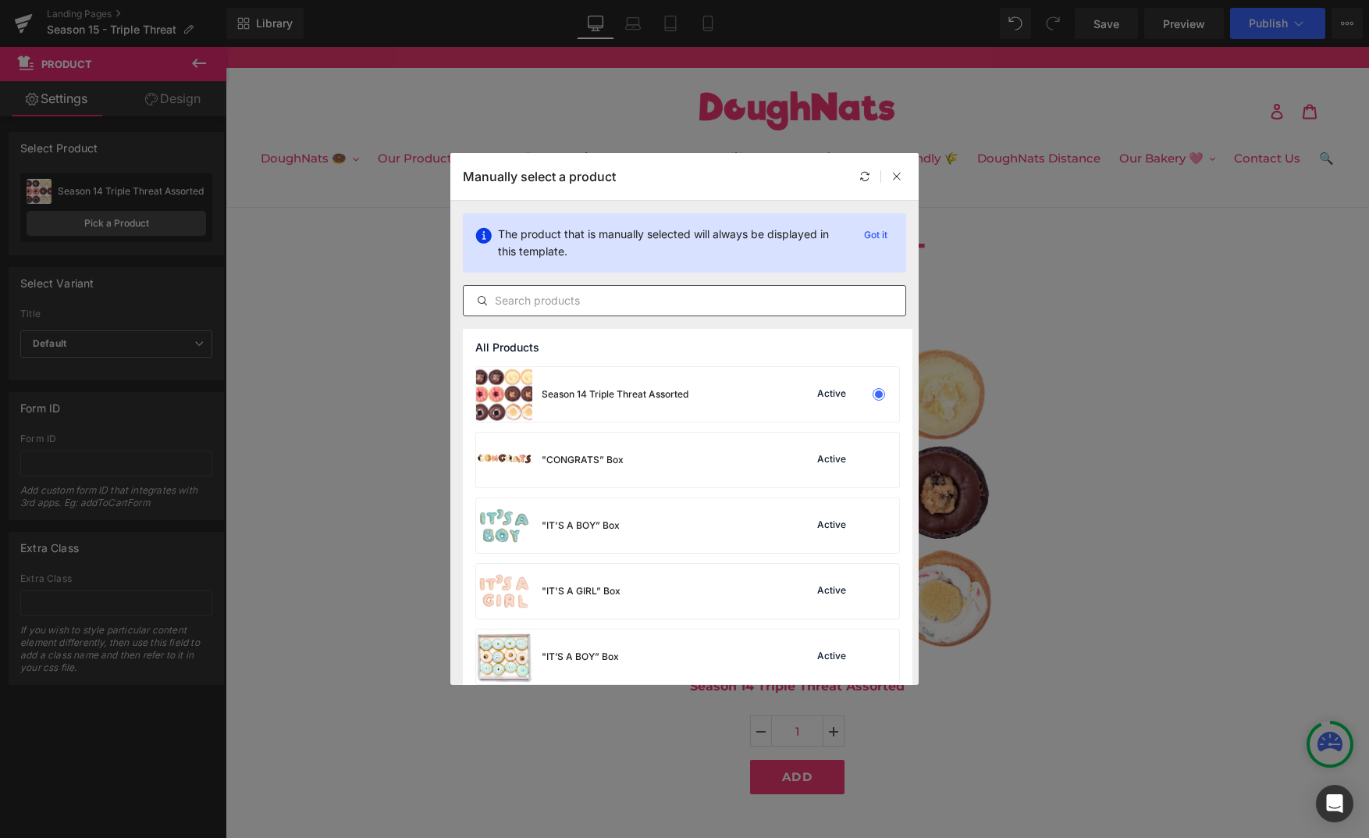
click at [562, 309] on input "text" at bounding box center [685, 300] width 442 height 19
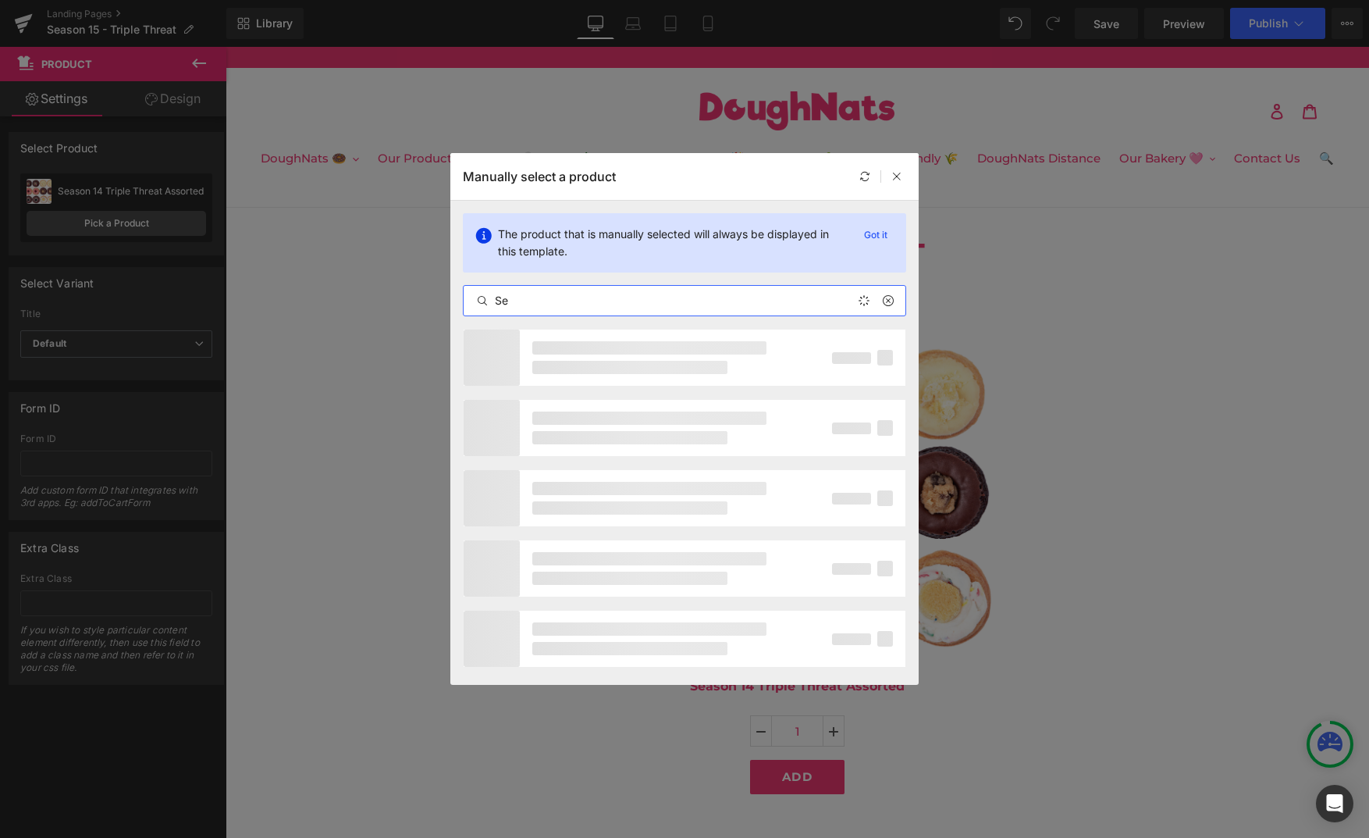
type input "S"
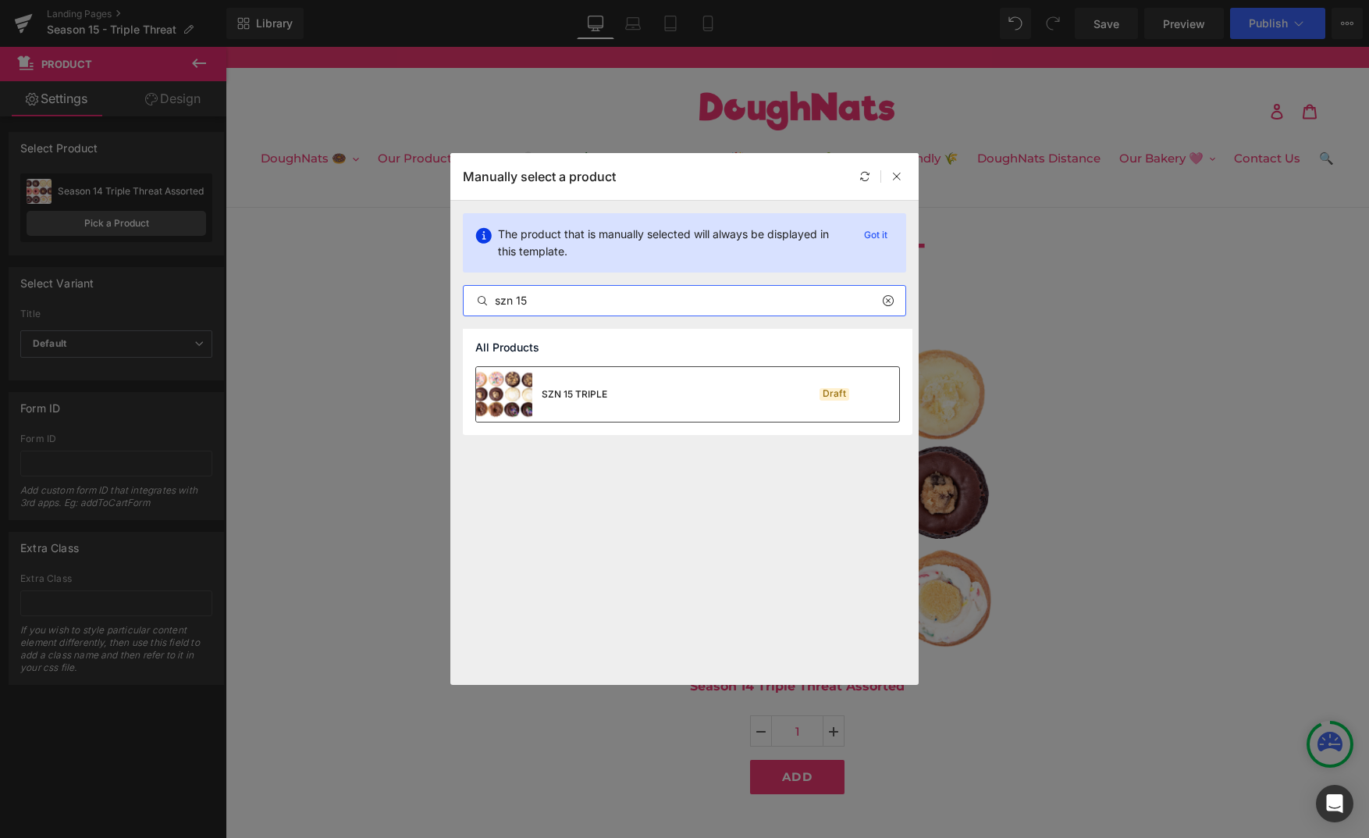
type input "szn 15"
click at [636, 401] on div "SZN 15 TRIPLE Draft" at bounding box center [687, 394] width 423 height 55
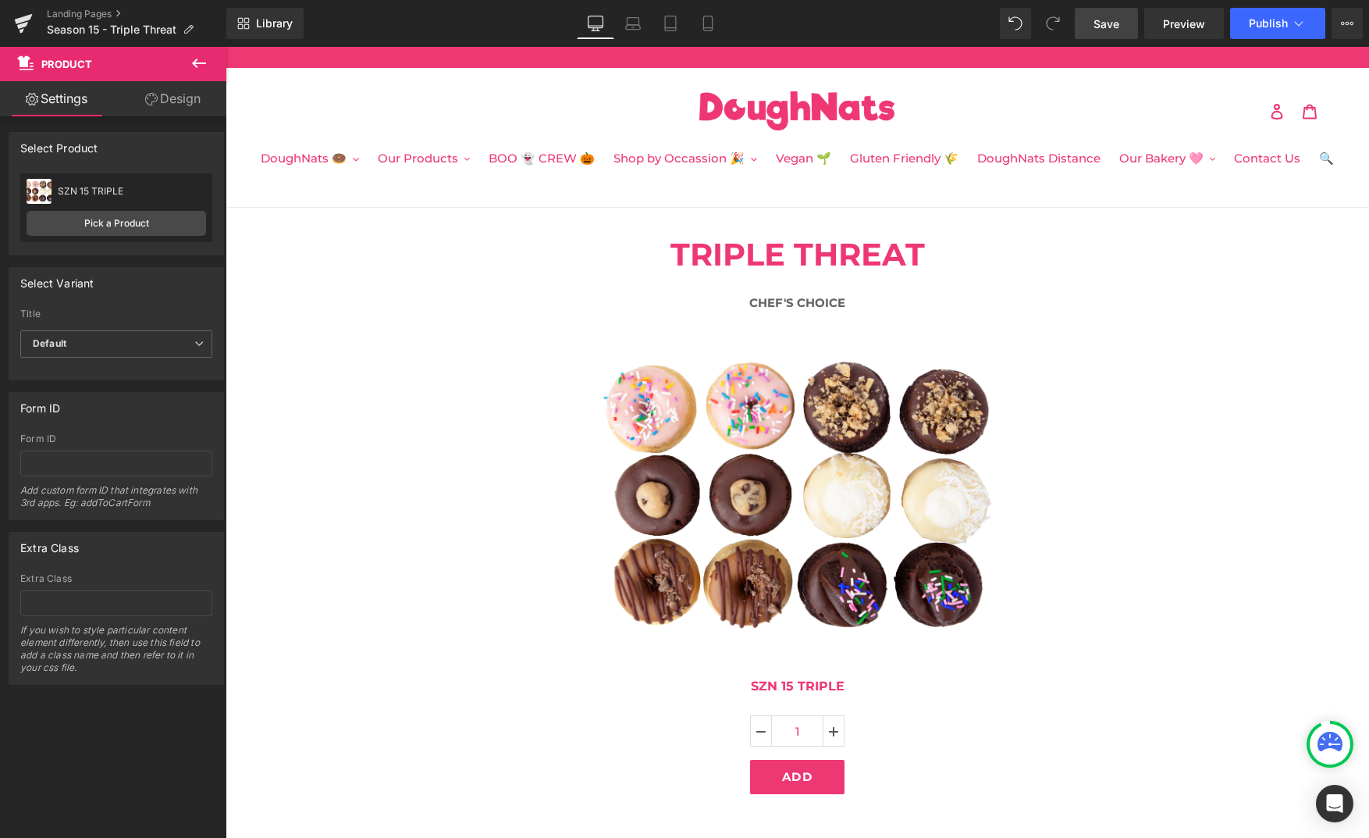
click at [1111, 26] on span "Save" at bounding box center [1107, 24] width 26 height 16
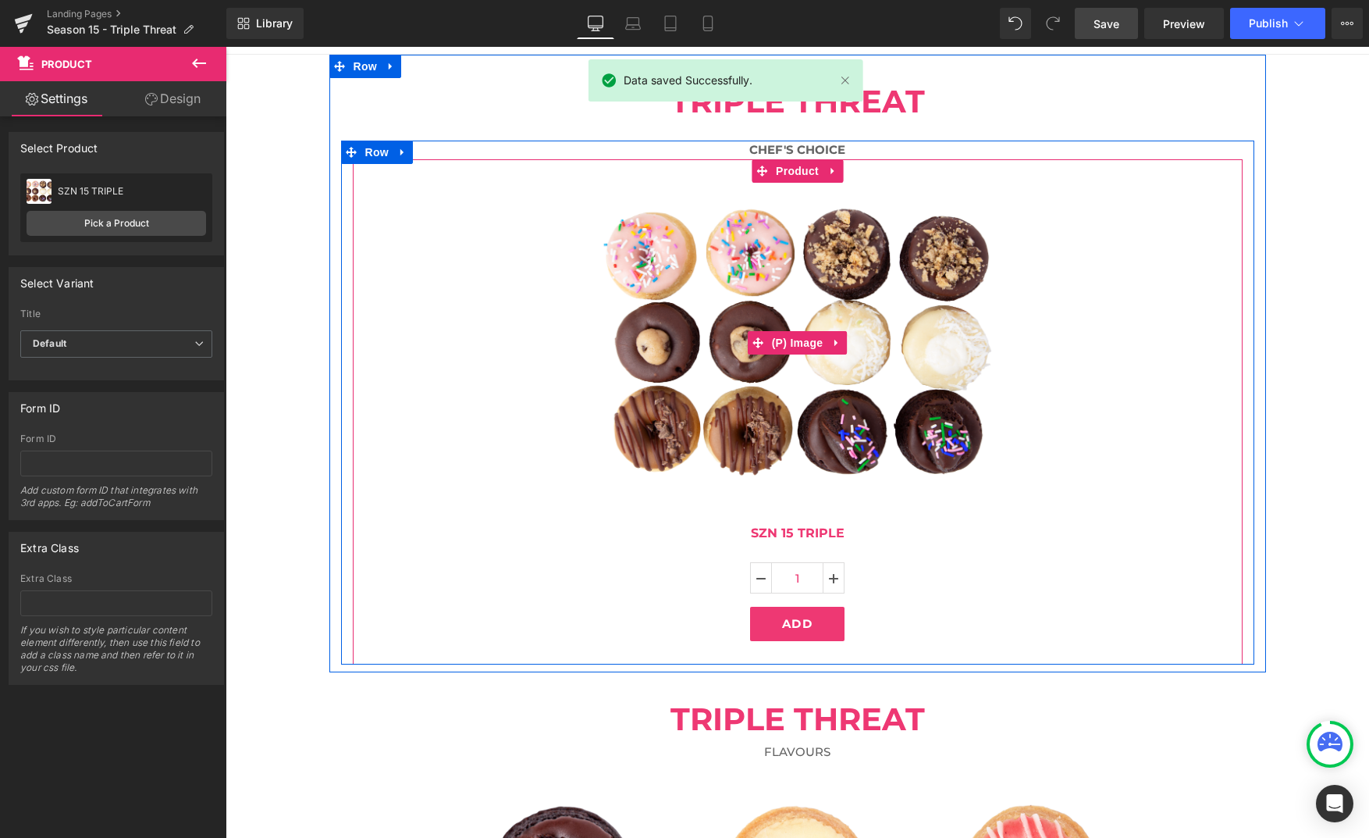
scroll to position [166, 0]
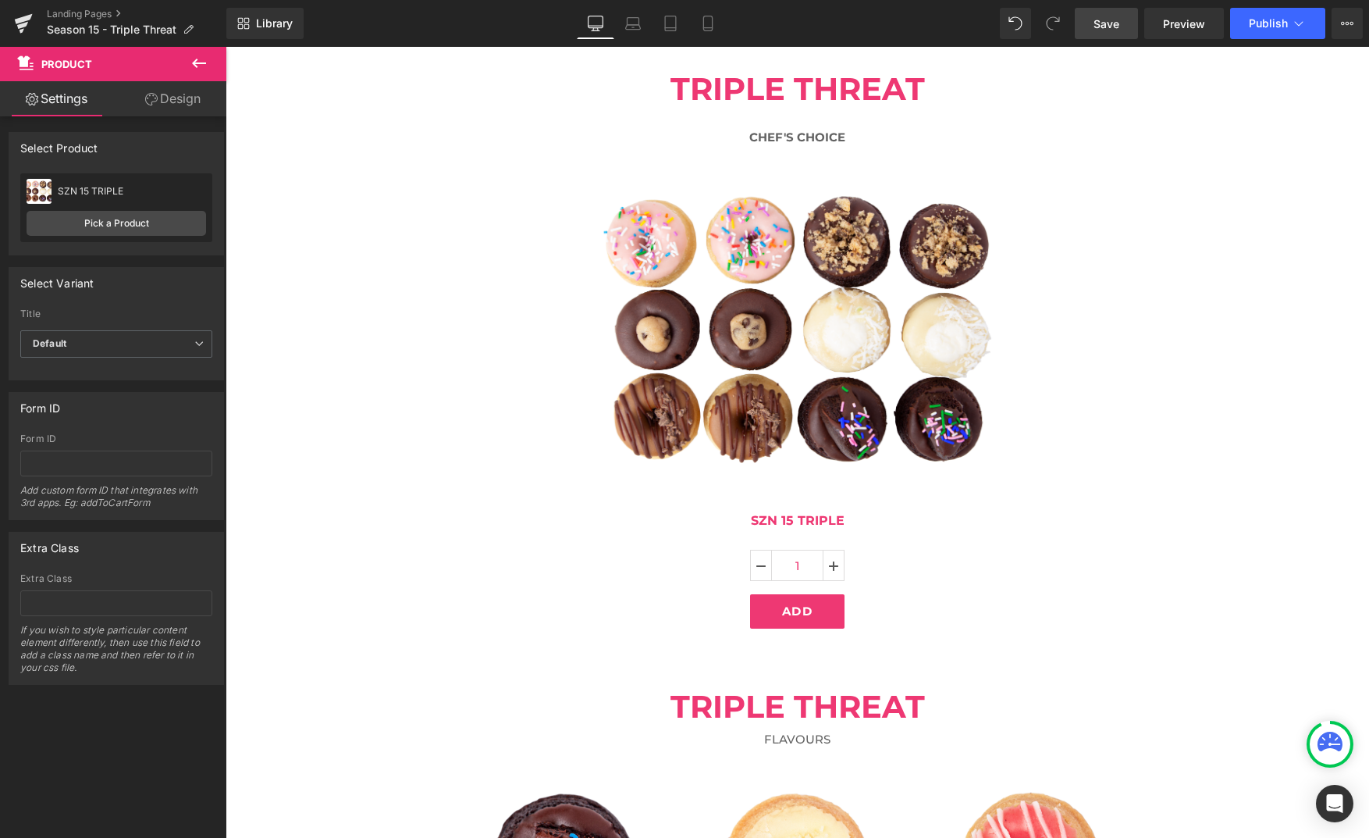
click at [1109, 31] on span "Save" at bounding box center [1107, 24] width 26 height 16
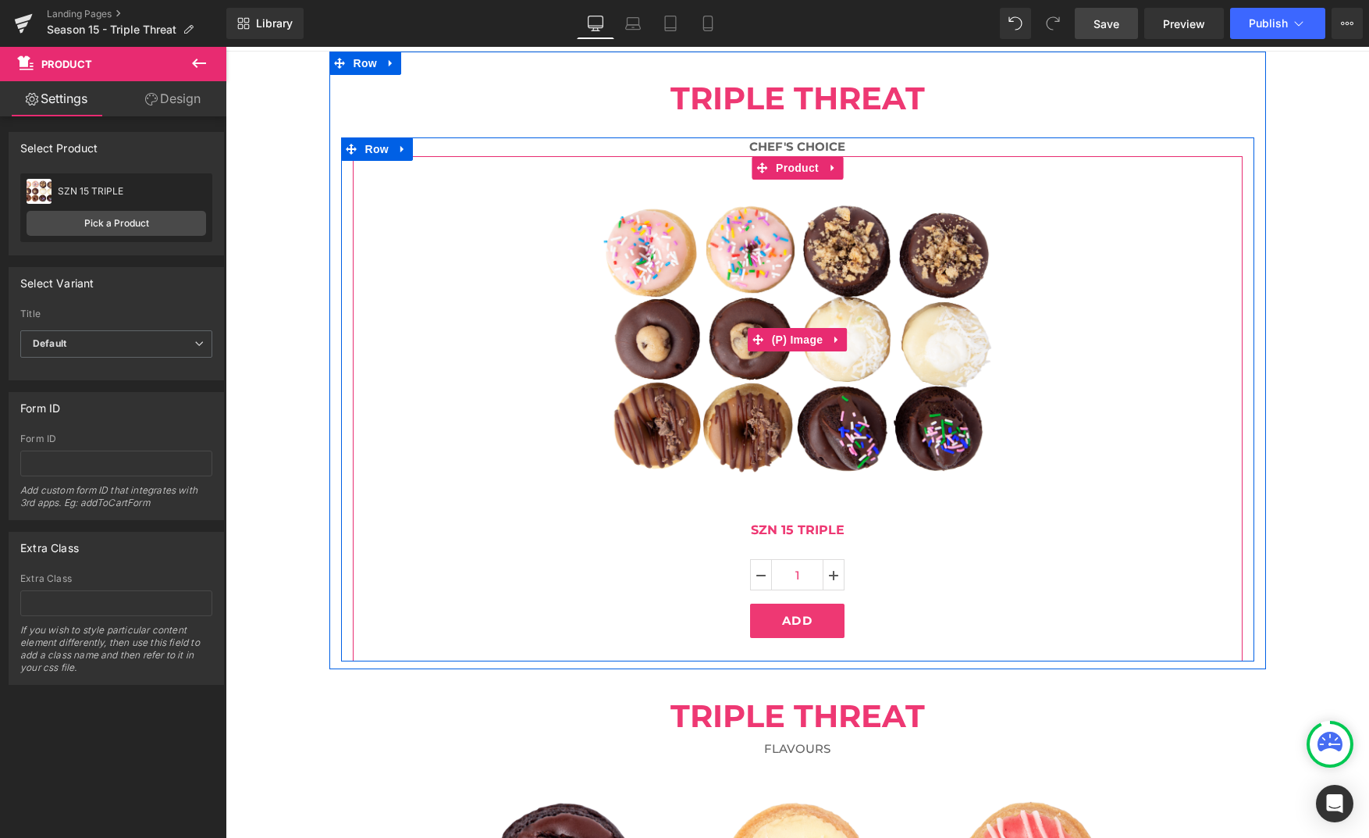
scroll to position [155, 0]
click at [796, 164] on span "Product" at bounding box center [797, 168] width 51 height 23
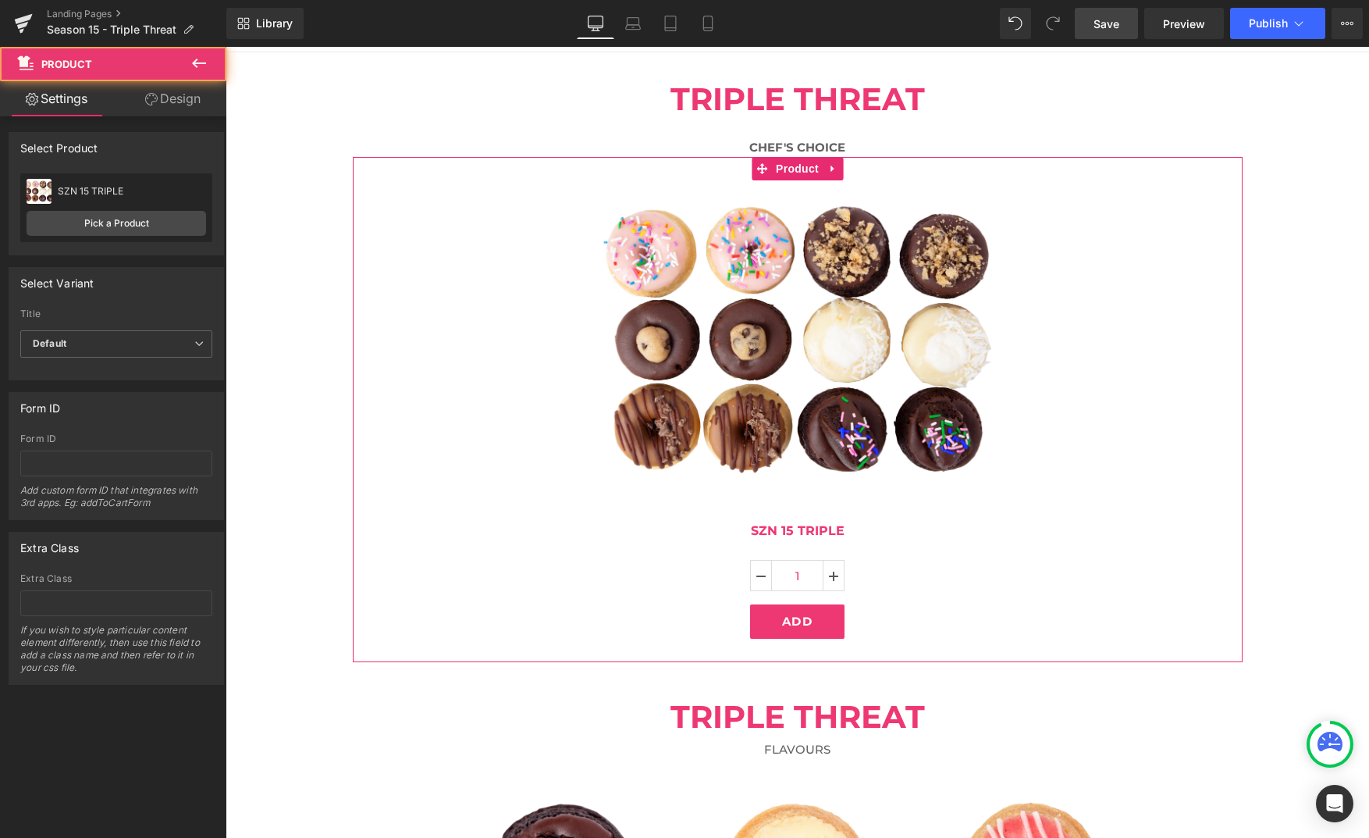
click at [114, 209] on div "SZN 15 TRIPLE SZN 15 TRIPLE Pick a Product" at bounding box center [116, 207] width 192 height 69
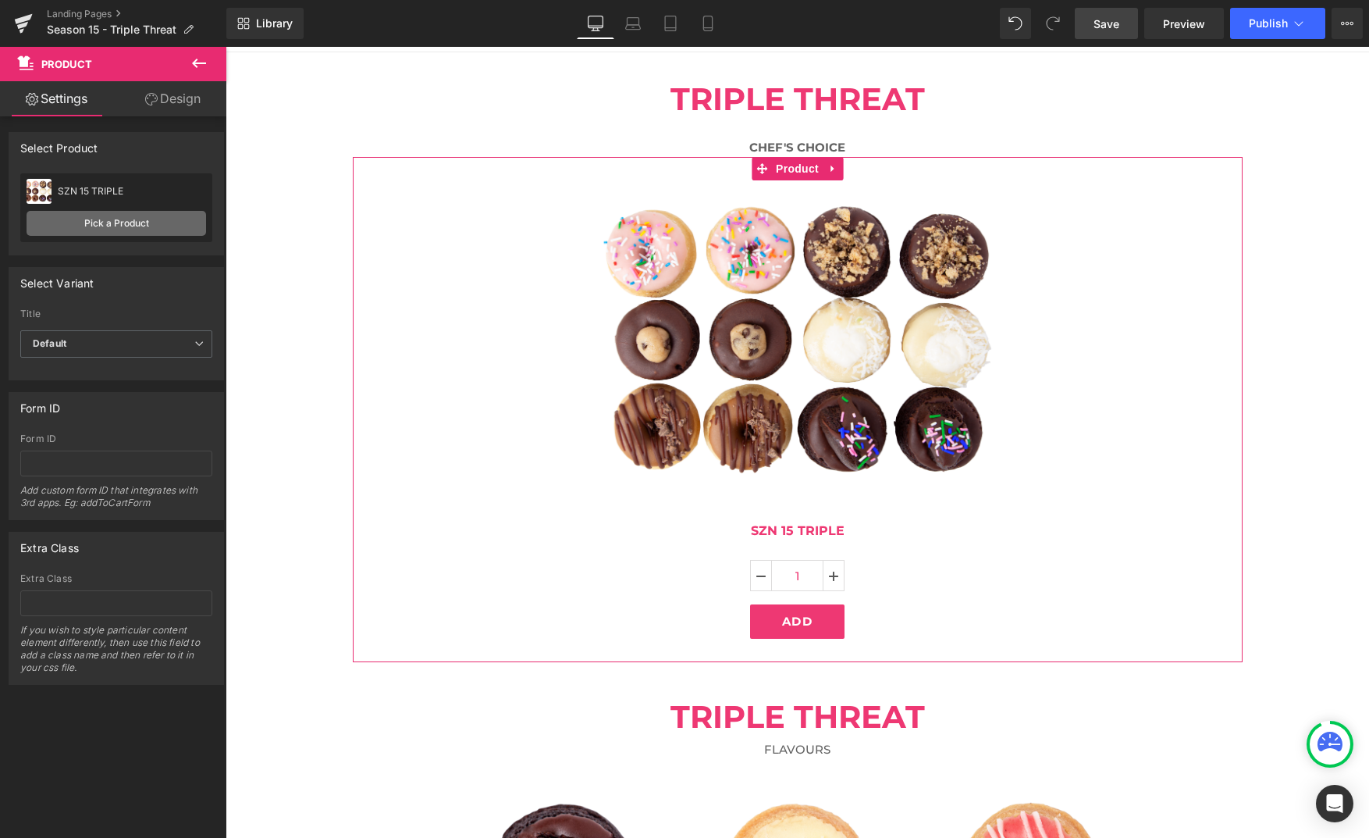
click at [113, 228] on link "Pick a Product" at bounding box center [117, 223] width 180 height 25
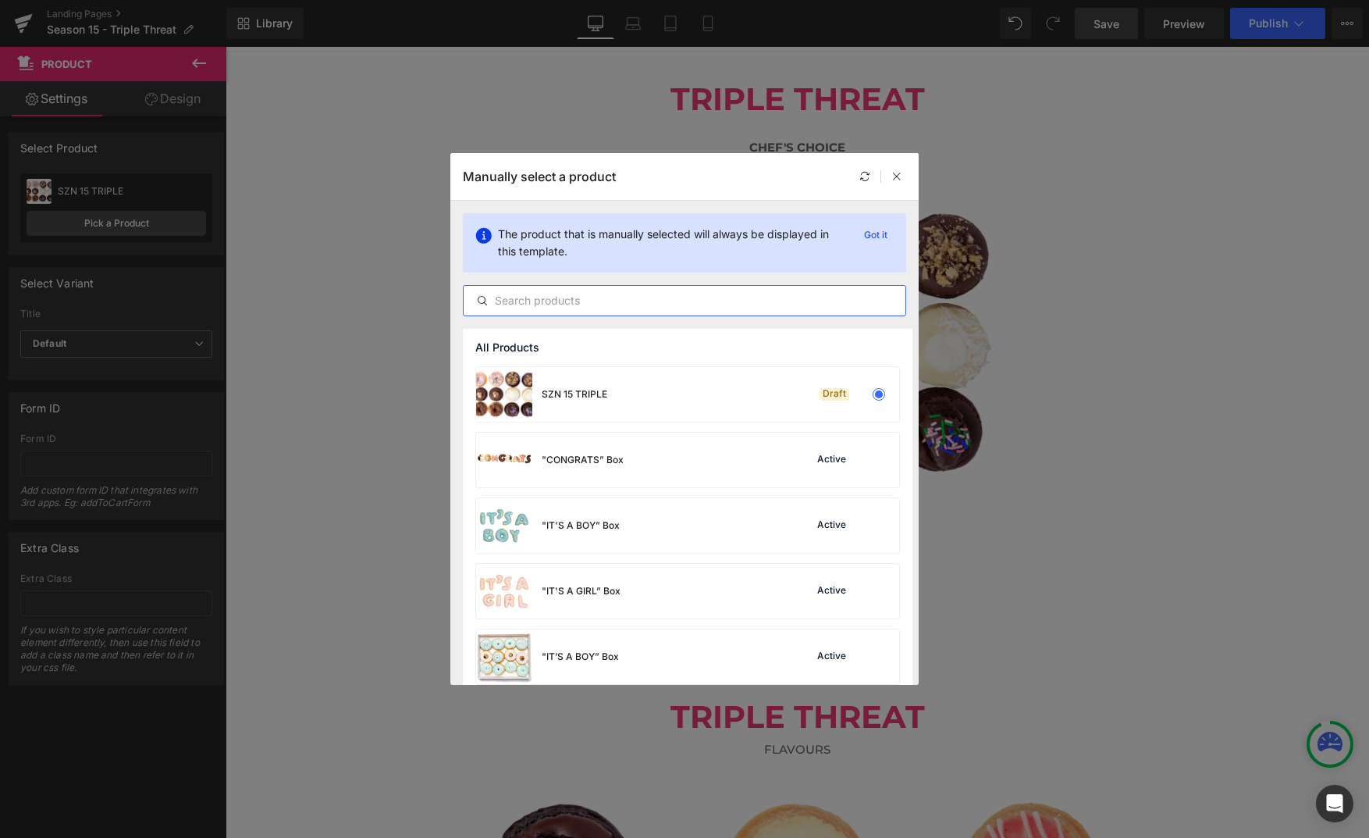
click at [608, 307] on input "text" at bounding box center [685, 300] width 442 height 19
click at [593, 309] on input "text" at bounding box center [685, 300] width 442 height 19
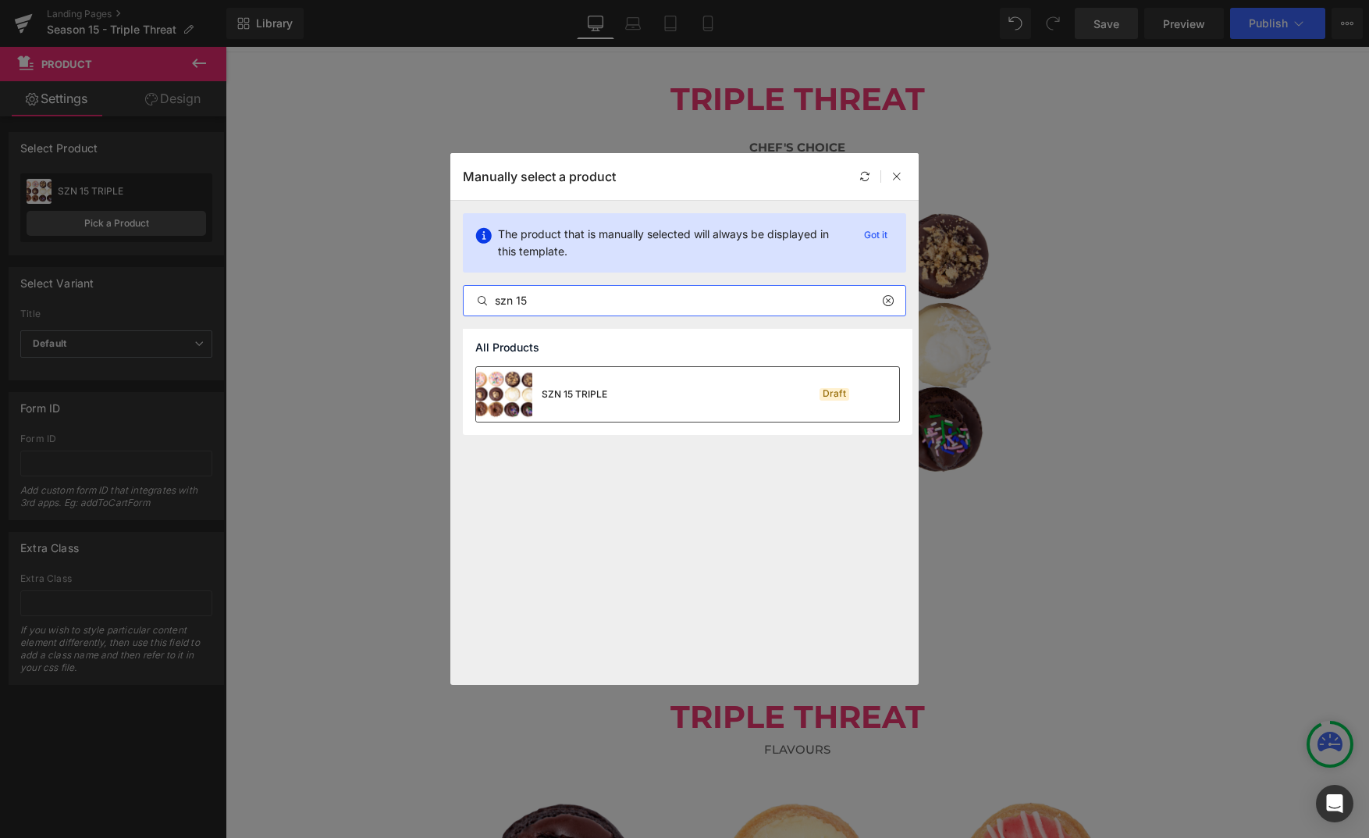
type input "szn 15"
click at [649, 389] on div "SZN 15 TRIPLE Draft" at bounding box center [687, 394] width 423 height 55
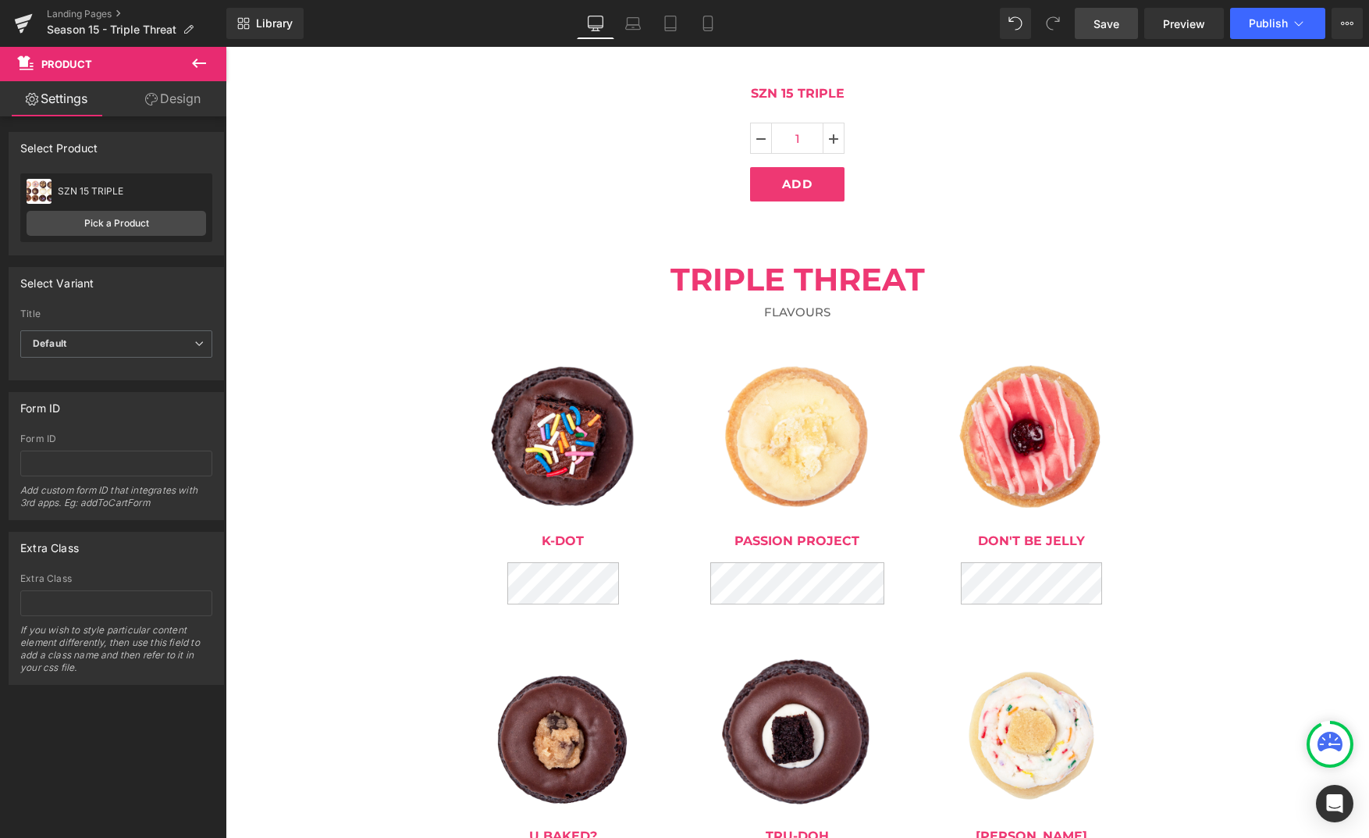
scroll to position [603, 0]
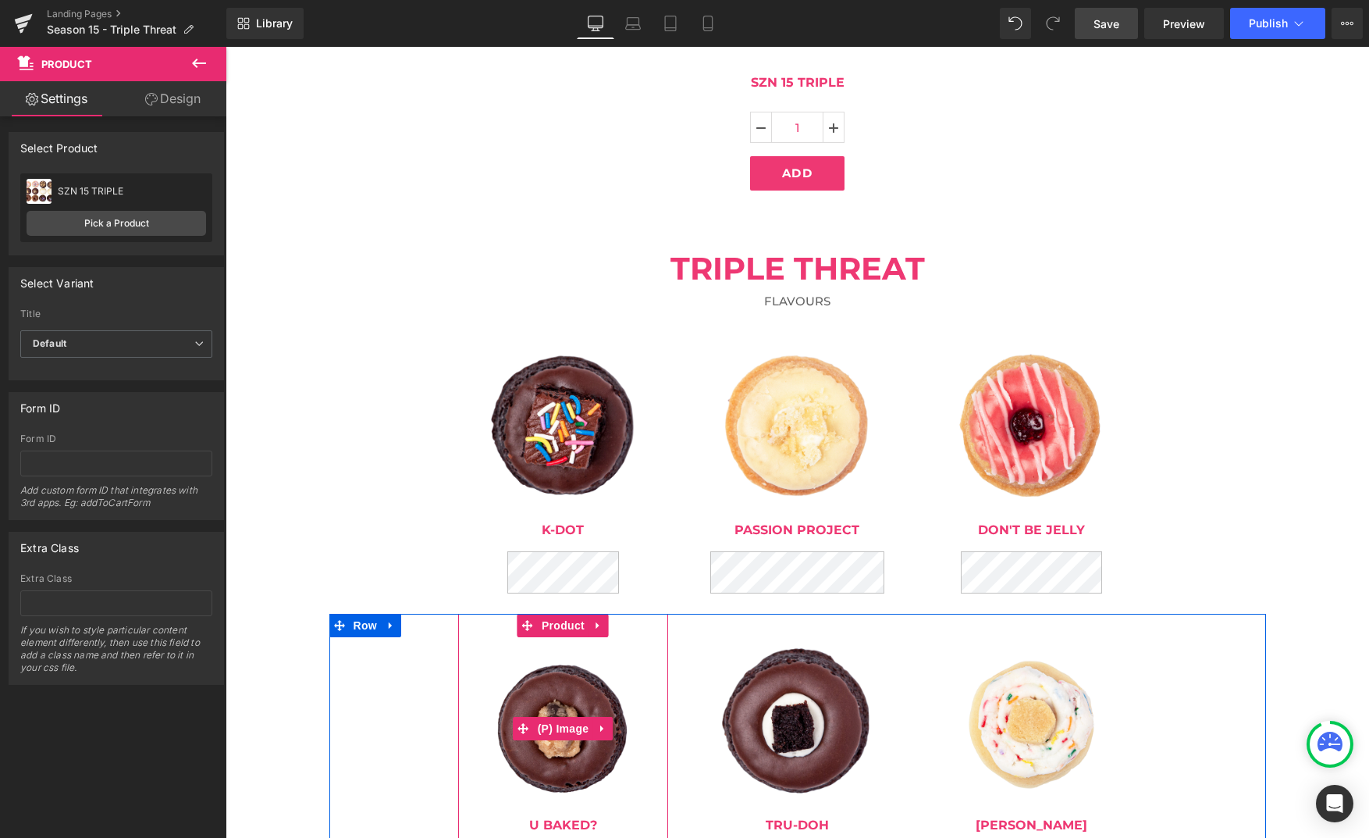
click at [578, 749] on img at bounding box center [563, 728] width 166 height 150
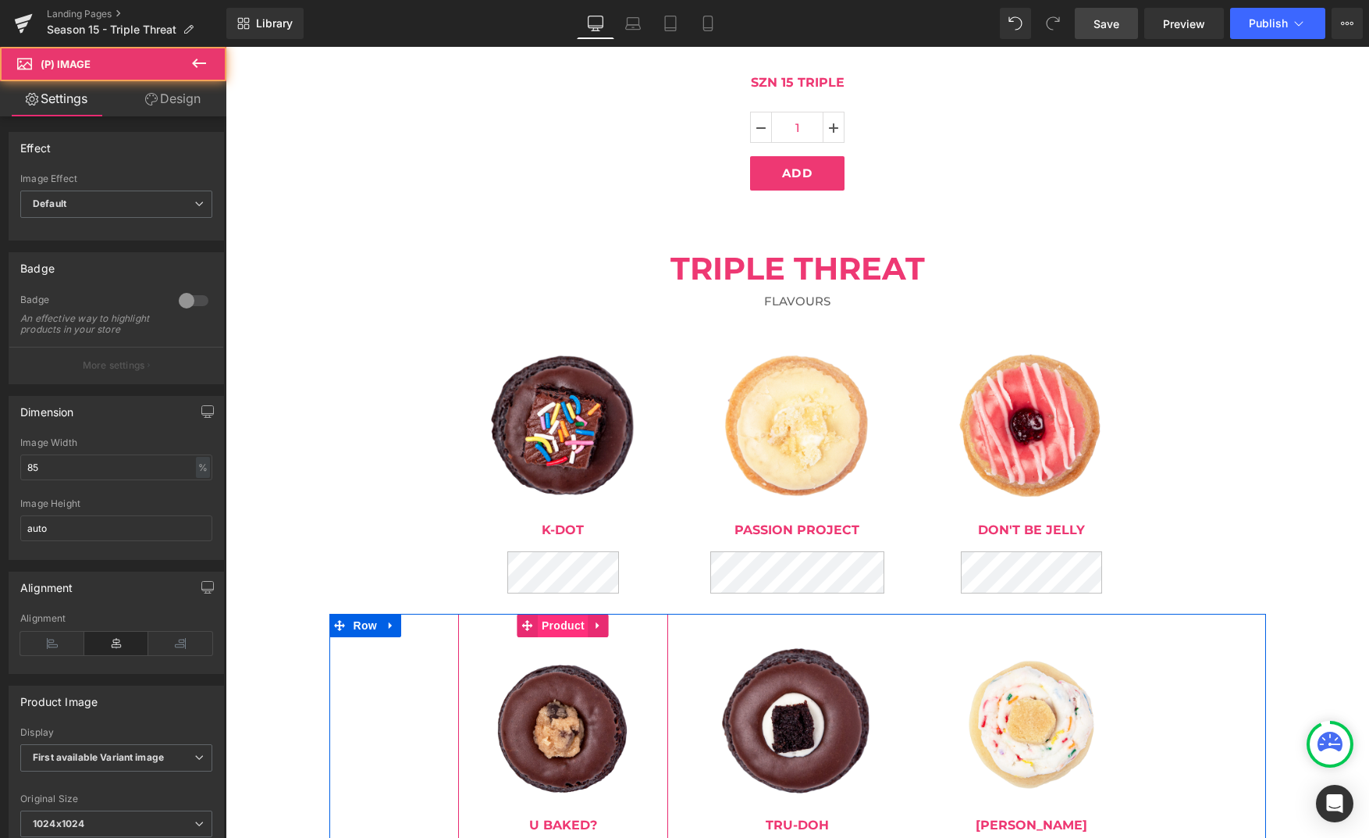
click at [572, 629] on span "Product" at bounding box center [563, 625] width 51 height 23
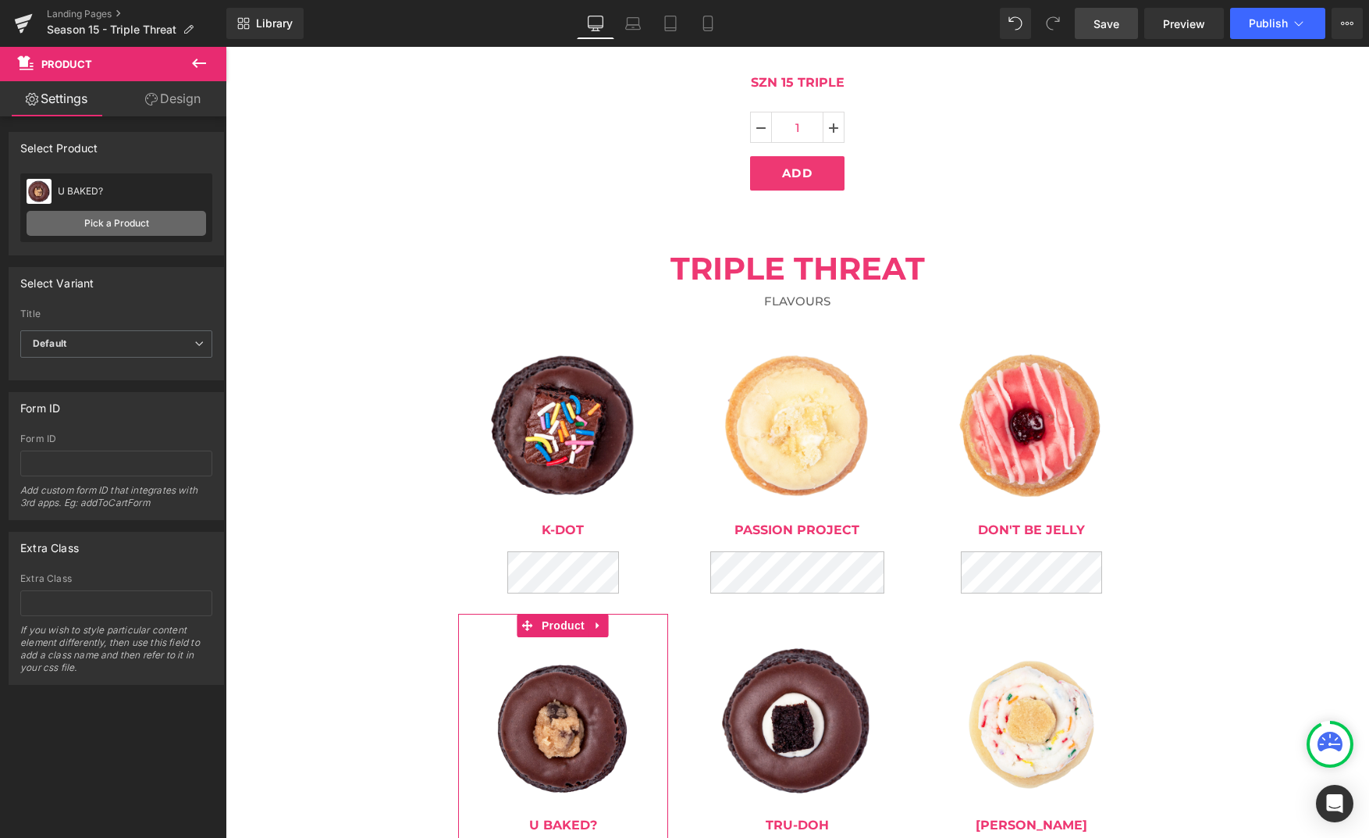
click at [190, 223] on link "Pick a Product" at bounding box center [117, 223] width 180 height 25
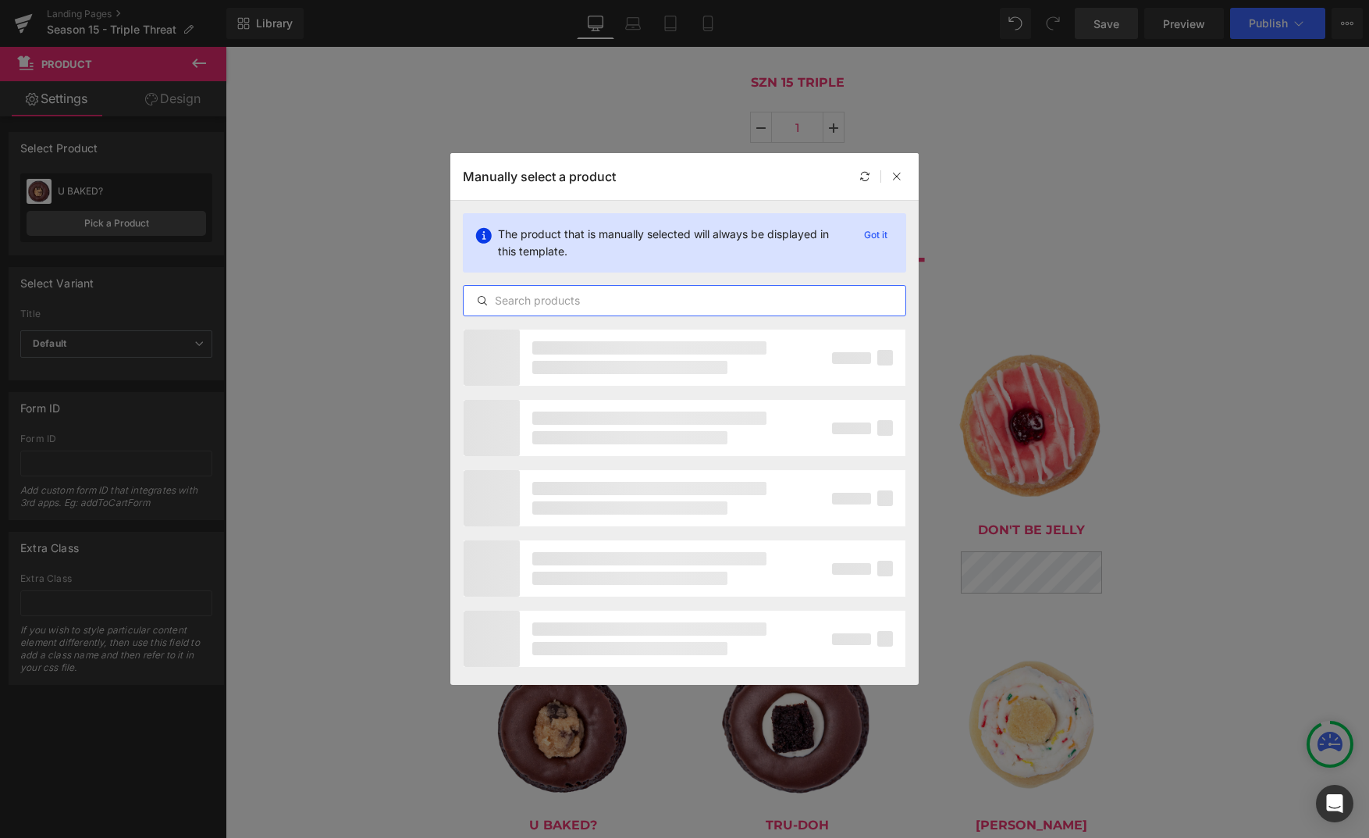
click at [610, 305] on input "text" at bounding box center [685, 300] width 442 height 19
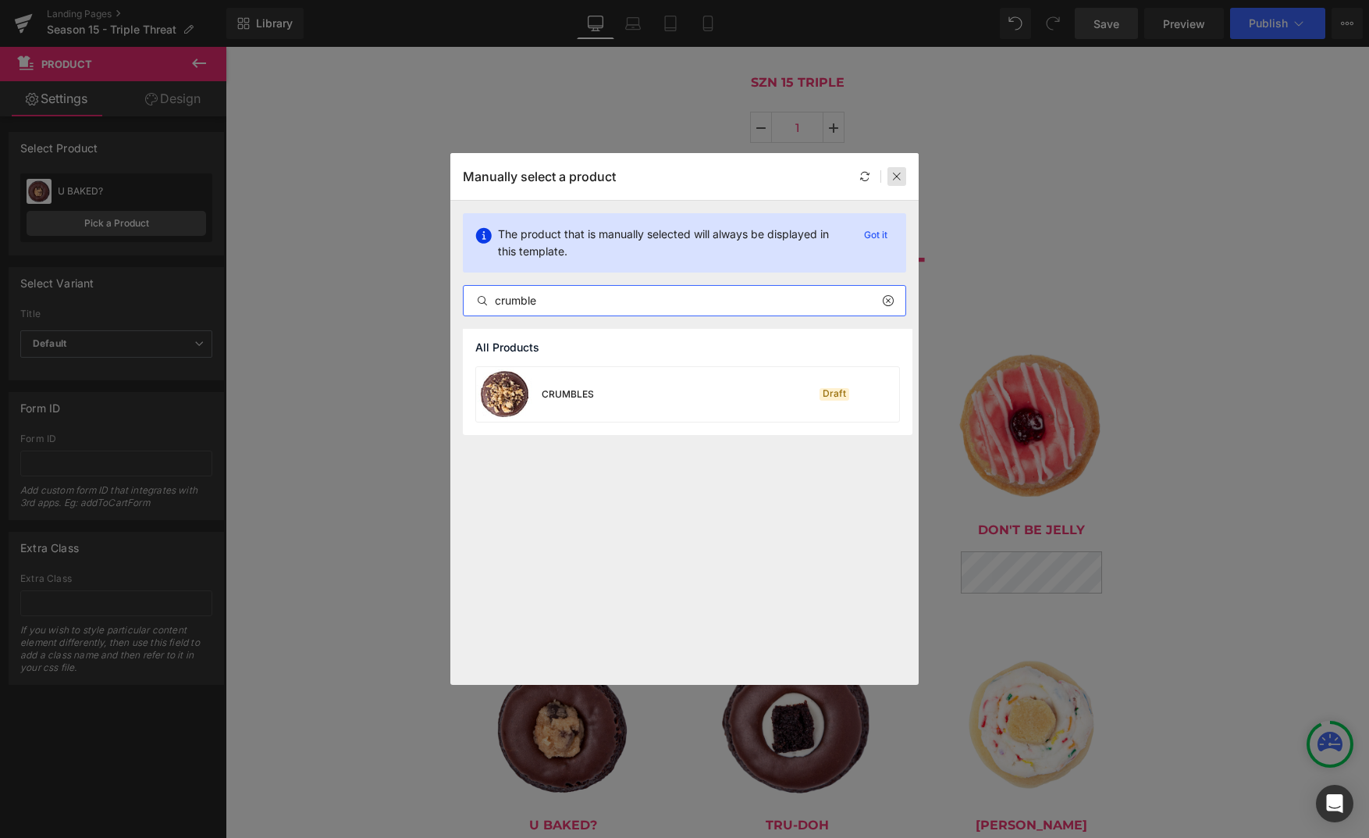
type input "crumble"
click at [897, 178] on icon at bounding box center [897, 176] width 11 height 11
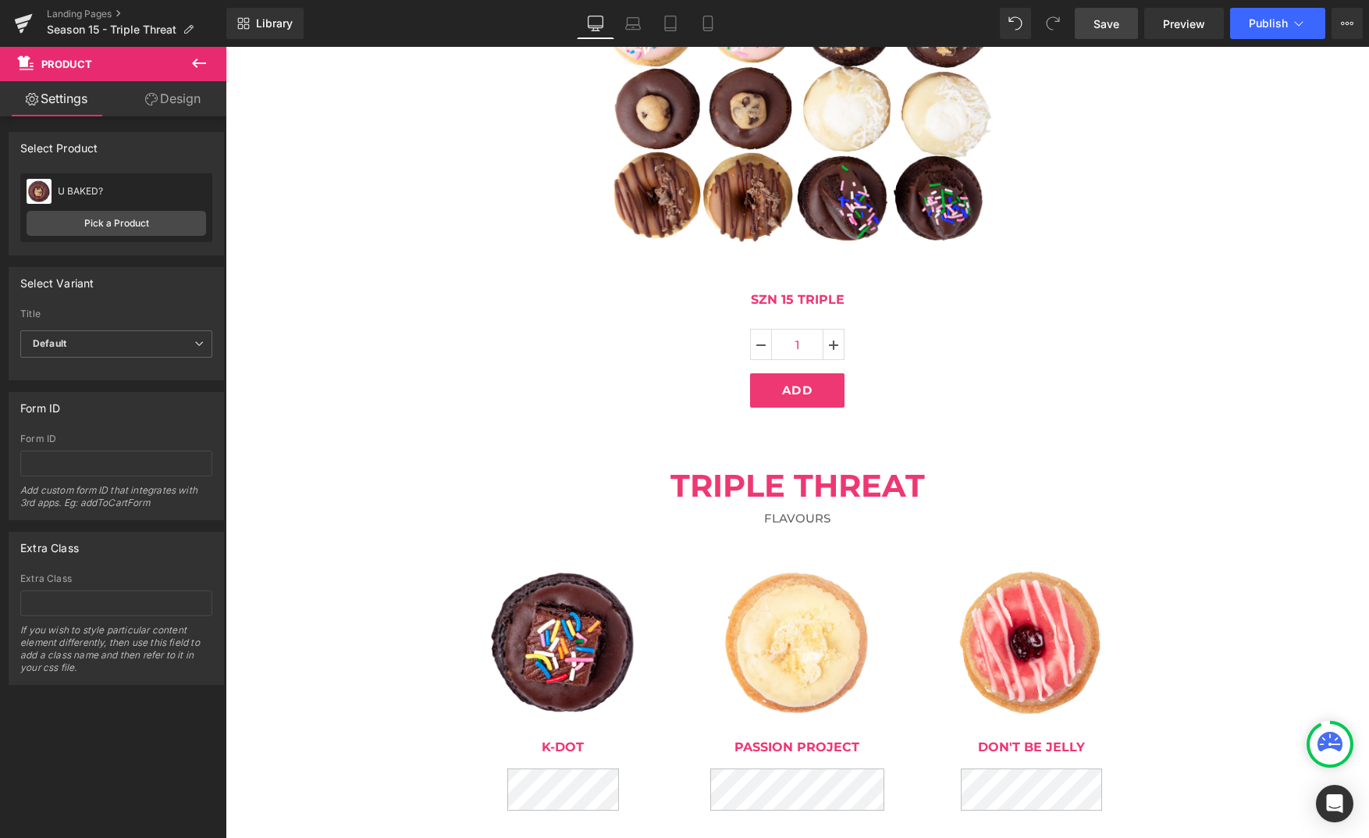
scroll to position [388, 0]
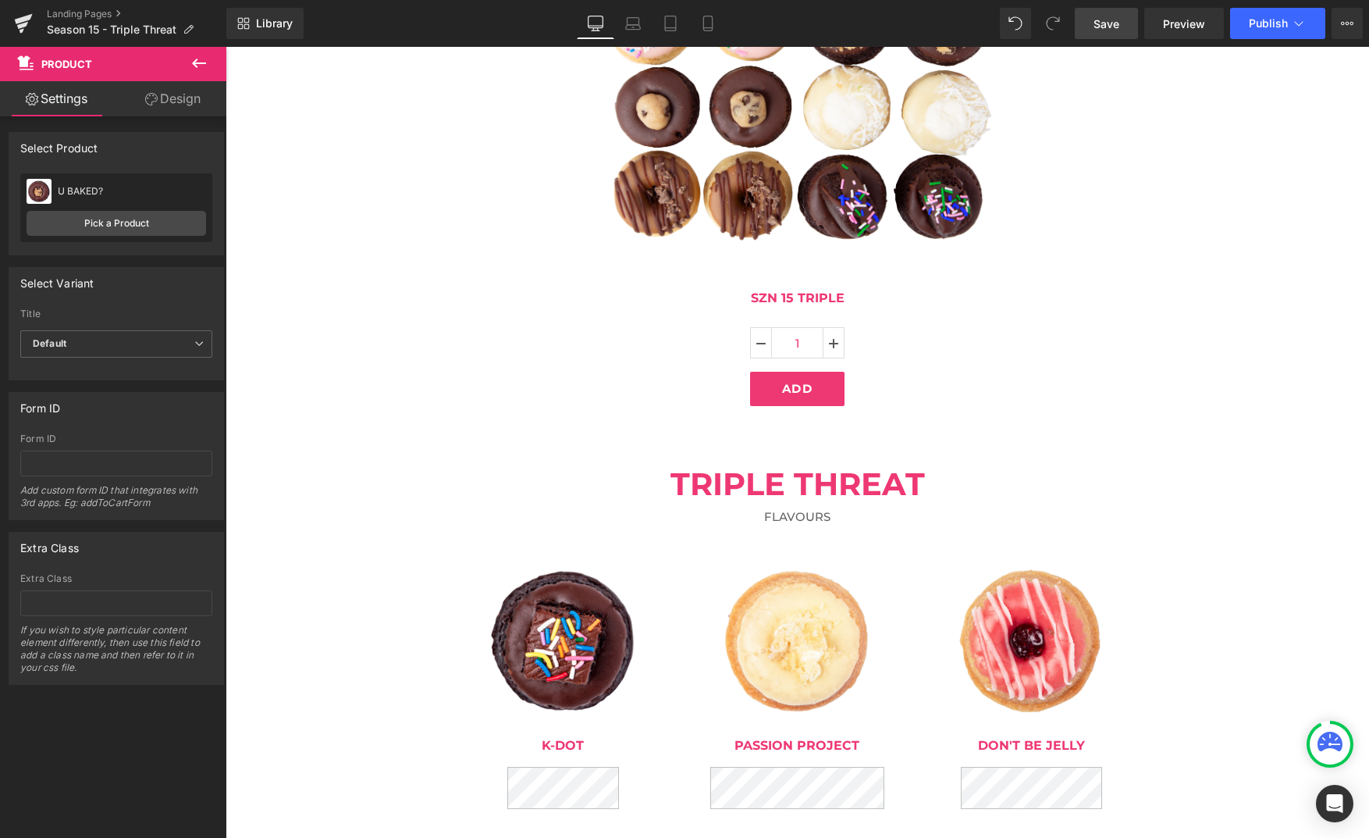
click at [796, 574] on img at bounding box center [797, 640] width 166 height 166
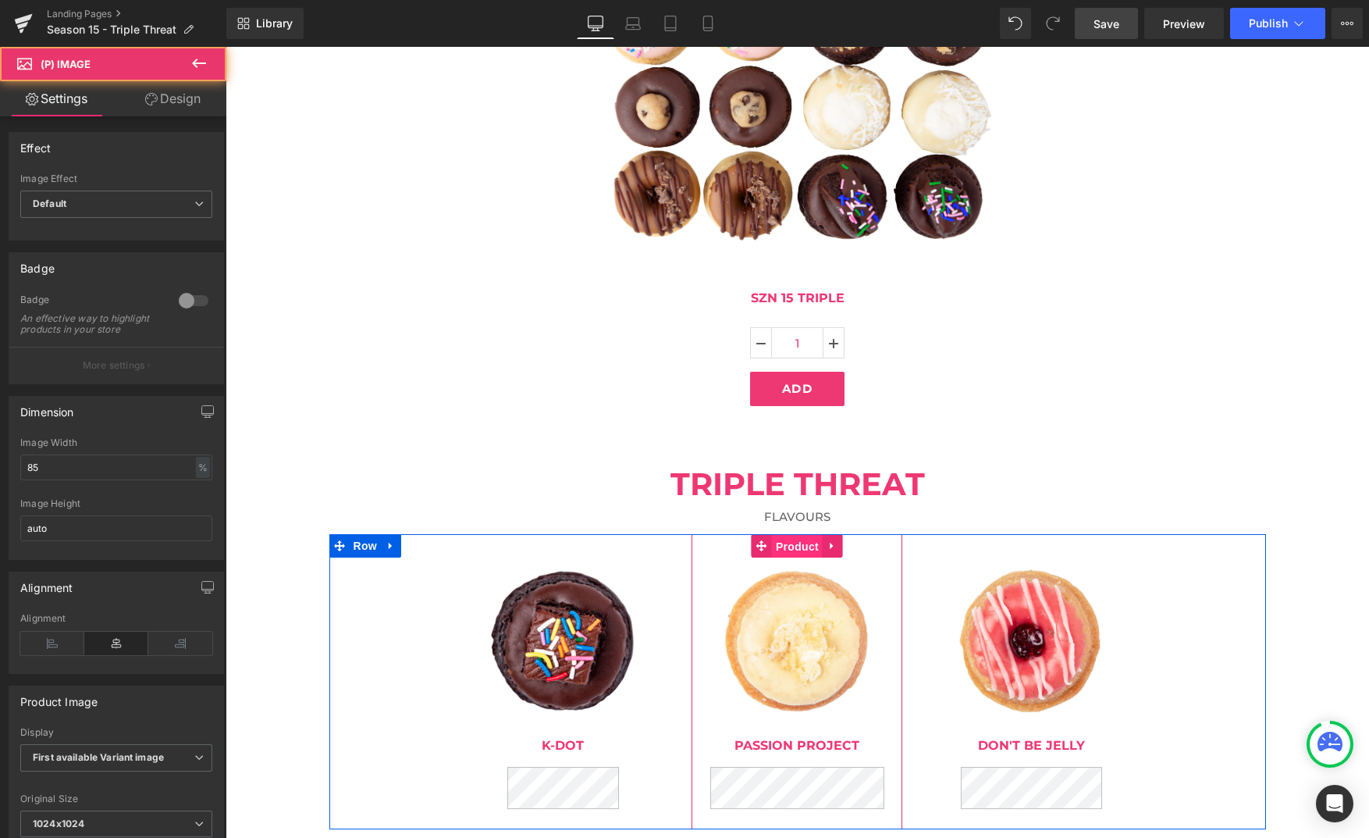
click at [801, 550] on span "Product" at bounding box center [797, 546] width 51 height 23
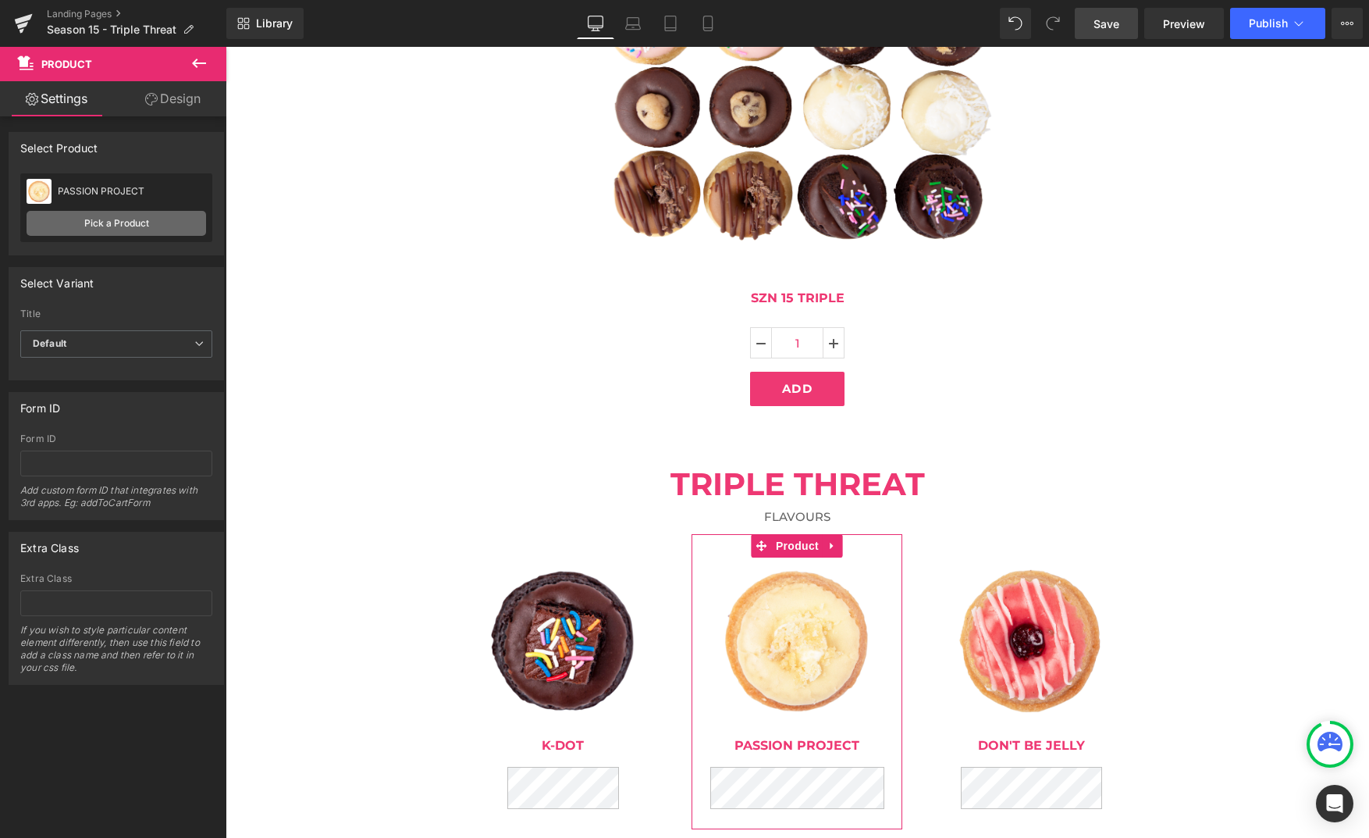
click at [141, 231] on link "Pick a Product" at bounding box center [117, 223] width 180 height 25
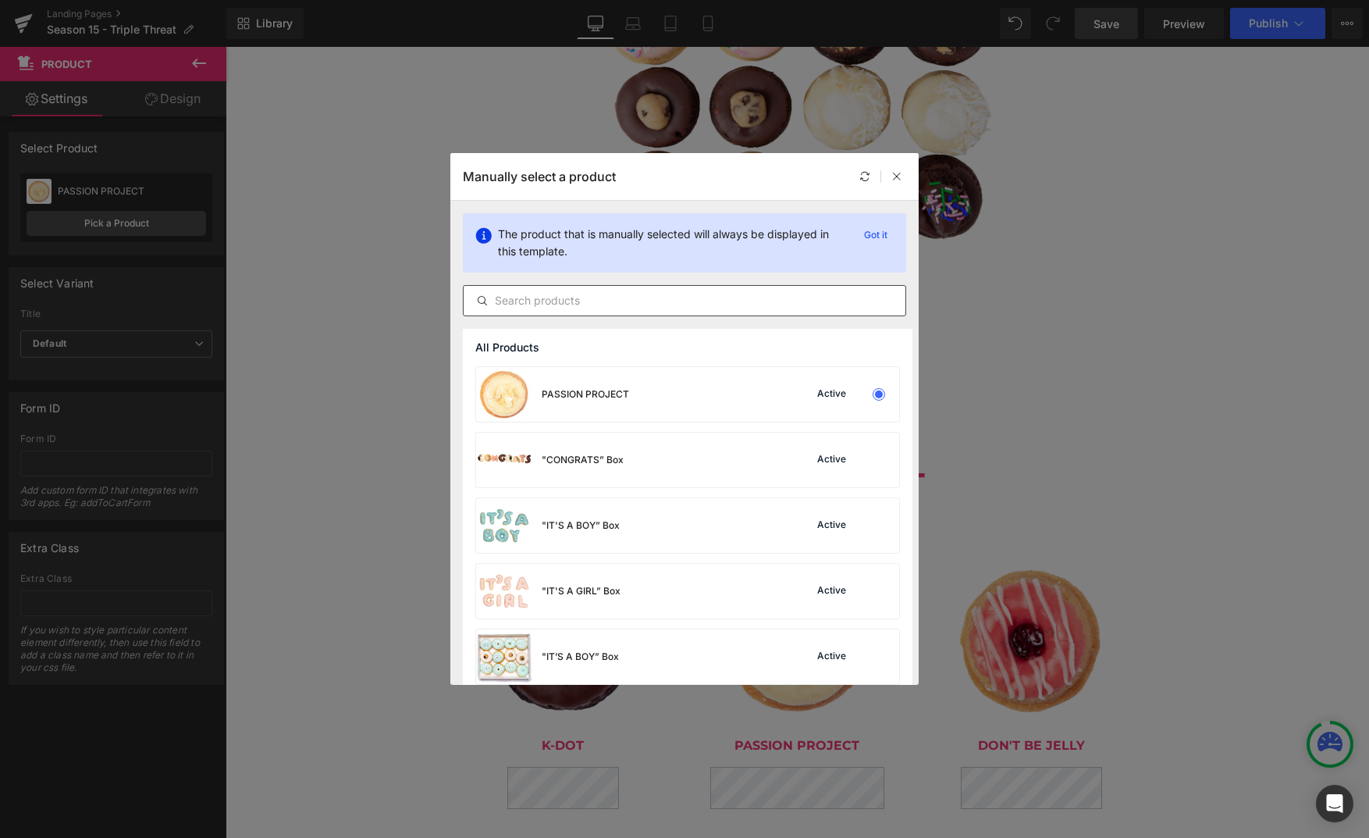
click at [555, 304] on input "text" at bounding box center [685, 300] width 442 height 19
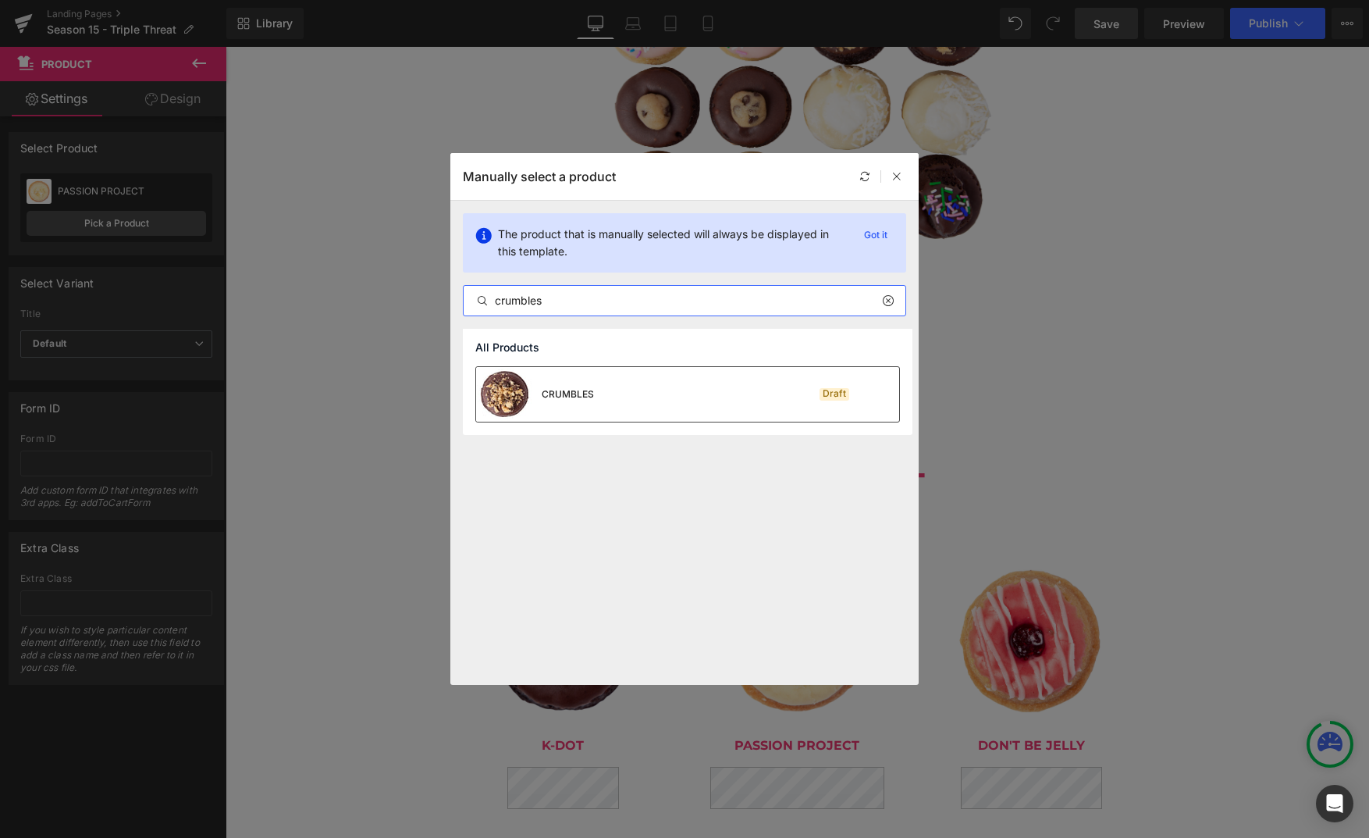
type input "crumbles"
click at [620, 393] on div "CRUMBLES Draft" at bounding box center [687, 394] width 423 height 55
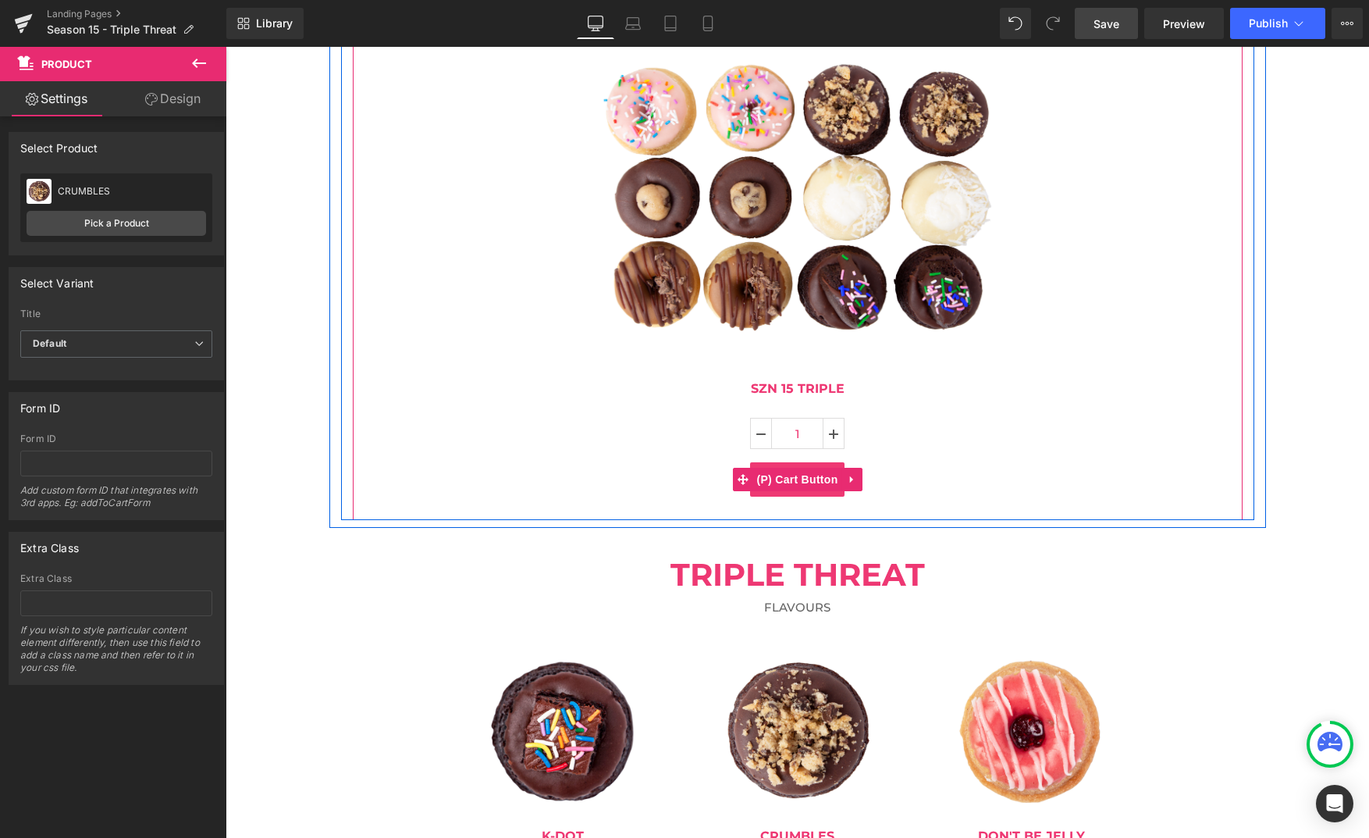
scroll to position [298, 0]
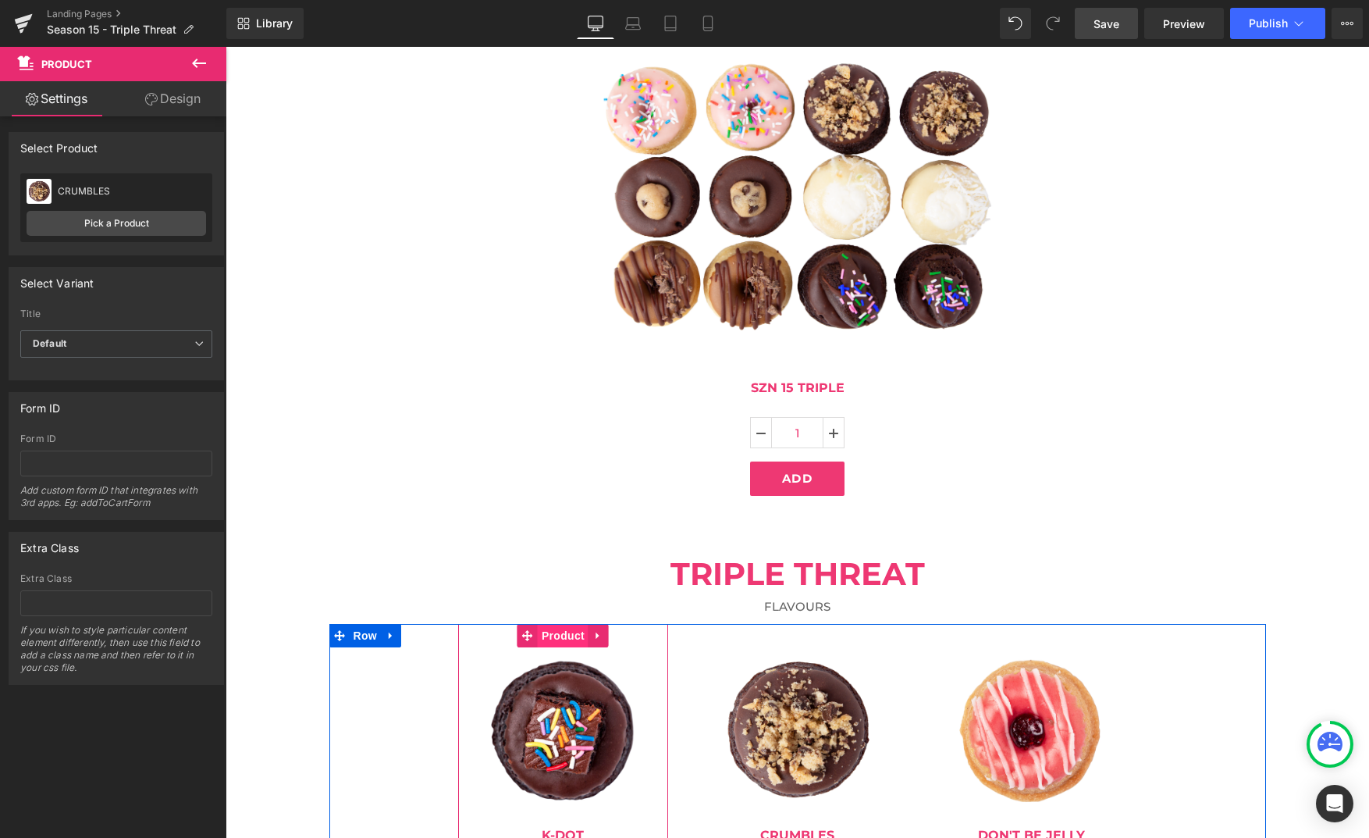
click at [563, 642] on span "Product" at bounding box center [563, 635] width 51 height 23
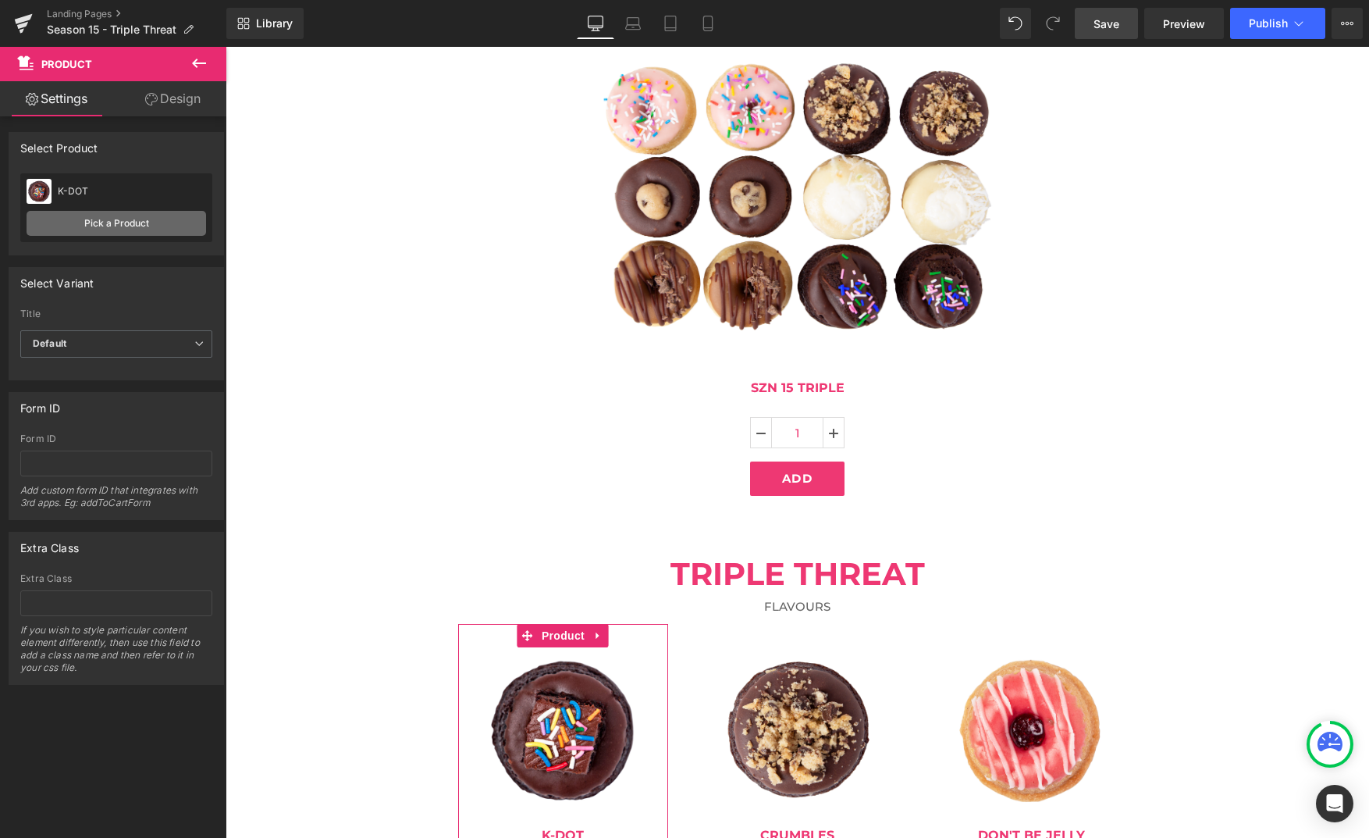
click at [104, 225] on link "Pick a Product" at bounding box center [117, 223] width 180 height 25
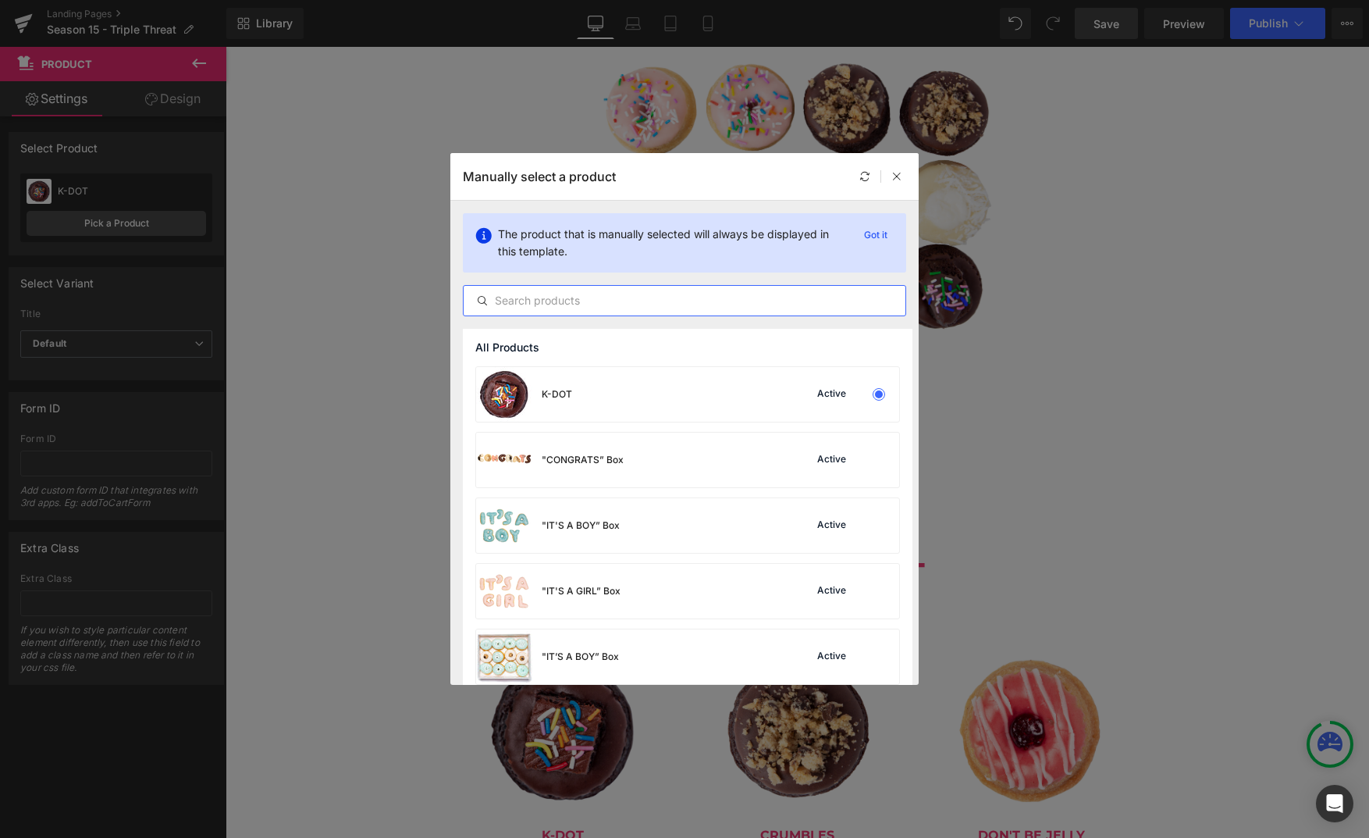
click at [562, 302] on input "text" at bounding box center [685, 300] width 442 height 19
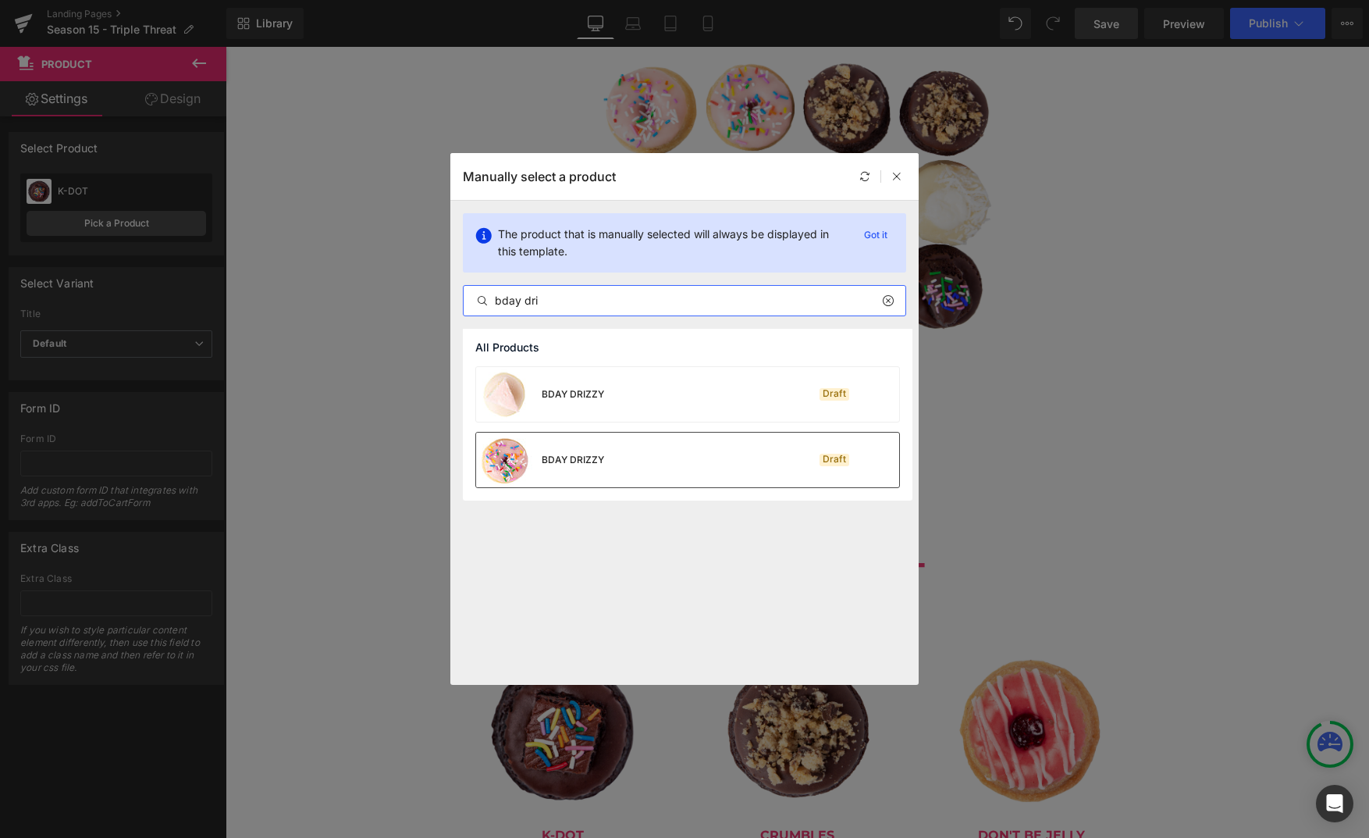
type input "bday dri"
click at [642, 472] on div "BDAY DRIZZY Draft" at bounding box center [687, 459] width 423 height 55
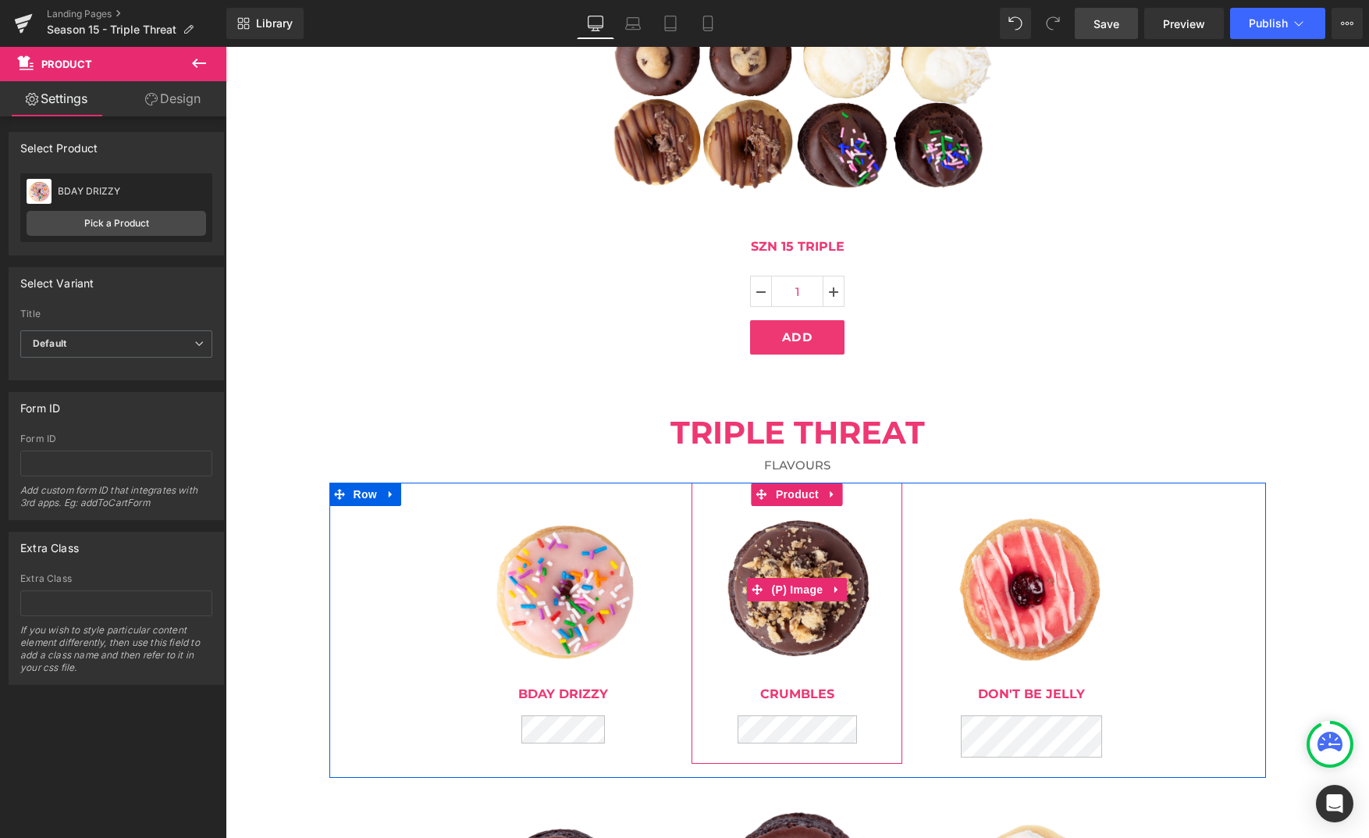
scroll to position [490, 0]
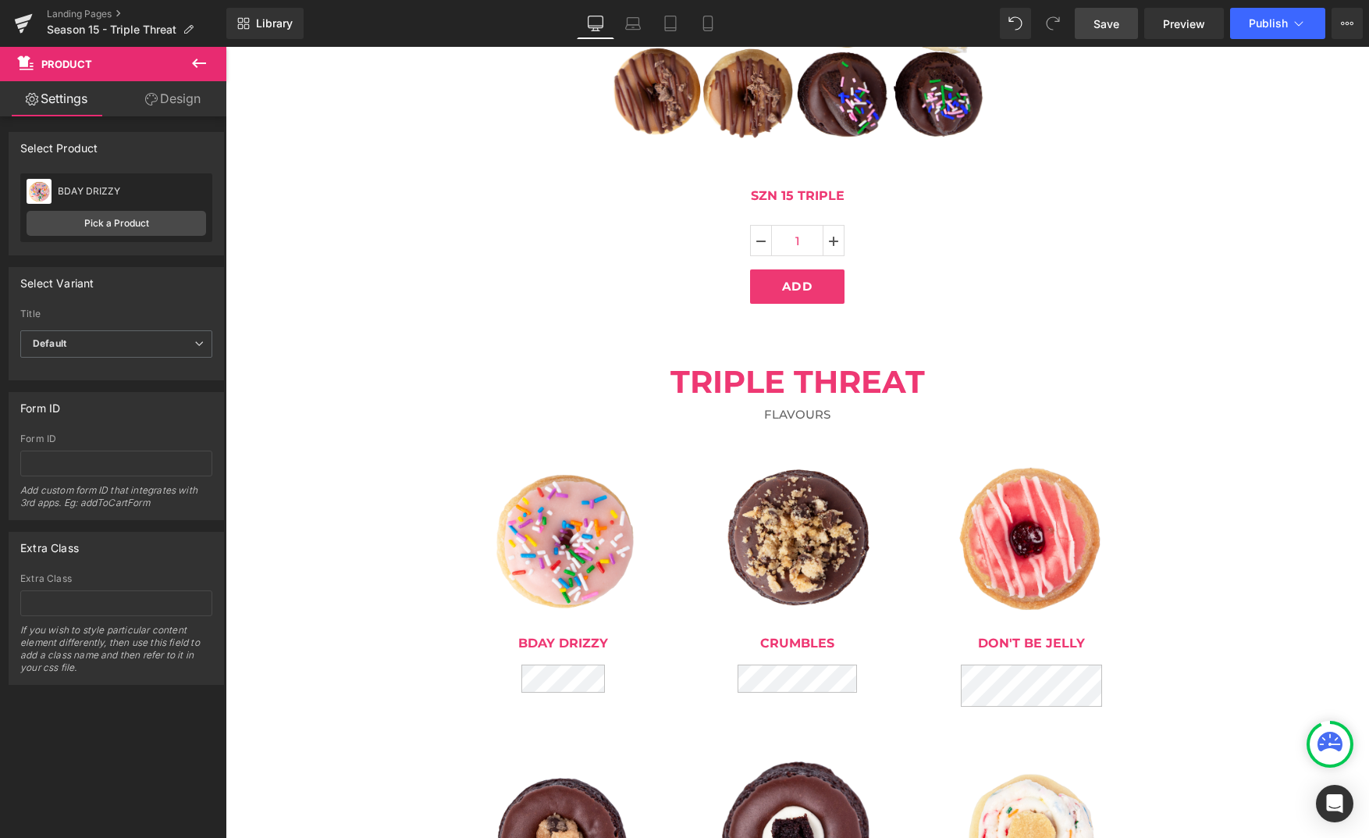
click at [555, 788] on img at bounding box center [563, 841] width 166 height 150
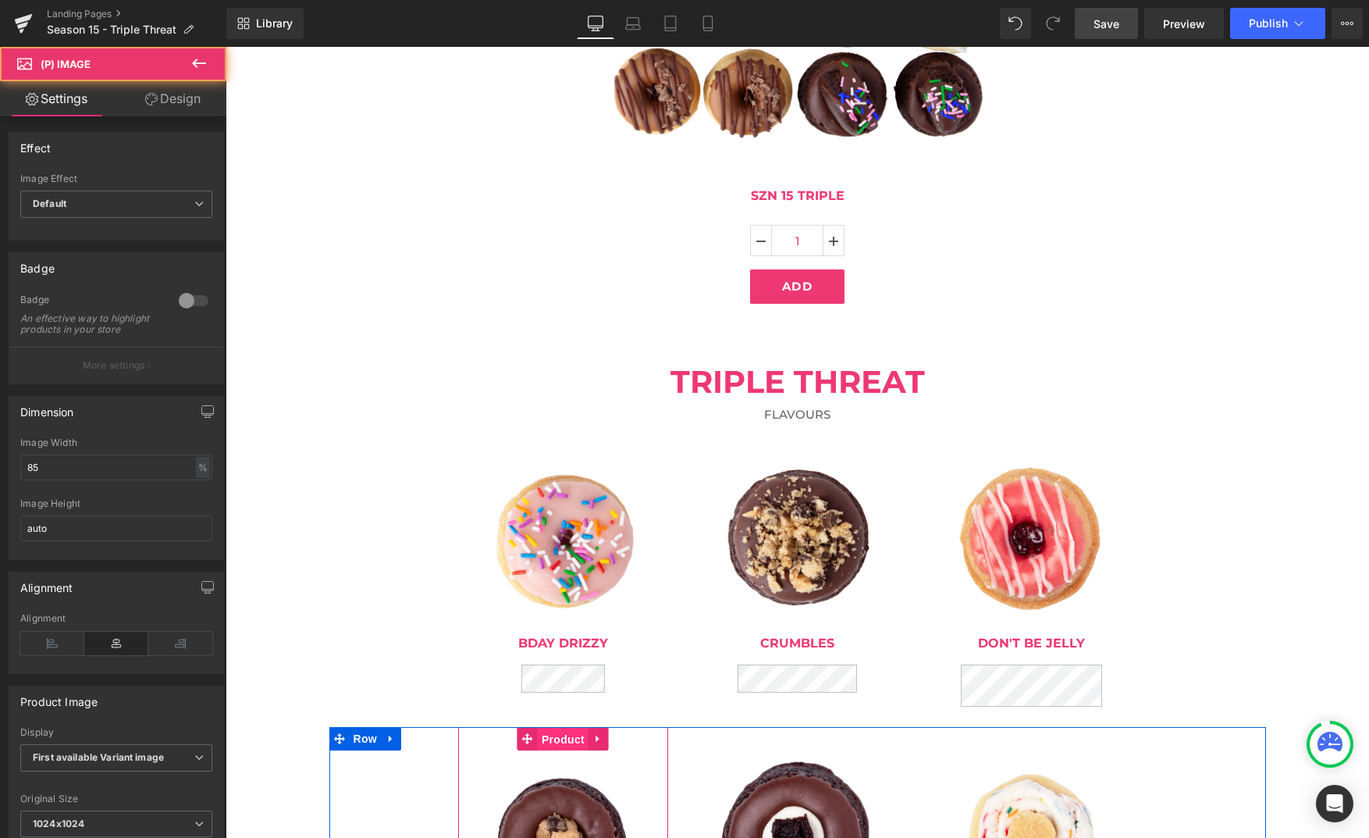
click at [556, 740] on span "Product" at bounding box center [563, 739] width 51 height 23
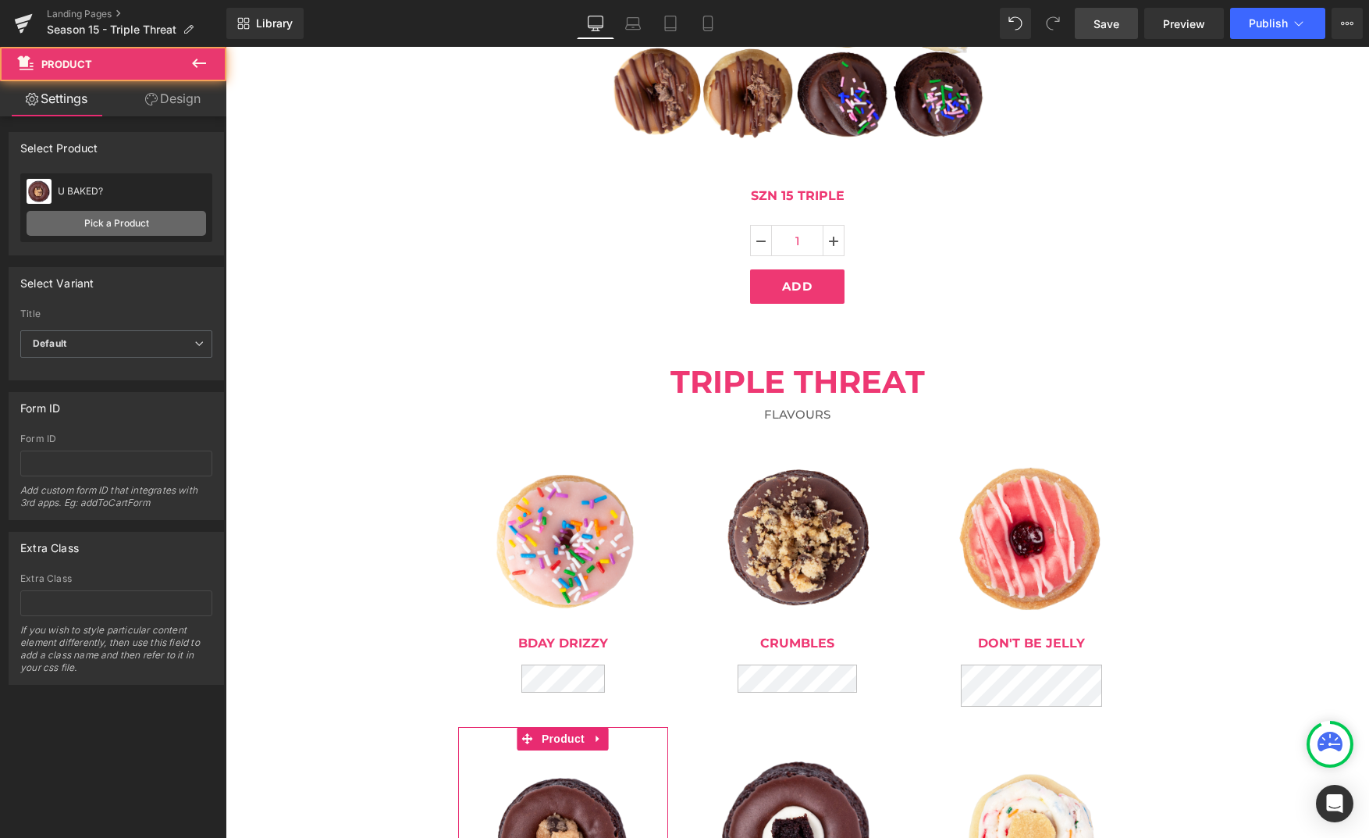
click at [136, 215] on link "Pick a Product" at bounding box center [117, 223] width 180 height 25
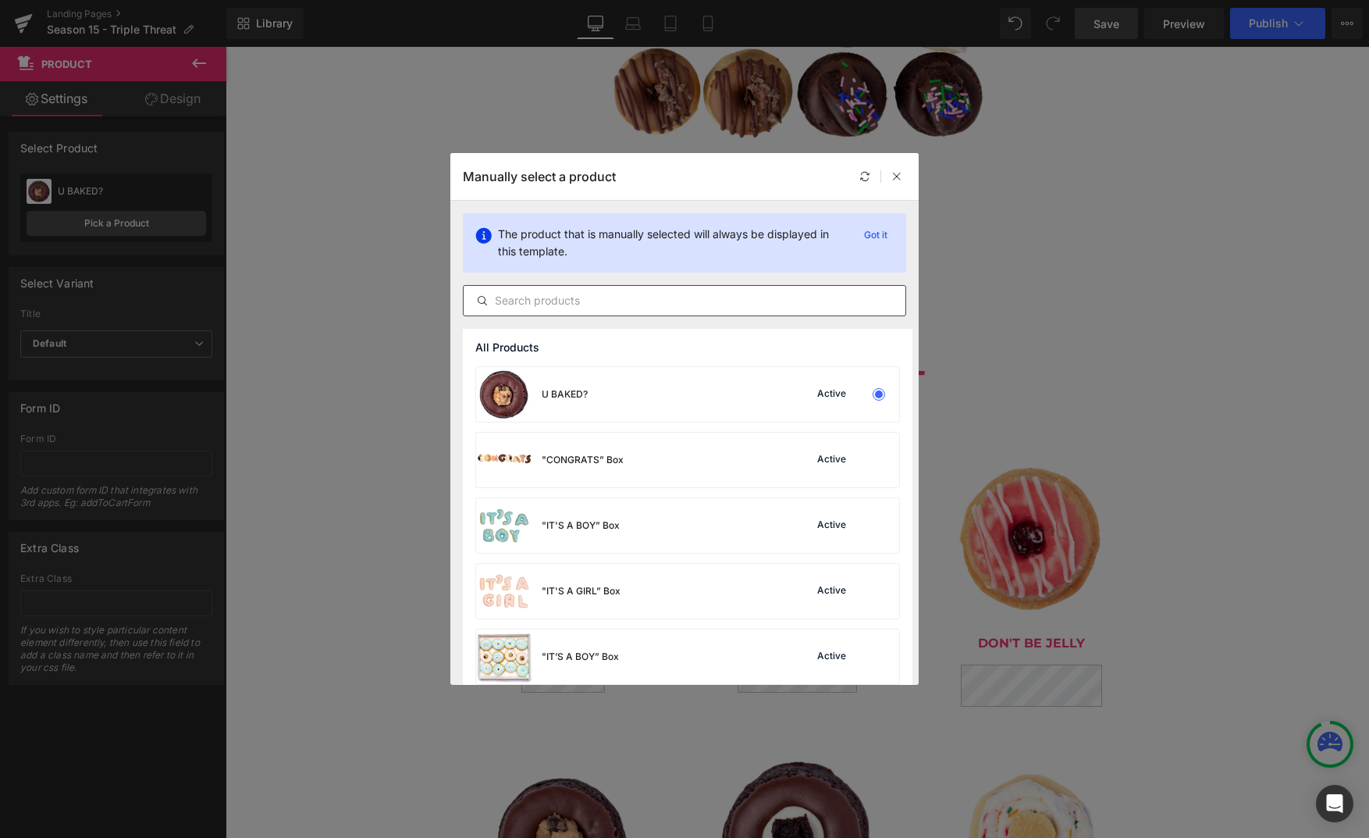
click at [538, 302] on input "text" at bounding box center [685, 300] width 442 height 19
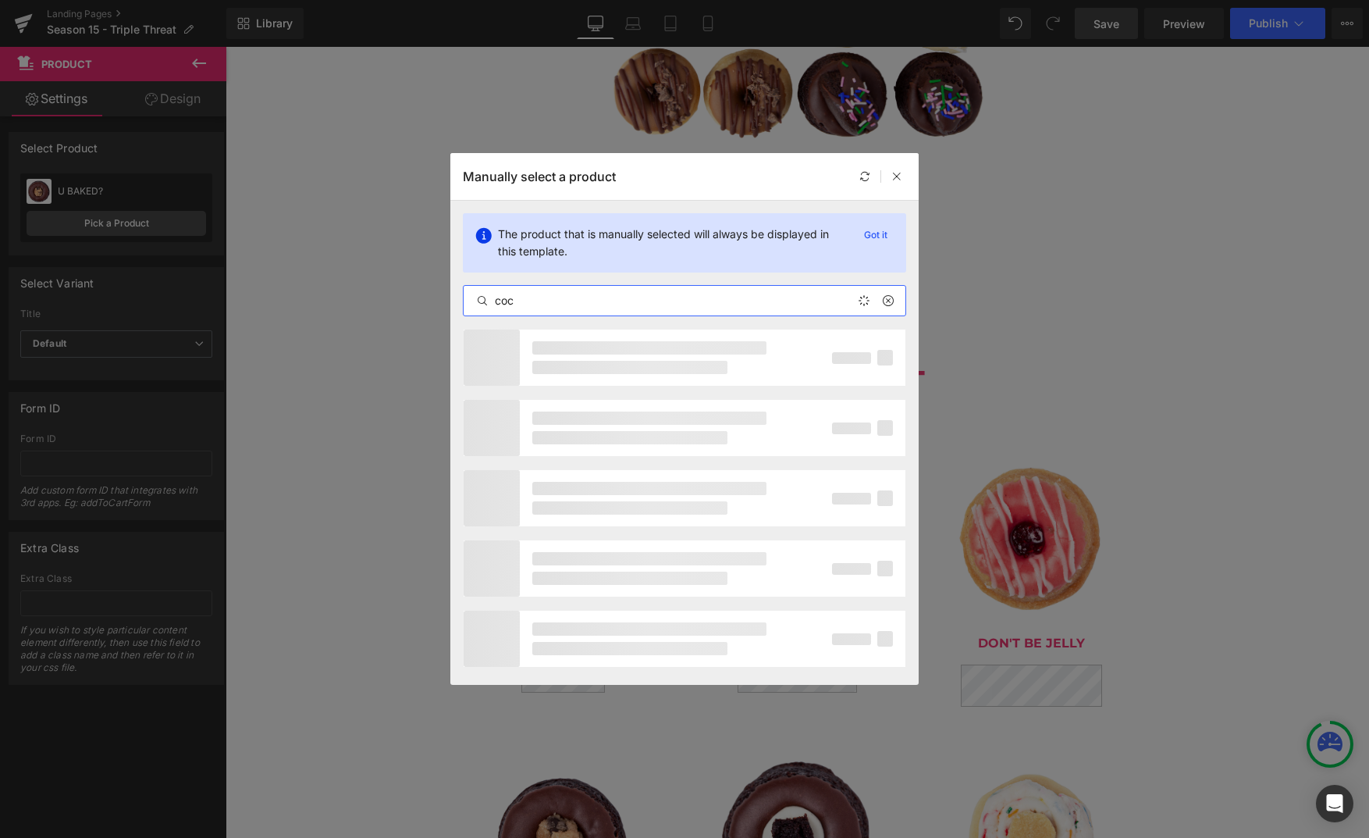
type input "coco"
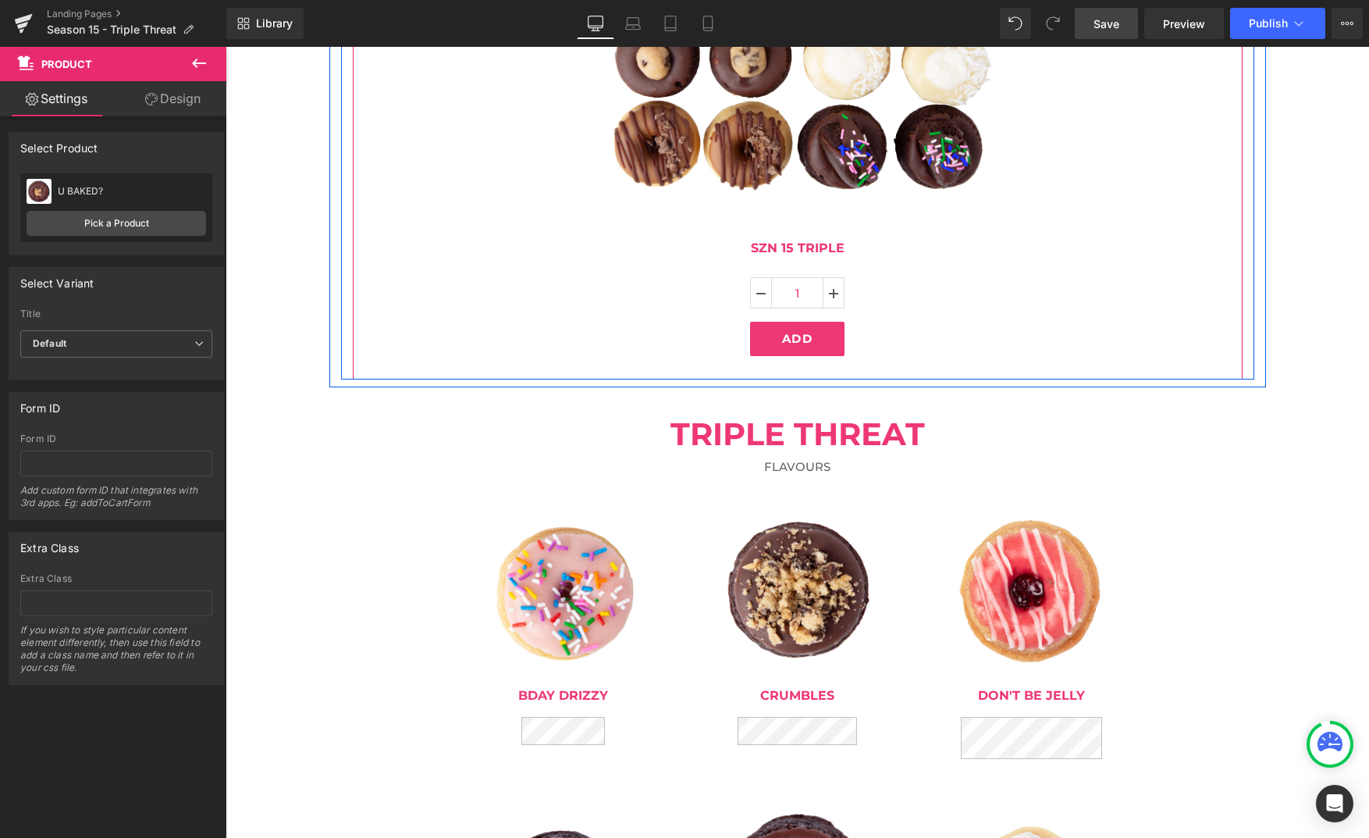
scroll to position [570, 0]
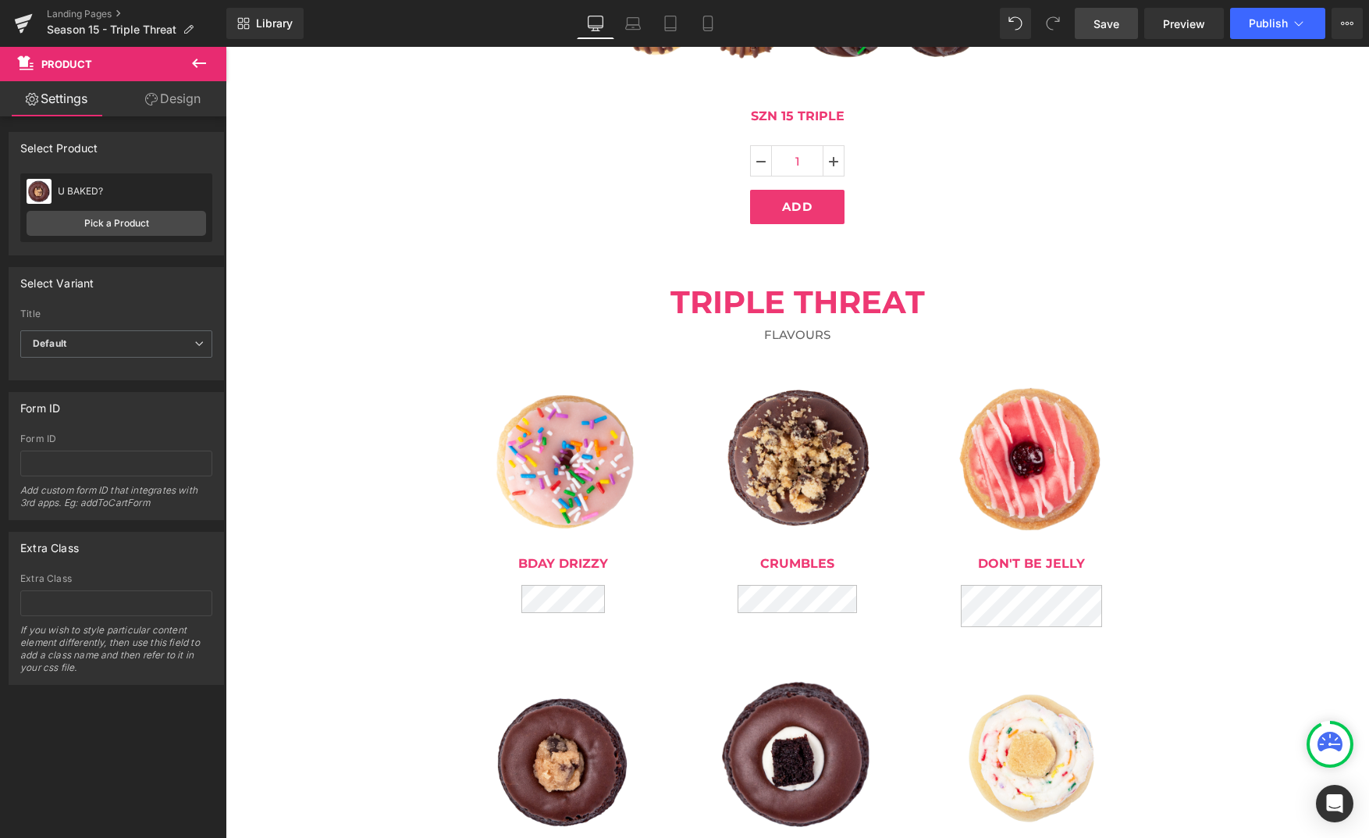
click at [563, 708] on img at bounding box center [563, 761] width 166 height 150
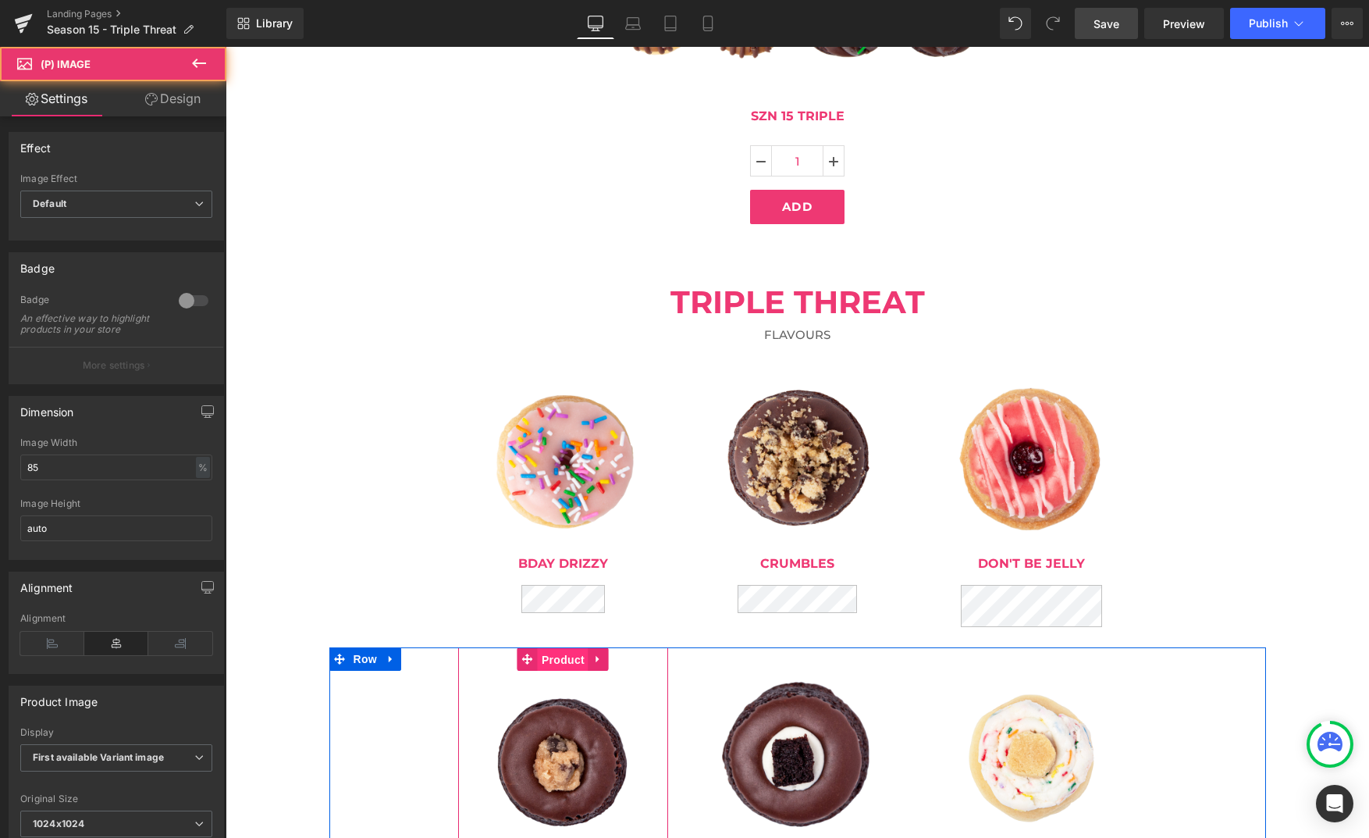
click at [561, 666] on span "Product" at bounding box center [563, 659] width 51 height 23
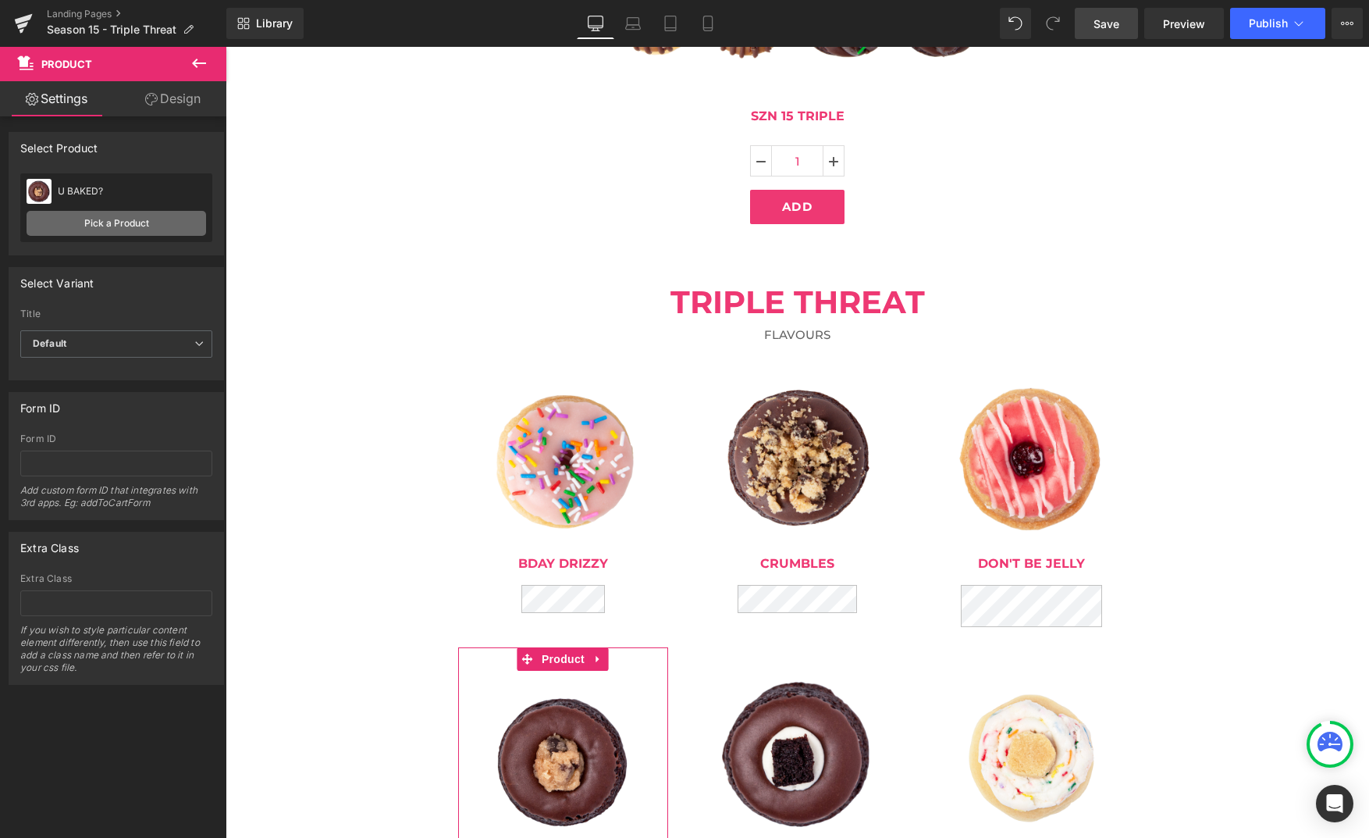
click at [153, 213] on link "Pick a Product" at bounding box center [117, 223] width 180 height 25
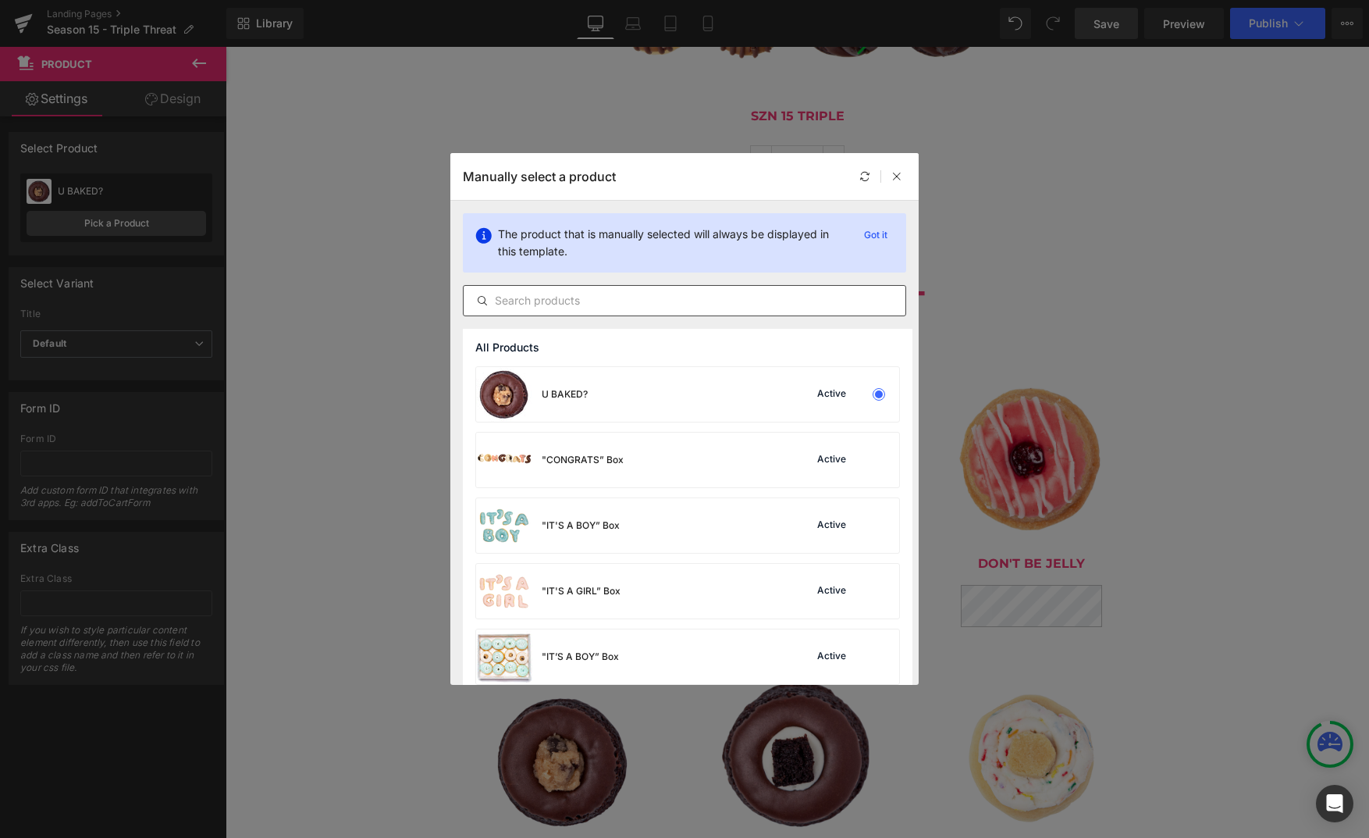
click at [615, 302] on input "text" at bounding box center [685, 300] width 442 height 19
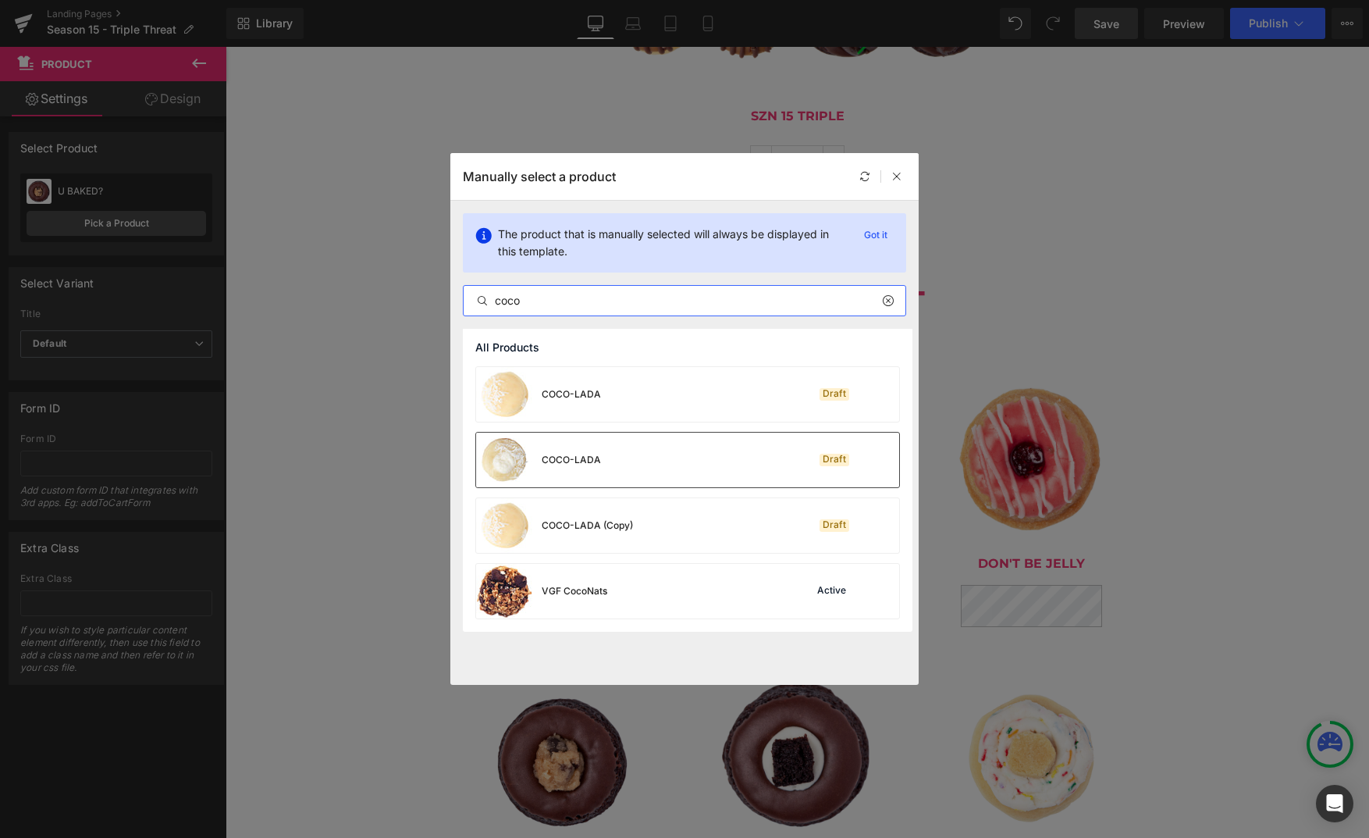
type input "coco"
click at [628, 466] on div "COCO-LADA Draft" at bounding box center [687, 459] width 423 height 55
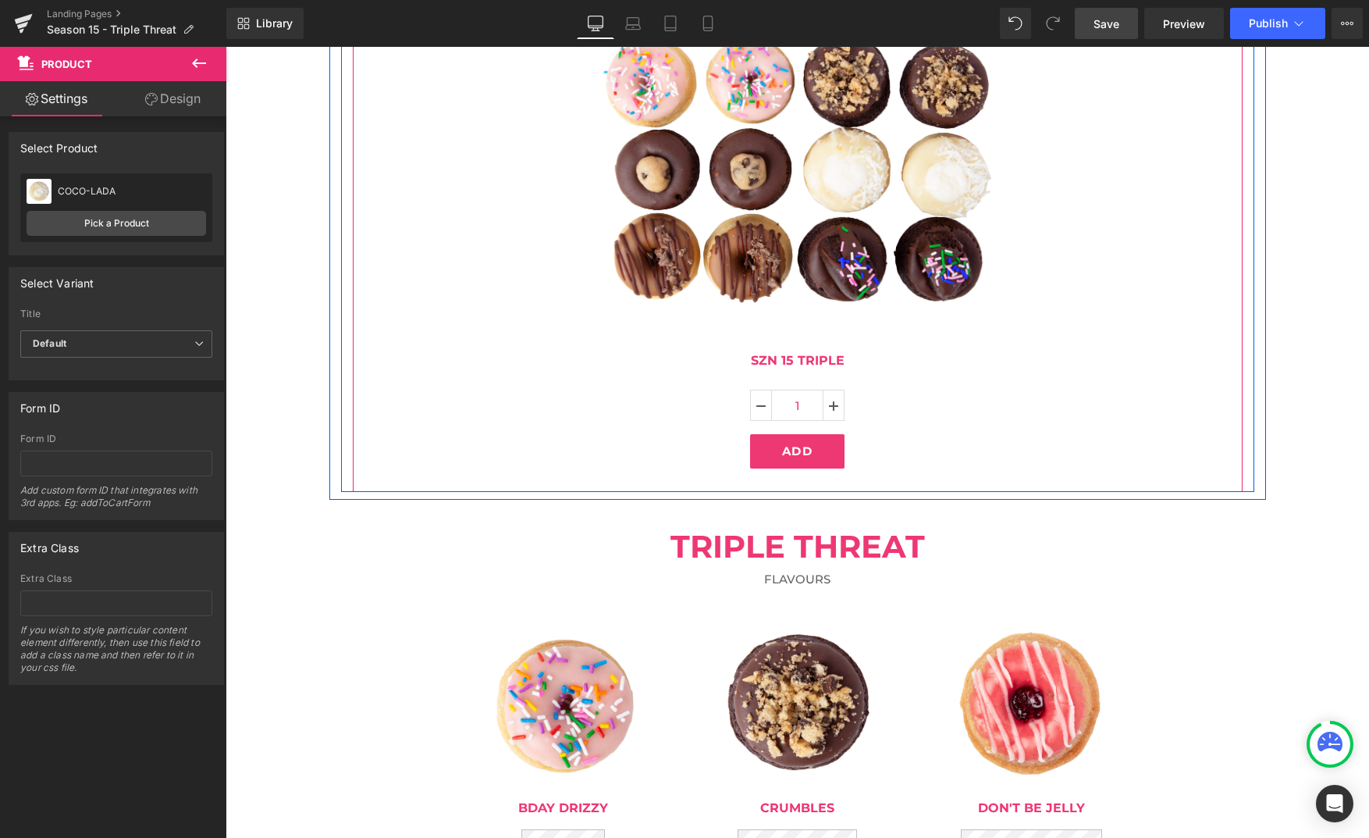
scroll to position [323, 0]
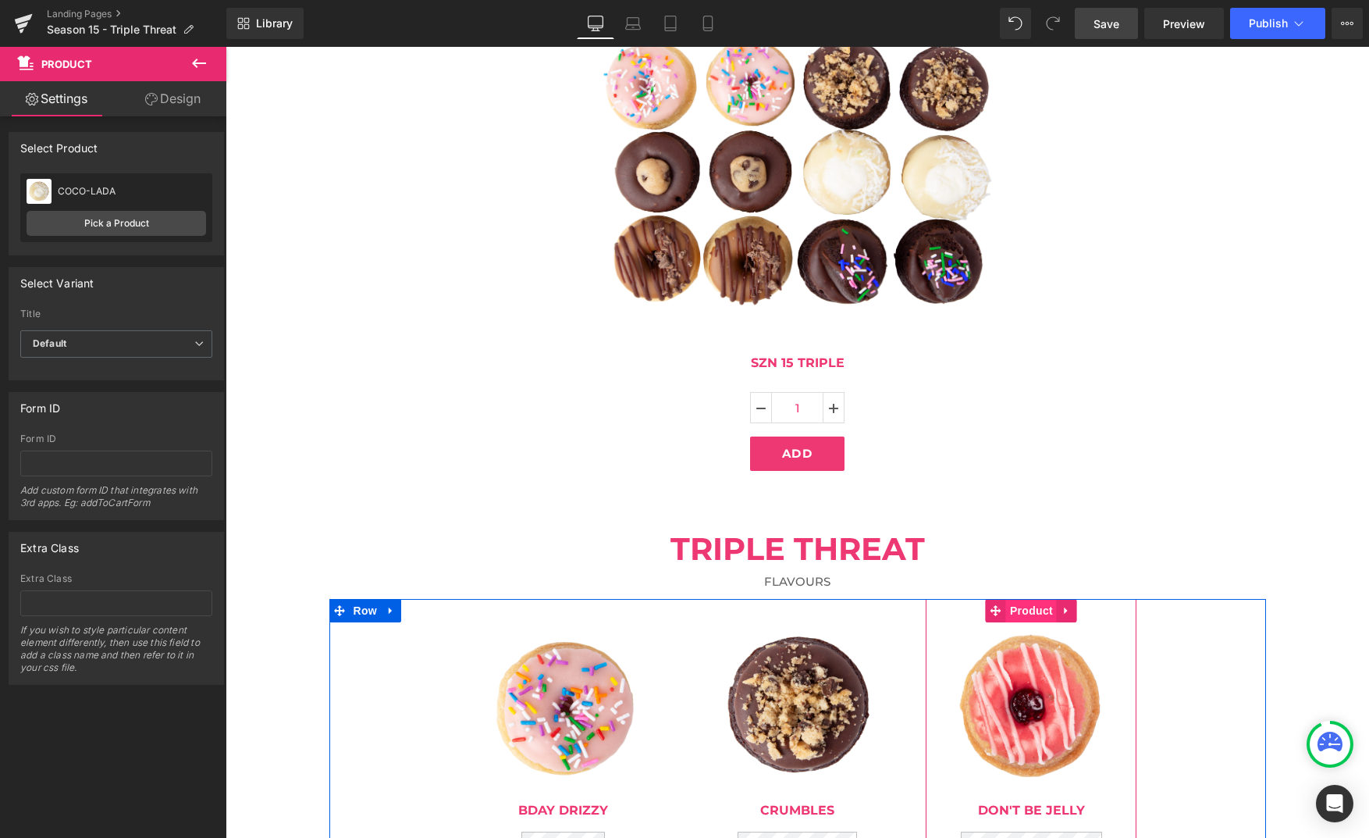
click at [1022, 612] on span "Product" at bounding box center [1031, 610] width 51 height 23
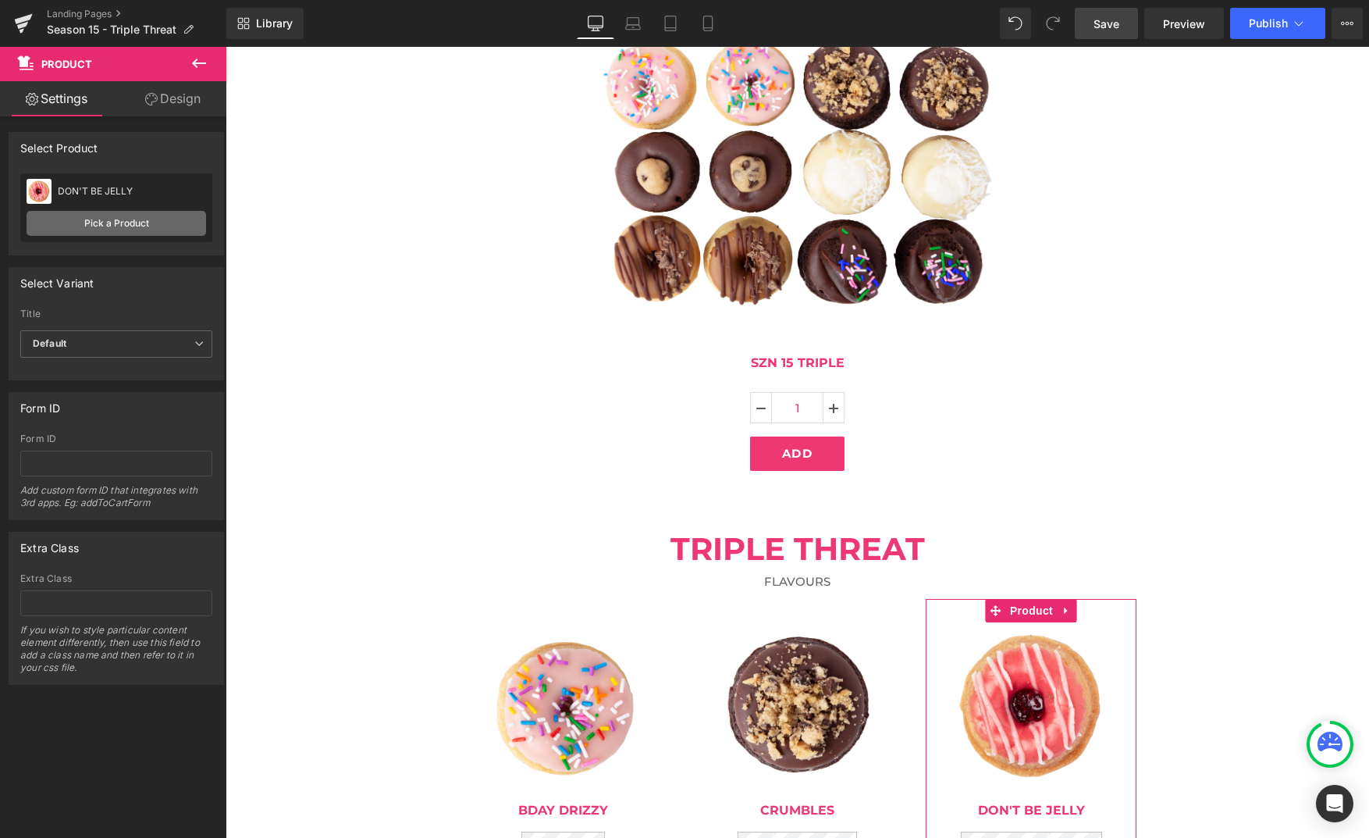
click at [92, 224] on link "Pick a Product" at bounding box center [117, 223] width 180 height 25
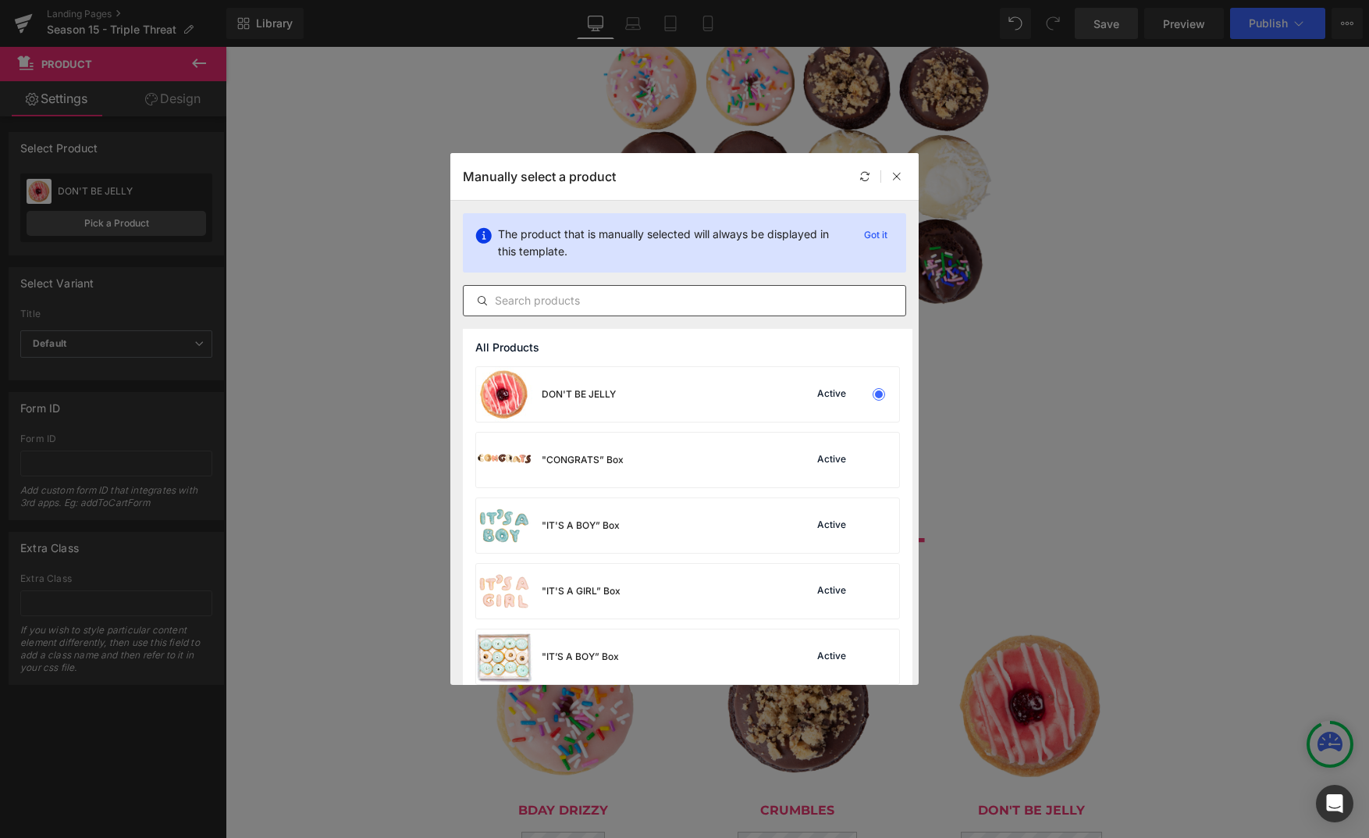
click at [565, 310] on div at bounding box center [684, 300] width 443 height 31
click at [561, 296] on input "text" at bounding box center [685, 300] width 442 height 19
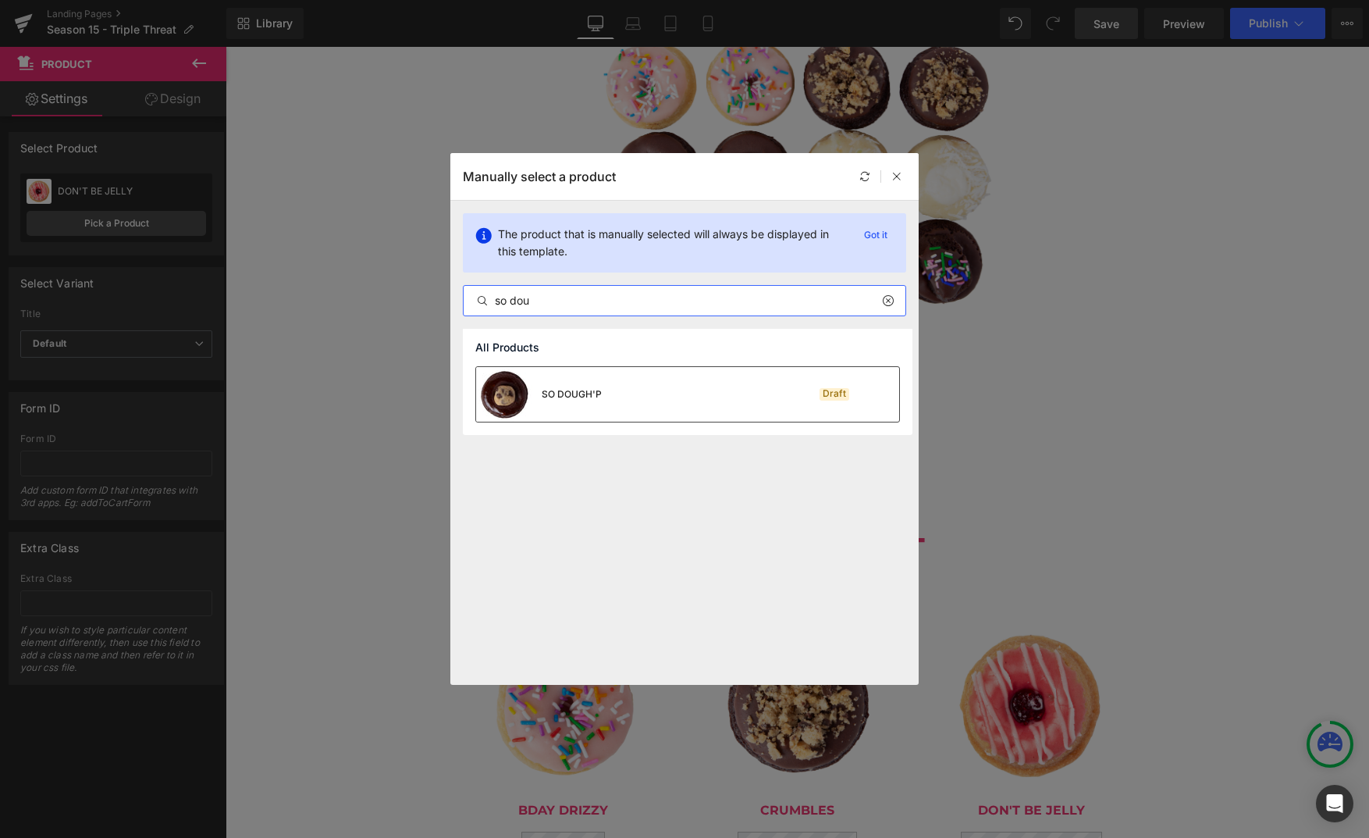
type input "so dou"
drag, startPoint x: 581, startPoint y: 402, endPoint x: 352, endPoint y: 357, distance: 233.2
click at [581, 402] on div "SO DOUGH'P" at bounding box center [539, 394] width 126 height 55
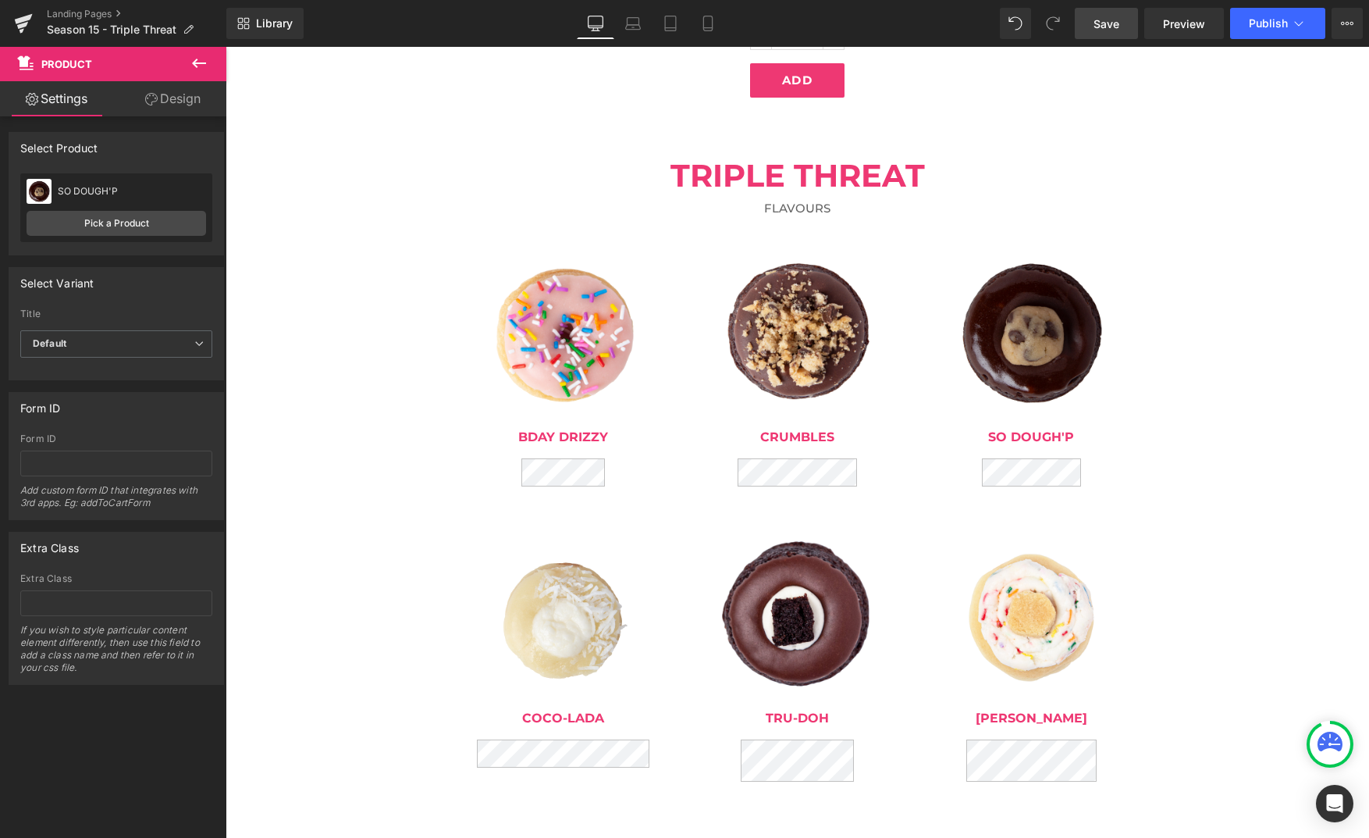
scroll to position [703, 0]
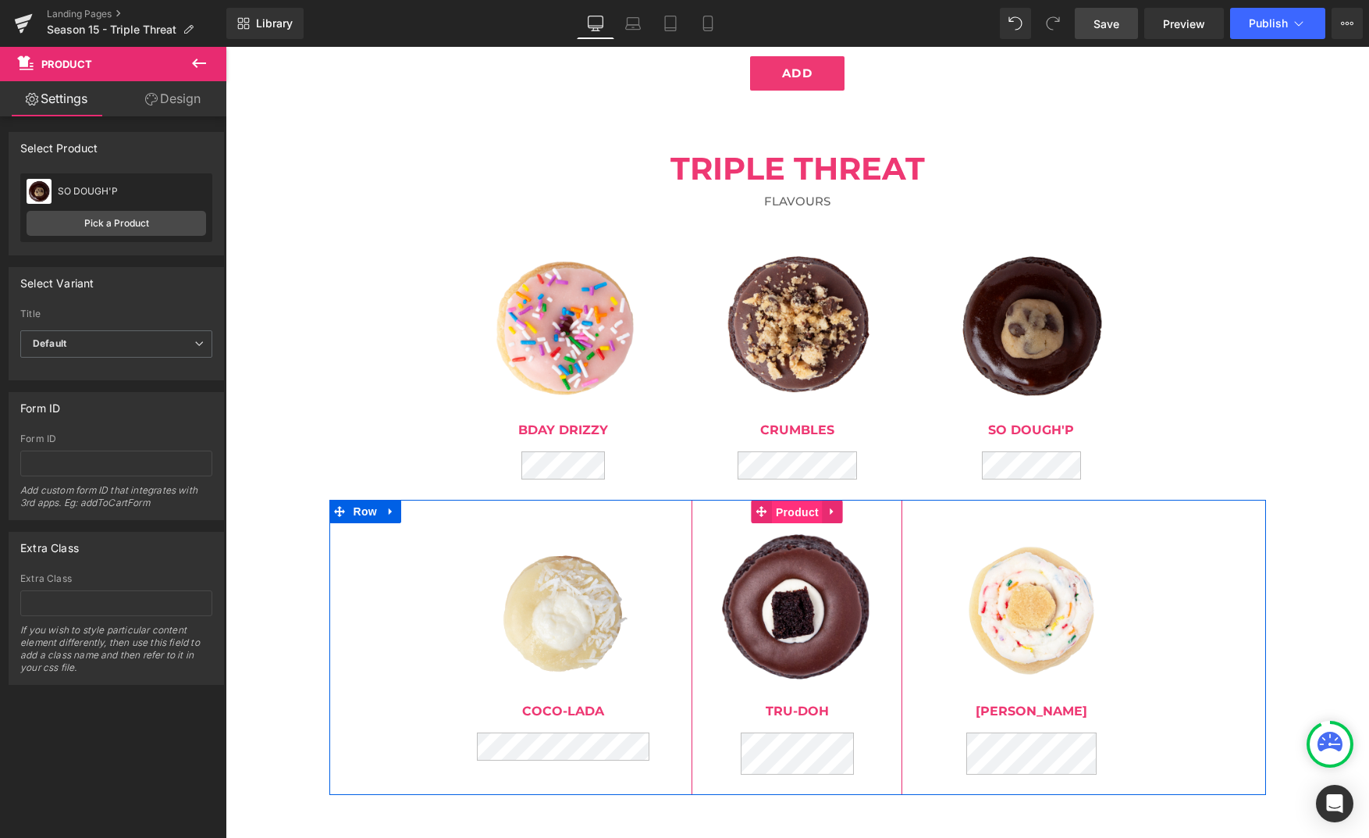
click at [803, 518] on span "Product" at bounding box center [797, 511] width 51 height 23
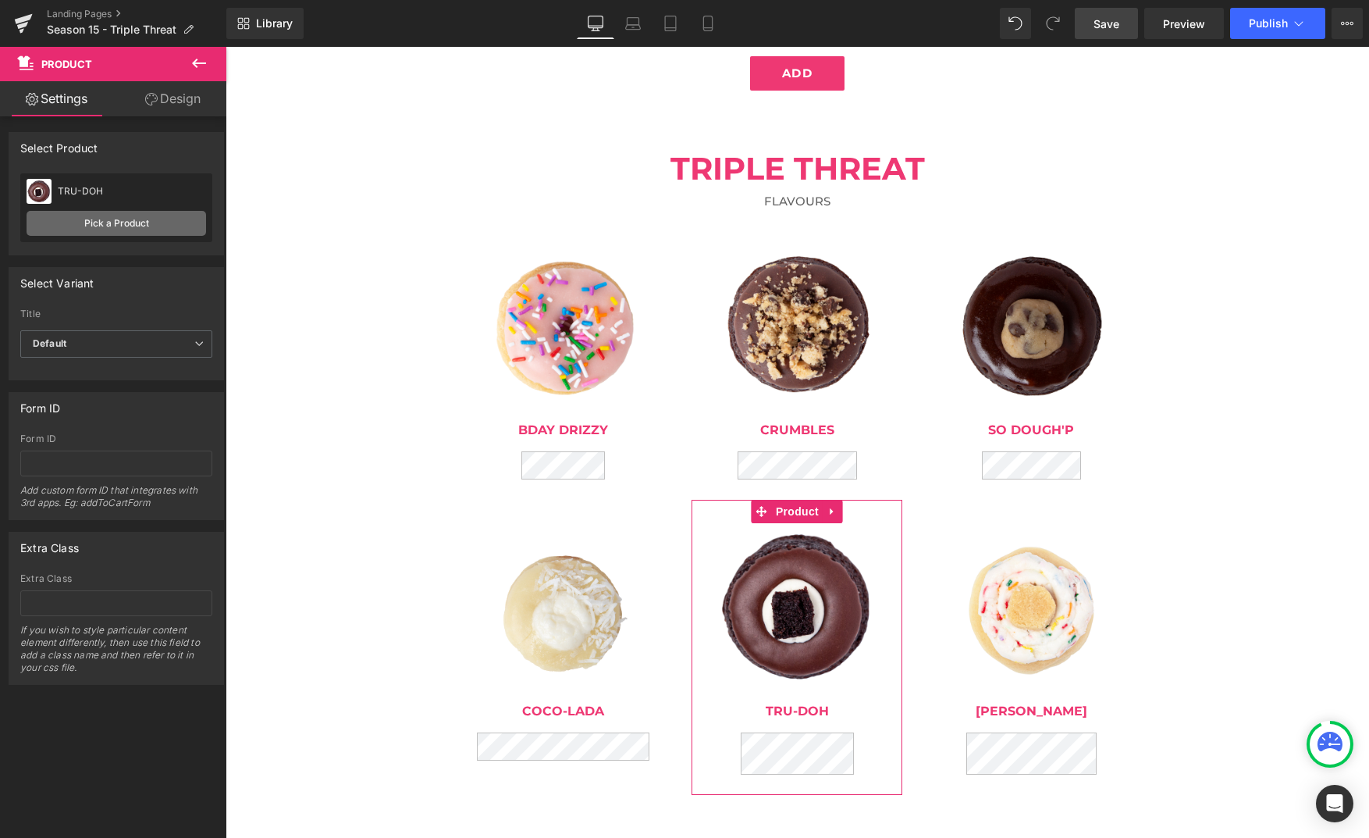
click at [132, 219] on link "Pick a Product" at bounding box center [117, 223] width 180 height 25
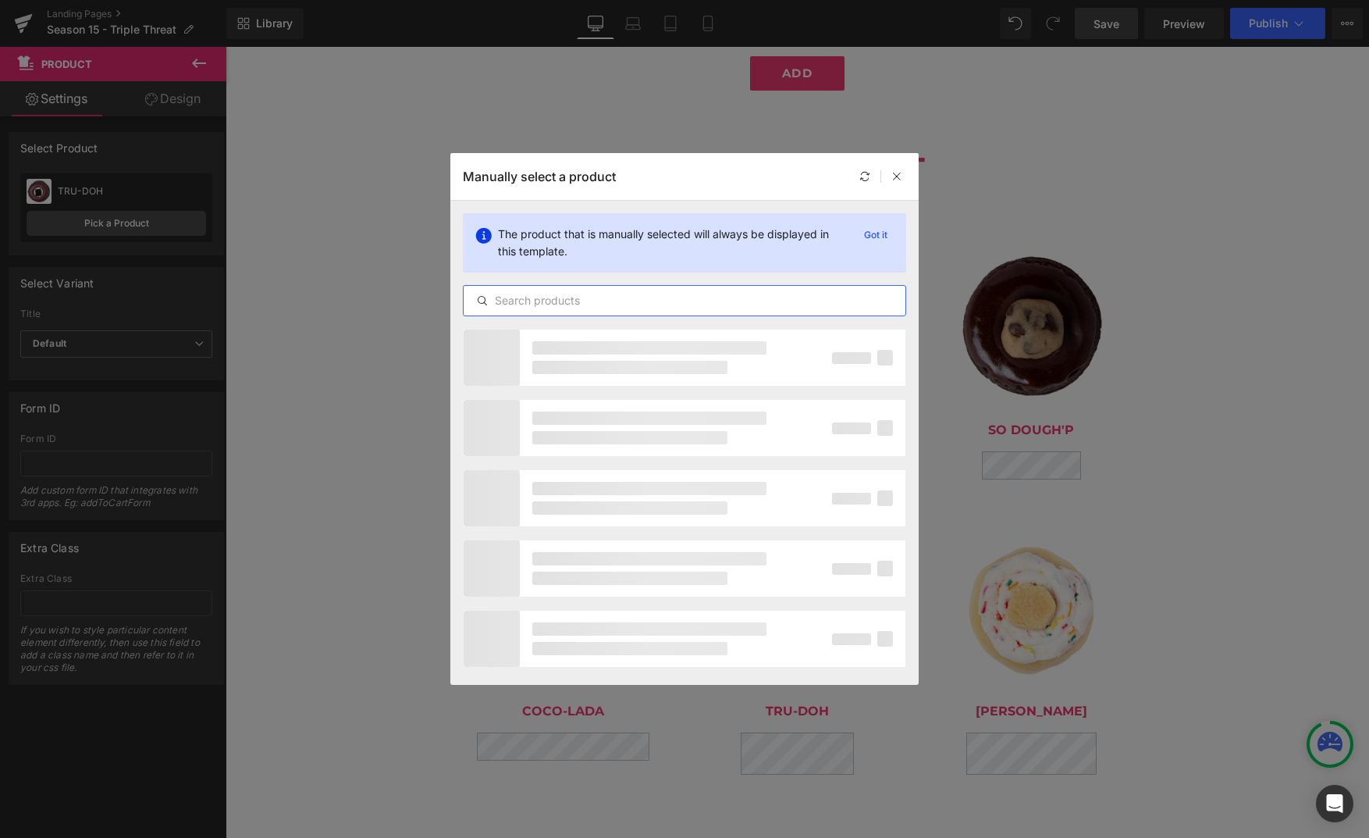
click at [571, 304] on input "text" at bounding box center [685, 300] width 442 height 19
type input "o"
type input "power"
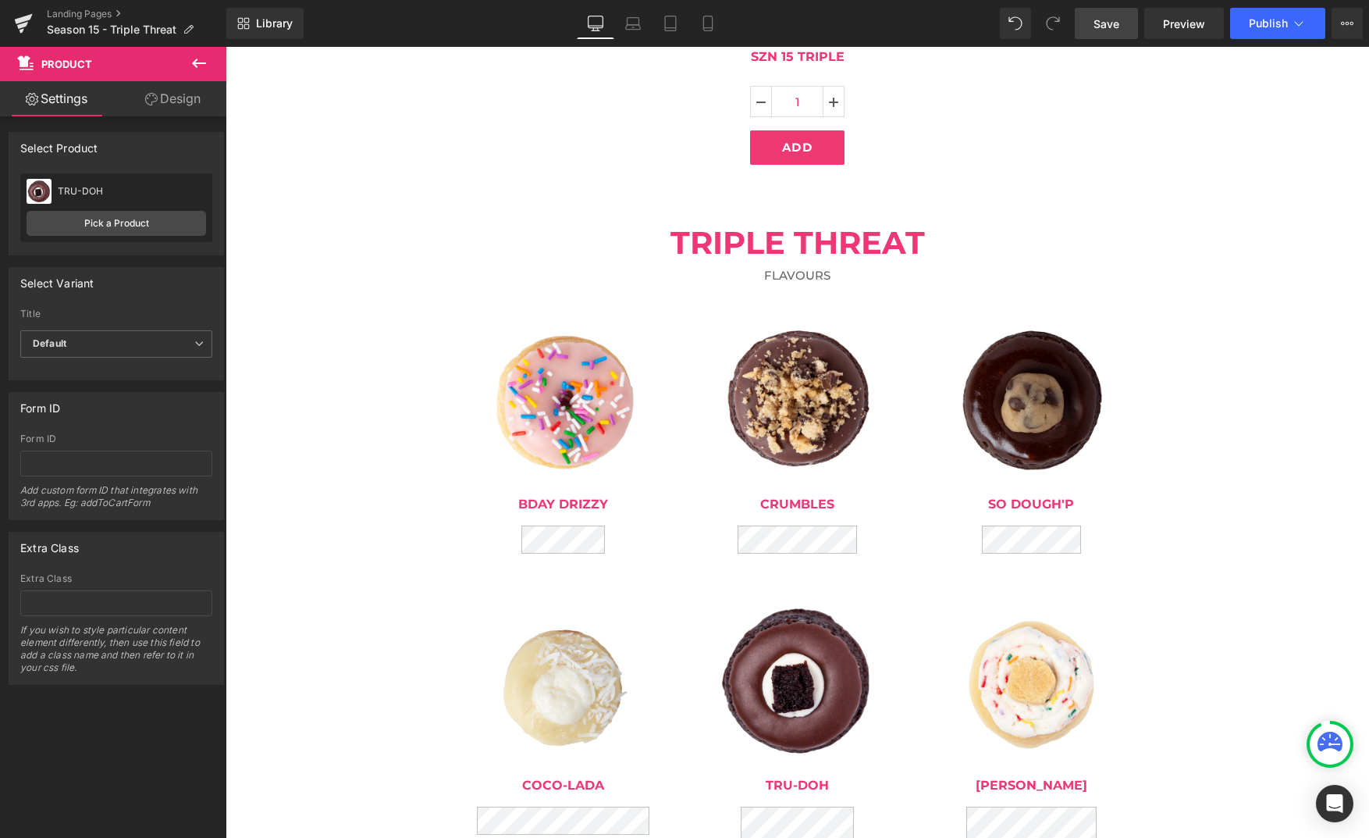
scroll to position [820, 0]
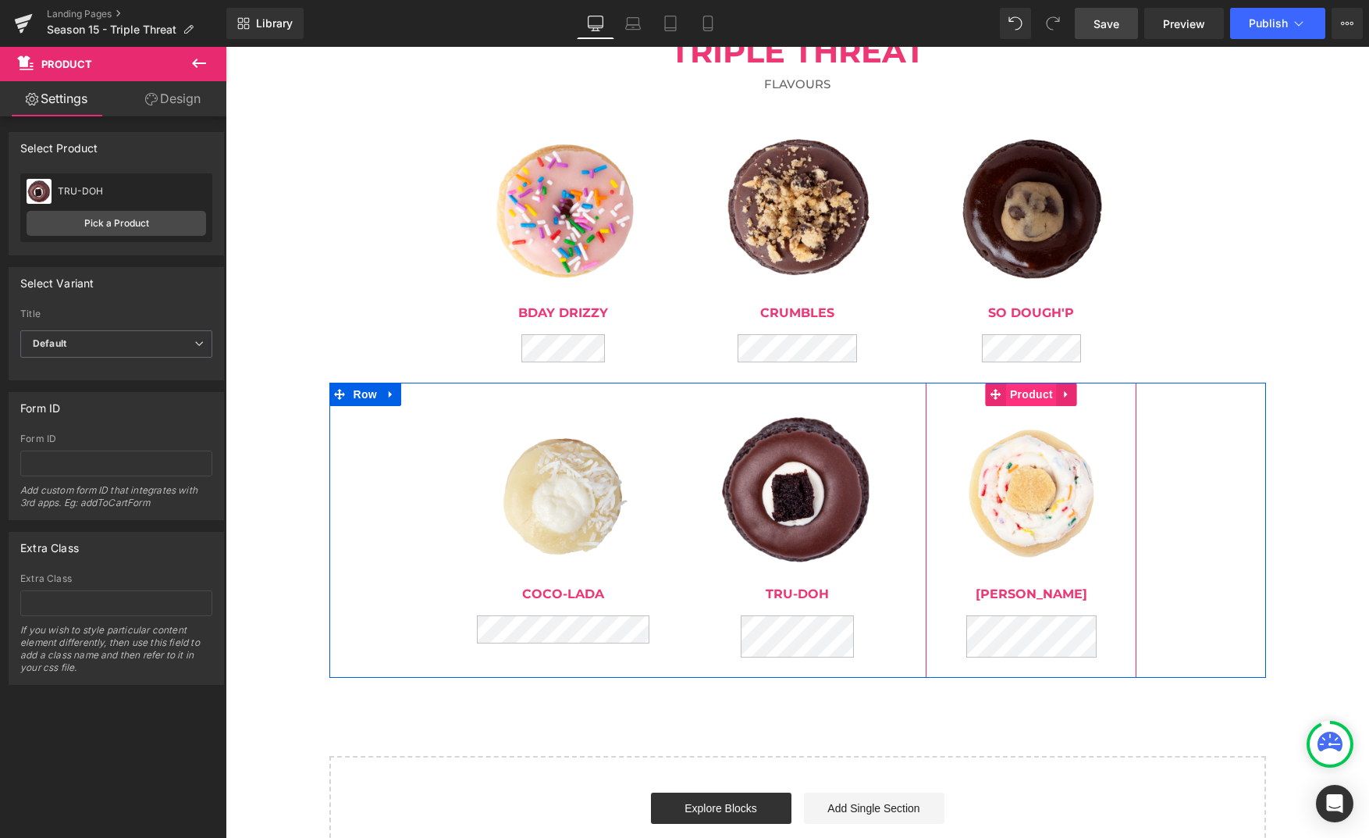
click at [1034, 399] on span "Product" at bounding box center [1031, 394] width 51 height 23
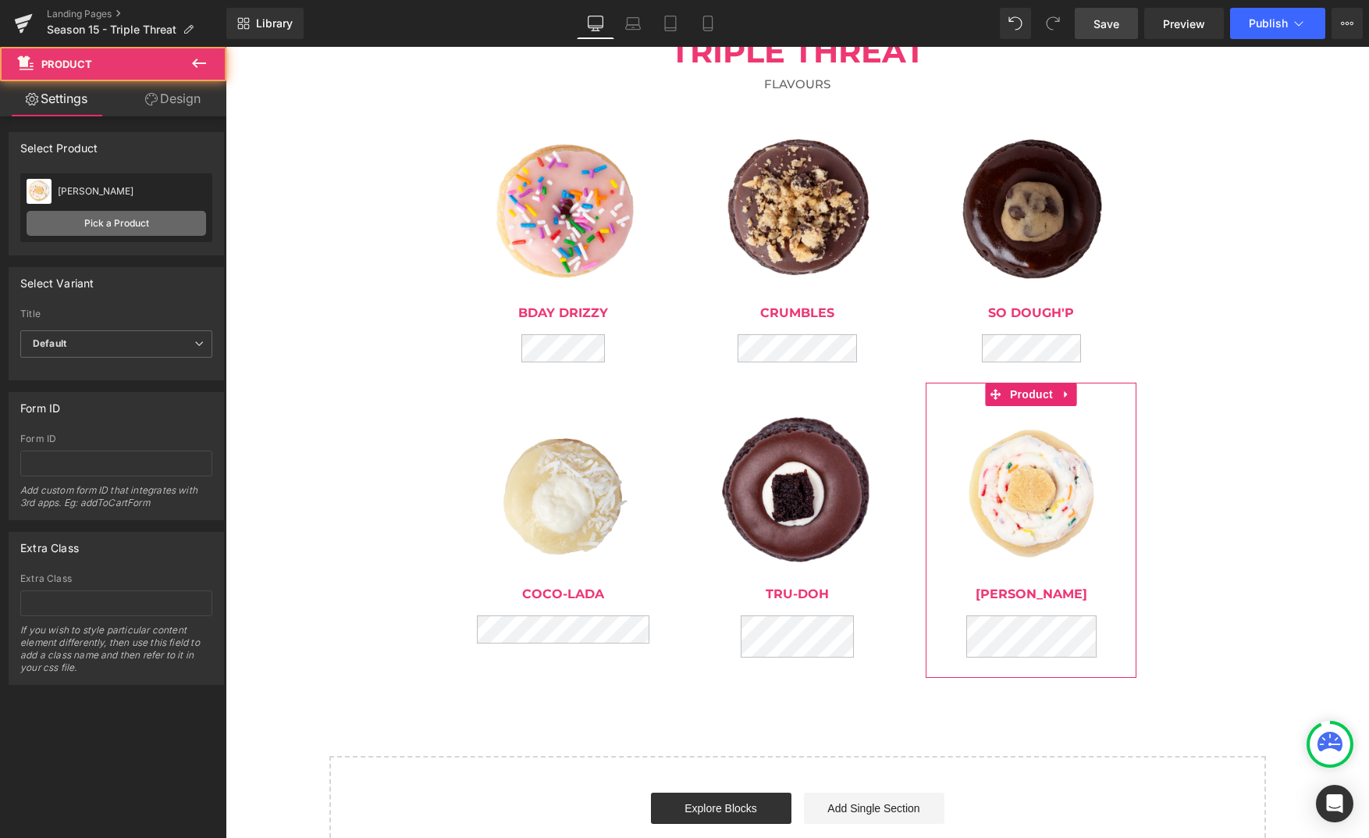
click at [160, 211] on link "Pick a Product" at bounding box center [117, 223] width 180 height 25
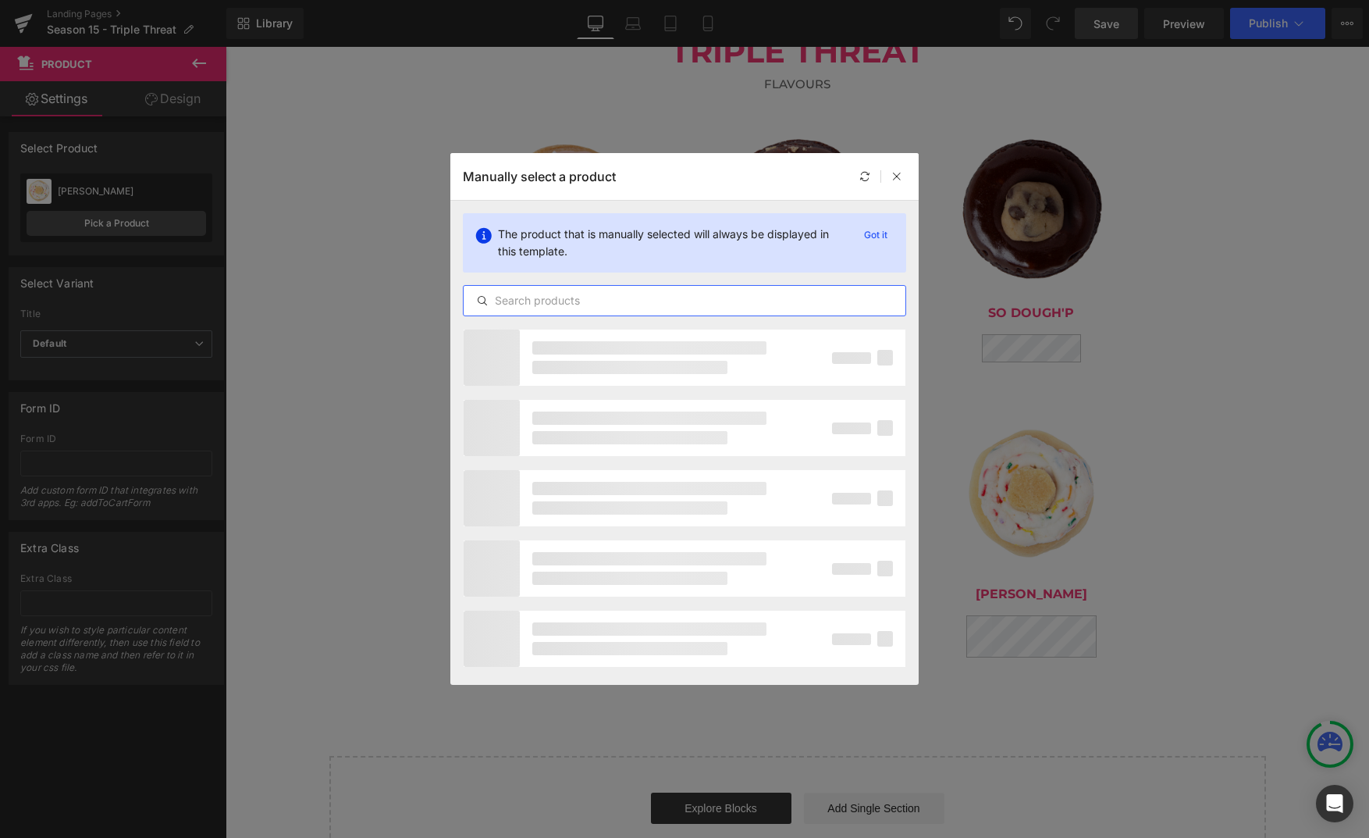
click at [571, 299] on input "text" at bounding box center [685, 300] width 442 height 19
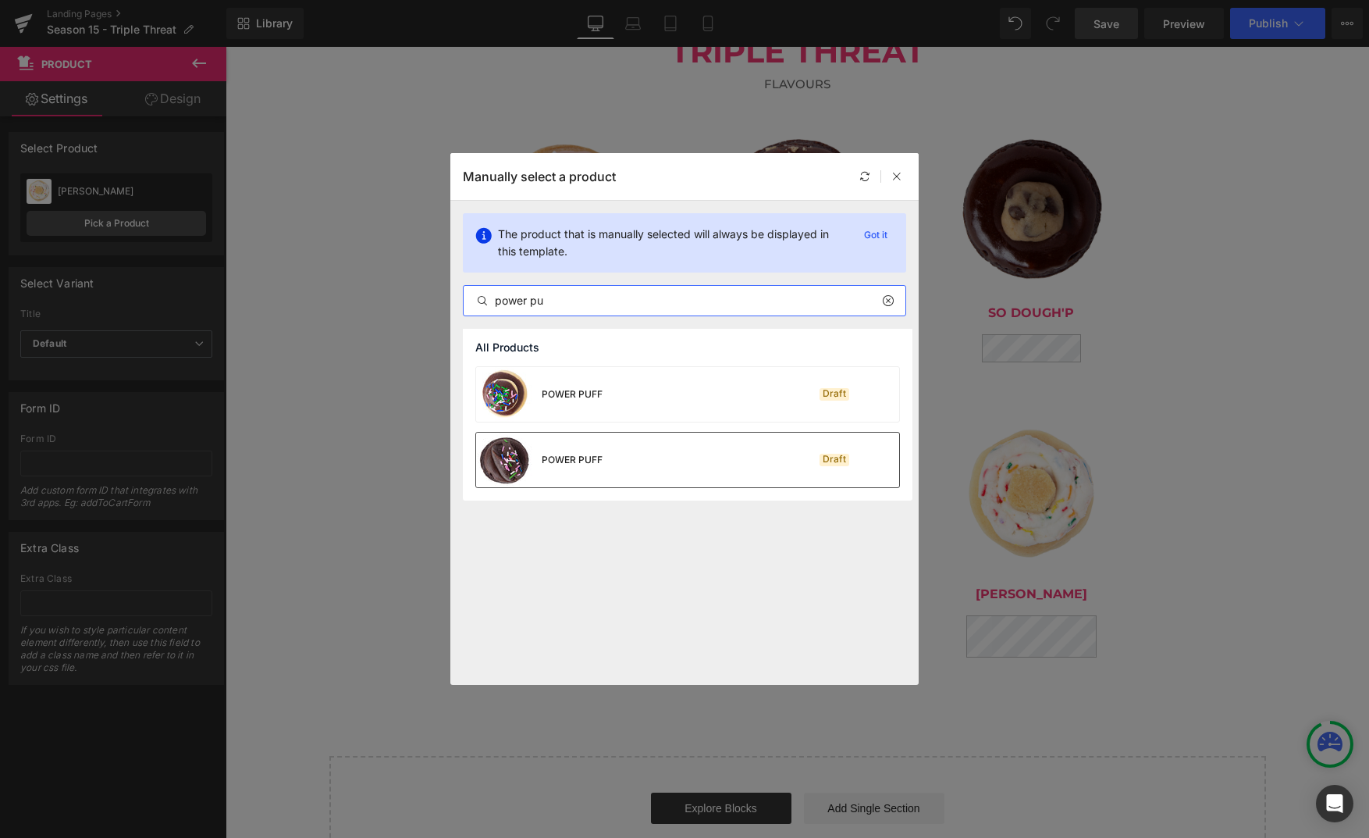
type input "power pu"
click at [664, 451] on div "POWER PUFF Draft" at bounding box center [687, 459] width 423 height 55
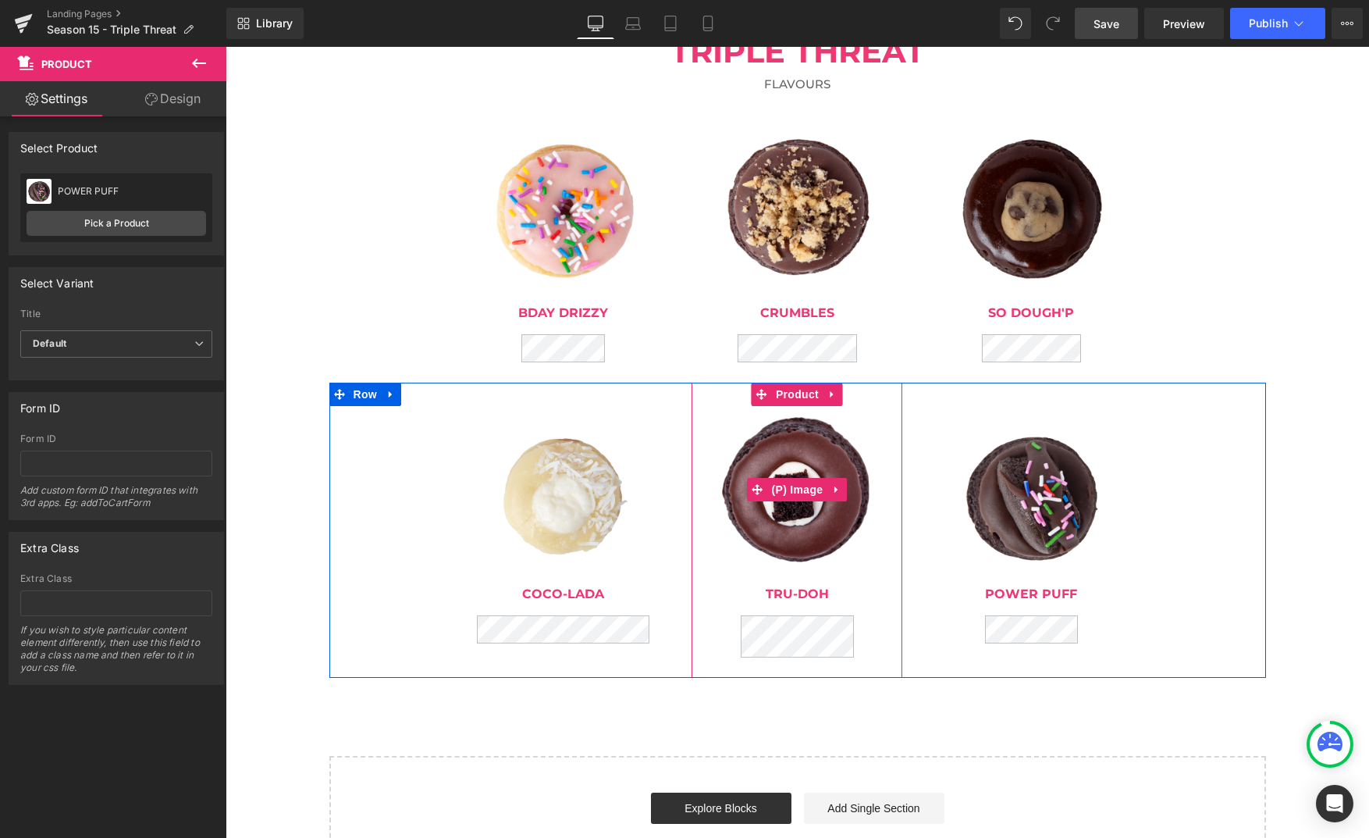
click at [803, 437] on img at bounding box center [797, 489] width 166 height 166
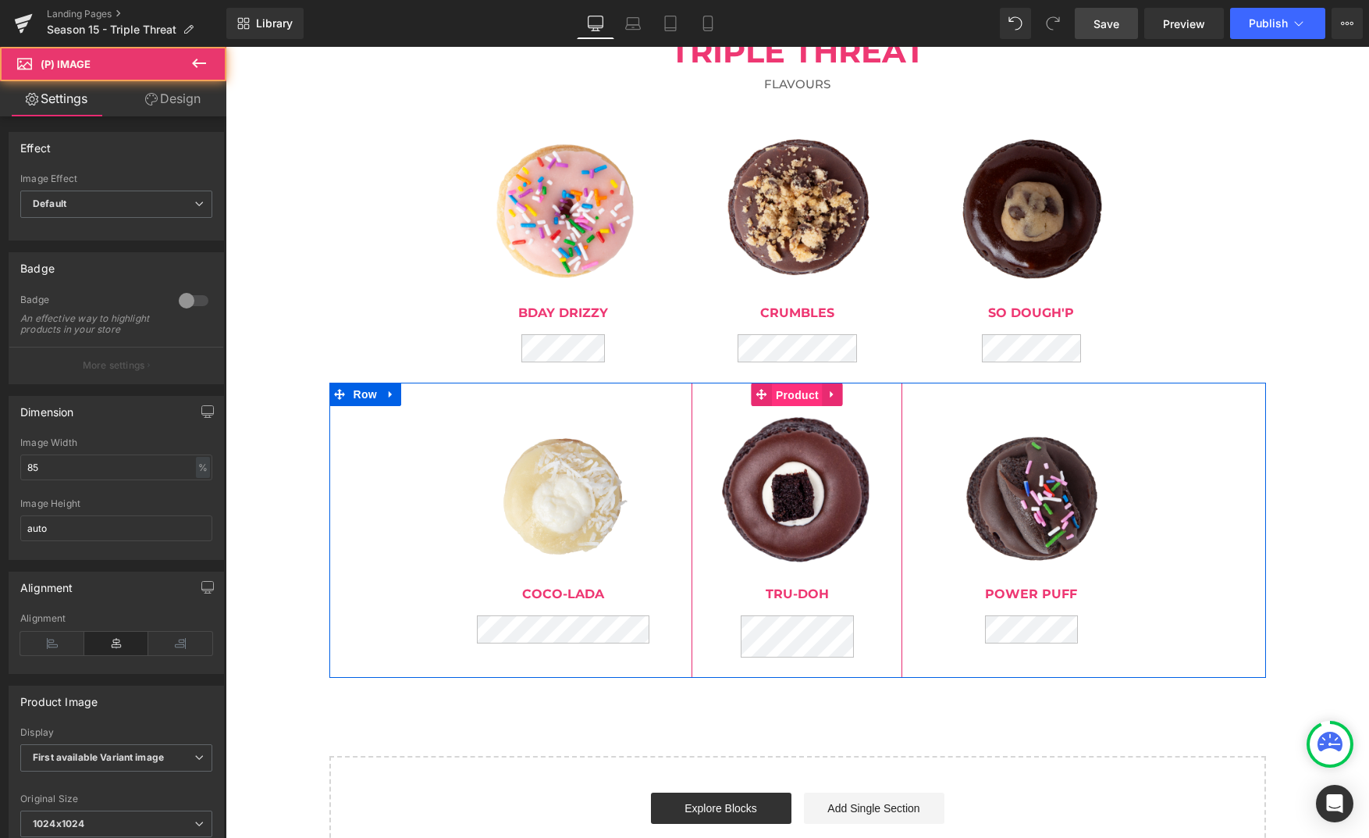
click at [796, 400] on span "Product" at bounding box center [797, 394] width 51 height 23
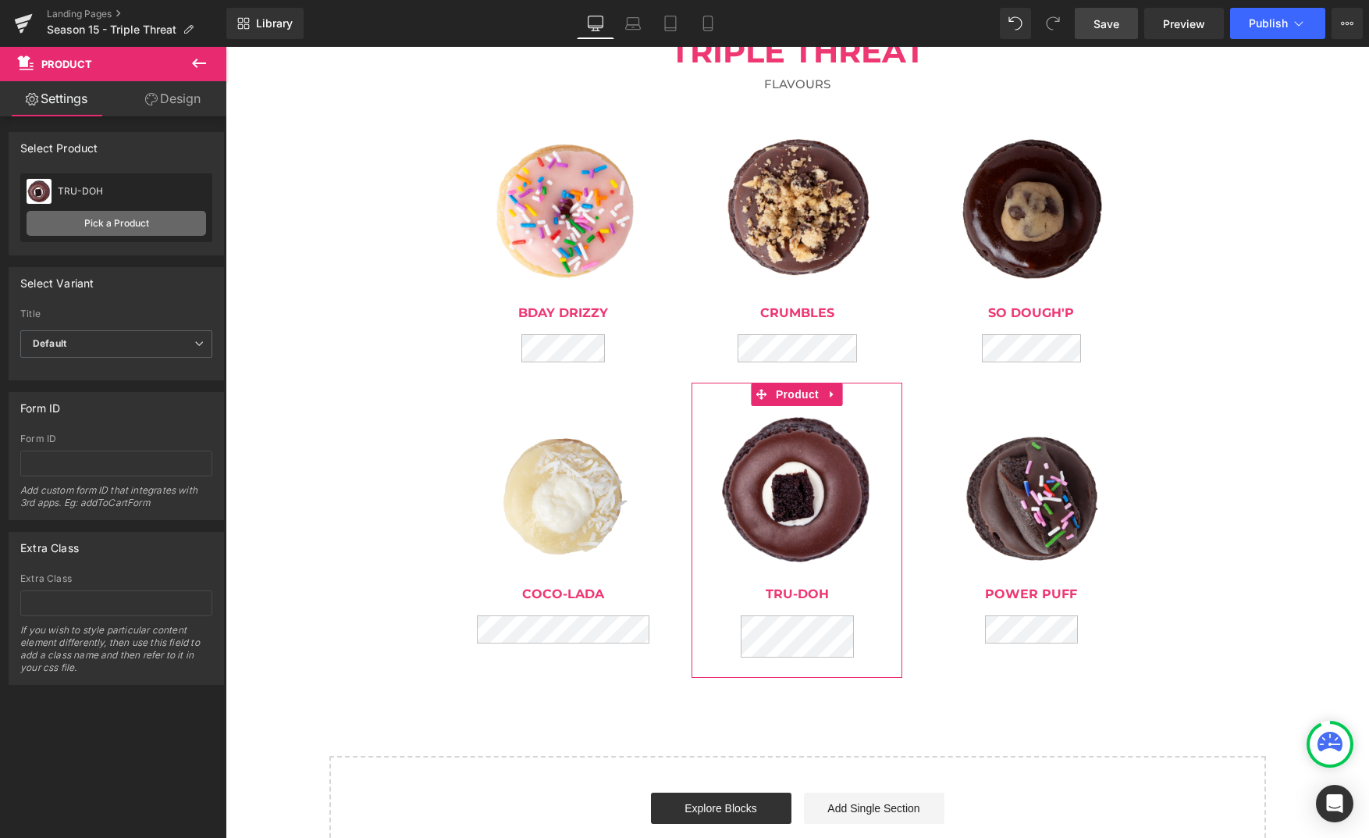
click at [124, 222] on link "Pick a Product" at bounding box center [117, 223] width 180 height 25
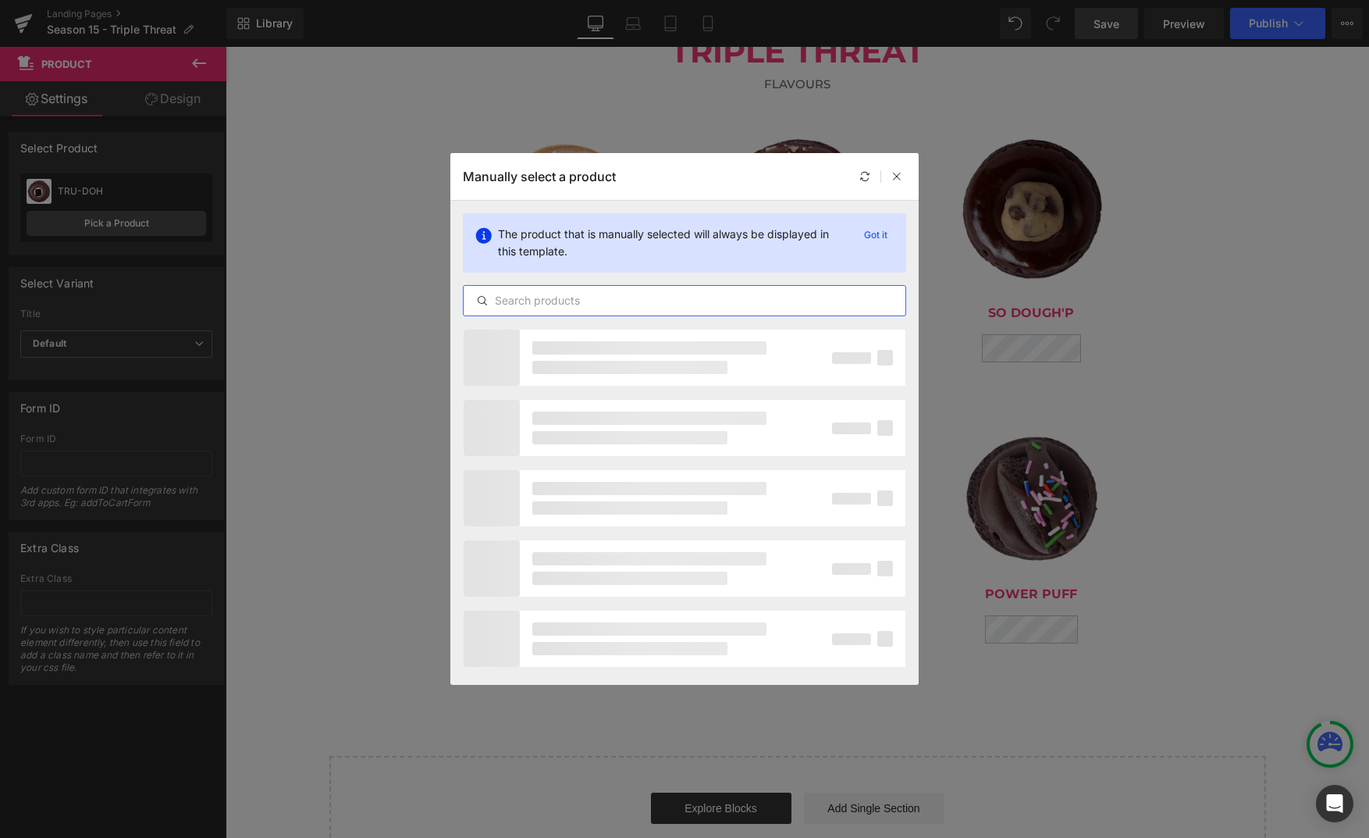
click at [707, 304] on input "text" at bounding box center [685, 300] width 442 height 19
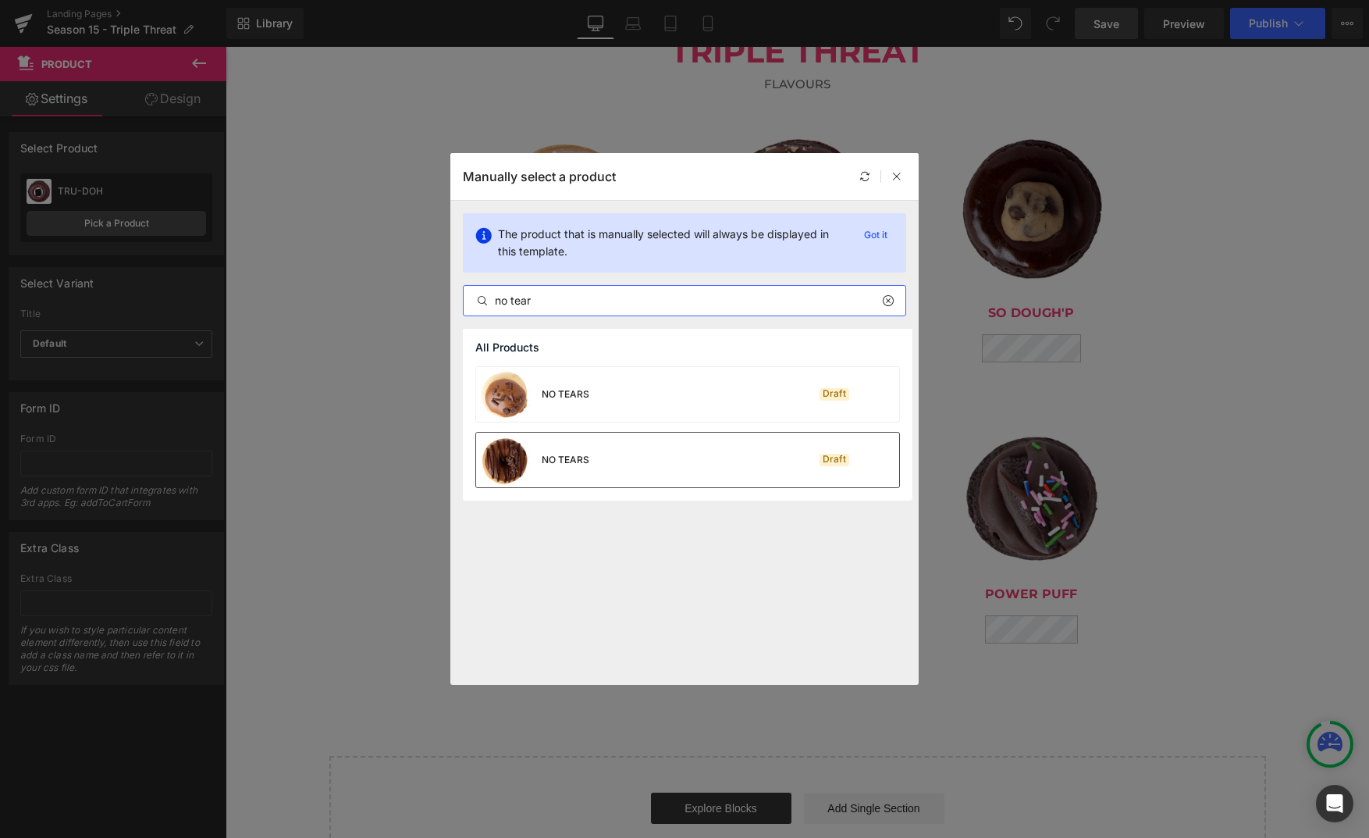
type input "no tear"
click at [664, 466] on div "NO TEARS Draft" at bounding box center [687, 459] width 423 height 55
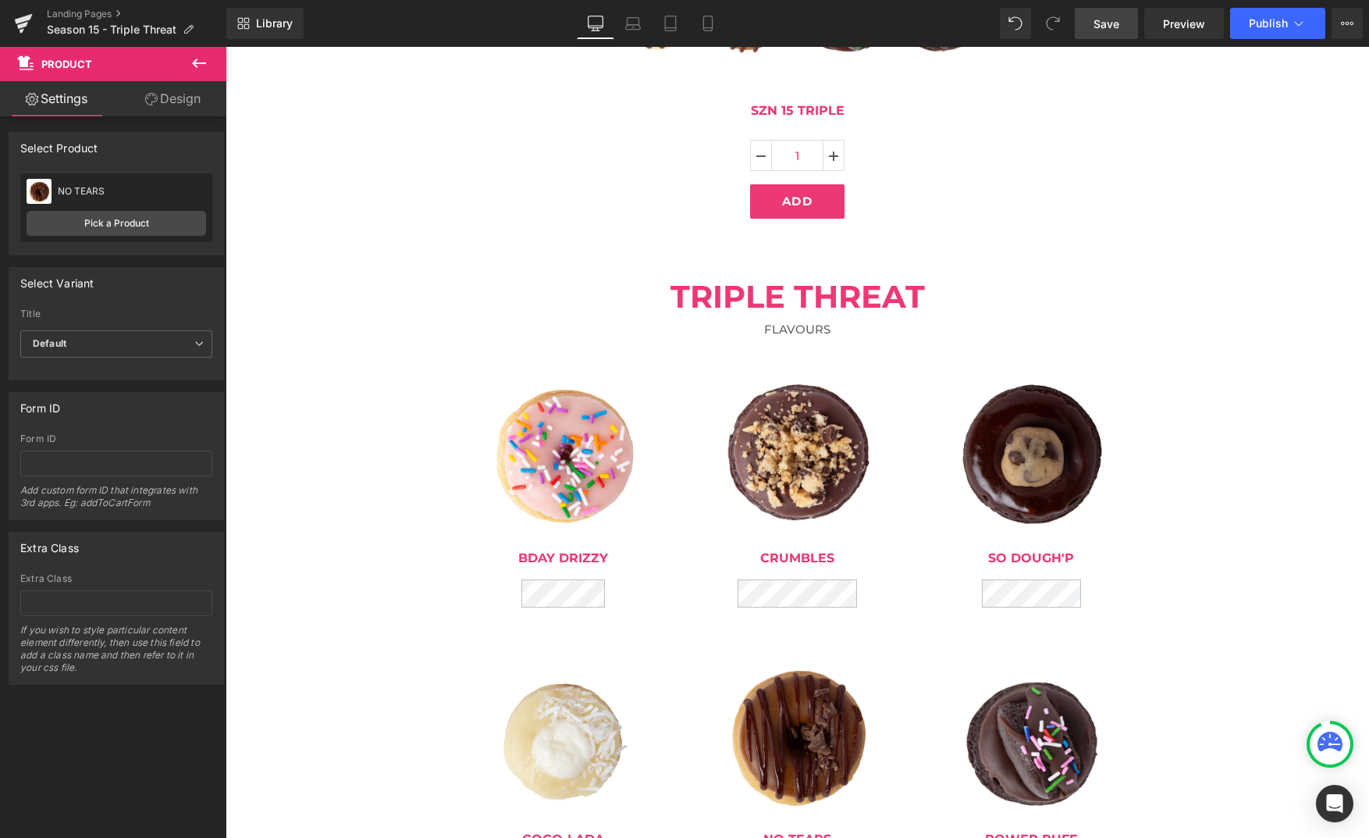
scroll to position [756, 0]
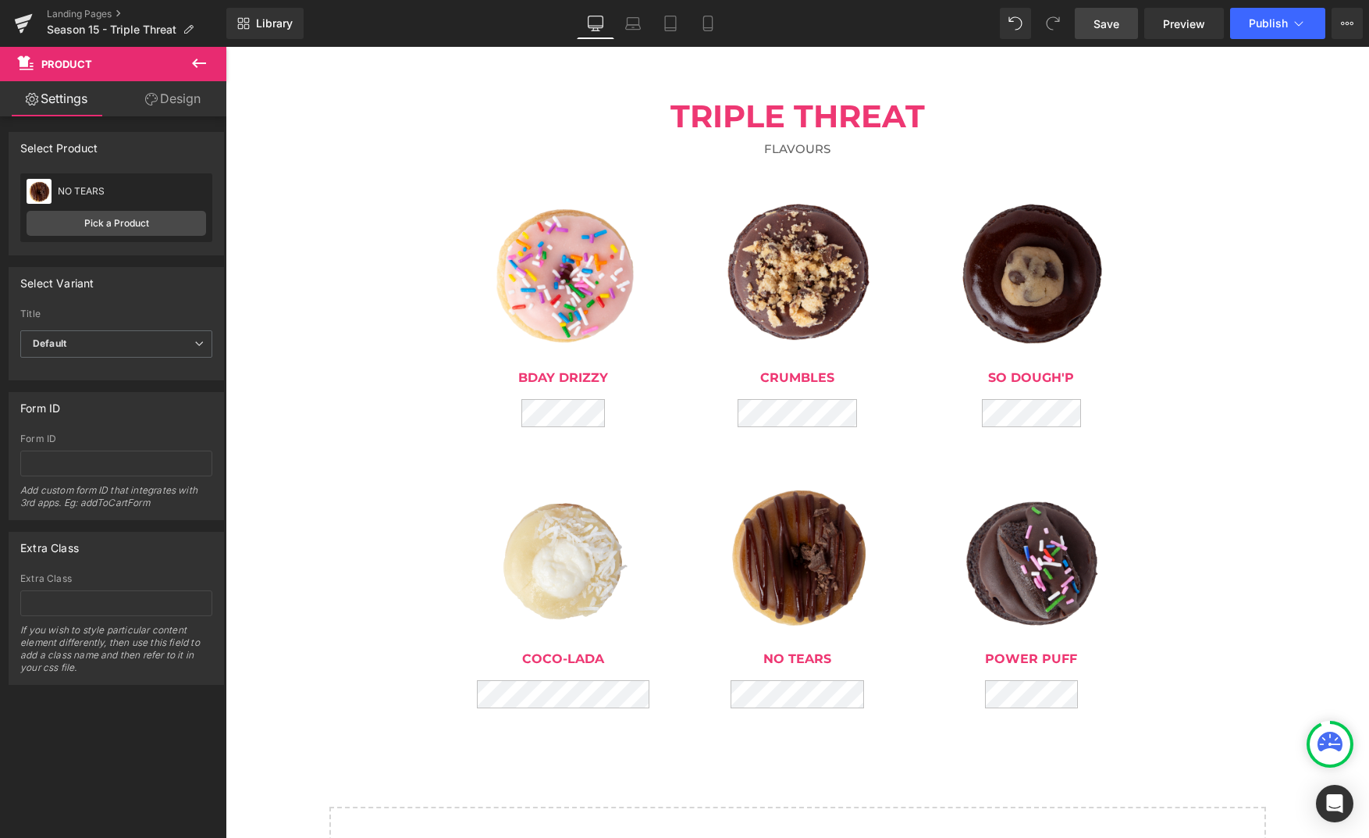
drag, startPoint x: 1116, startPoint y: 19, endPoint x: 863, endPoint y: 86, distance: 262.5
click at [1116, 19] on span "Save" at bounding box center [1107, 24] width 26 height 16
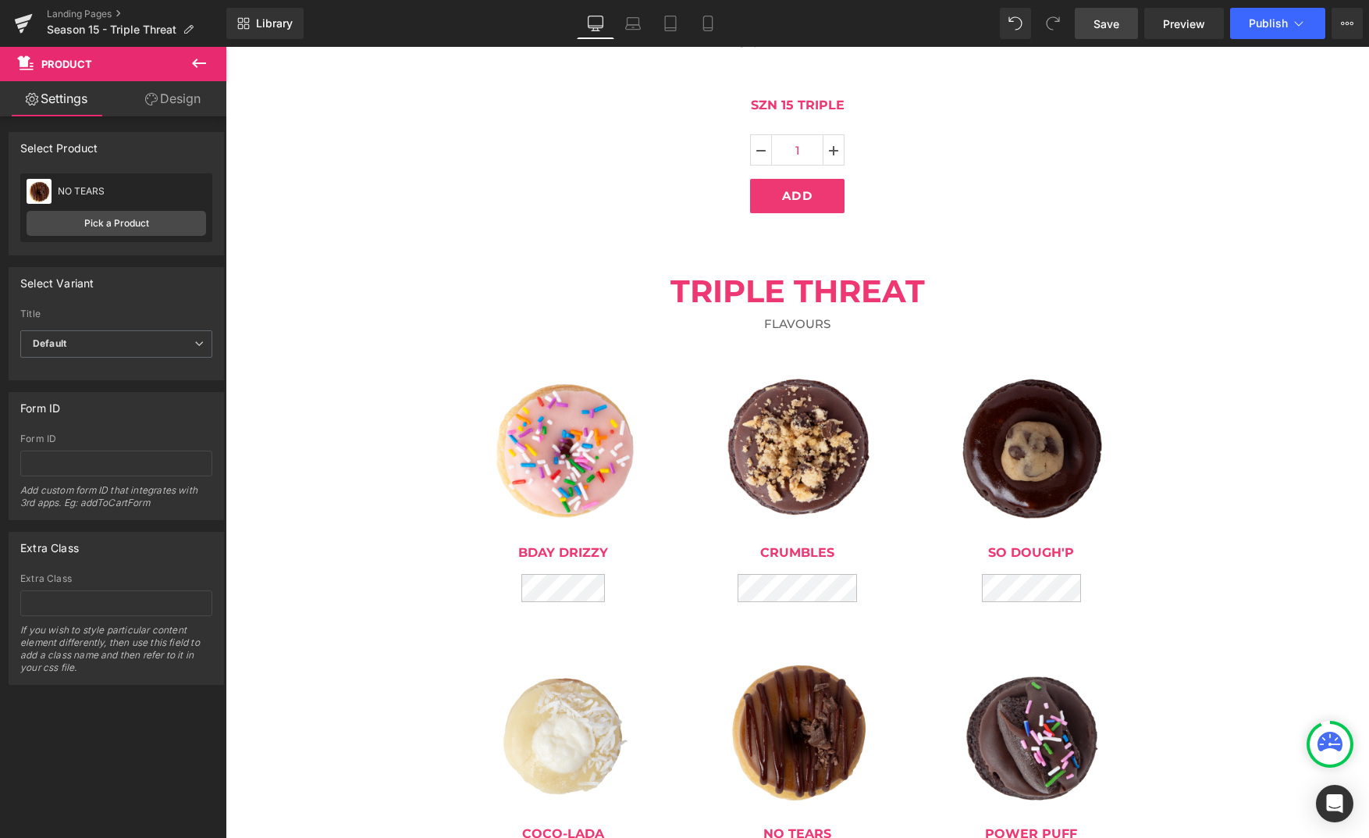
scroll to position [246, 0]
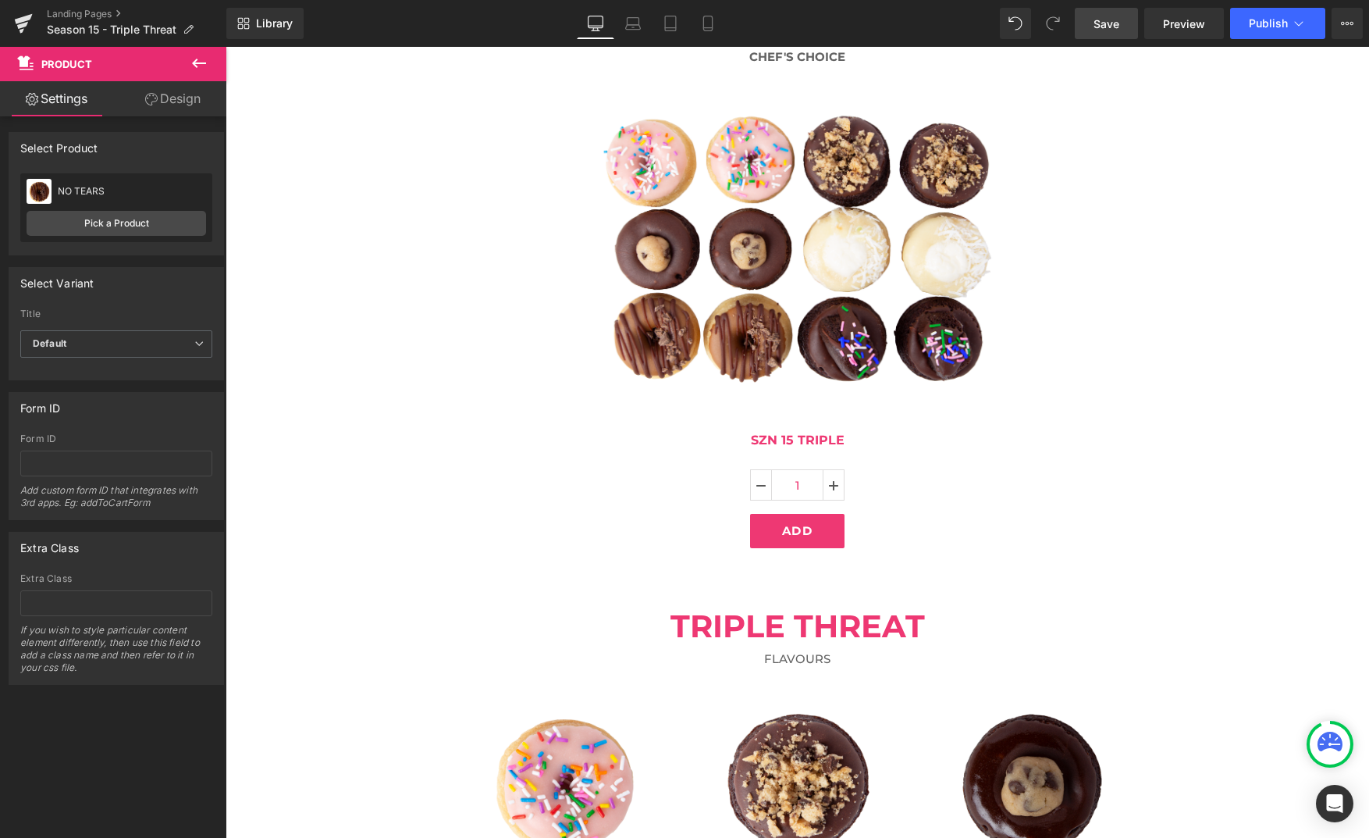
click at [1090, 30] on link "Save" at bounding box center [1106, 23] width 63 height 31
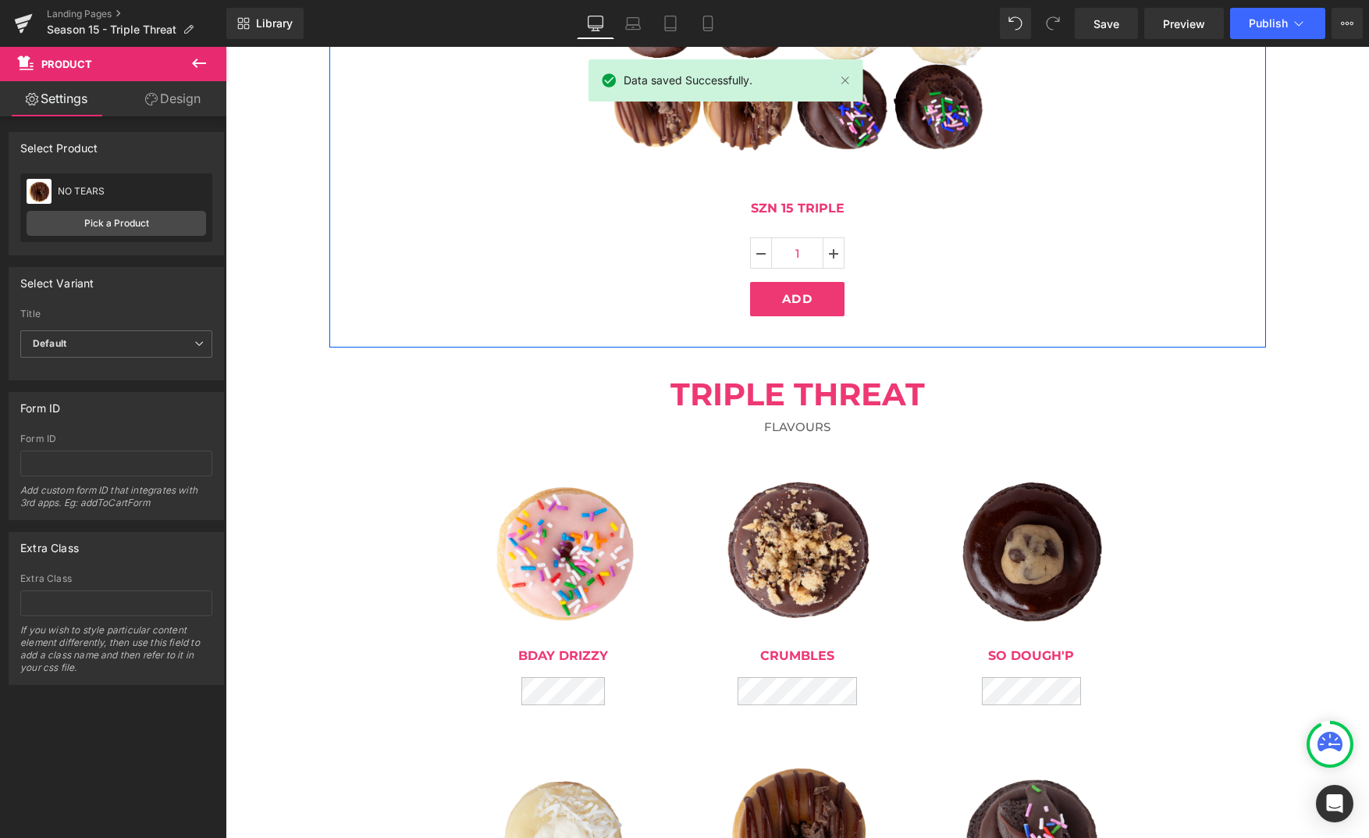
scroll to position [484, 0]
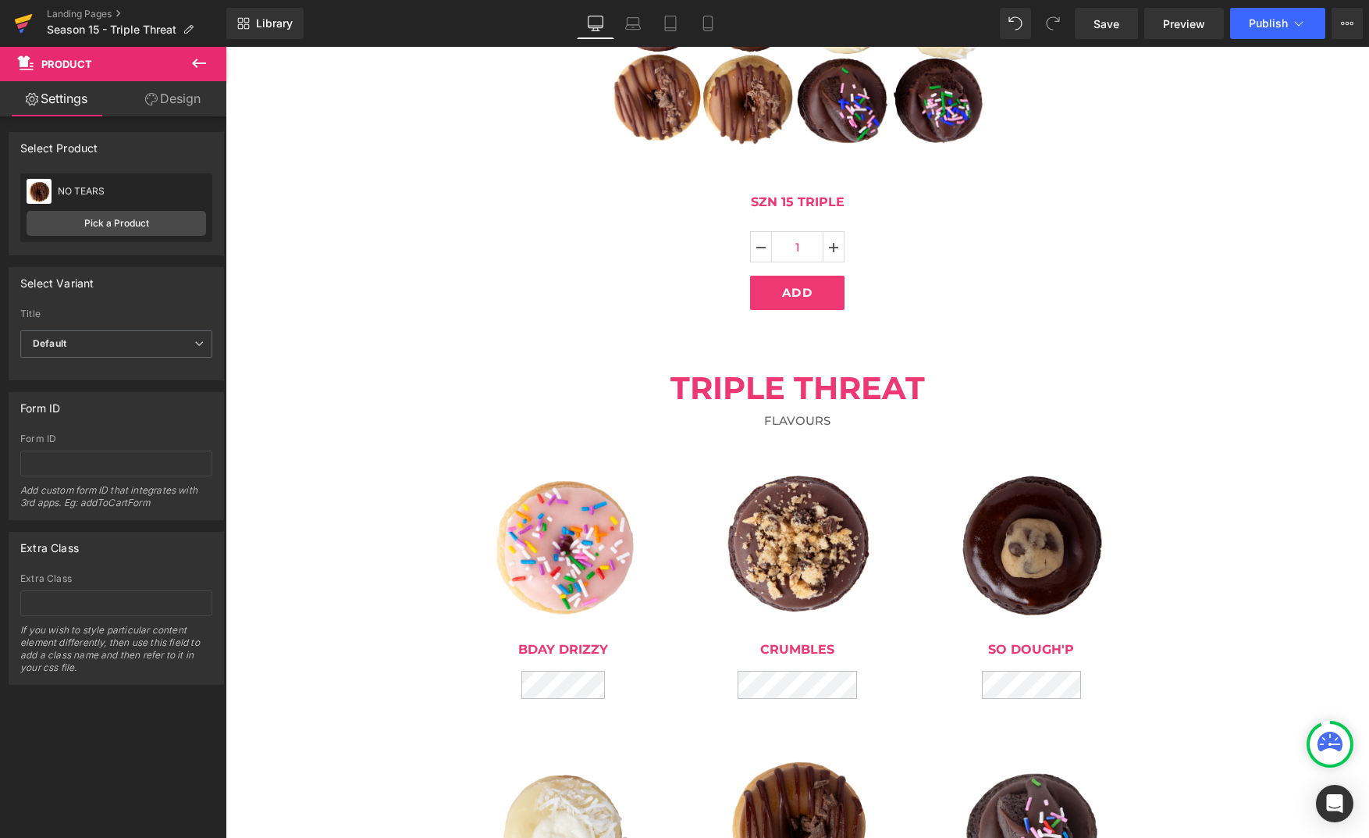
click at [22, 21] on icon at bounding box center [24, 19] width 18 height 10
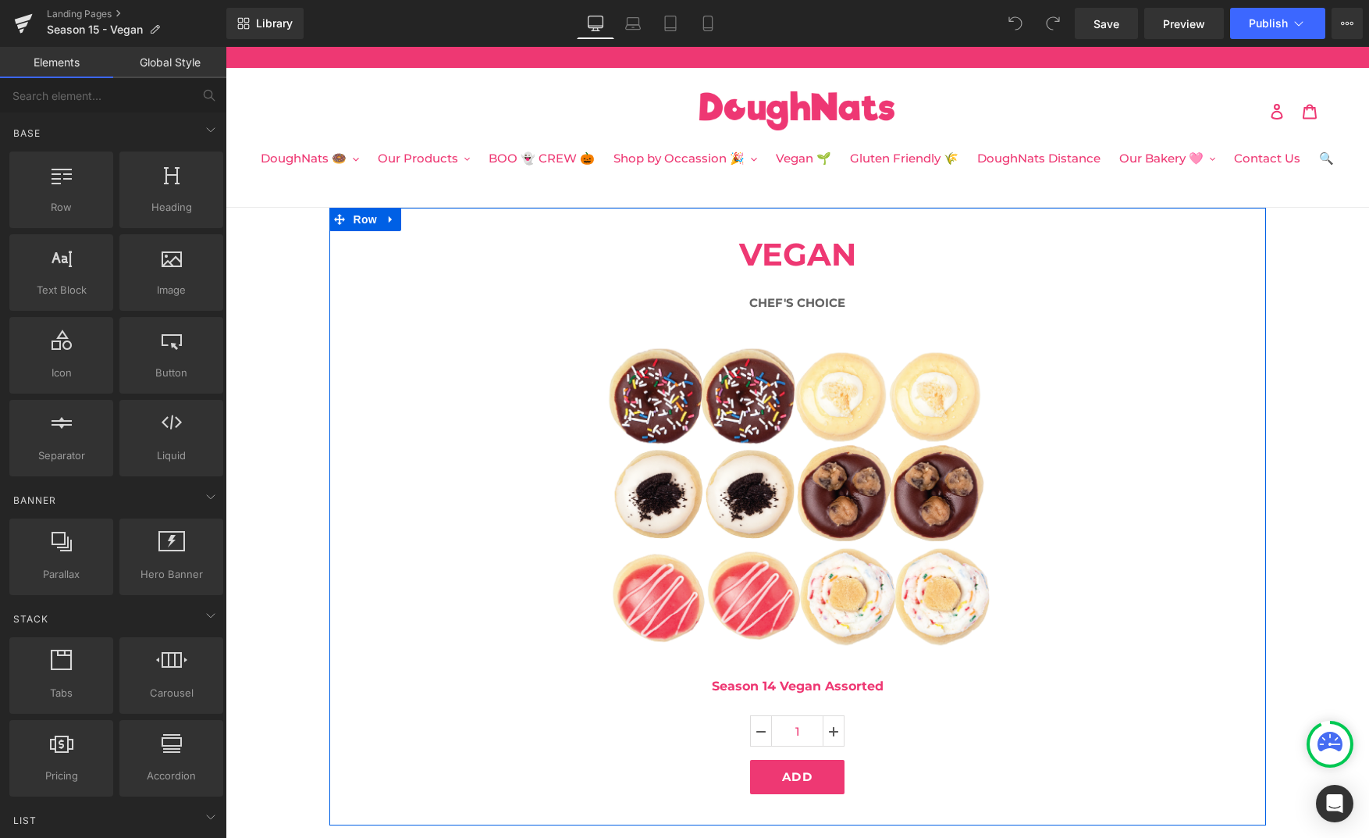
click at [798, 381] on img at bounding box center [797, 497] width 393 height 322
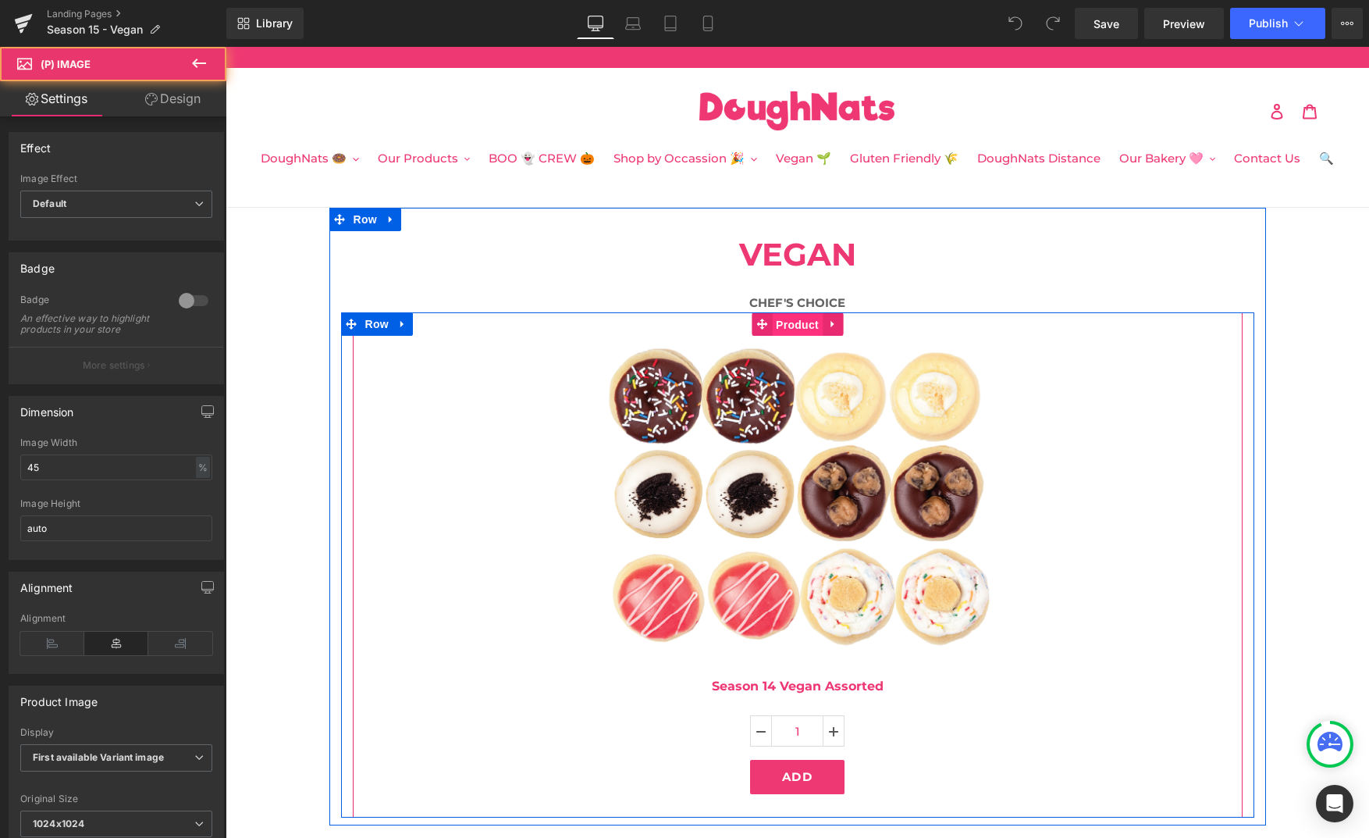
click at [802, 329] on span "Product" at bounding box center [797, 324] width 51 height 23
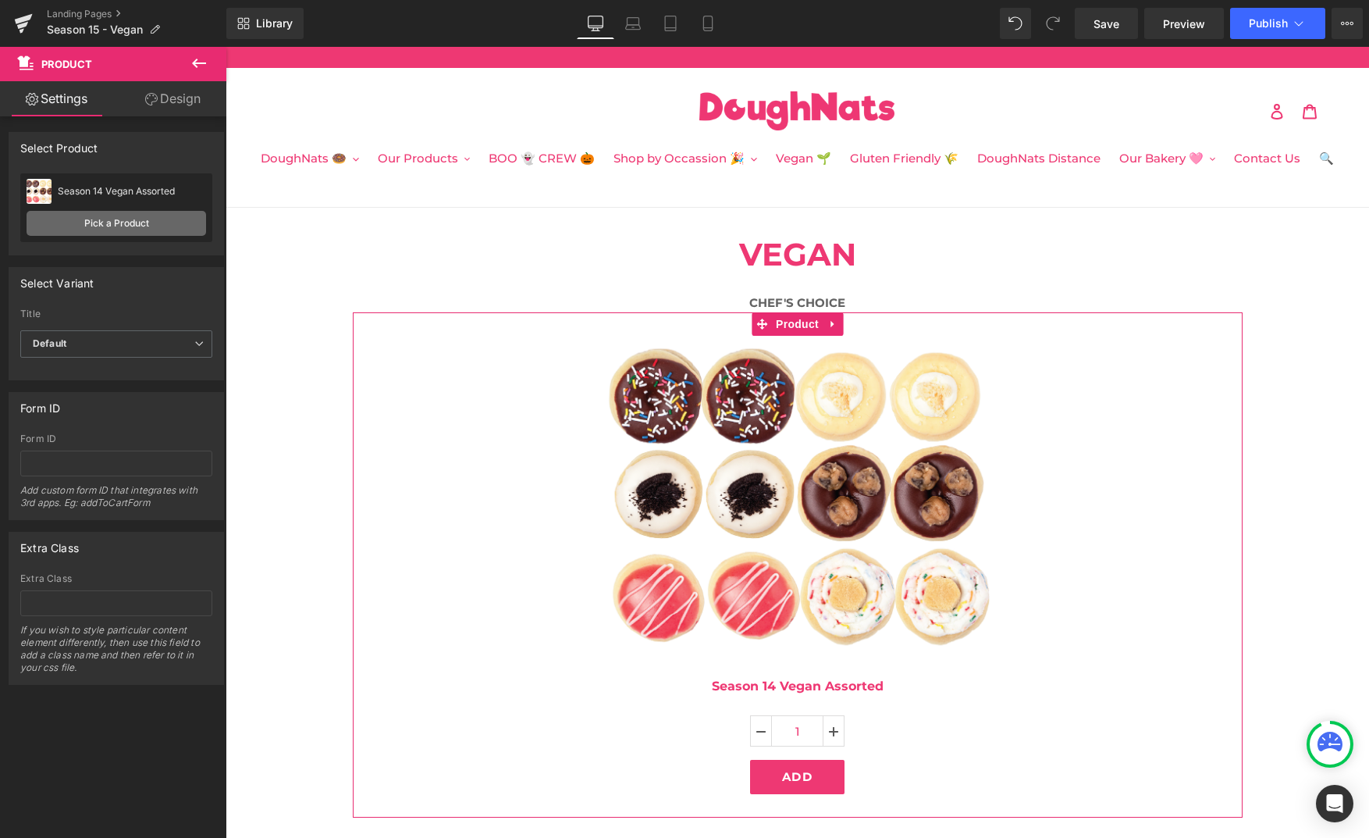
click at [112, 225] on link "Pick a Product" at bounding box center [117, 223] width 180 height 25
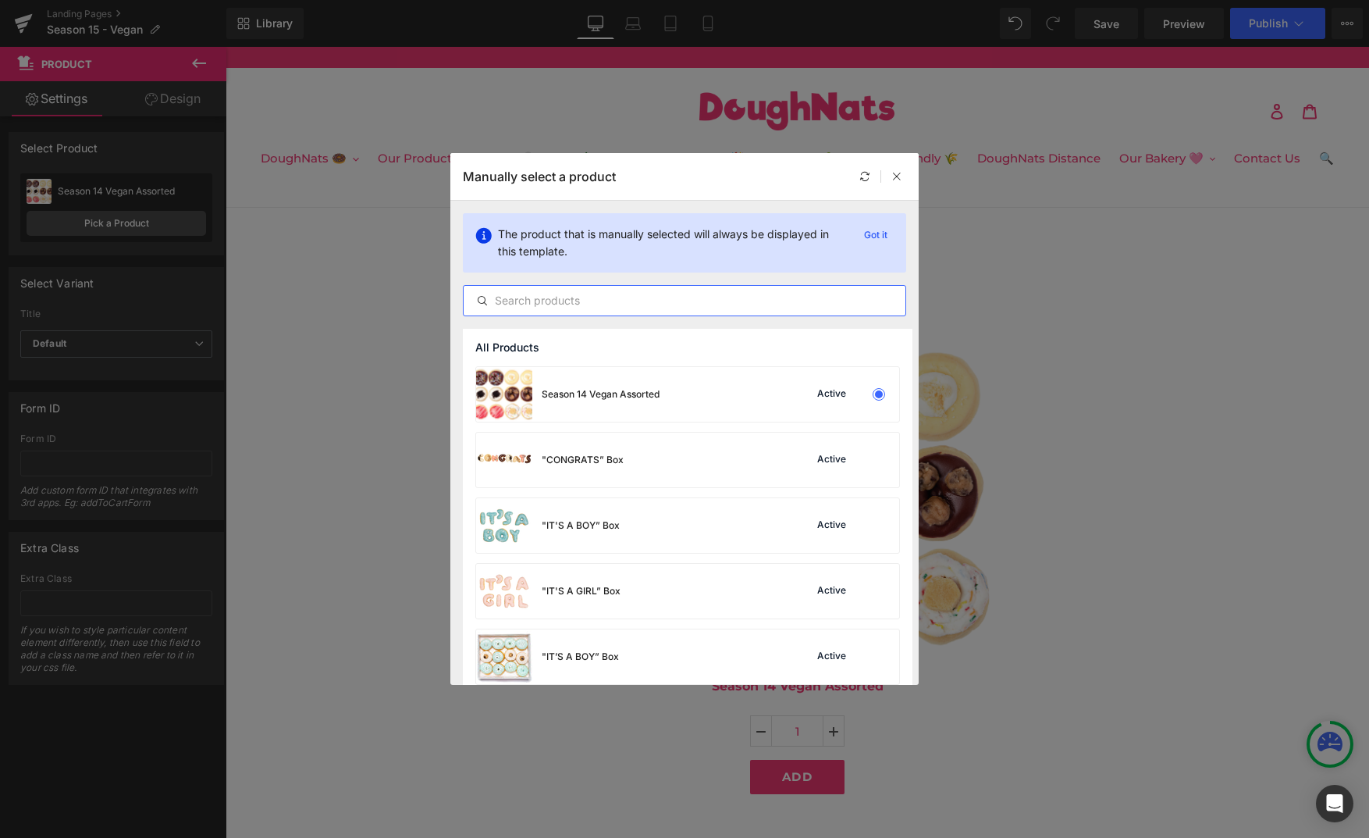
click at [515, 304] on input "text" at bounding box center [685, 300] width 442 height 19
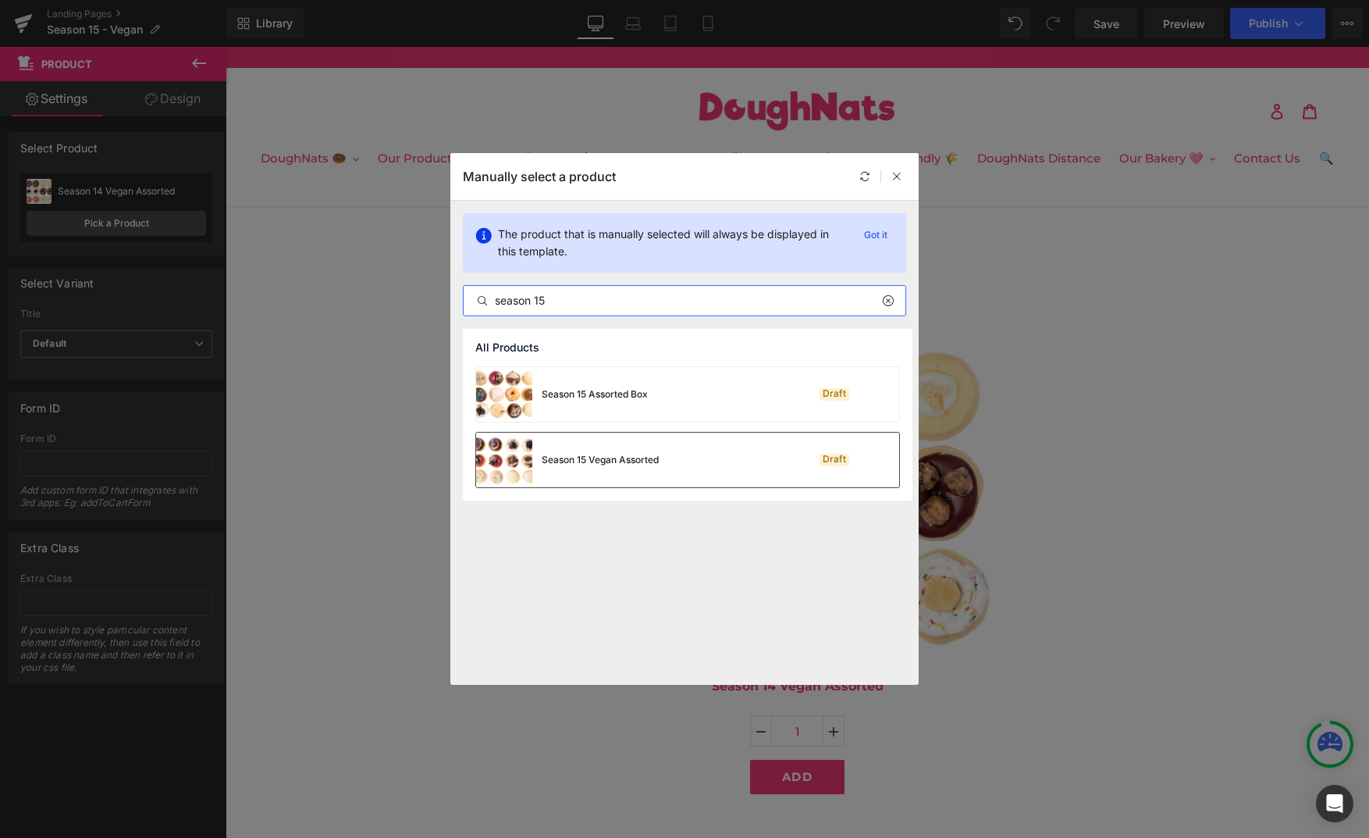
type input "season 15"
click at [675, 470] on div "Season 15 Vegan Assorted Draft" at bounding box center [687, 459] width 423 height 55
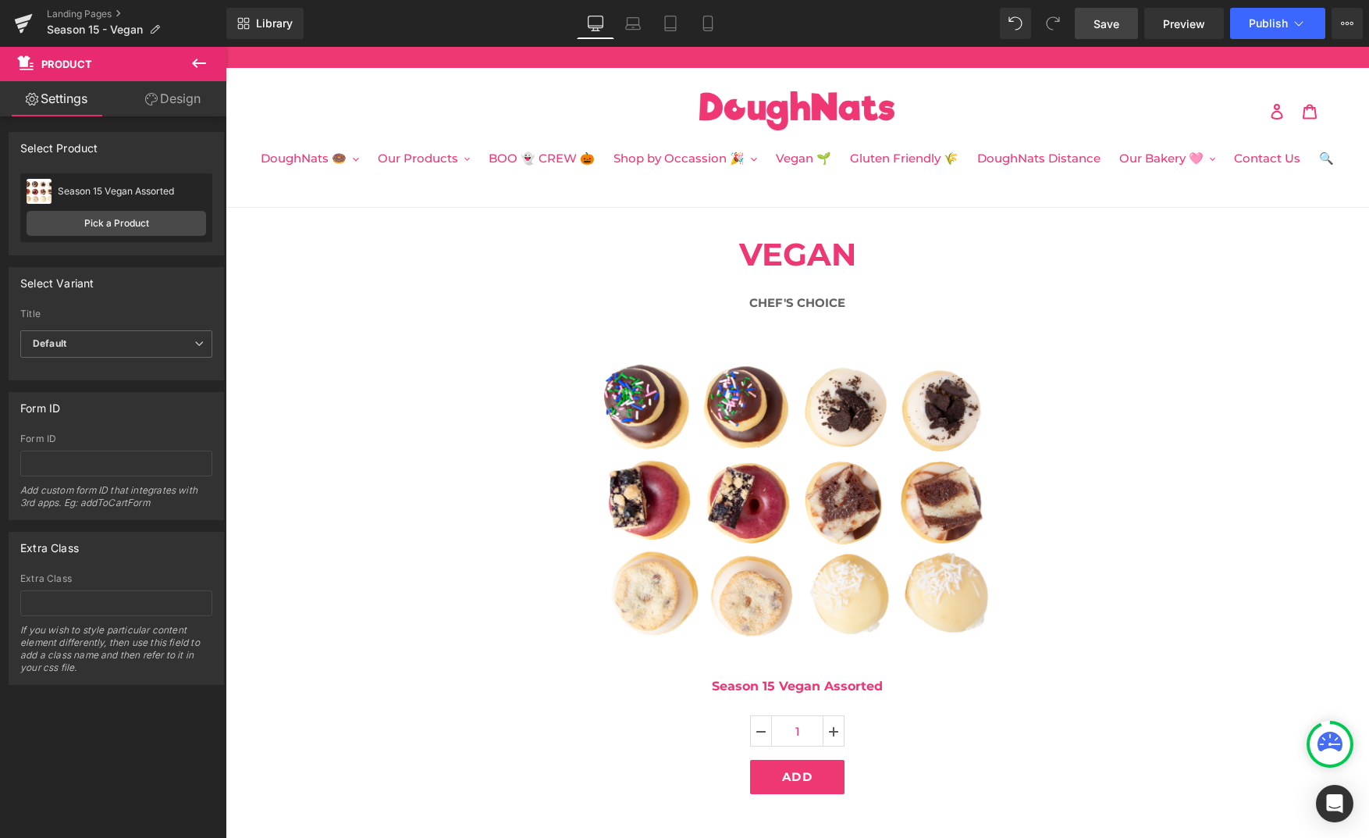
click at [1109, 31] on link "Save" at bounding box center [1106, 23] width 63 height 31
